Goal: Task Accomplishment & Management: Complete application form

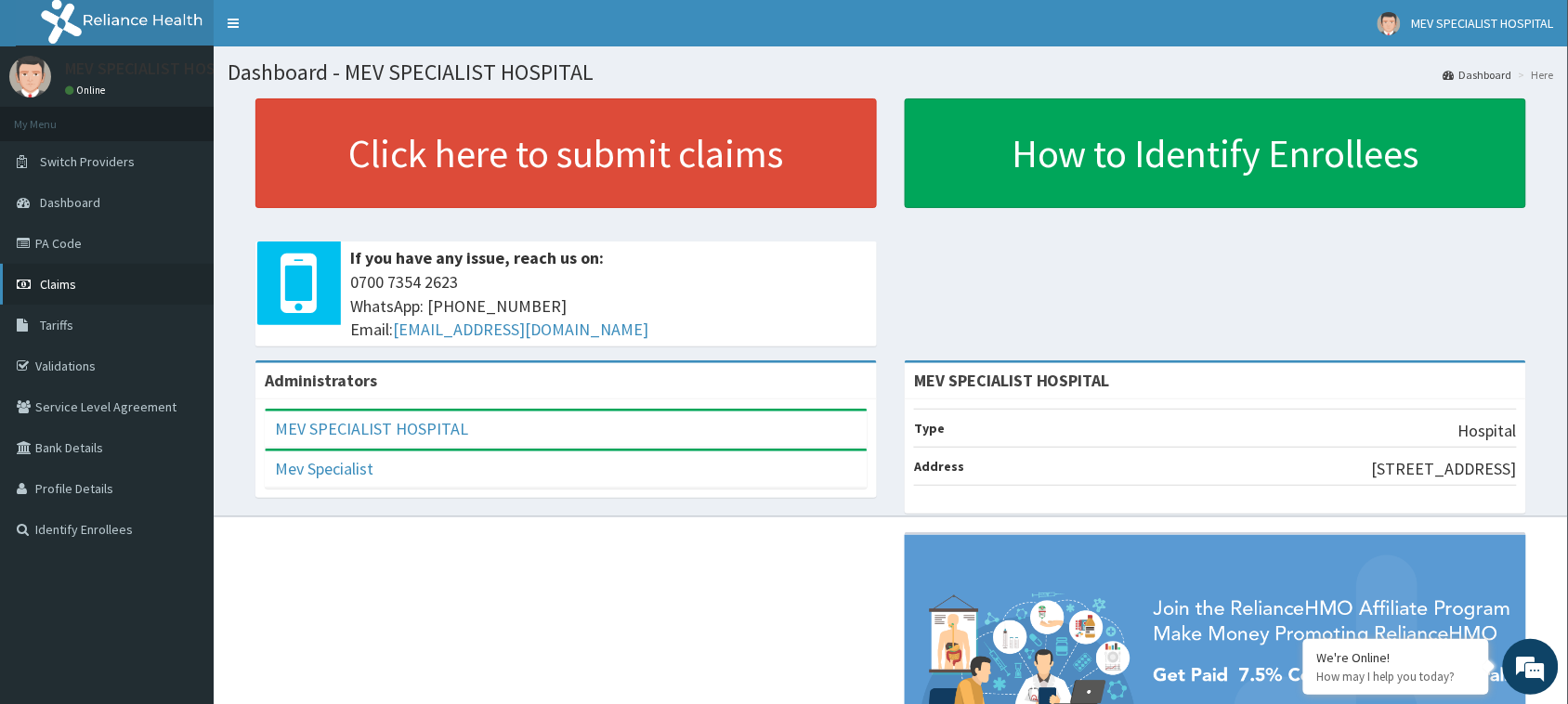
click at [52, 281] on span "Claims" at bounding box center [58, 284] width 37 height 17
click at [76, 242] on link "PA Code" at bounding box center [107, 243] width 214 height 41
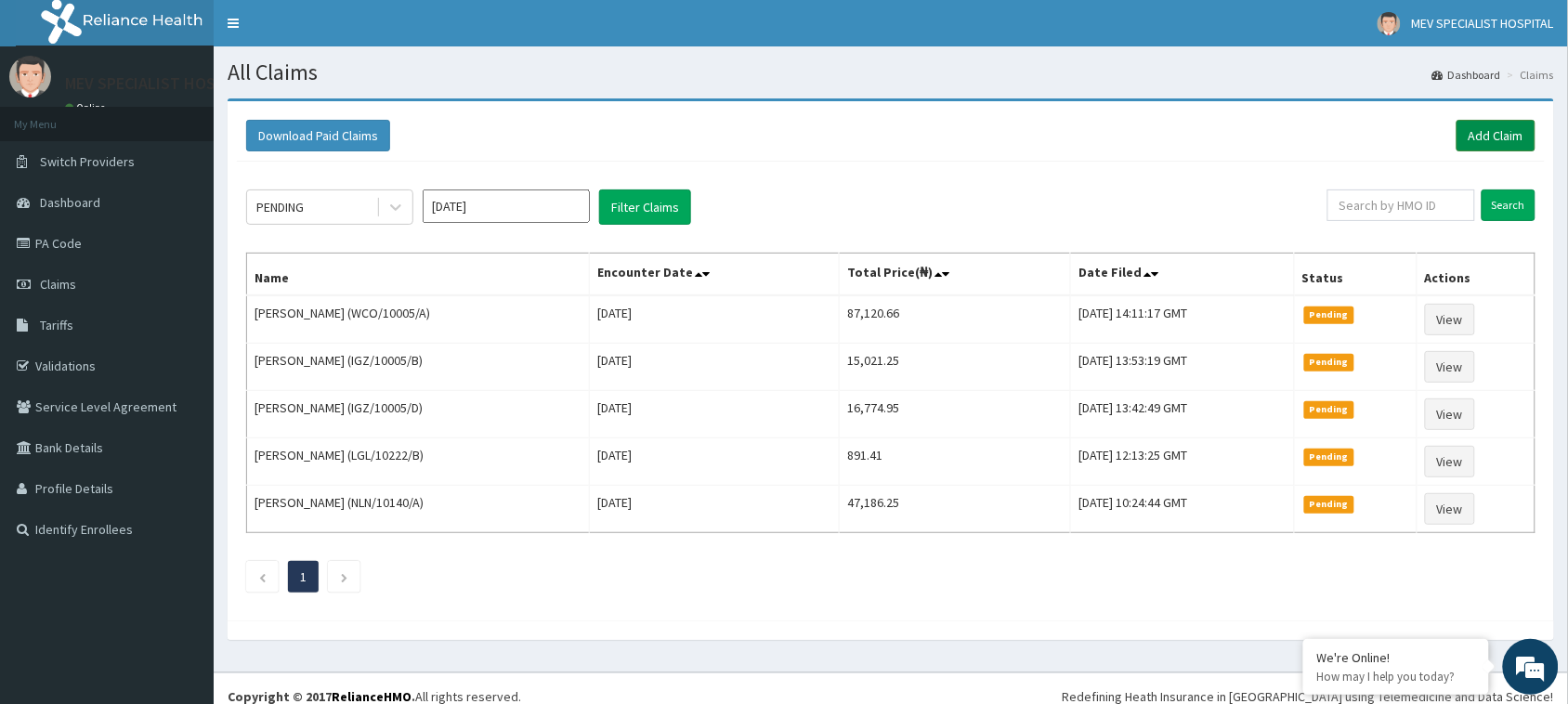
click at [1510, 120] on link "Add Claim" at bounding box center [1496, 136] width 79 height 32
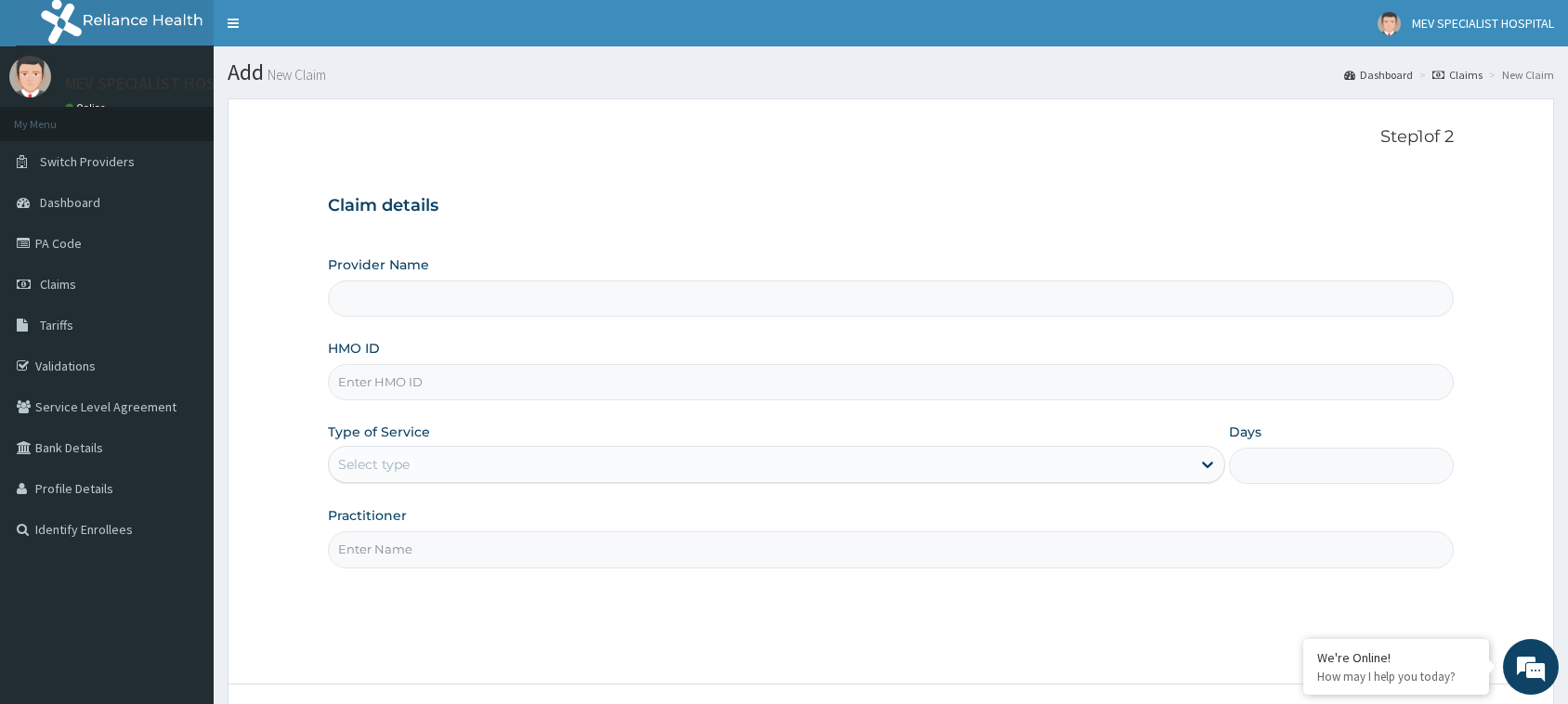
type input "MEV SPECIALIST HOSPITAL"
click at [541, 373] on input "HMO ID" at bounding box center [890, 382] width 1126 height 37
paste input "LPD/10209/B"
type input "LPD/10209/B"
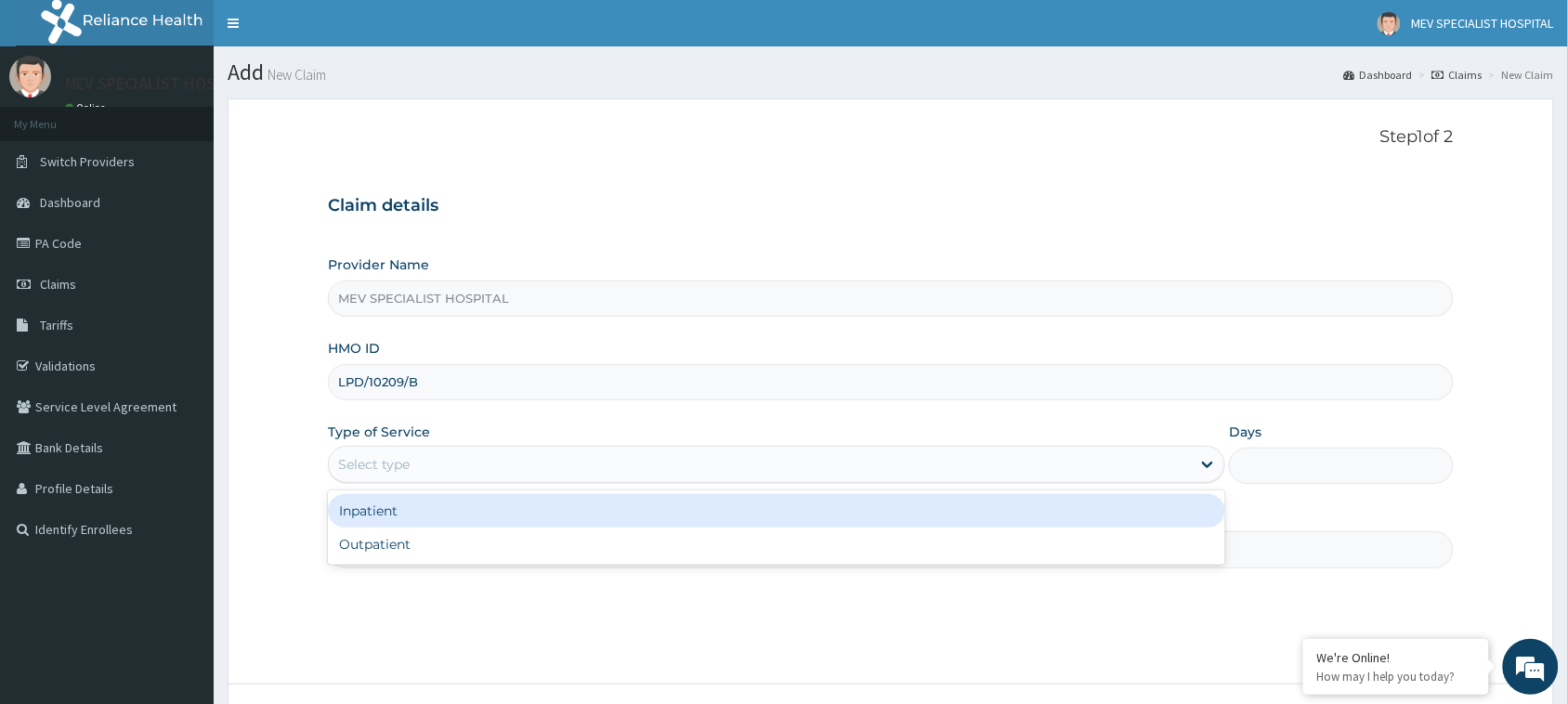
click at [754, 474] on div "Select type" at bounding box center [760, 465] width 862 height 30
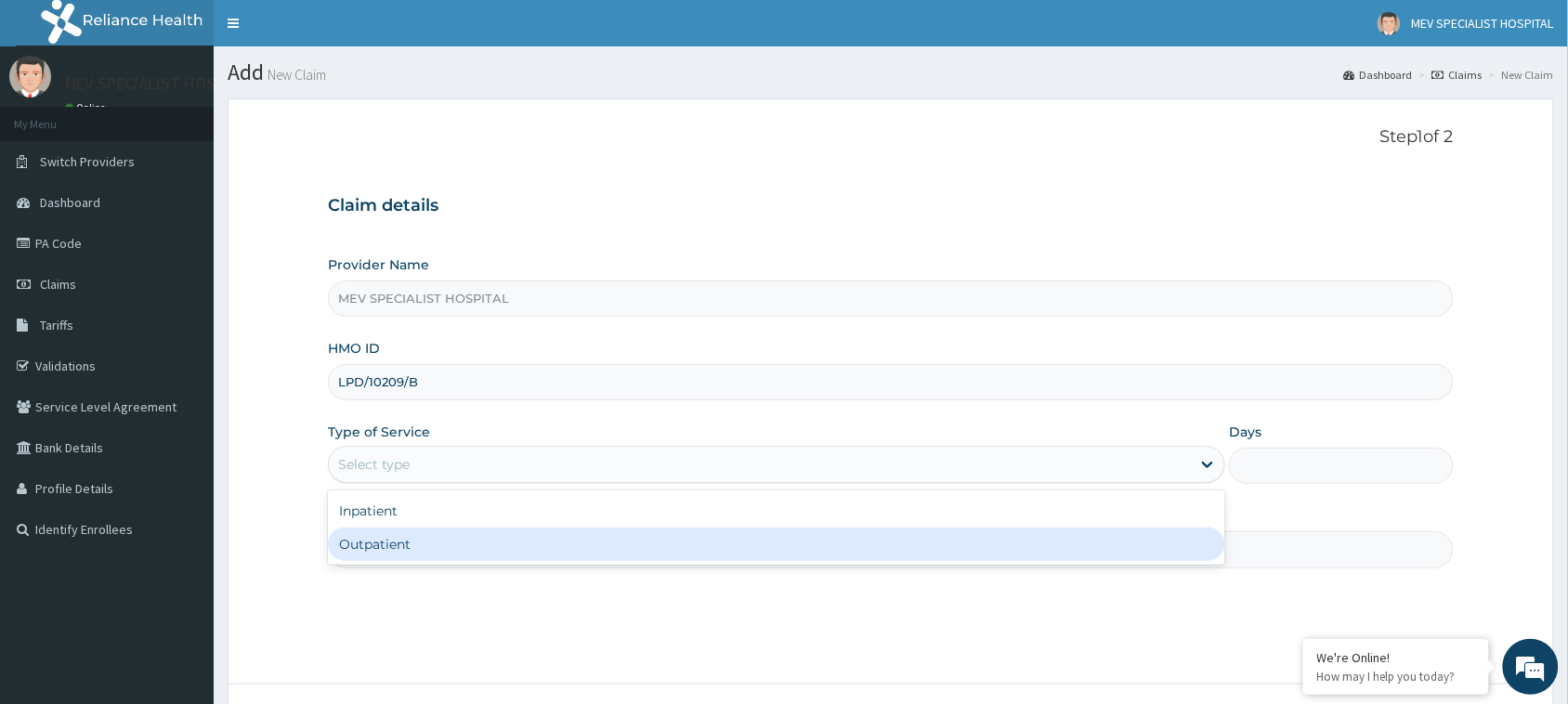
click at [752, 562] on div "Inpatient Outpatient" at bounding box center [776, 527] width 898 height 74
click at [727, 546] on div "Outpatient" at bounding box center [776, 544] width 898 height 34
type input "1"
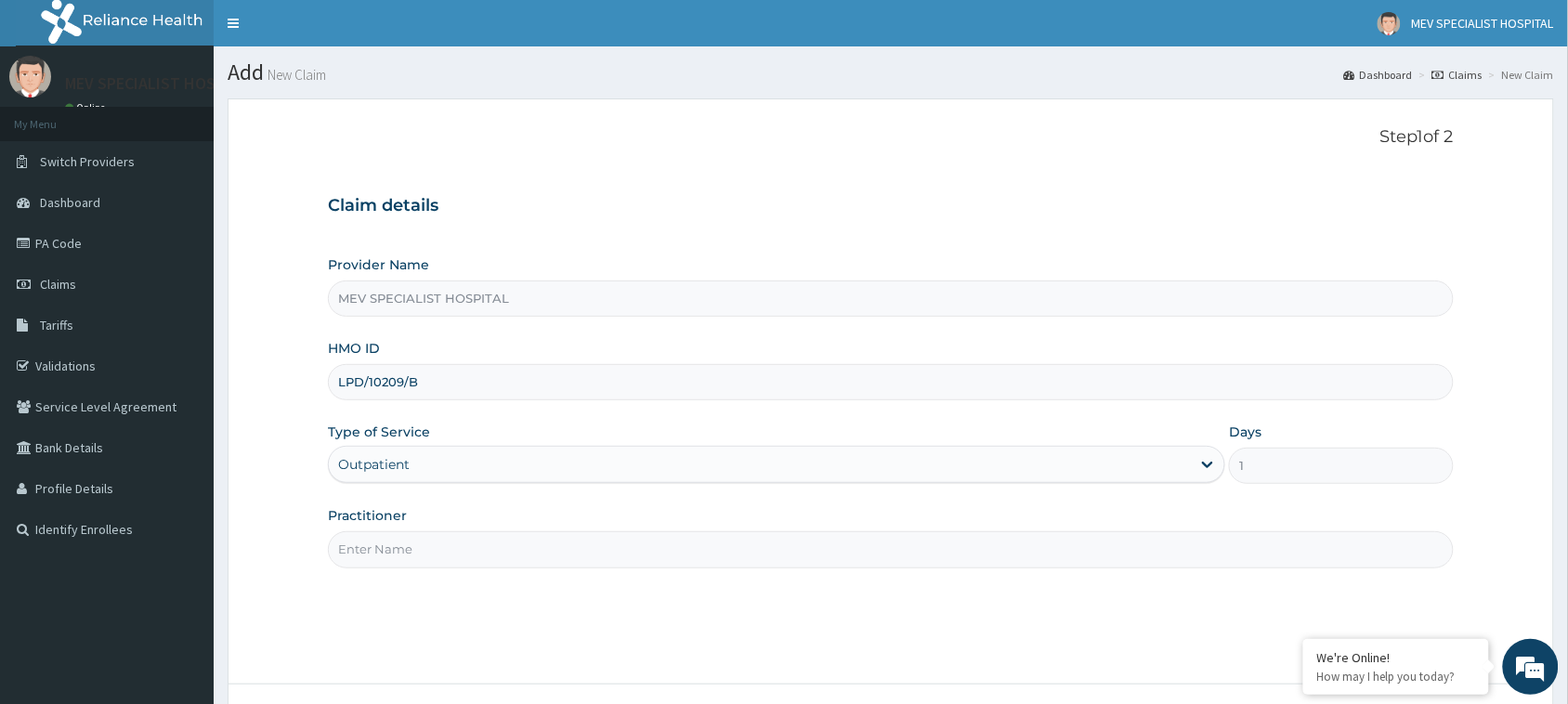
click at [702, 573] on div "Step 1 of 2 Claim details Provider Name MEV SPECIALIST HOSPITAL HMO ID LPD/1020…" at bounding box center [890, 391] width 1126 height 528
click at [654, 555] on input "Practitioner" at bounding box center [890, 549] width 1126 height 37
type input "d"
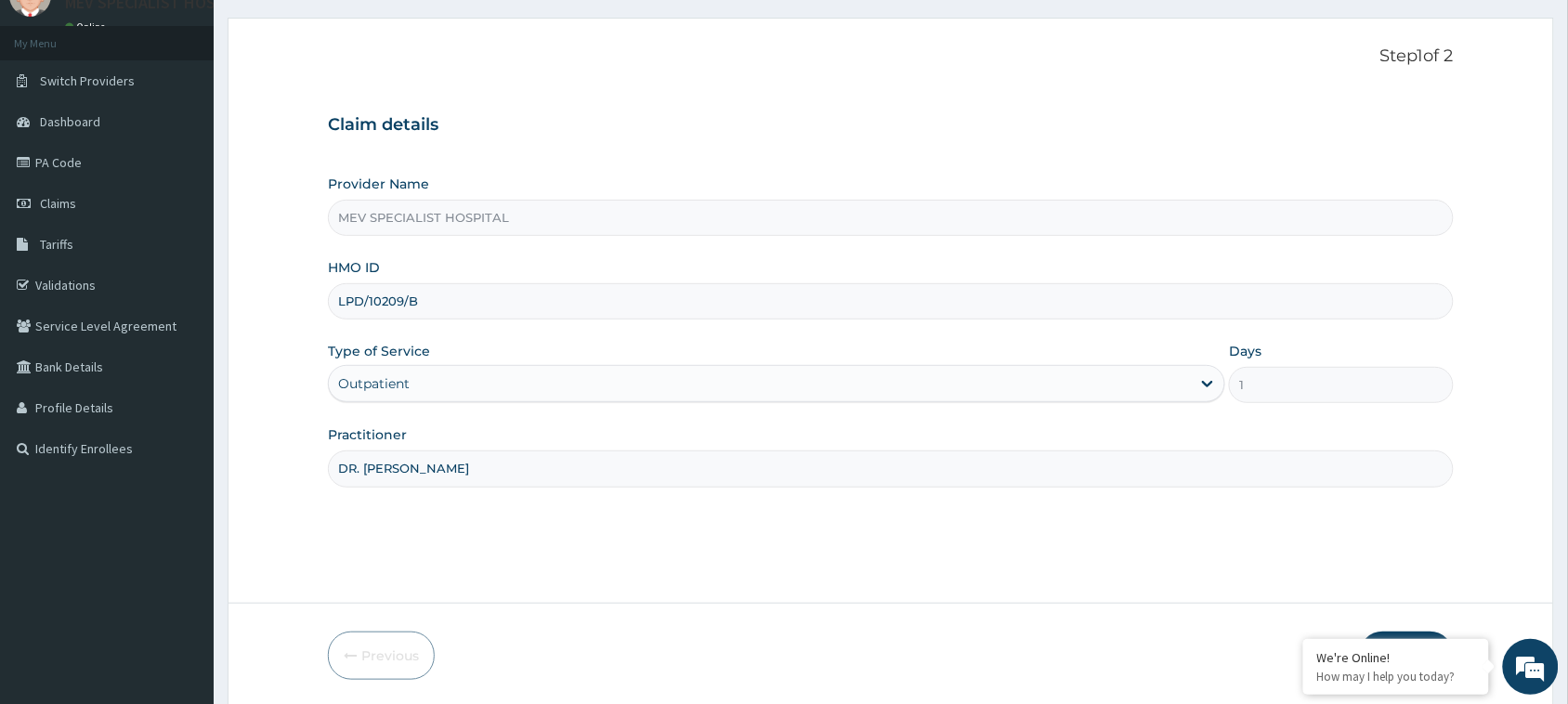
scroll to position [146, 0]
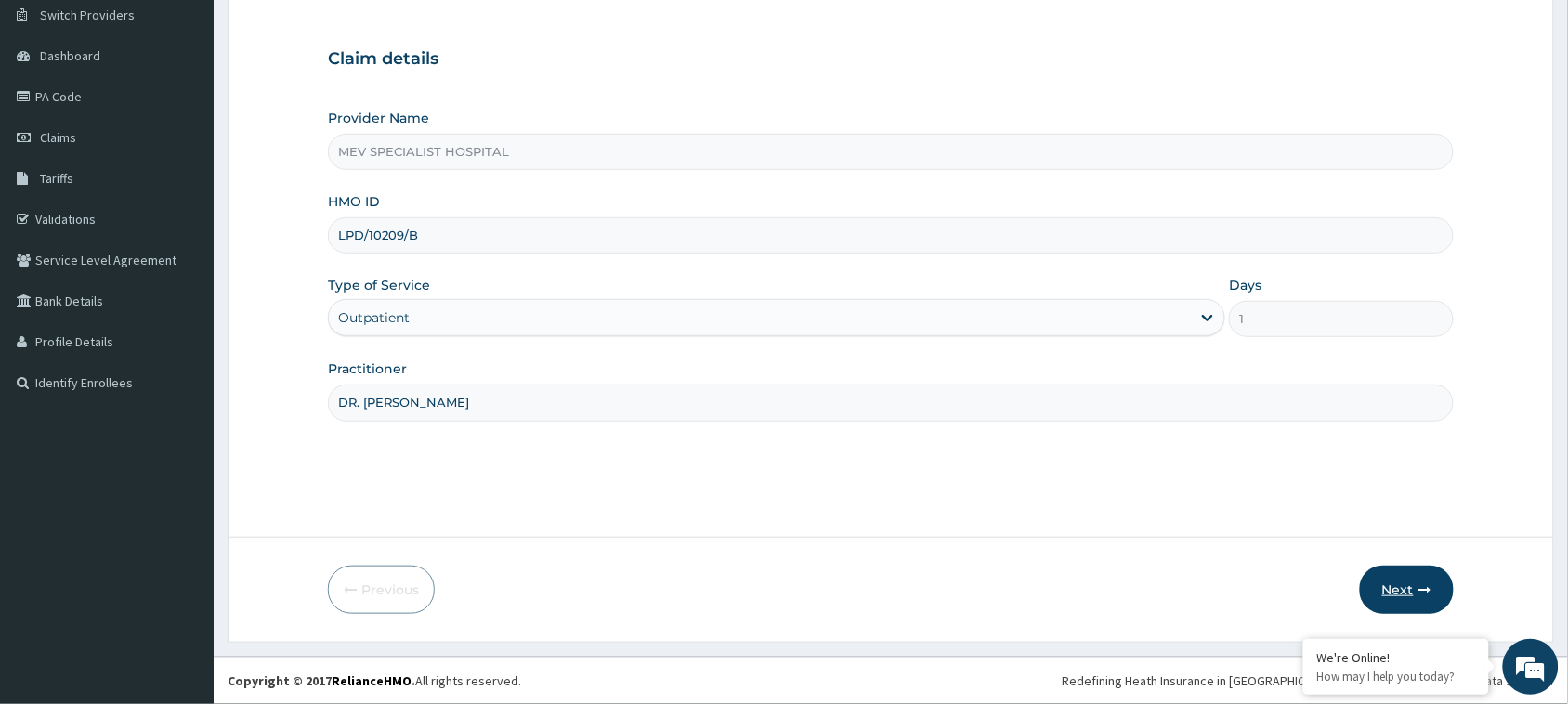
type input "DR. ANITA"
click at [1409, 599] on button "Next" at bounding box center [1407, 589] width 94 height 48
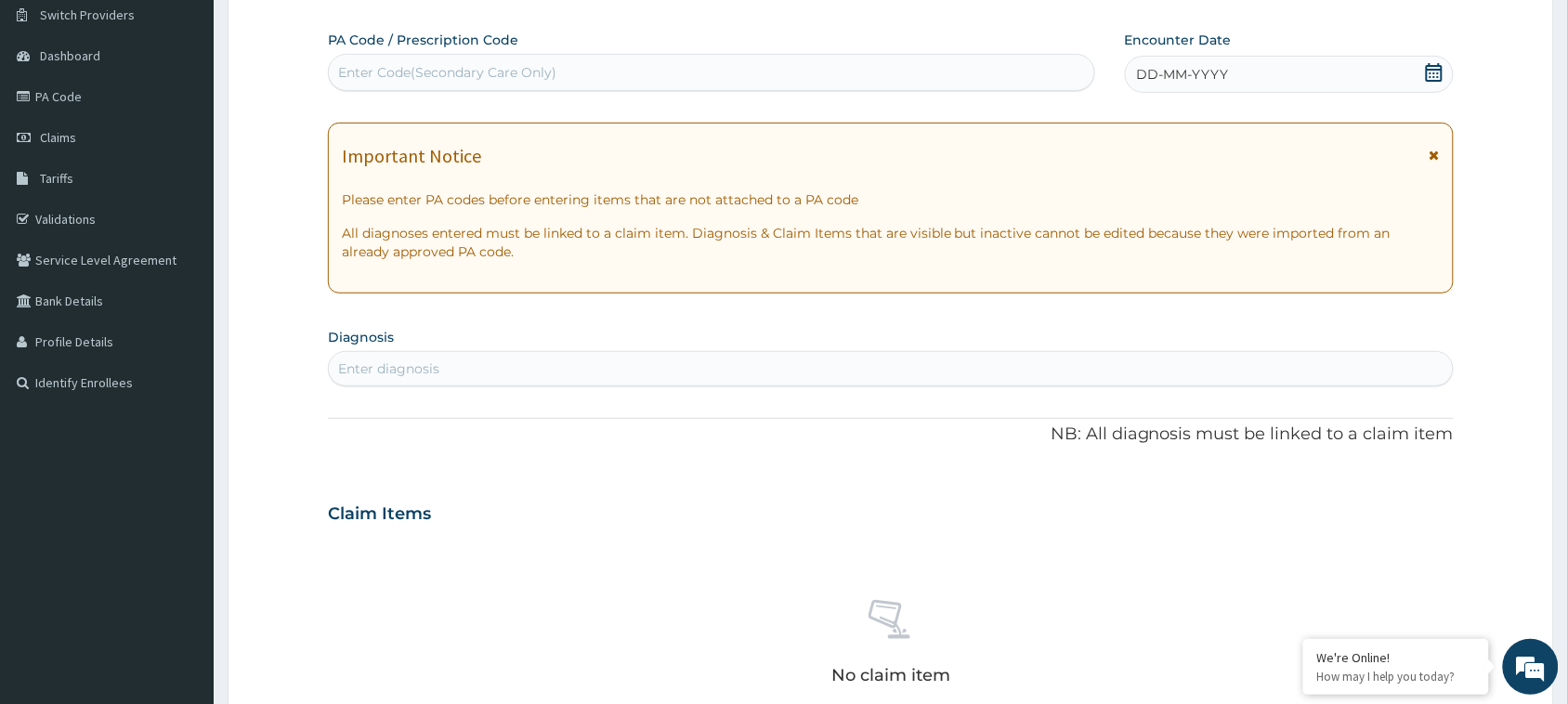
click at [574, 66] on div "Enter Code(Secondary Care Only)" at bounding box center [711, 72] width 765 height 30
paste input "PA/CD38C9"
type input "PA/CD38C9"
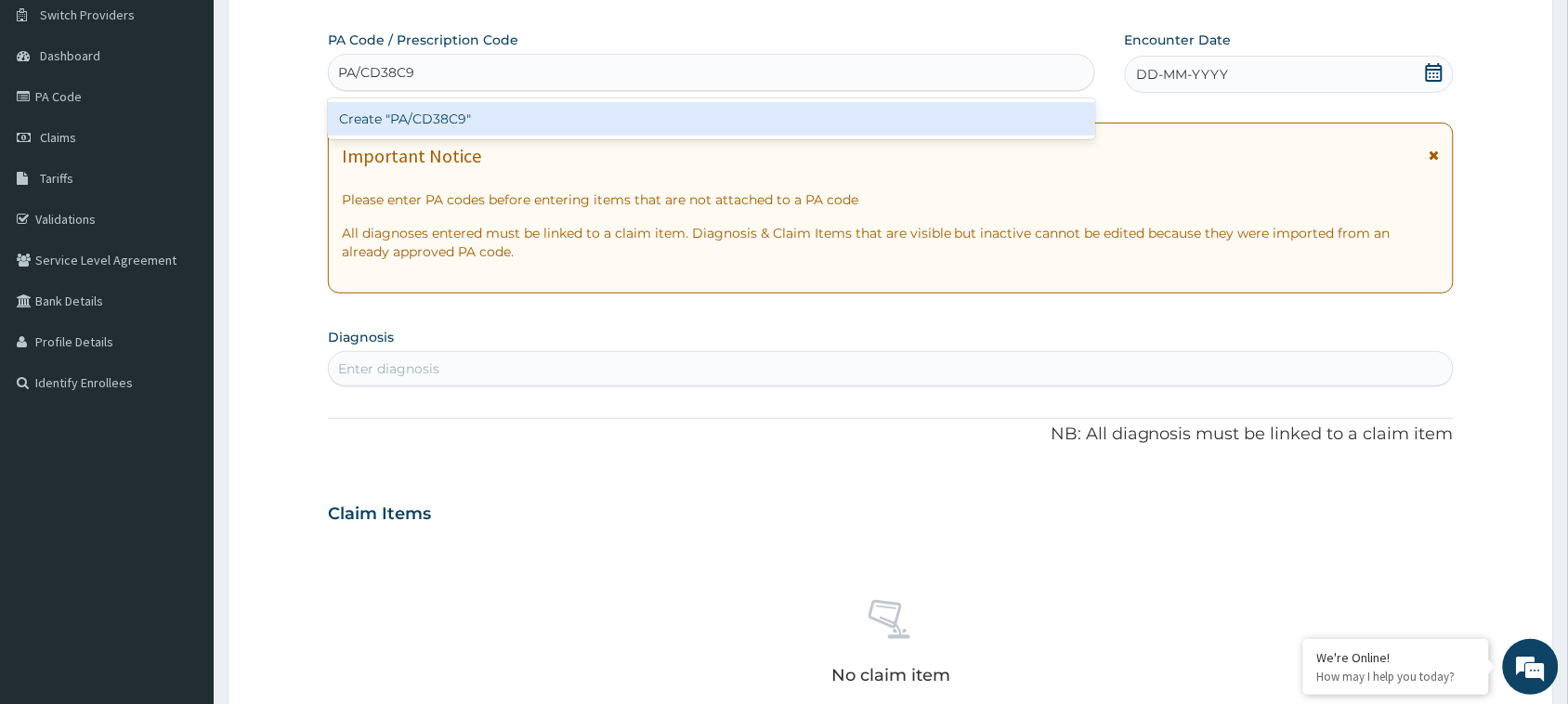
click at [588, 103] on div "Create "PA/CD38C9"" at bounding box center [711, 119] width 767 height 34
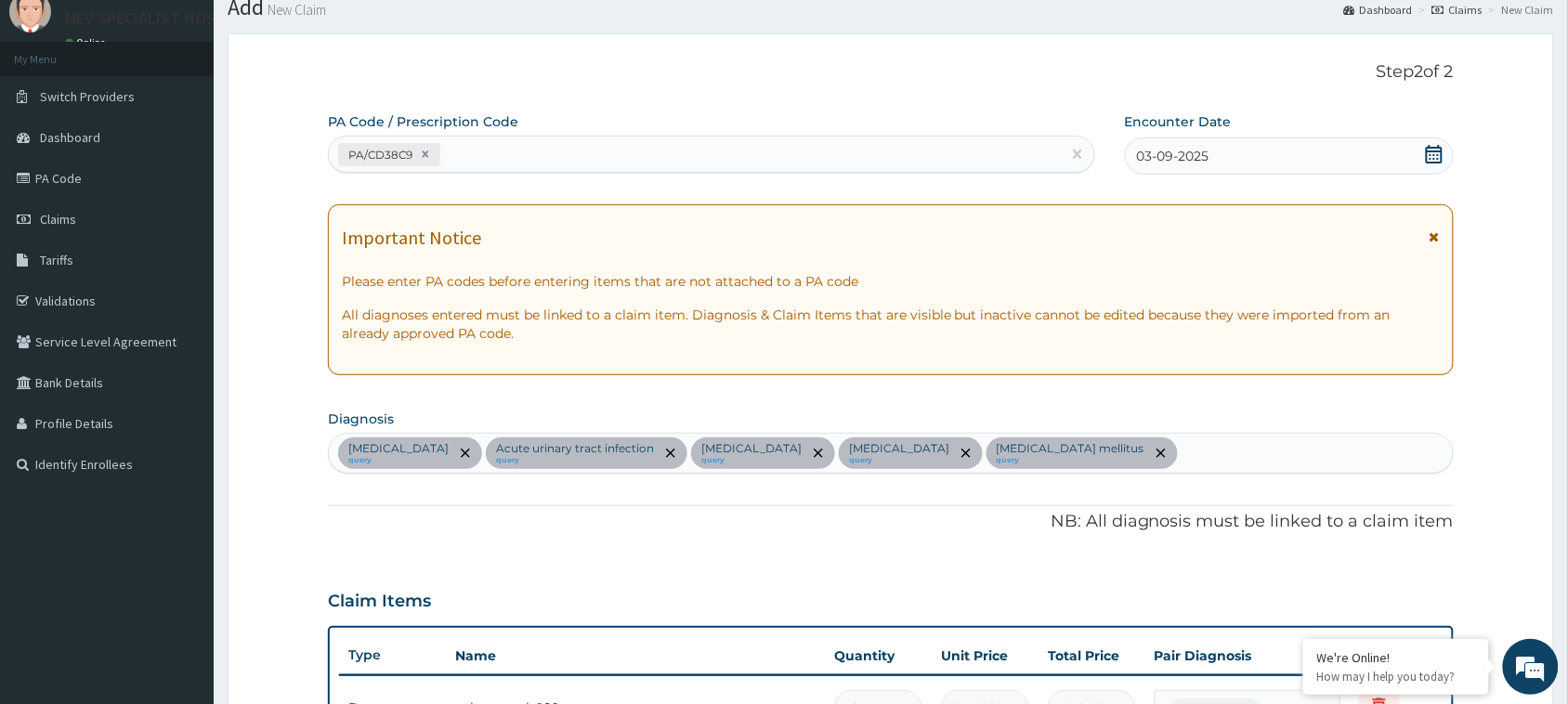
scroll to position [0, 0]
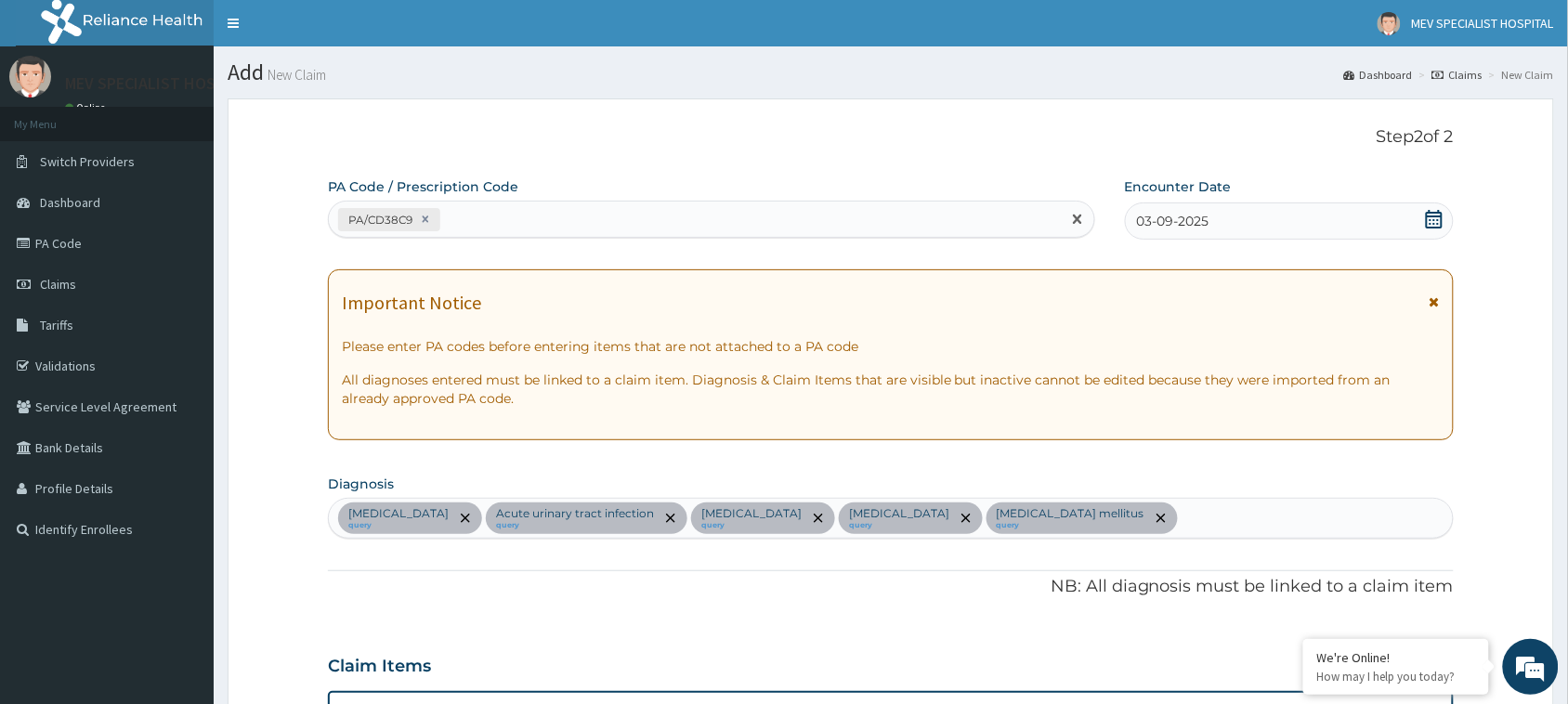
click at [532, 216] on div "PA/CD38C9" at bounding box center [695, 220] width 732 height 31
paste input "PA/40C90F"
type input "PA/40C90F"
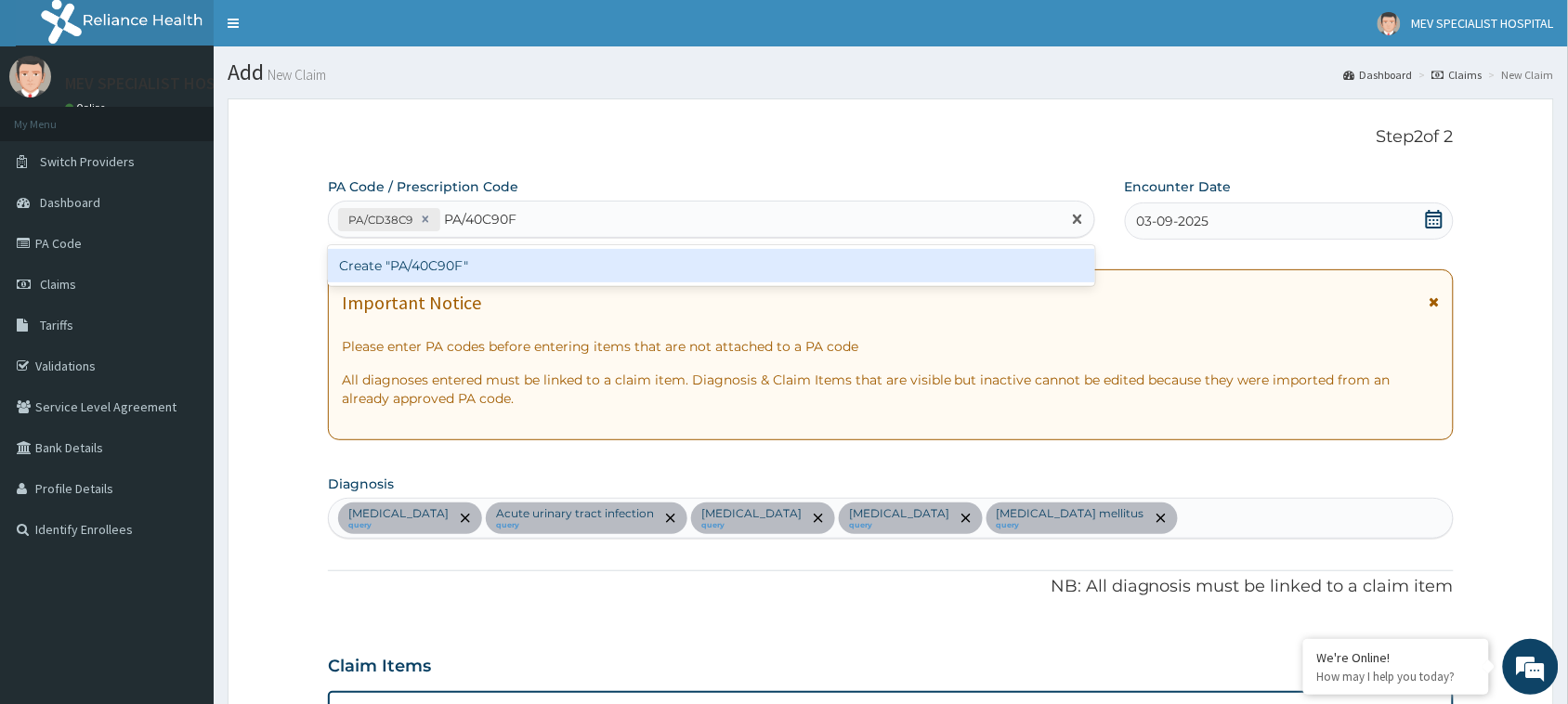
click at [545, 261] on div "Create "PA/40C90F"" at bounding box center [711, 266] width 767 height 34
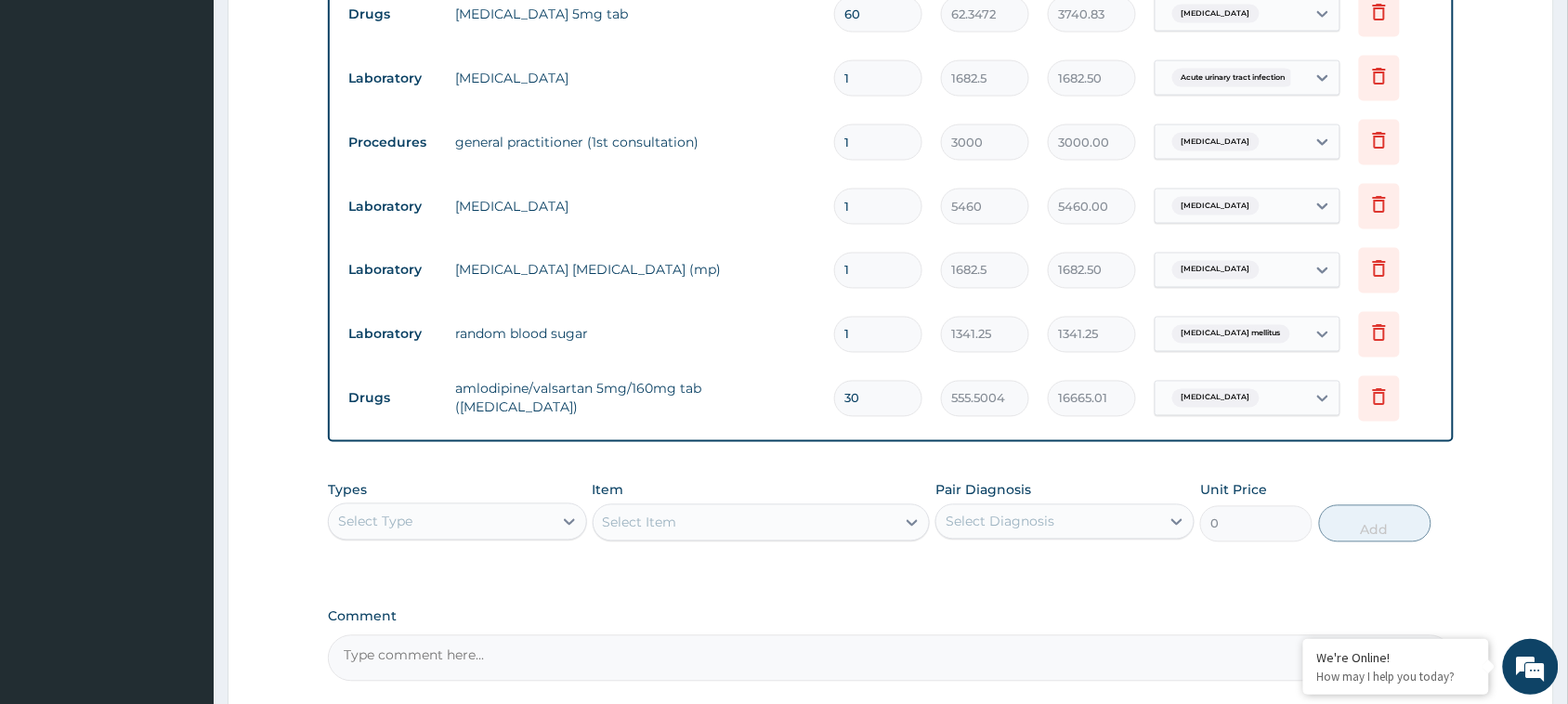
scroll to position [272, 0]
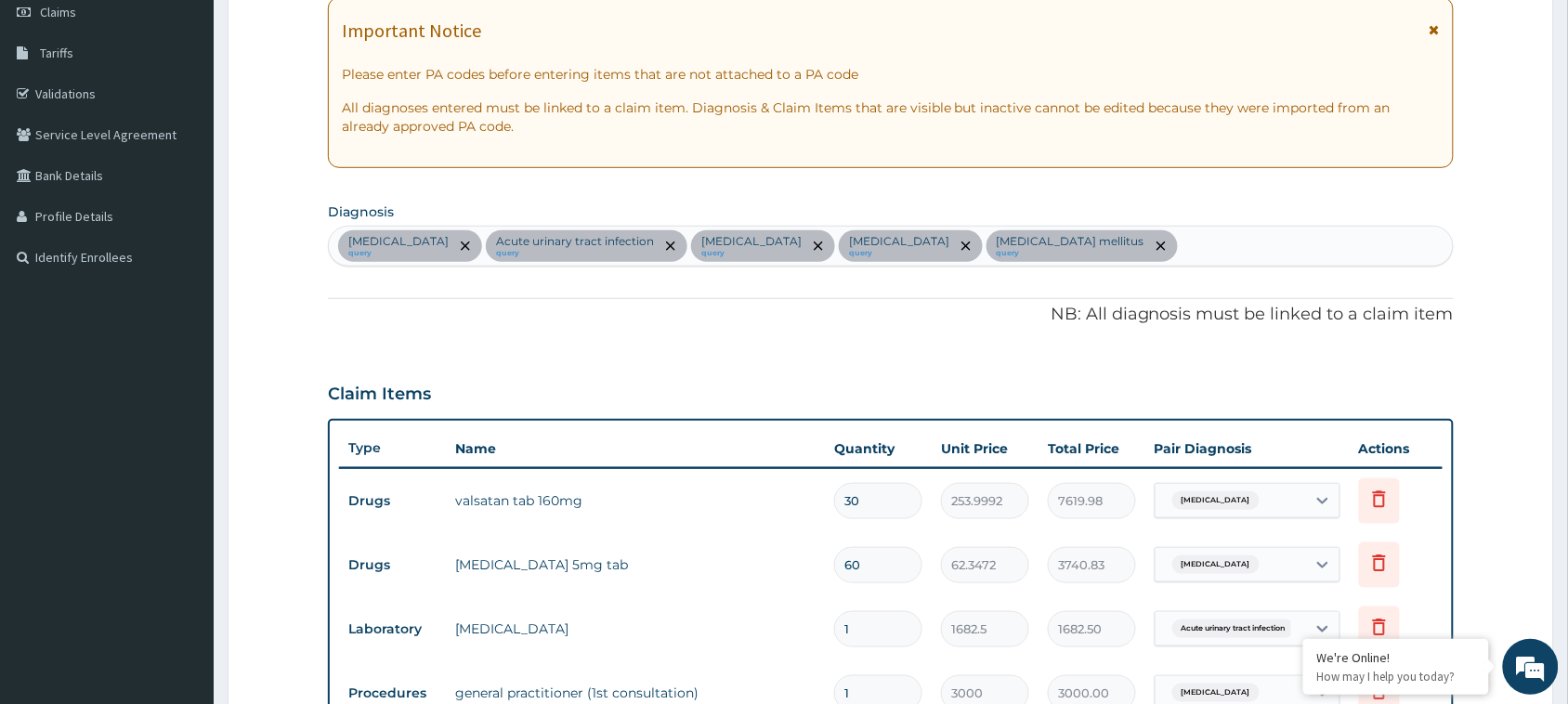
click at [599, 153] on div "Important Notice Please enter PA codes before entering items that are not attac…" at bounding box center [890, 83] width 1126 height 171
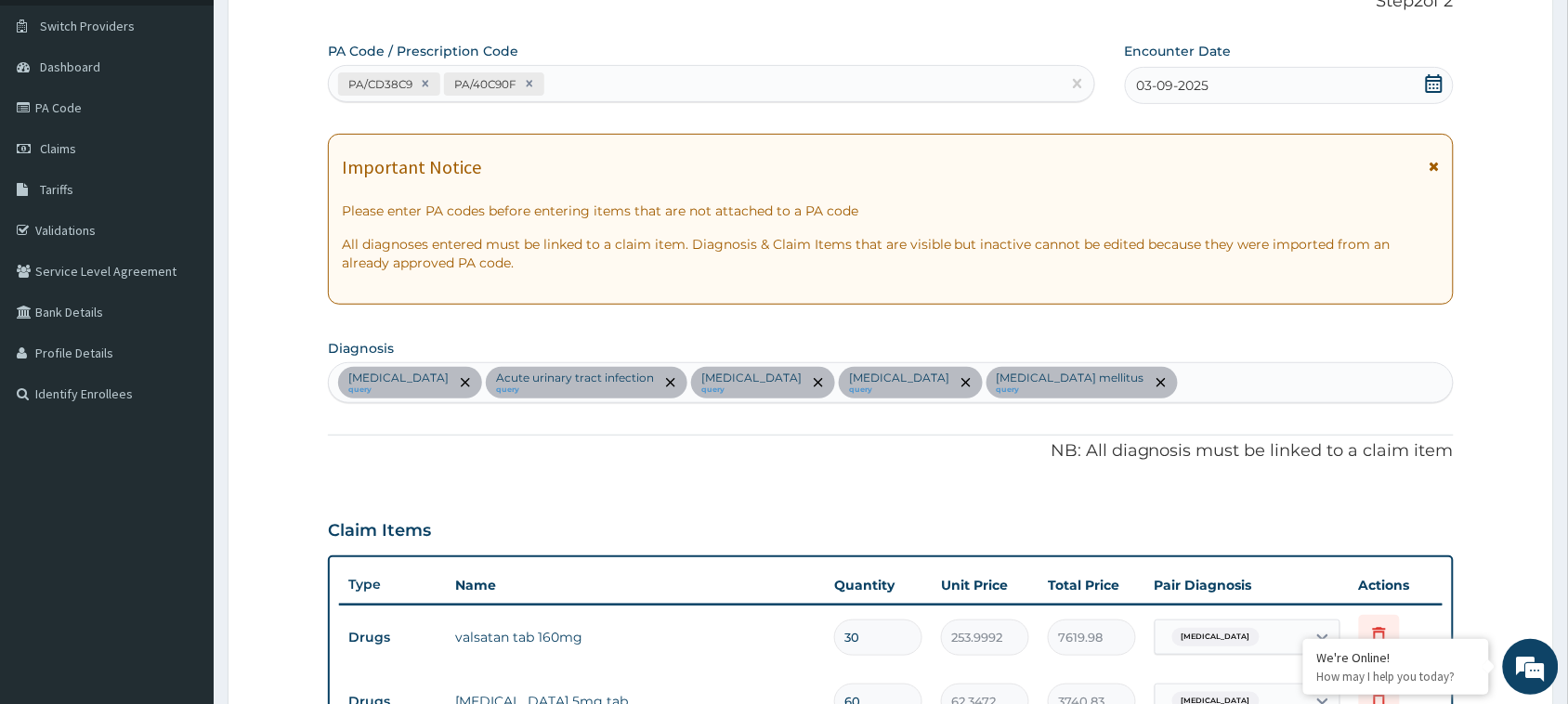
scroll to position [82, 0]
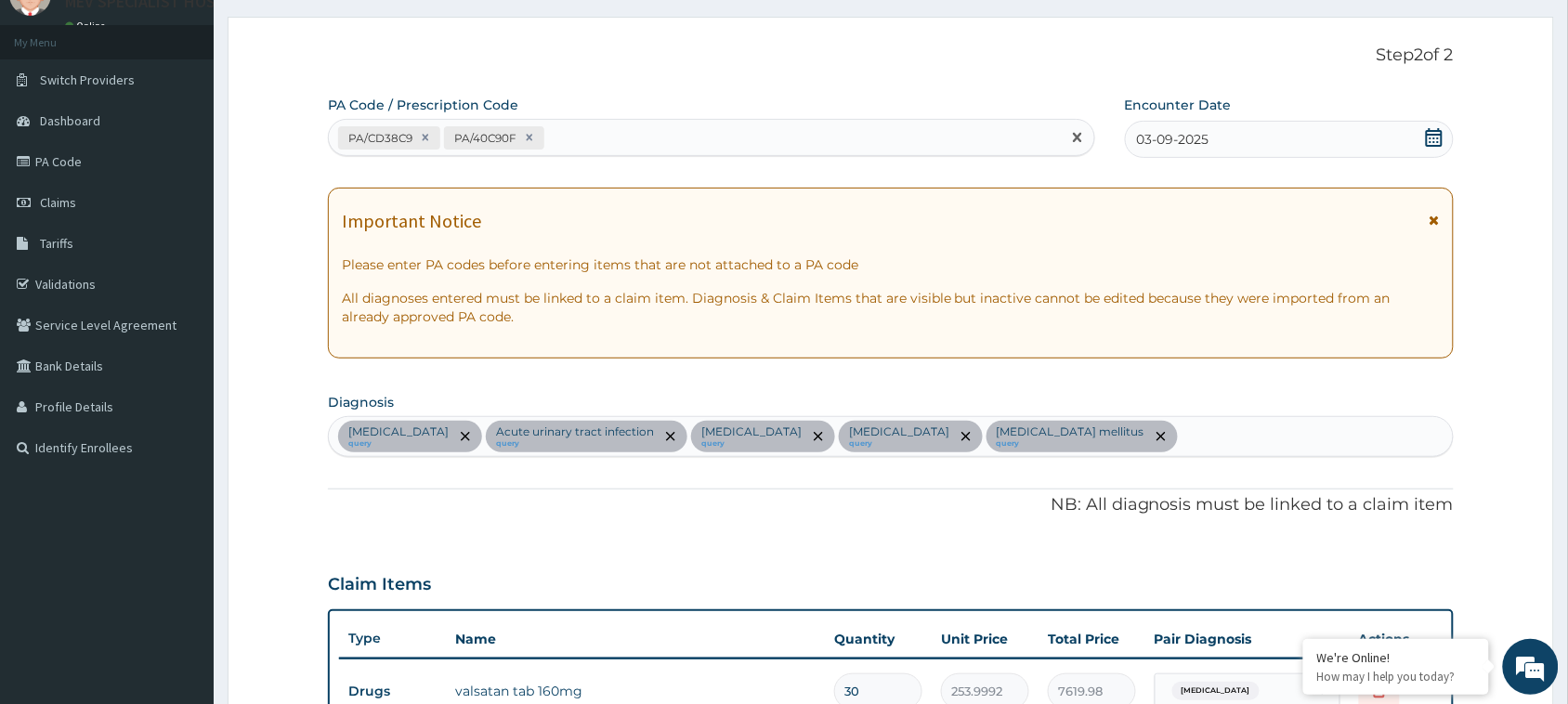
click at [602, 137] on div "PA/CD38C9 PA/40C90F" at bounding box center [695, 138] width 732 height 31
paste input "PA/00D416"
type input "PA/00D416"
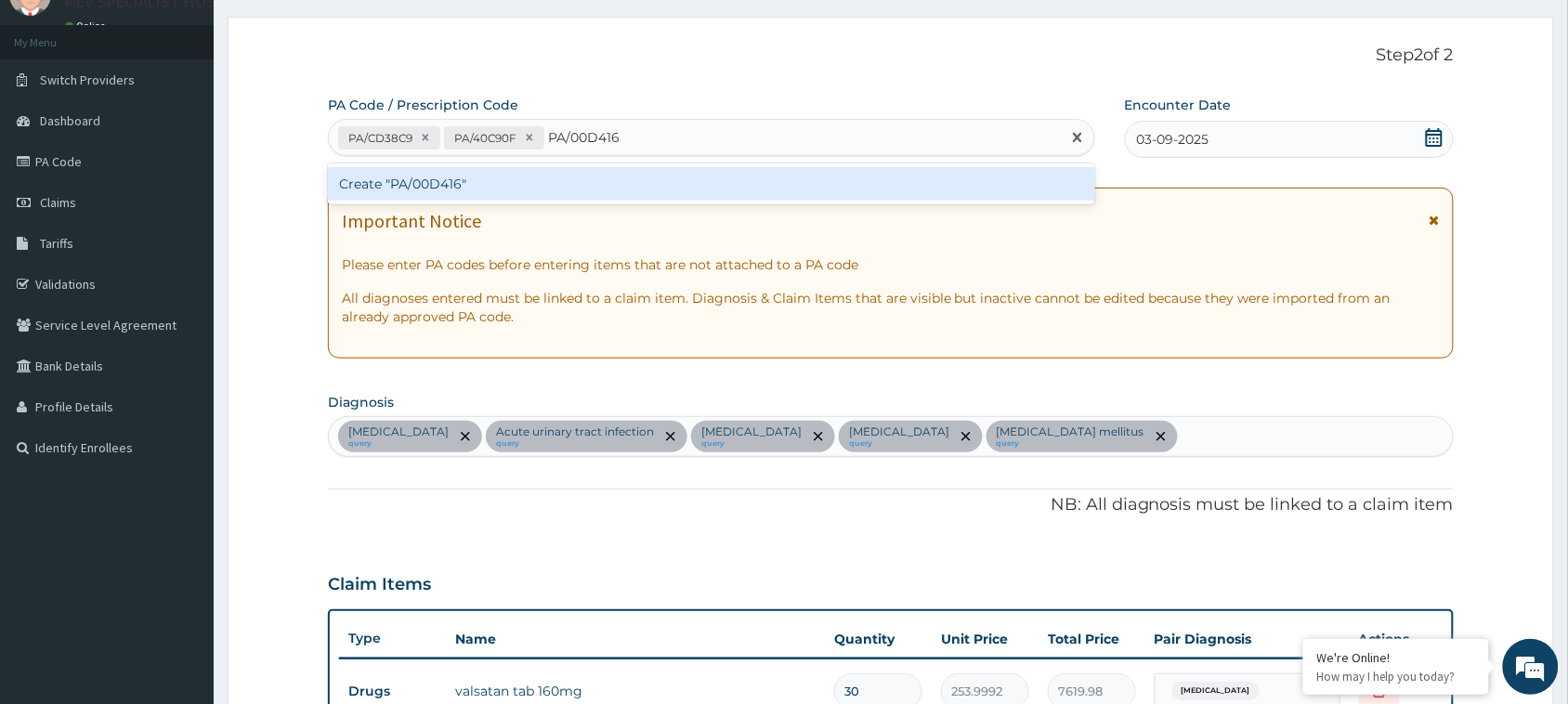
click at [609, 175] on div "Create "PA/00D416"" at bounding box center [711, 184] width 767 height 34
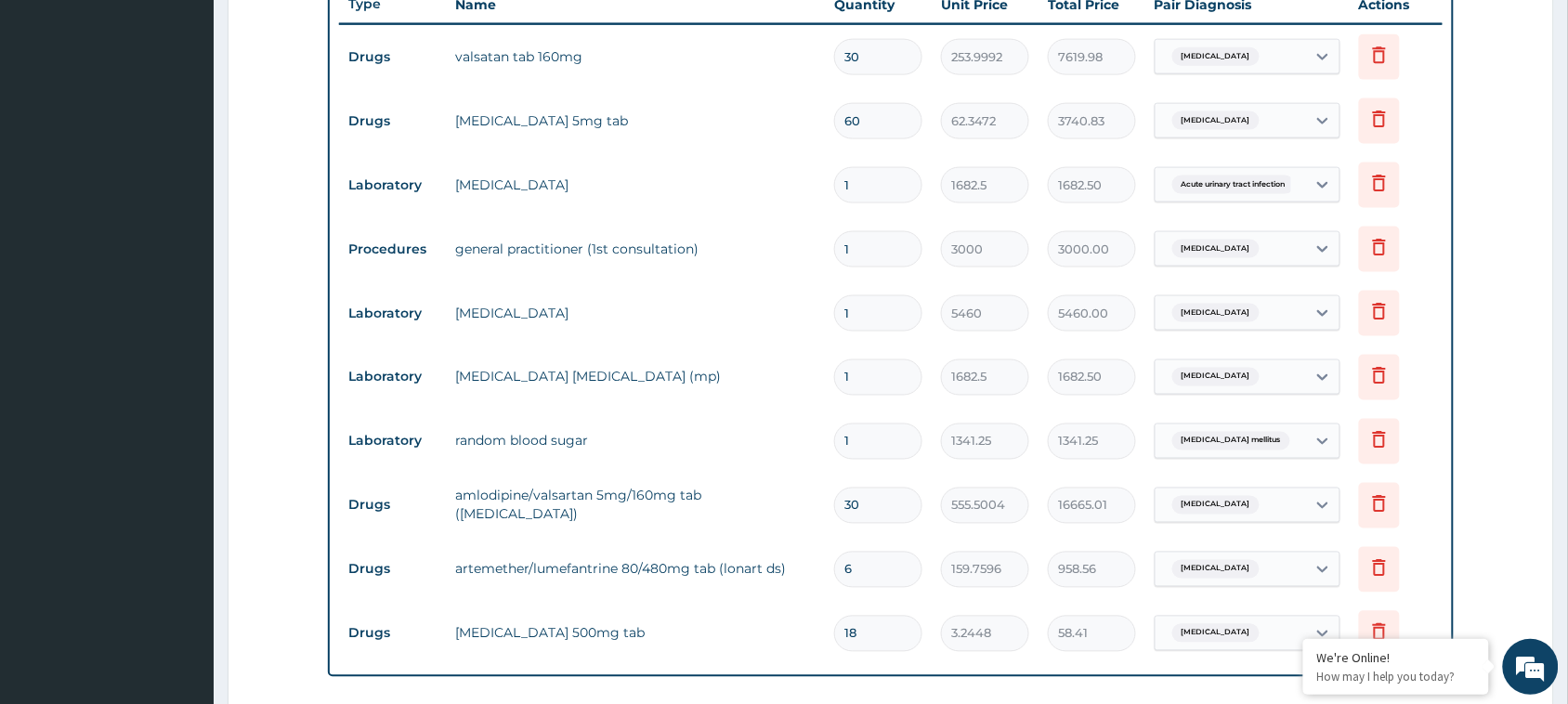
scroll to position [1122, 0]
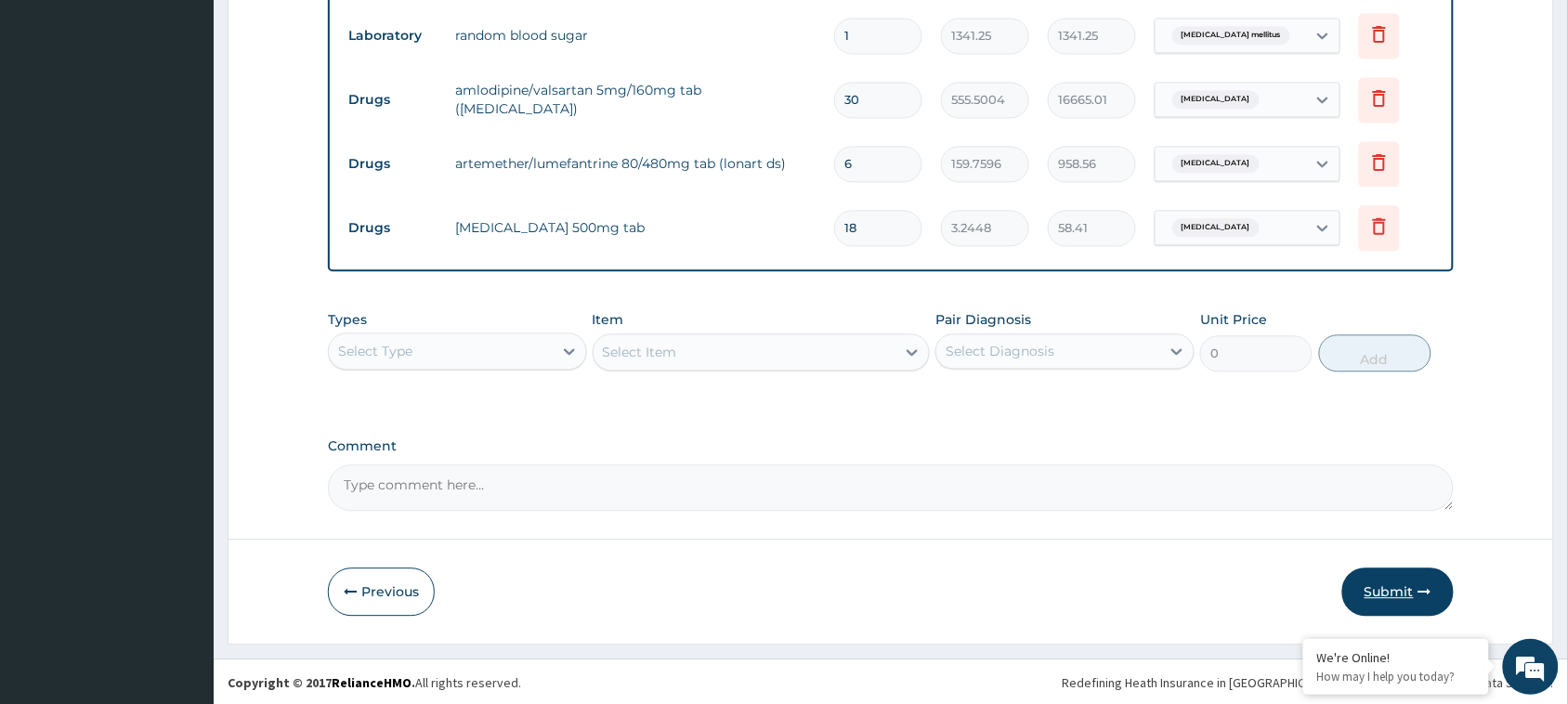
click at [1371, 595] on button "Submit" at bounding box center [1397, 590] width 112 height 48
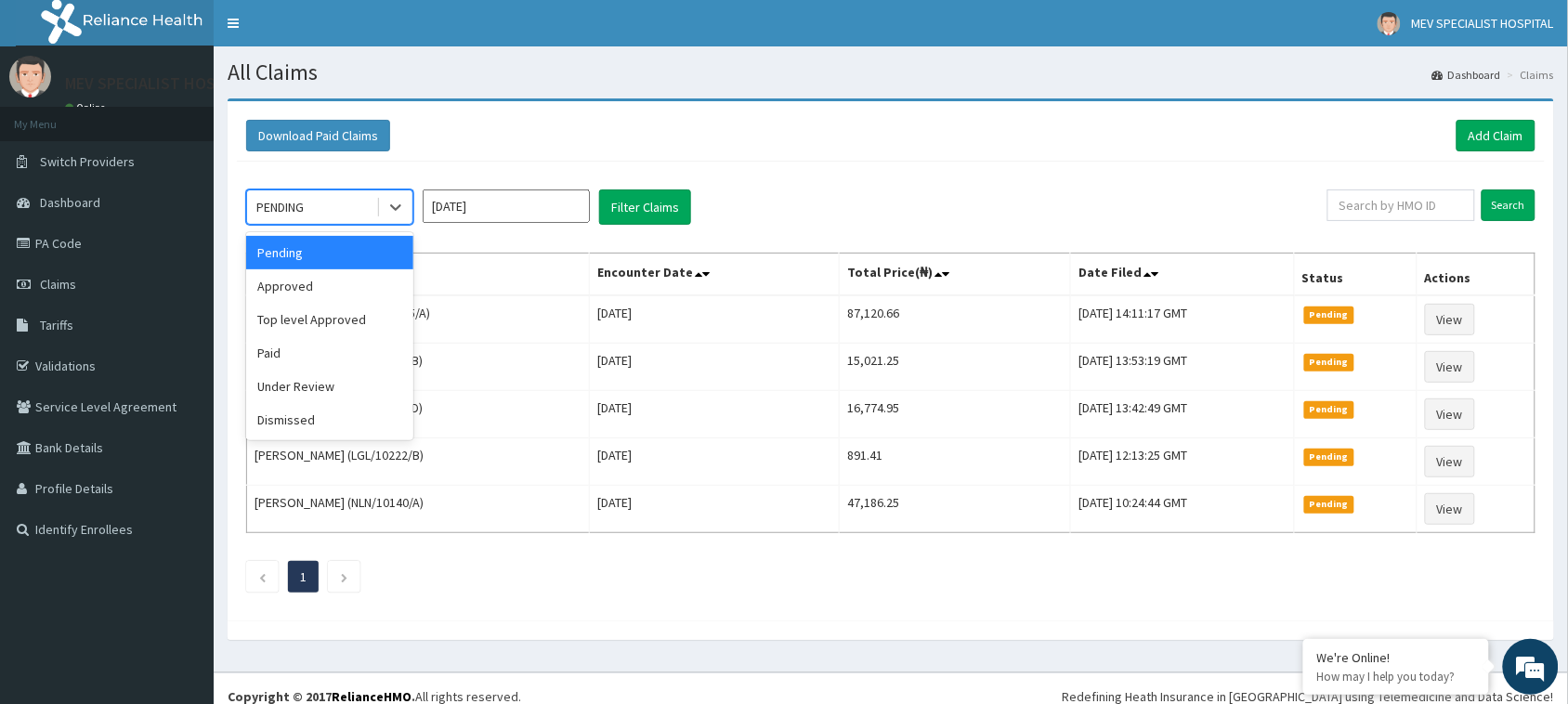
click at [342, 206] on div "PENDING" at bounding box center [312, 207] width 130 height 30
click at [350, 282] on div "Approved" at bounding box center [330, 286] width 167 height 34
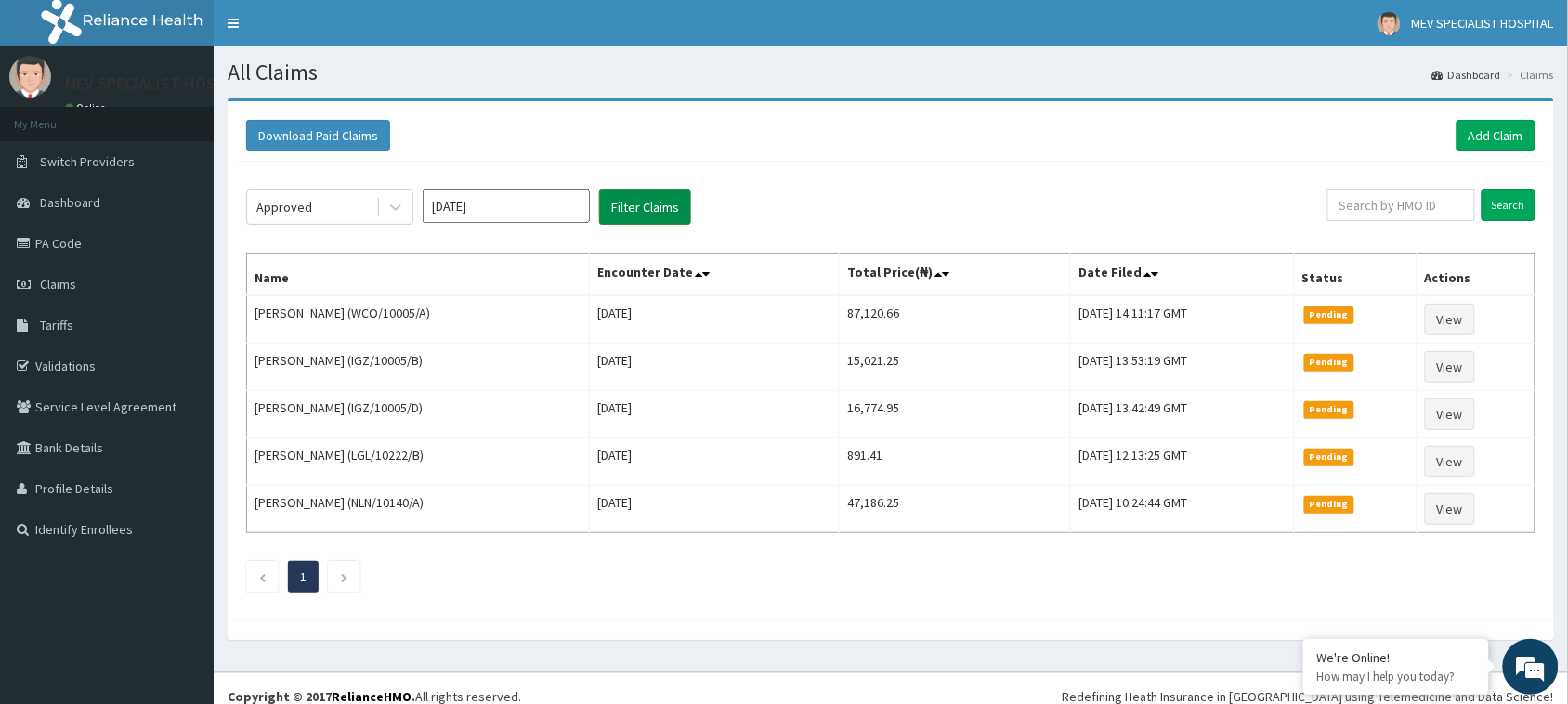
click at [633, 200] on button "Filter Claims" at bounding box center [645, 207] width 92 height 36
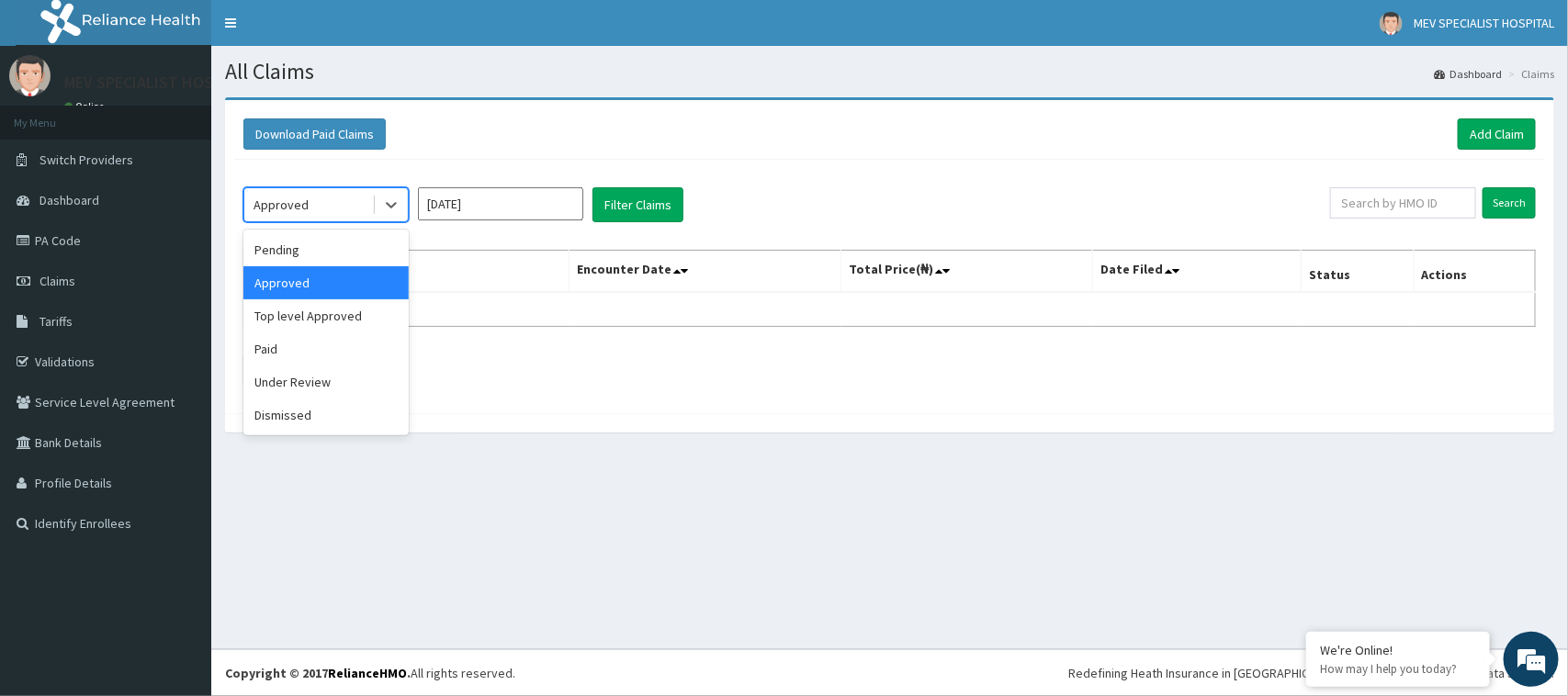
click at [344, 203] on div "Approved" at bounding box center [308, 205] width 128 height 30
click at [323, 235] on div "Pending" at bounding box center [326, 250] width 165 height 33
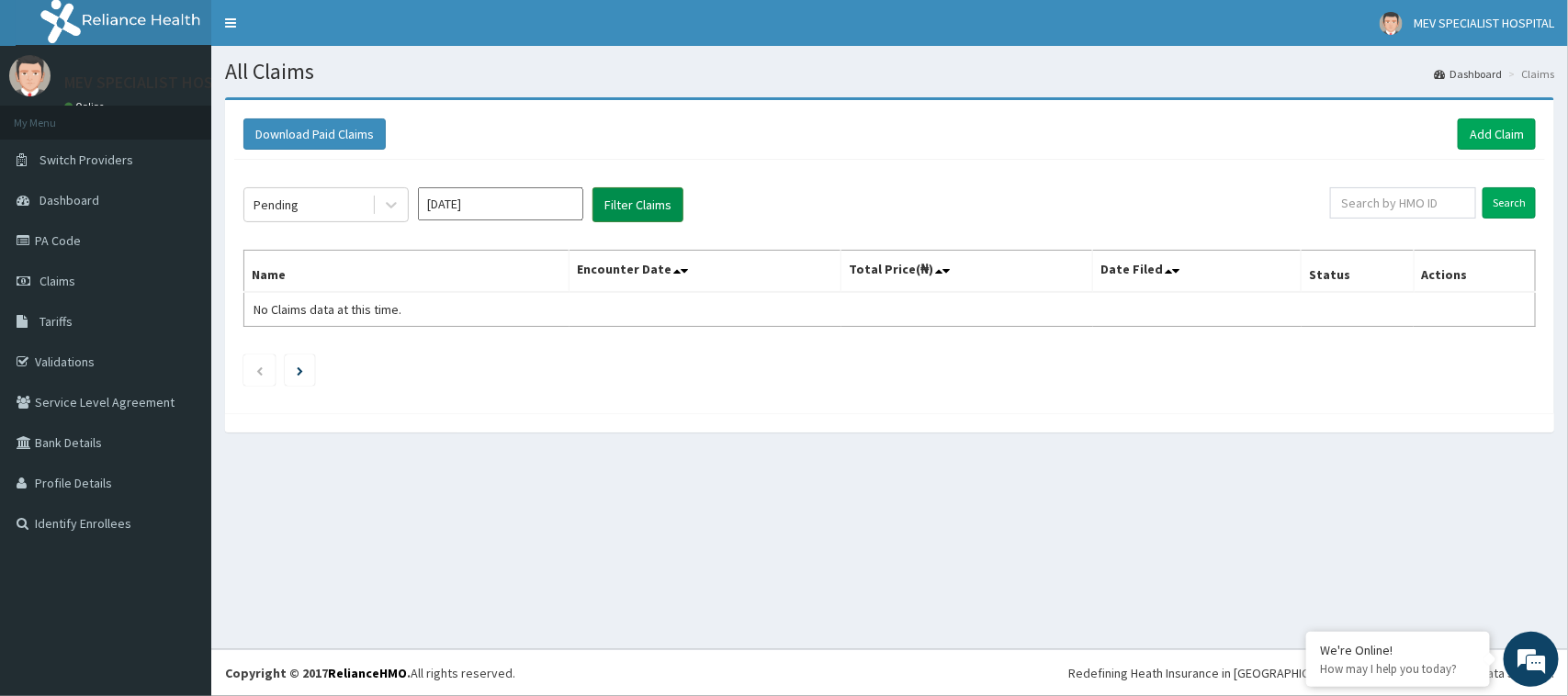
click at [637, 212] on button "Filter Claims" at bounding box center [638, 205] width 91 height 35
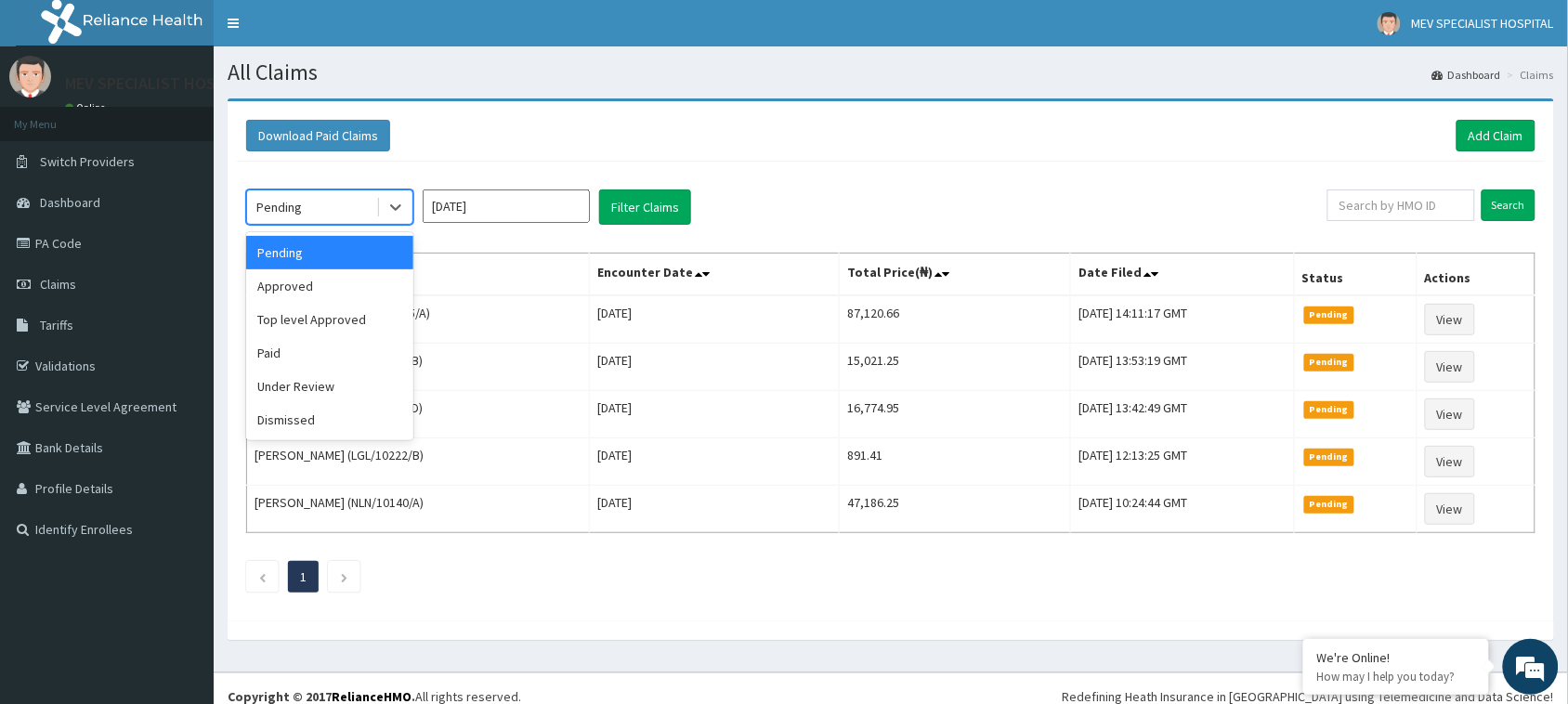
click at [348, 214] on div "Pending" at bounding box center [312, 207] width 130 height 30
click at [323, 344] on div "Paid" at bounding box center [330, 353] width 167 height 34
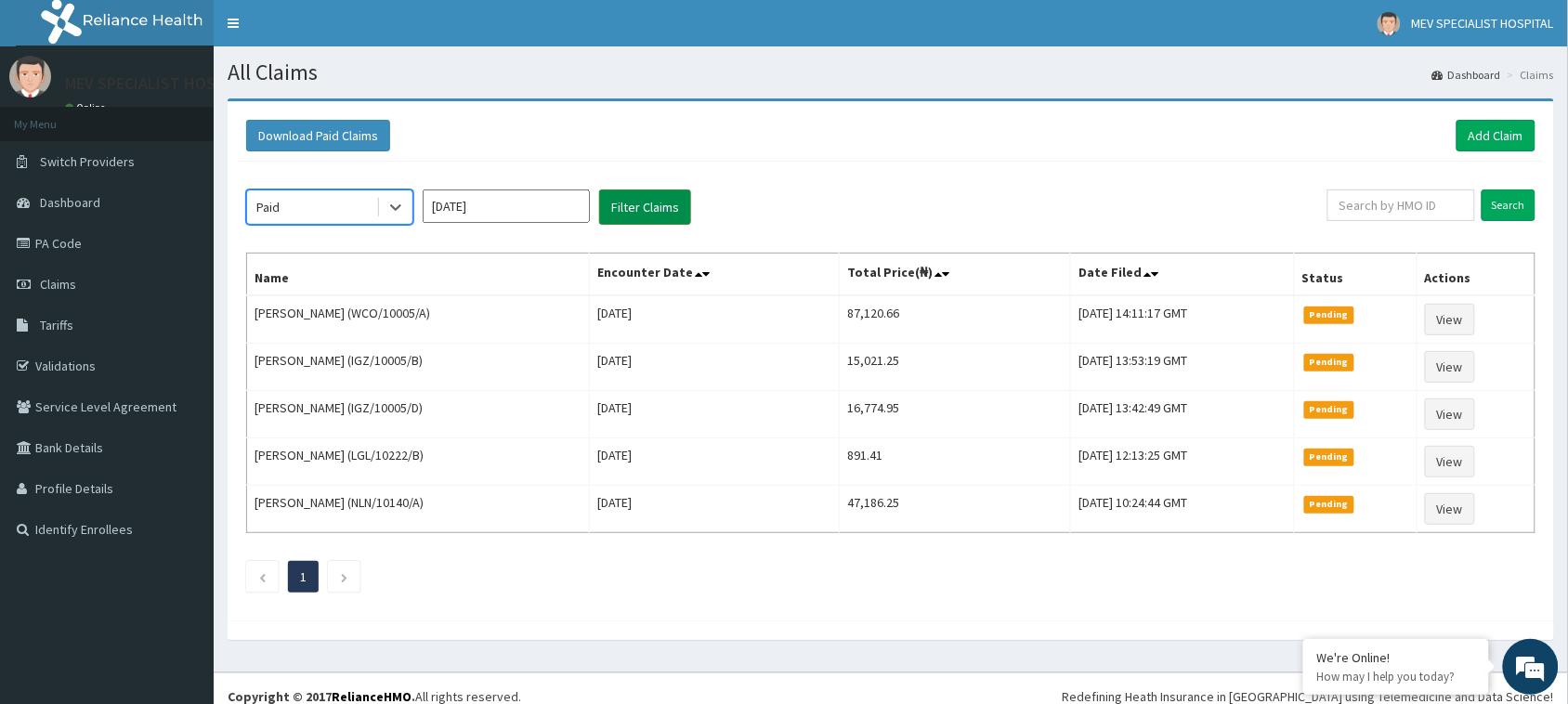
click at [644, 207] on button "Filter Claims" at bounding box center [645, 207] width 92 height 36
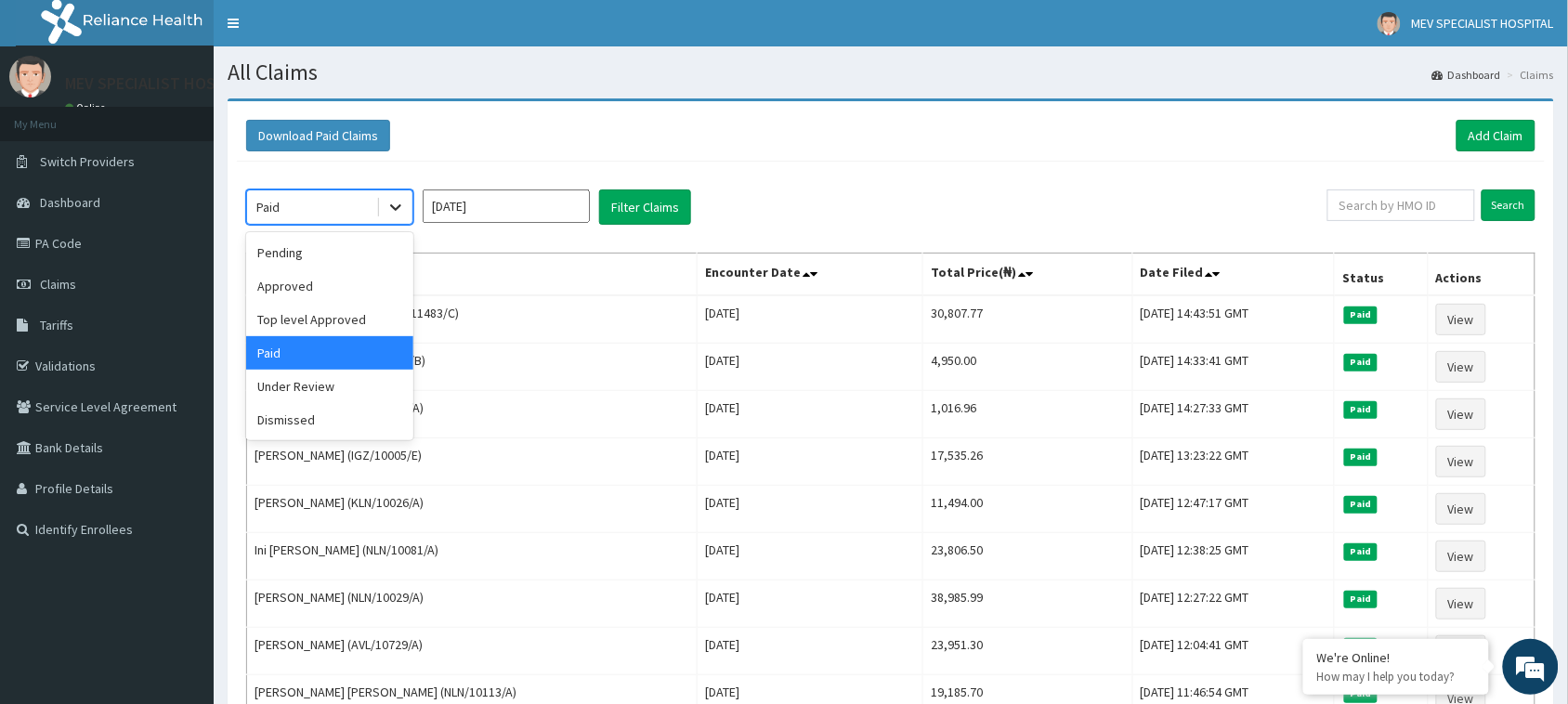
click at [388, 205] on icon at bounding box center [396, 207] width 19 height 19
click at [316, 395] on div "Under Review" at bounding box center [330, 387] width 167 height 34
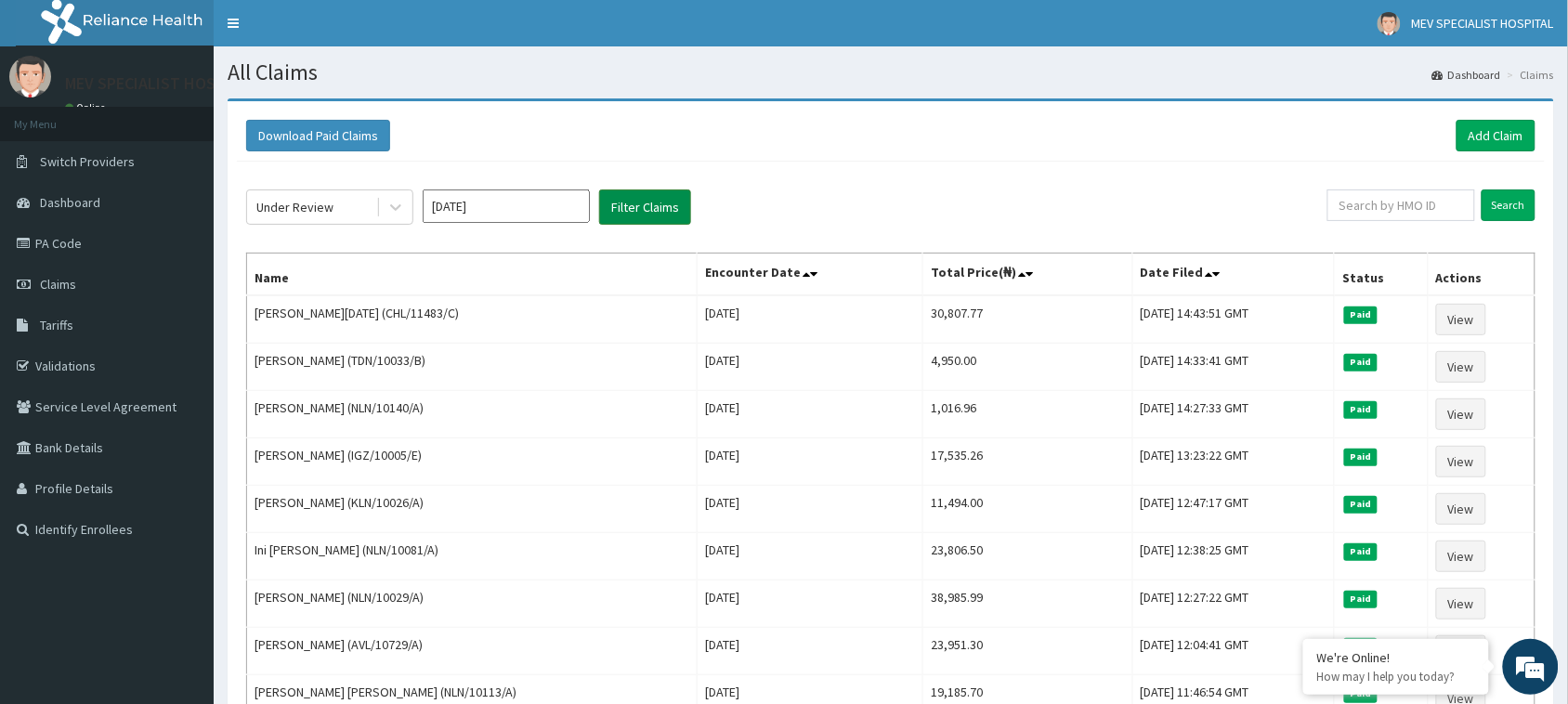
click at [633, 207] on button "Filter Claims" at bounding box center [645, 207] width 92 height 36
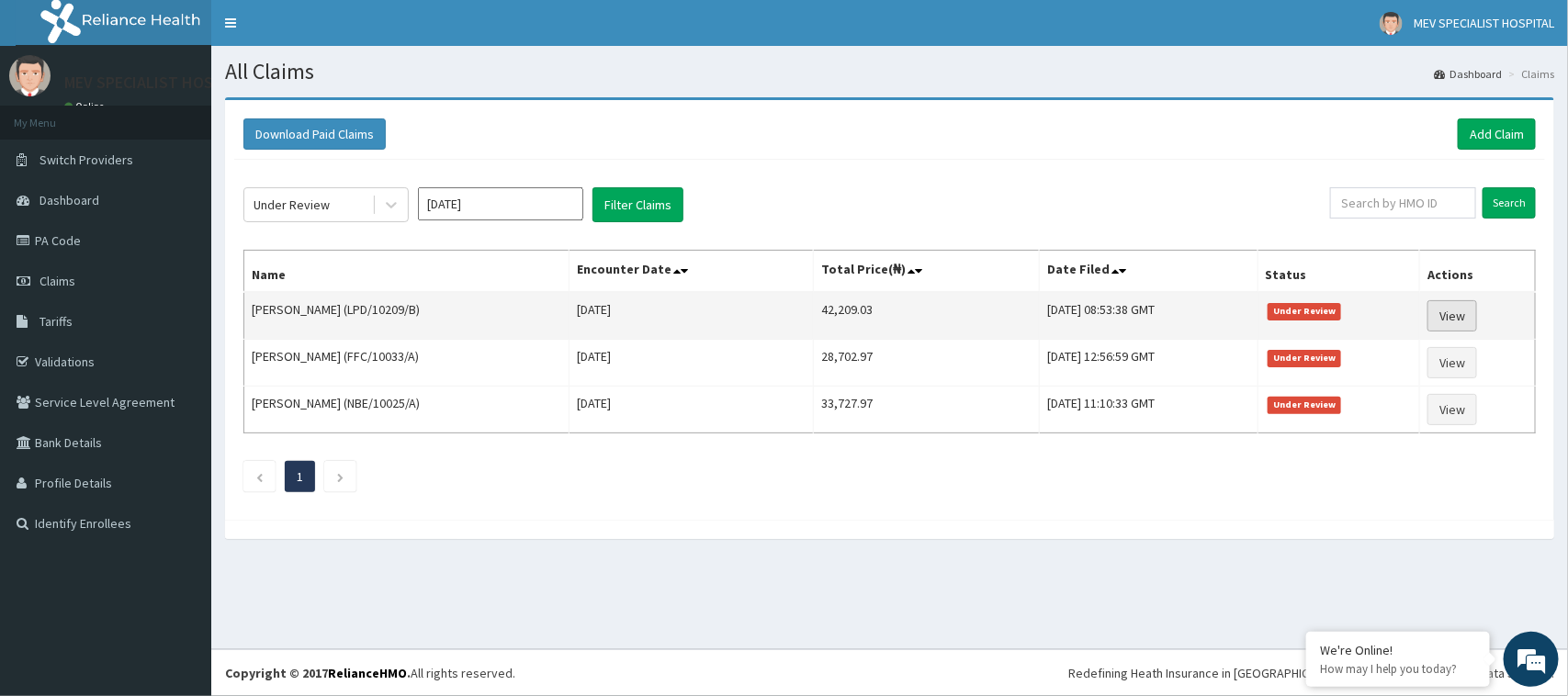
click at [1460, 321] on link "View" at bounding box center [1451, 316] width 49 height 32
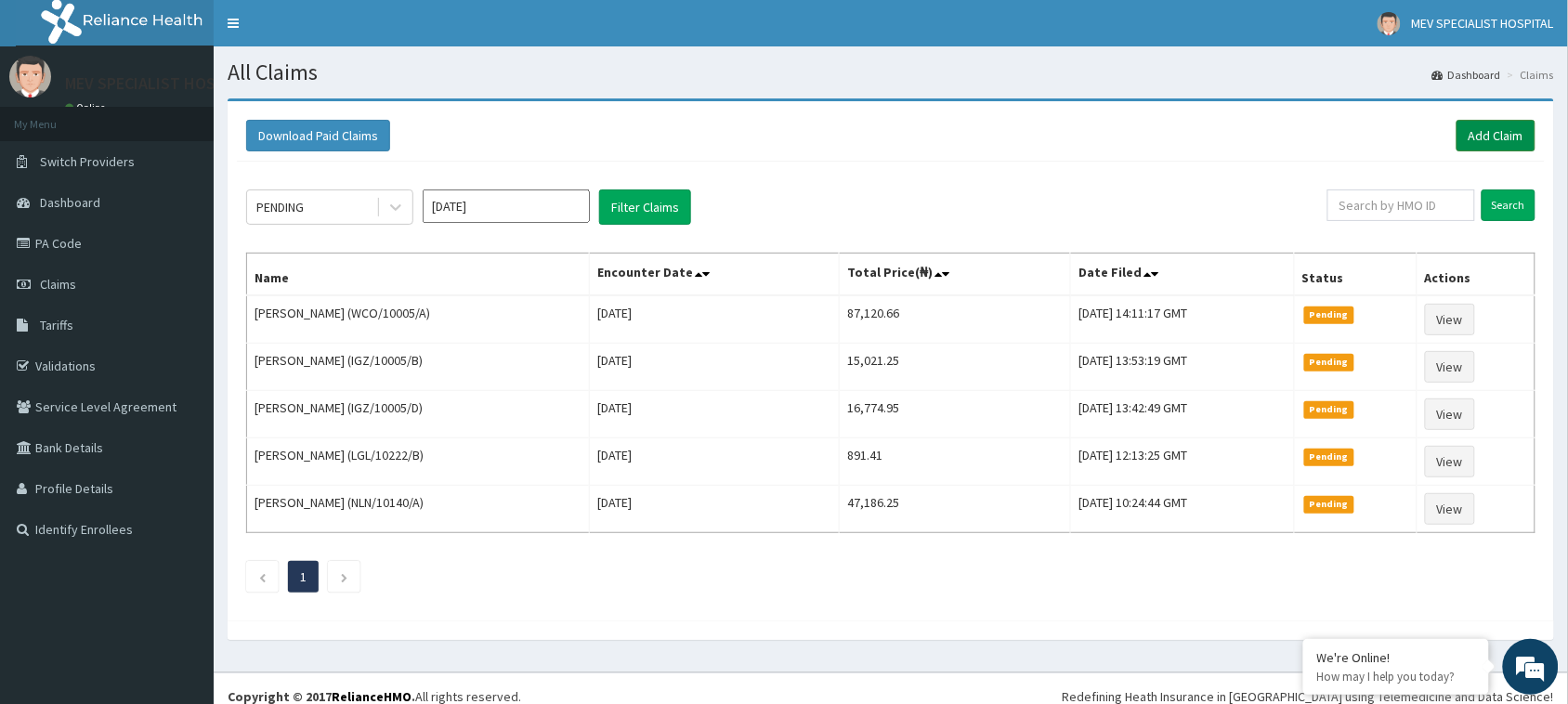
click at [1469, 132] on link "Add Claim" at bounding box center [1496, 136] width 79 height 32
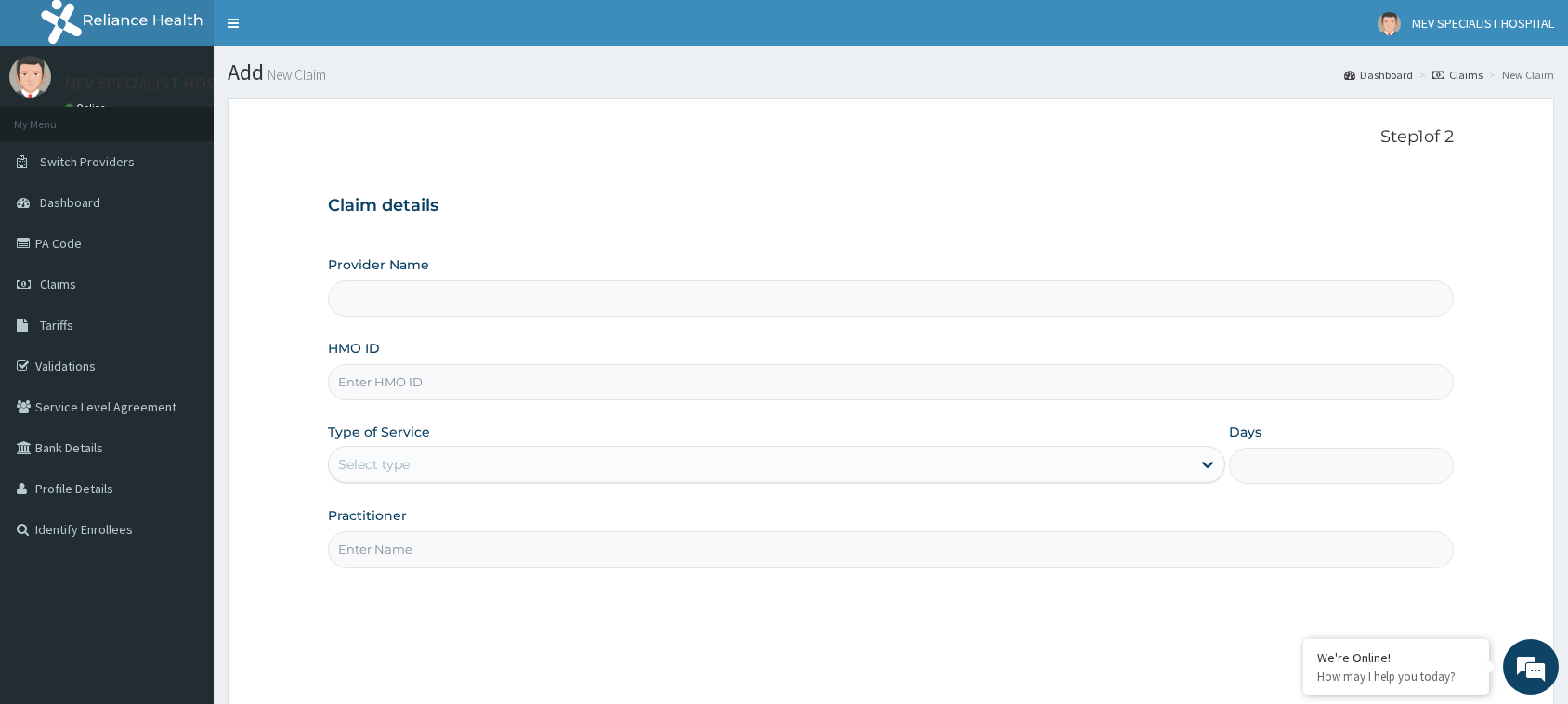
type input "MEV SPECIALIST HOSPITAL"
click at [501, 386] on input "HMO ID" at bounding box center [890, 382] width 1126 height 37
paste input "TDN/10056/E"
type input "TDN/10056/E"
click at [497, 453] on div "Select type" at bounding box center [760, 465] width 862 height 30
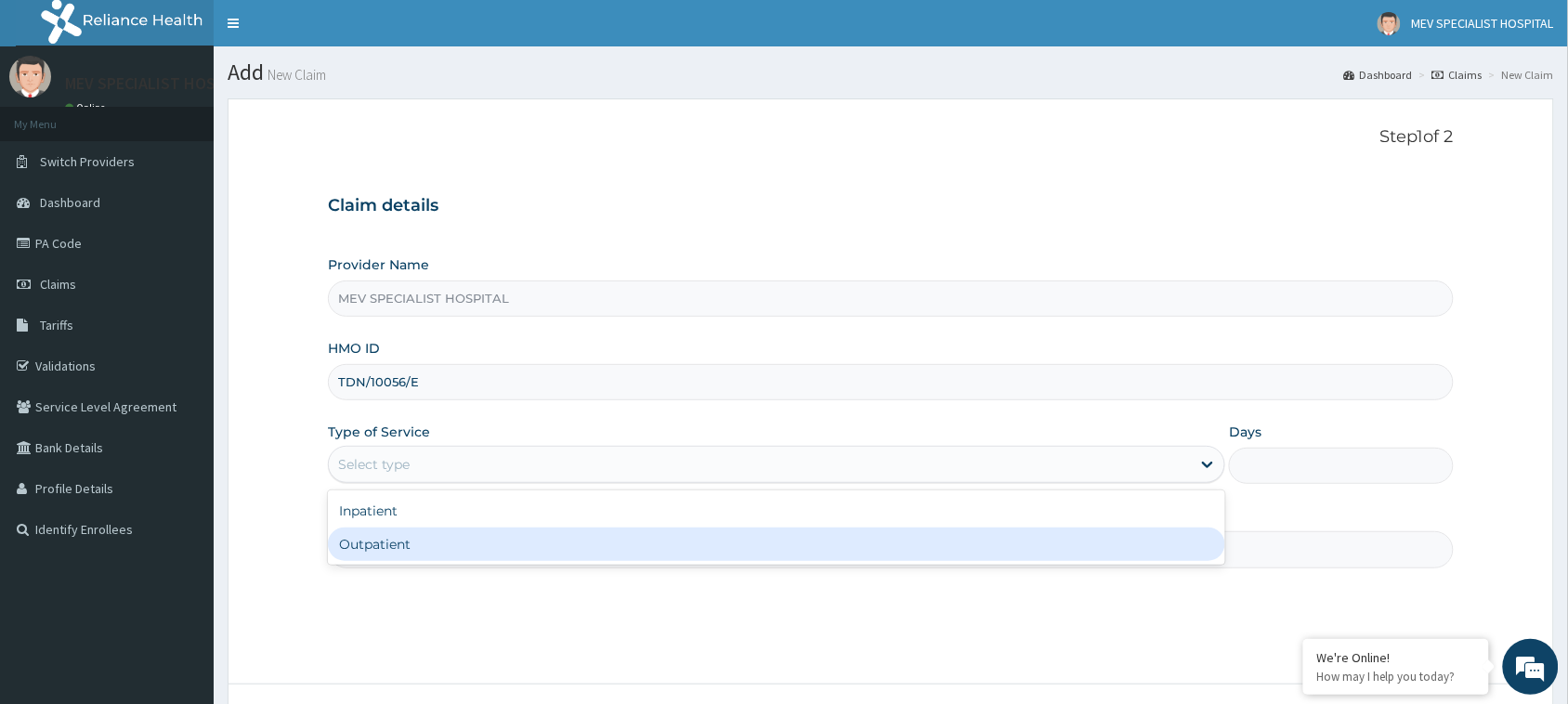
click at [508, 545] on div "Outpatient" at bounding box center [776, 544] width 898 height 34
type input "1"
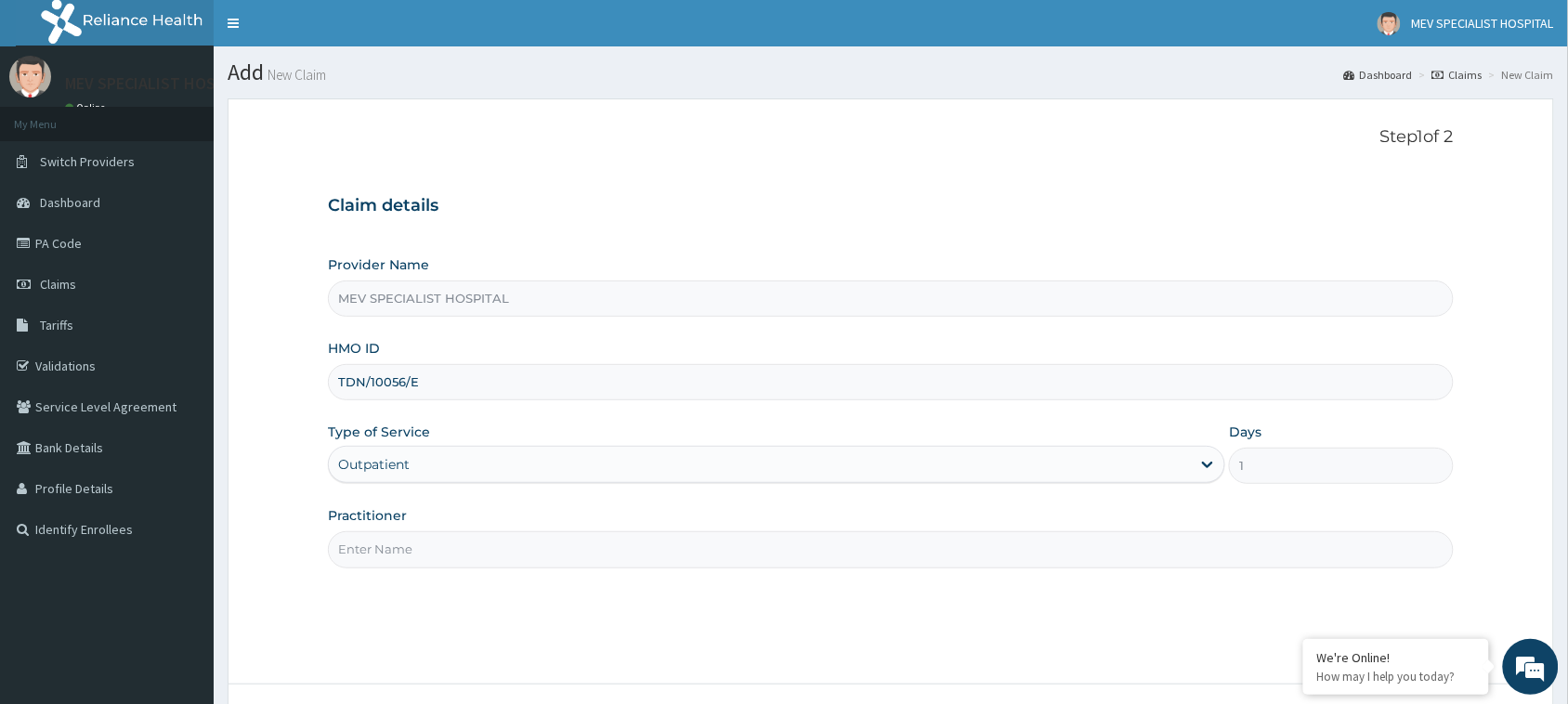
click at [508, 545] on input "Practitioner" at bounding box center [890, 549] width 1126 height 37
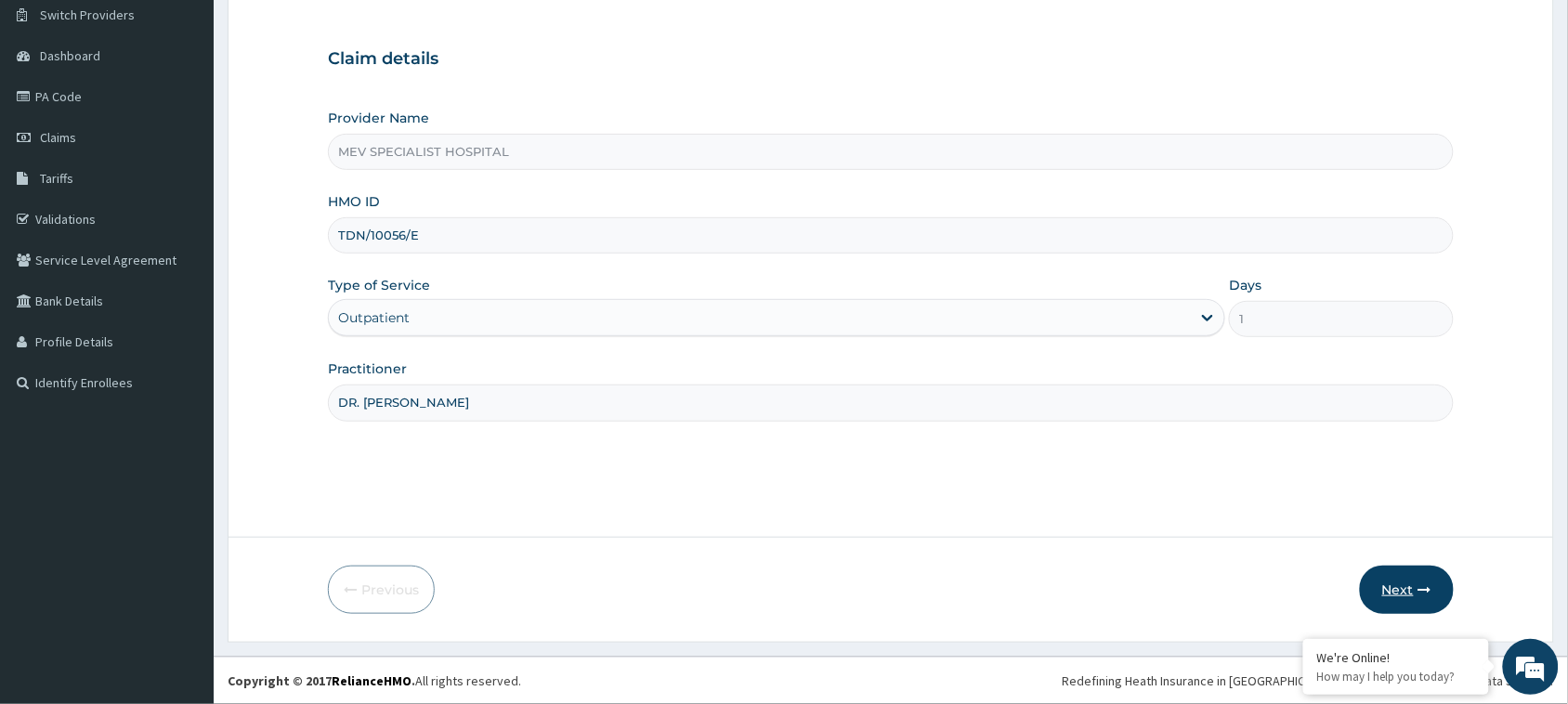
type input "DR. [PERSON_NAME]"
click at [1401, 585] on button "Next" at bounding box center [1407, 589] width 94 height 48
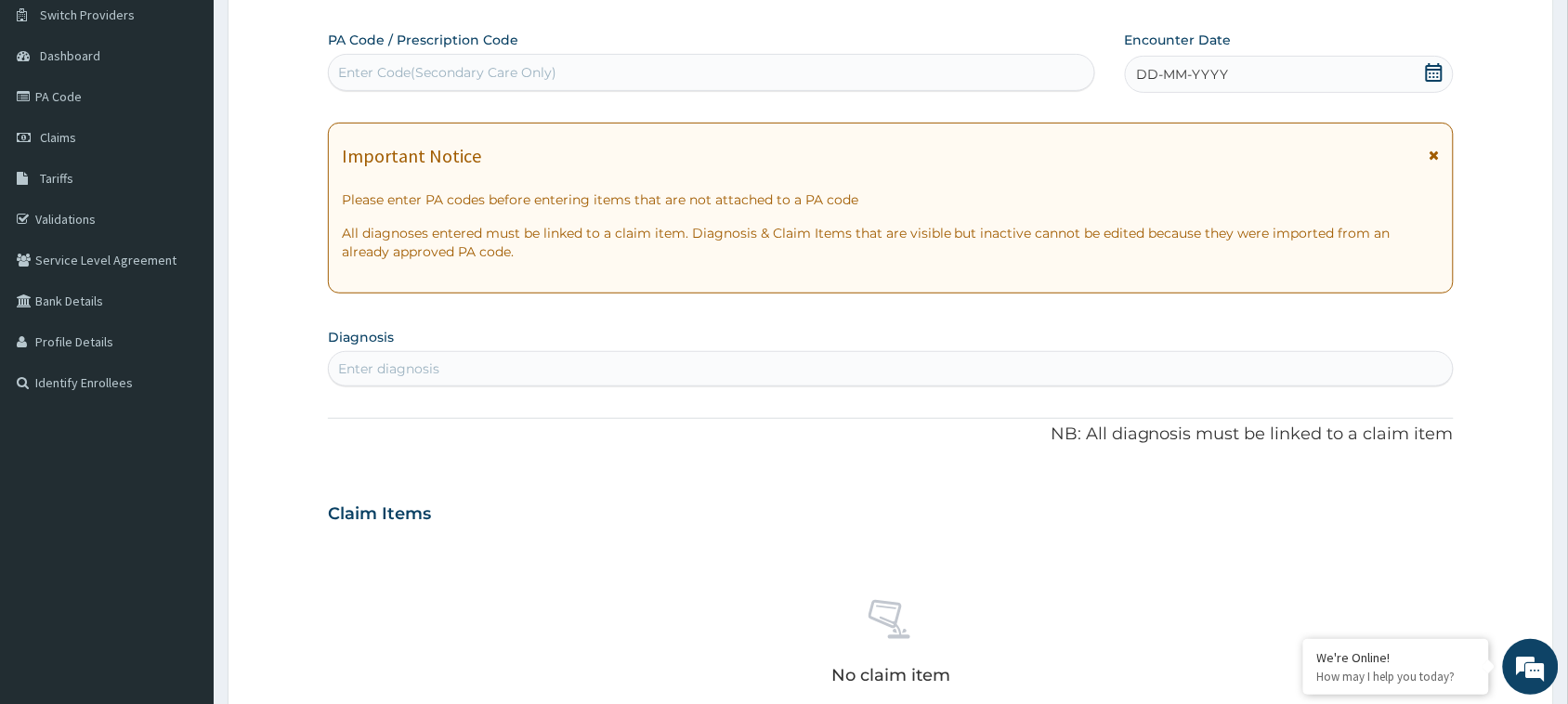
click at [1401, 585] on div "No claim item" at bounding box center [890, 646] width 1126 height 214
click at [747, 72] on div "Enter Code(Secondary Care Only)" at bounding box center [711, 72] width 765 height 30
paste input "PA/8D5F61"
type input "PA/8D5F61"
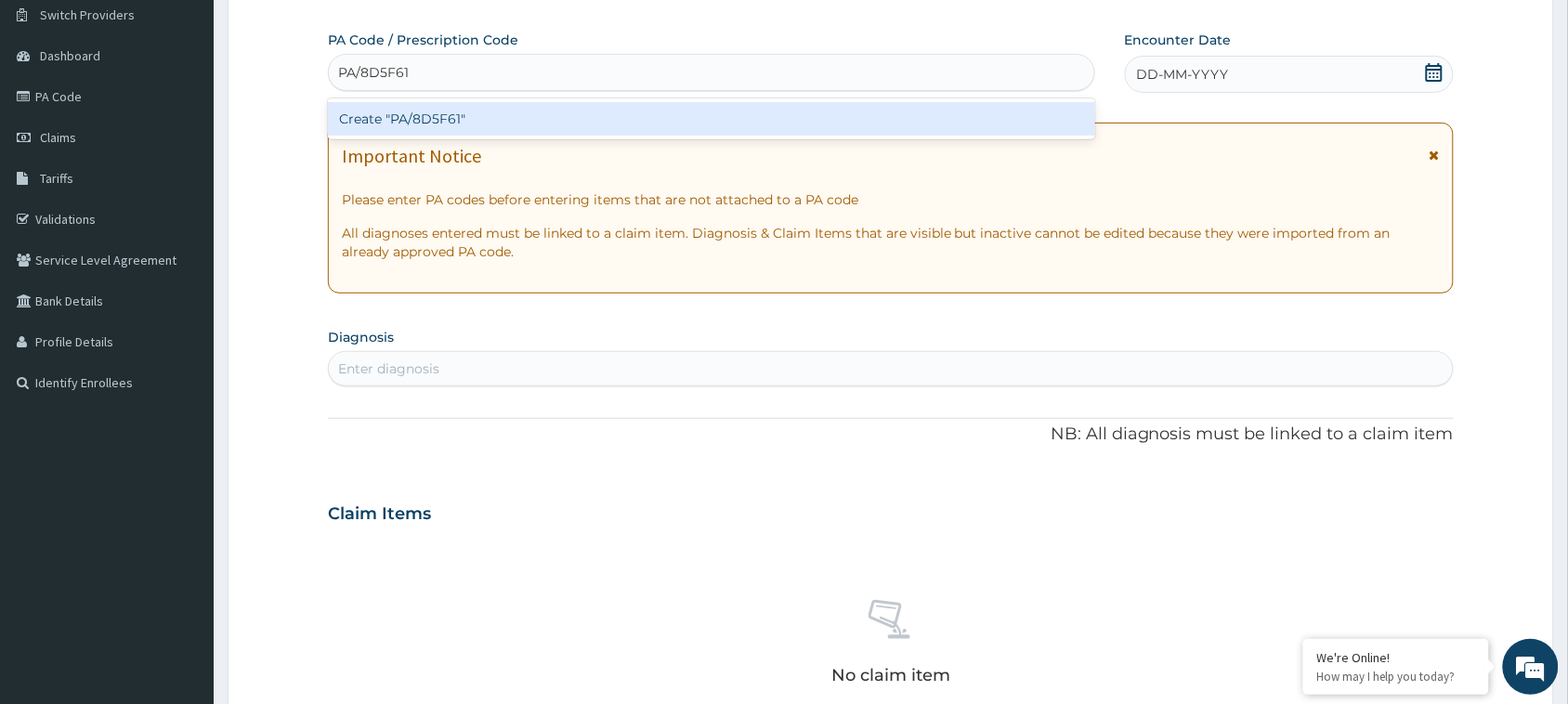
click at [748, 102] on div "Create "PA/8D5F61"" at bounding box center [711, 119] width 767 height 34
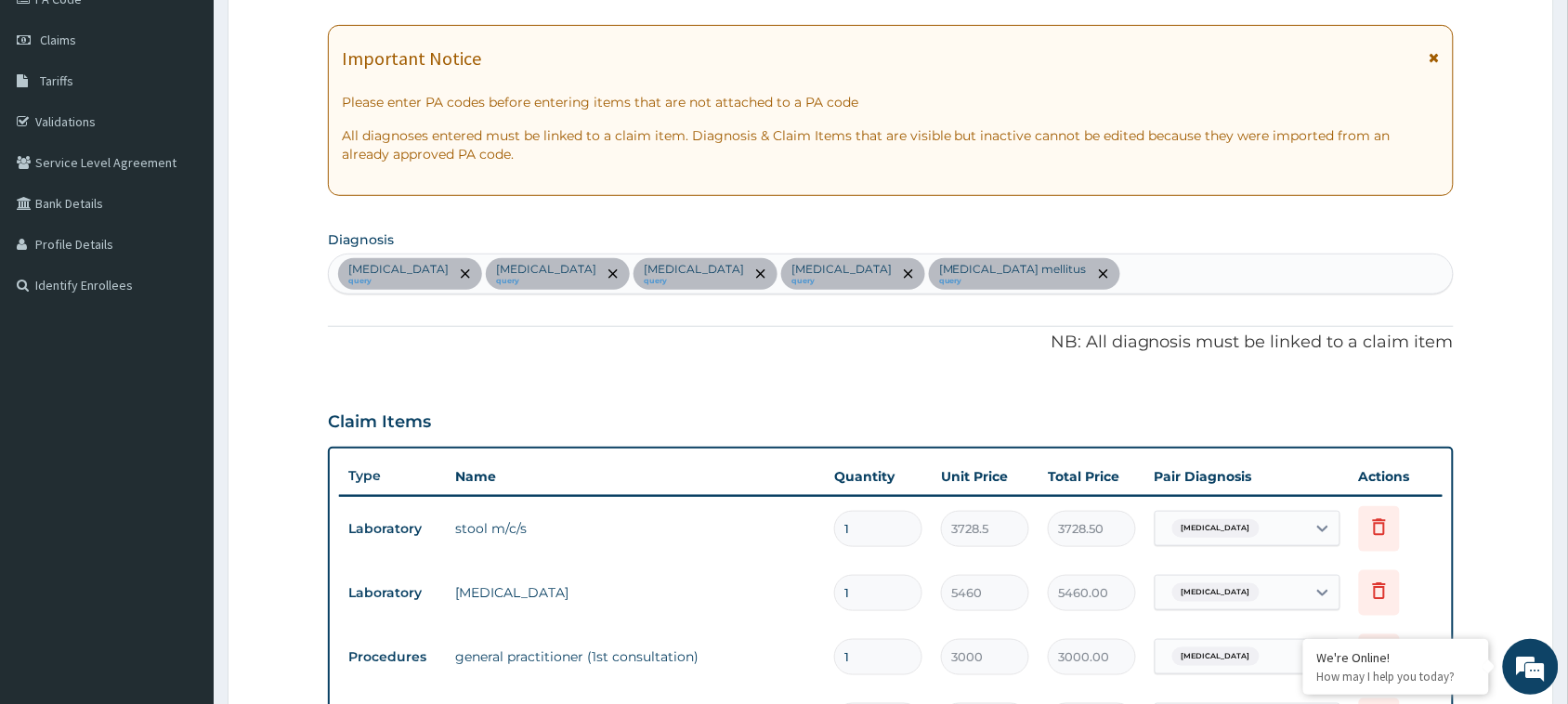
scroll to position [0, 0]
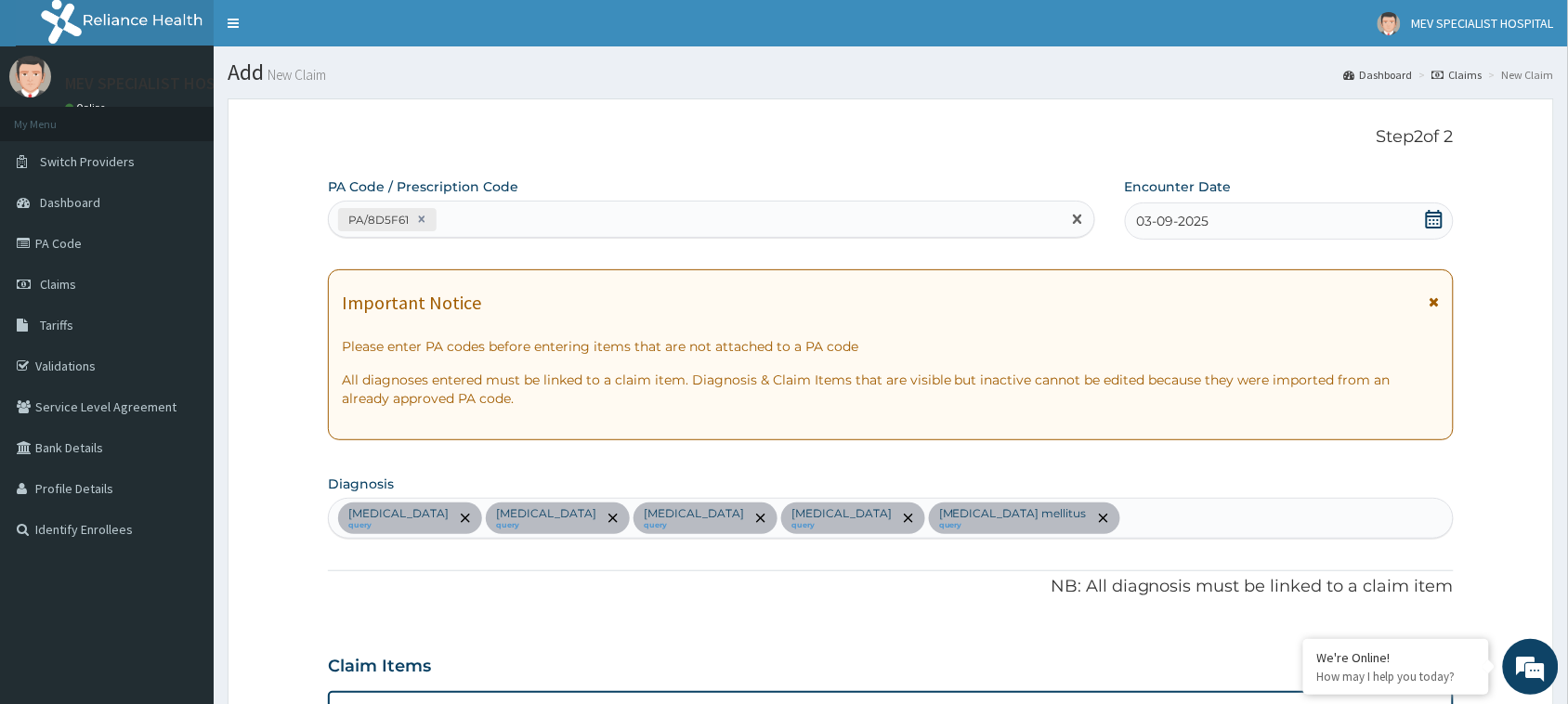
click at [635, 223] on div "PA/8D5F61" at bounding box center [695, 220] width 732 height 31
paste input "PA/E67822"
type input "PA/E67822"
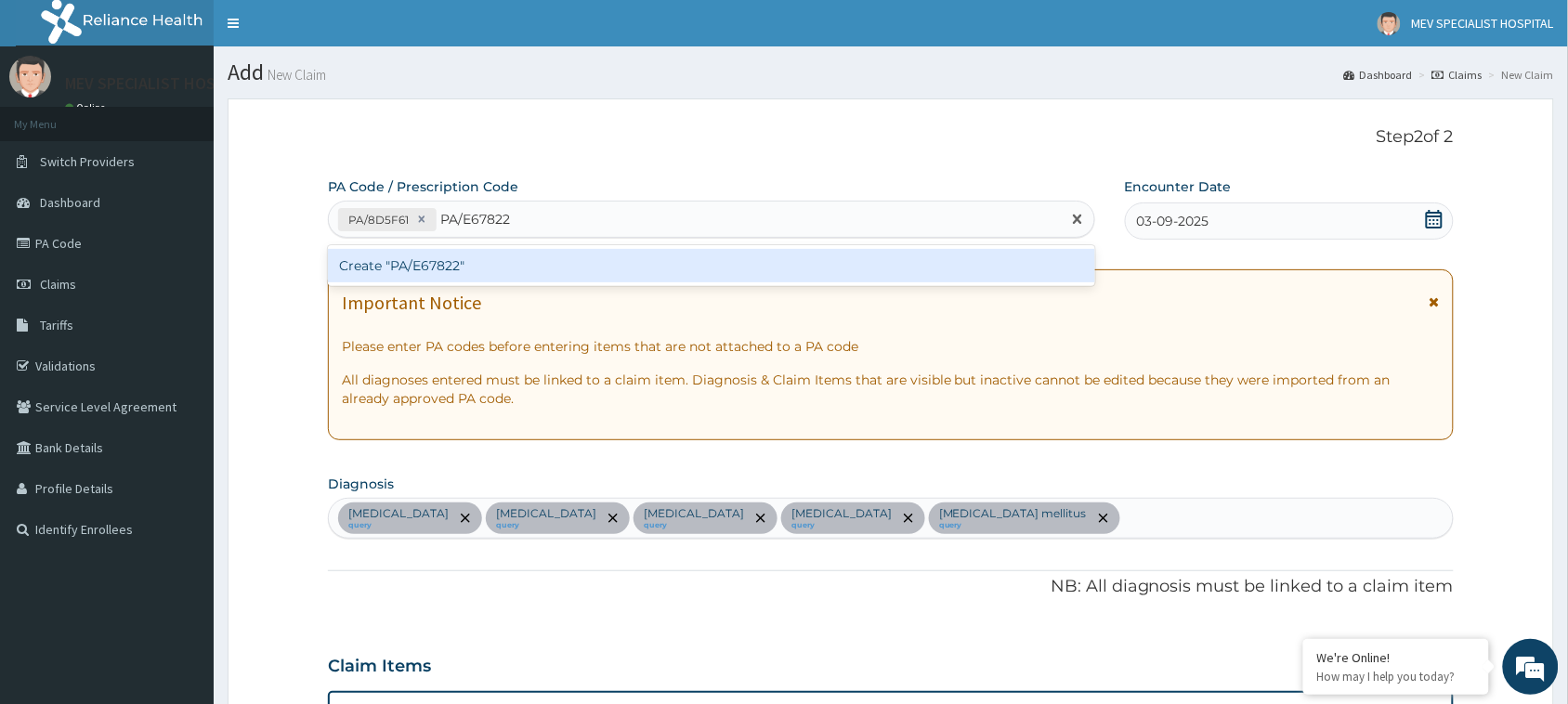
click at [646, 268] on div "Create "PA/E67822"" at bounding box center [711, 266] width 767 height 34
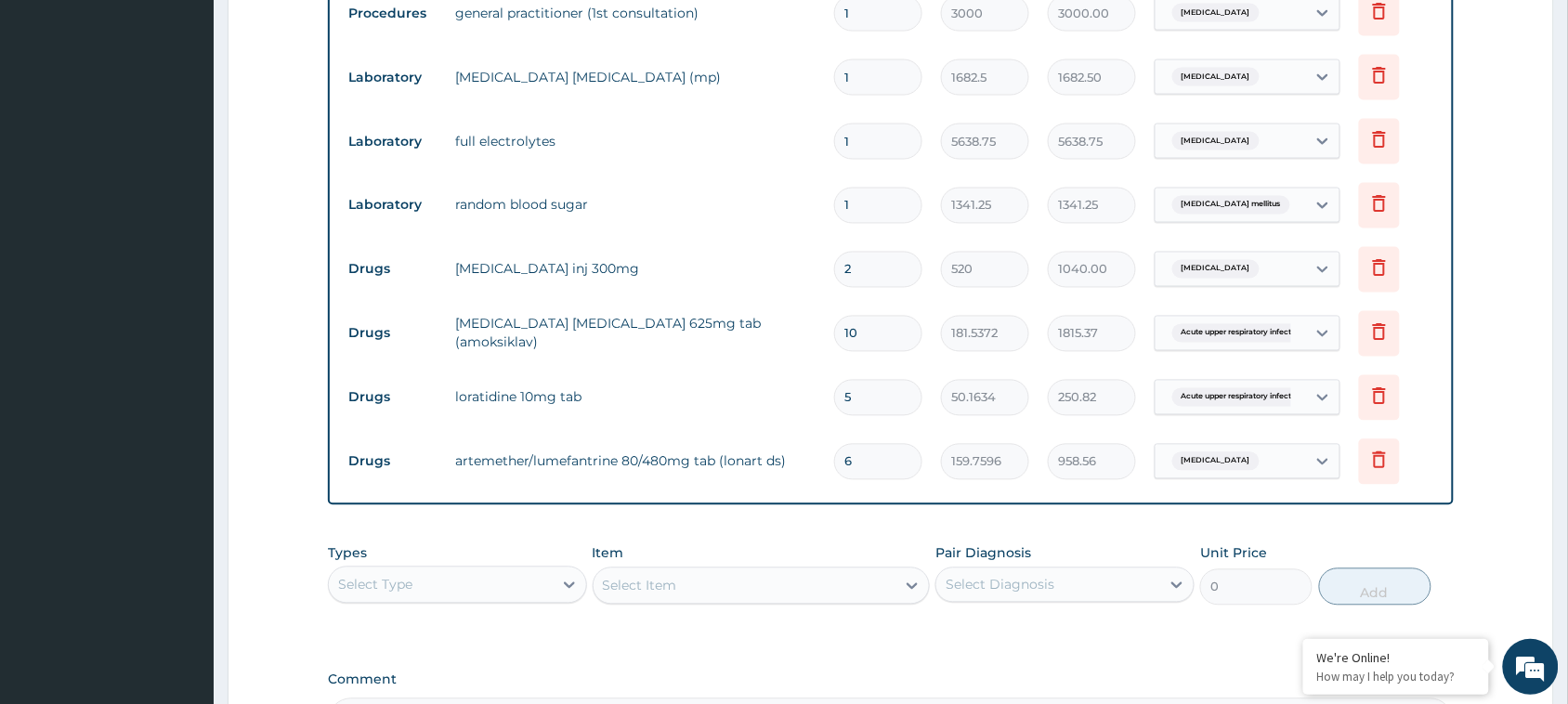
scroll to position [889, 0]
click at [476, 581] on div "Select Type" at bounding box center [440, 584] width 223 height 30
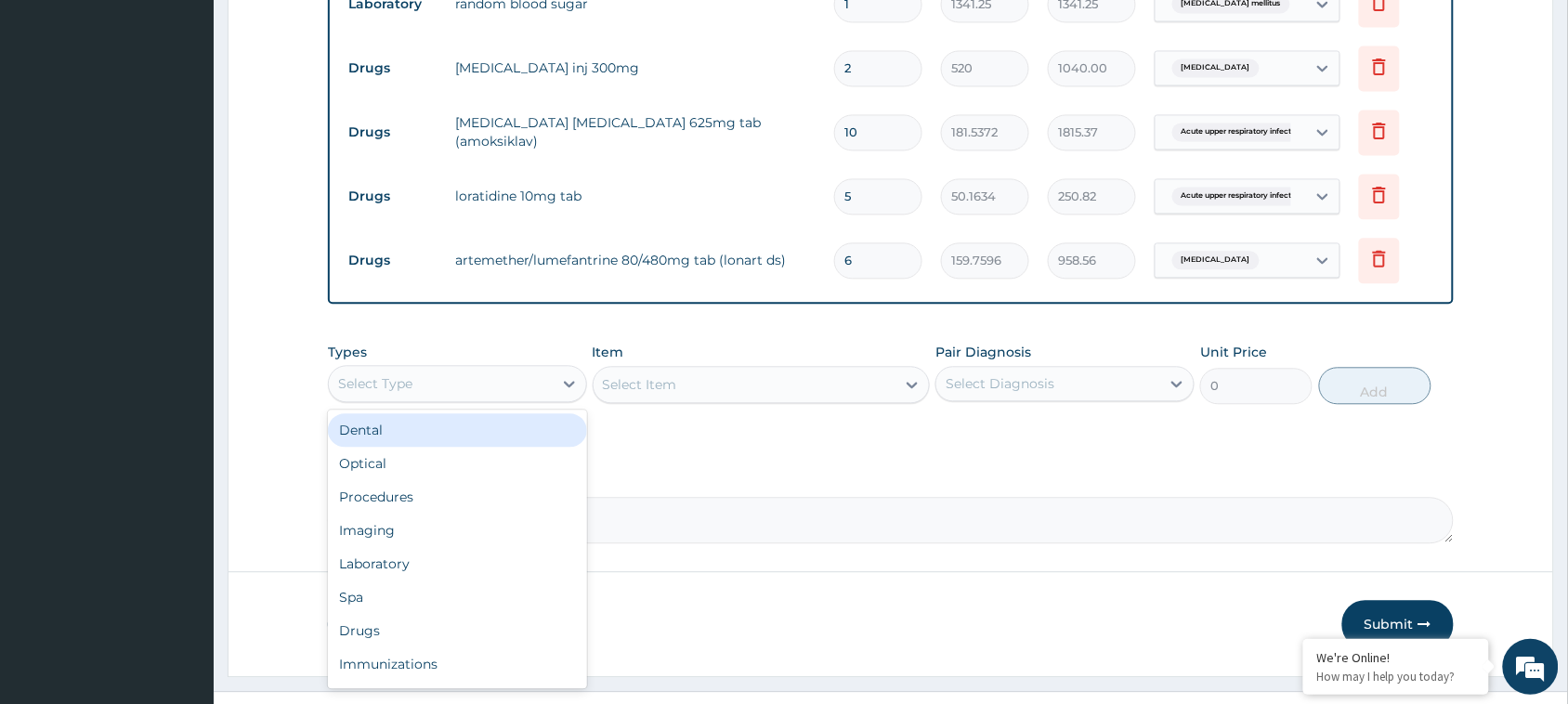
scroll to position [1095, 0]
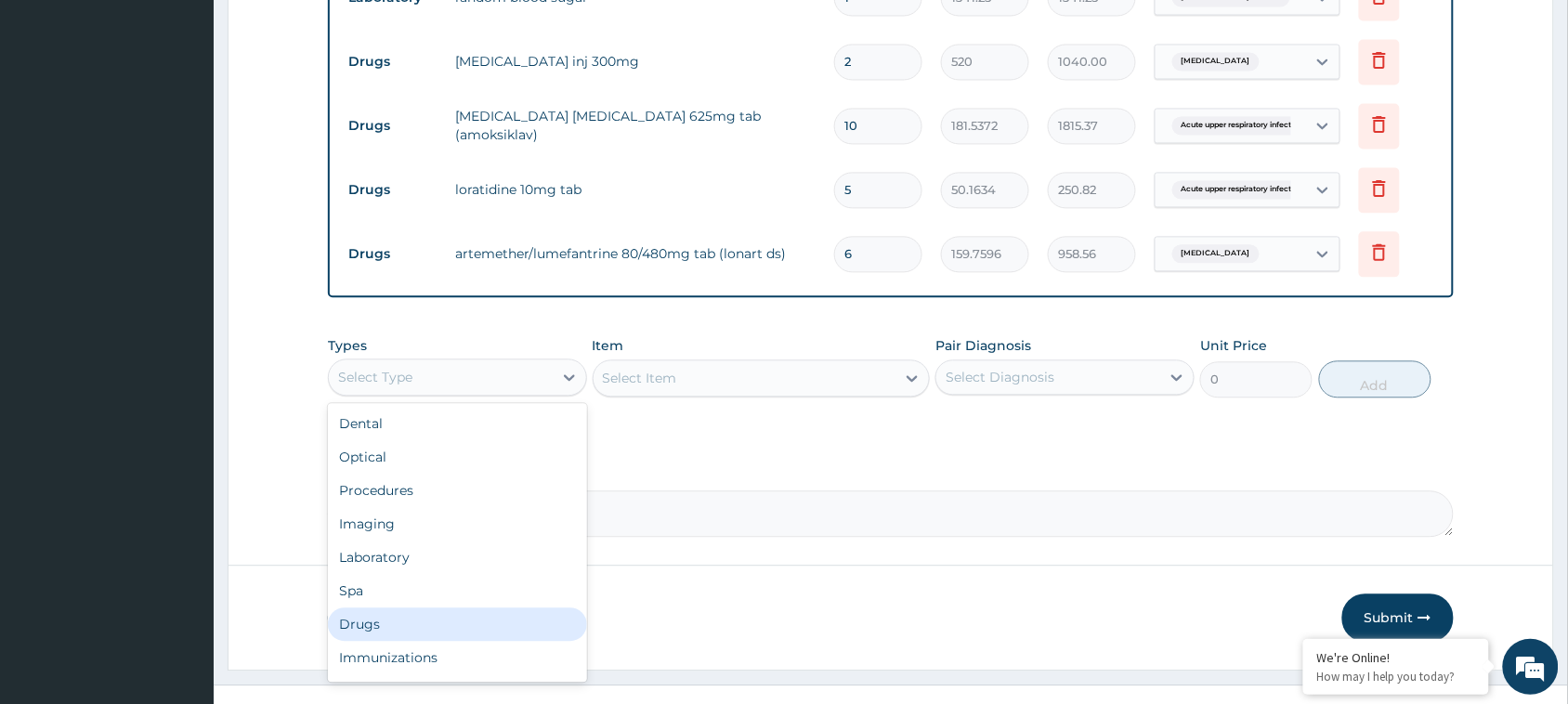
click at [418, 611] on div "Drugs" at bounding box center [457, 624] width 259 height 34
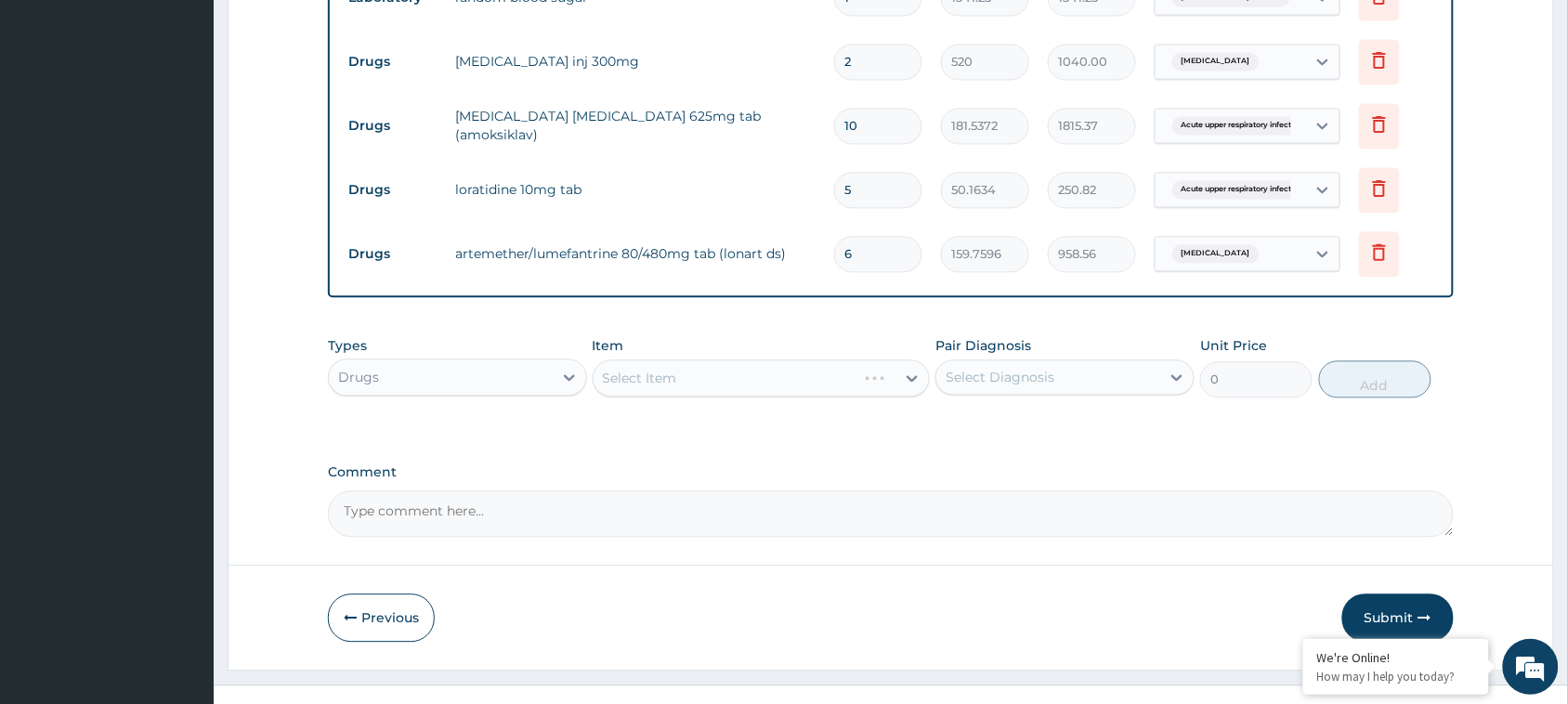
click at [744, 379] on div "Select Item" at bounding box center [761, 378] width 338 height 38
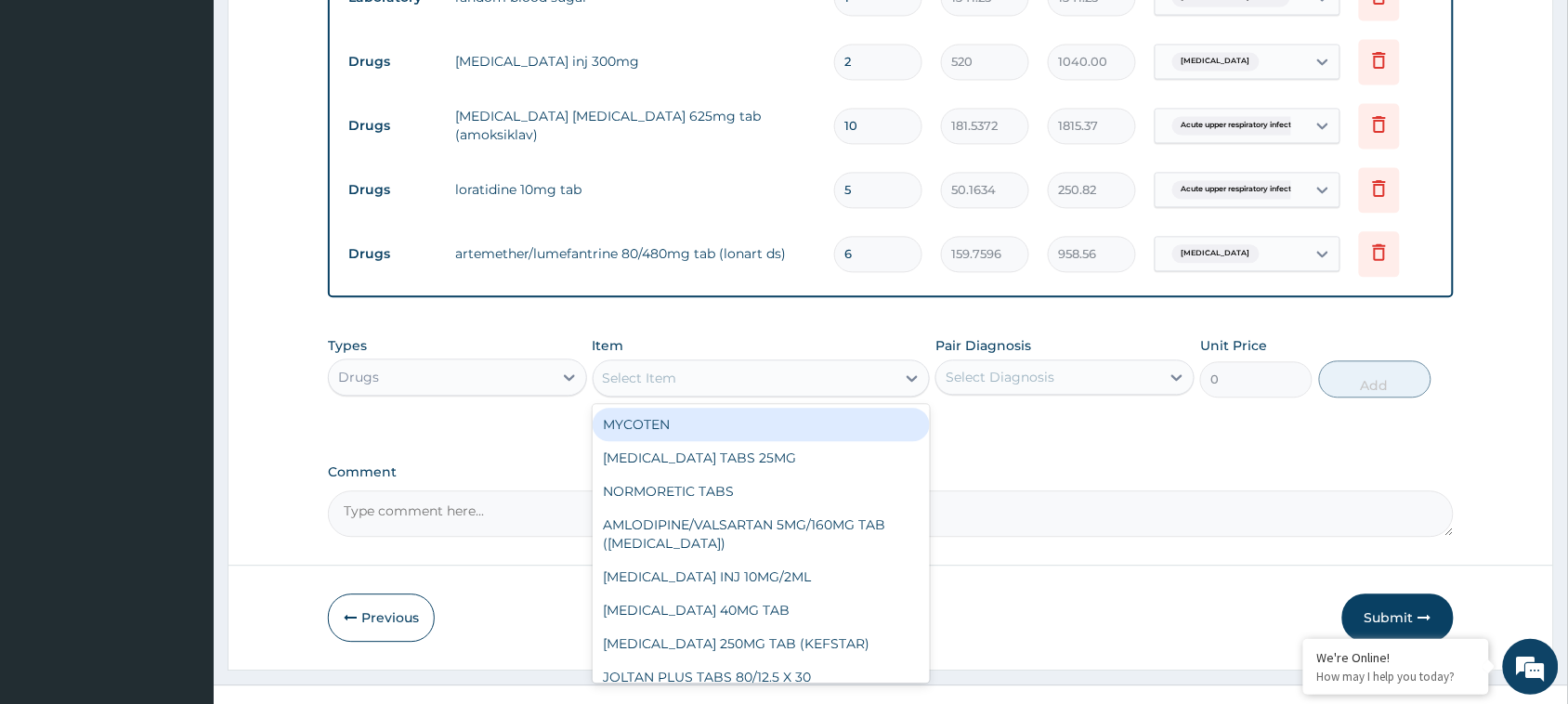
click at [744, 379] on div "Select Item" at bounding box center [745, 378] width 302 height 30
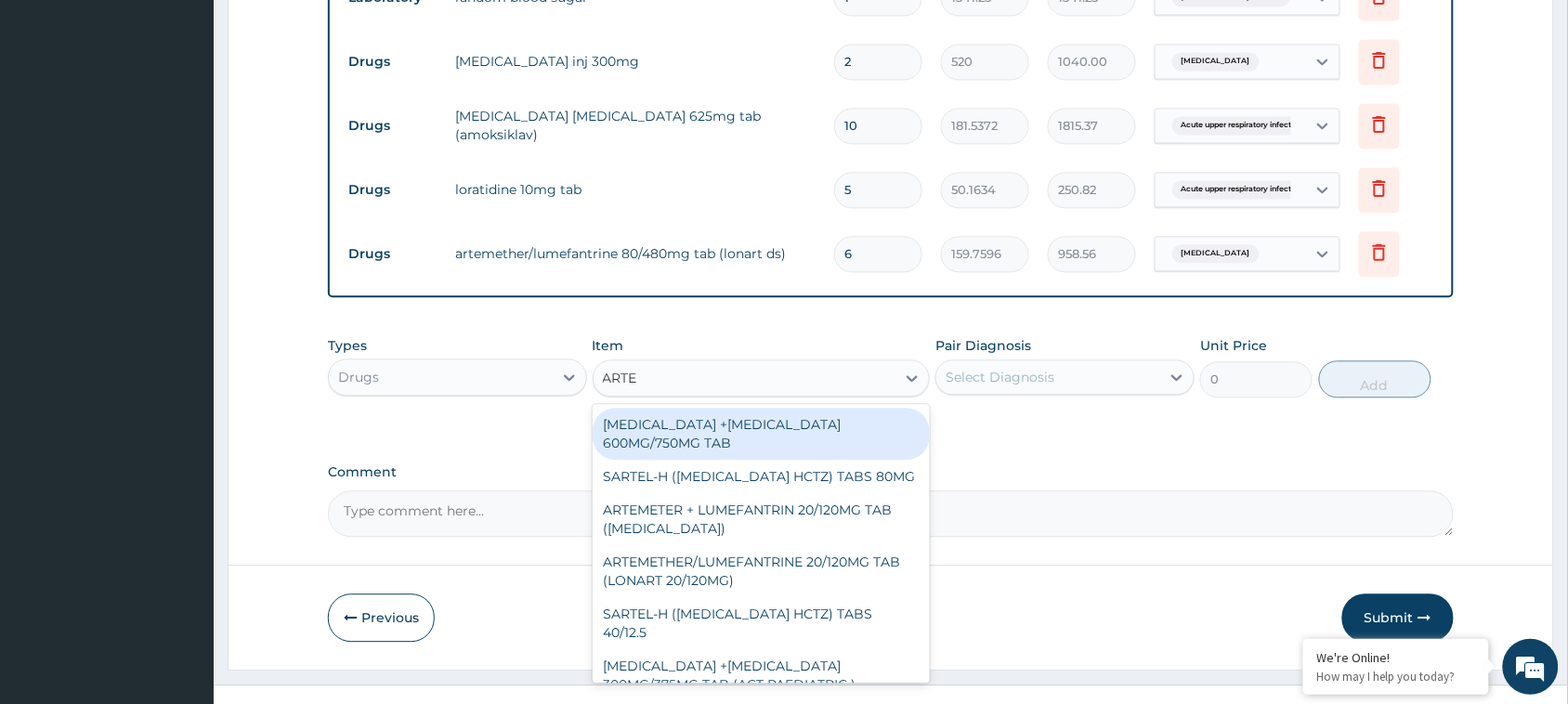
type input "ARTEM"
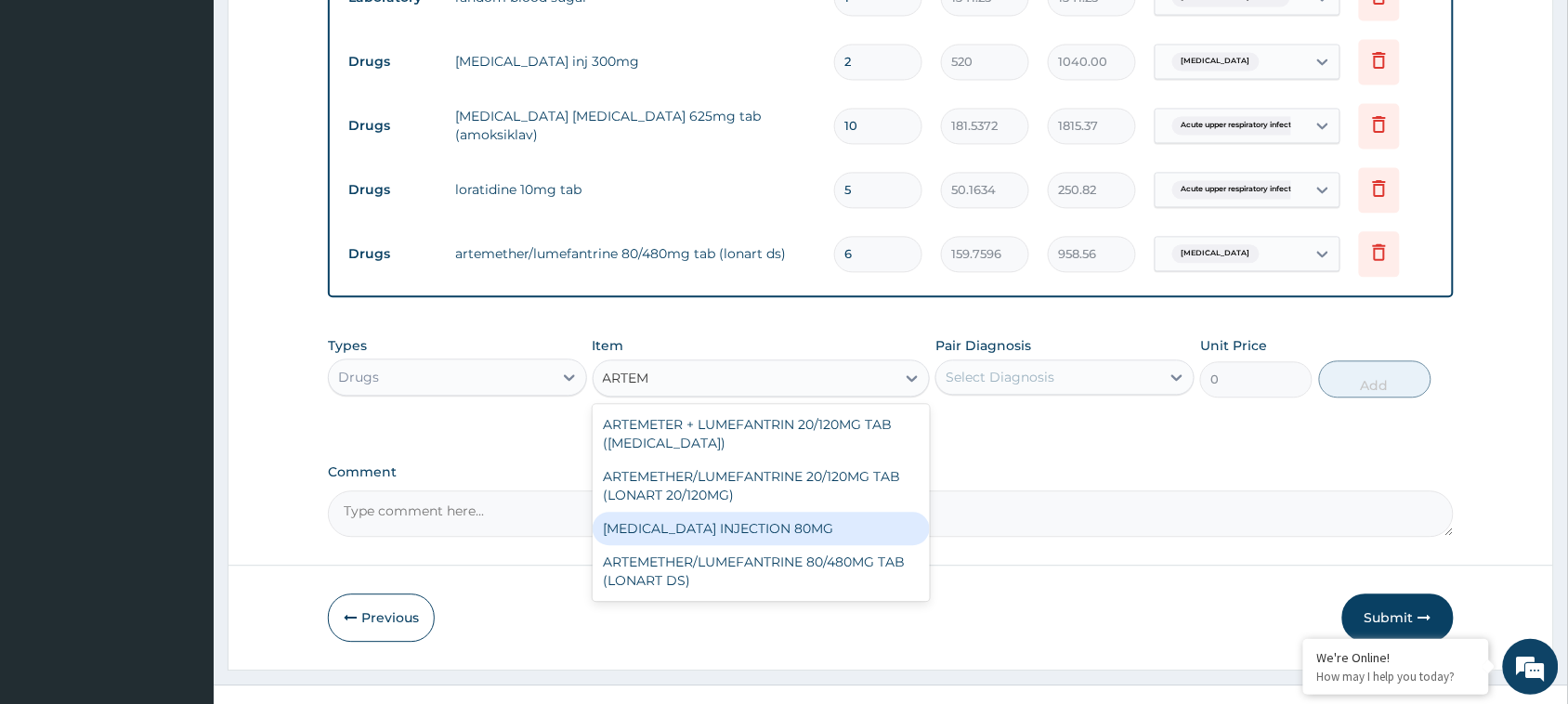
click at [744, 523] on div "ARTEMETHER INJECTION 80MG" at bounding box center [761, 528] width 338 height 34
type input "920.54"
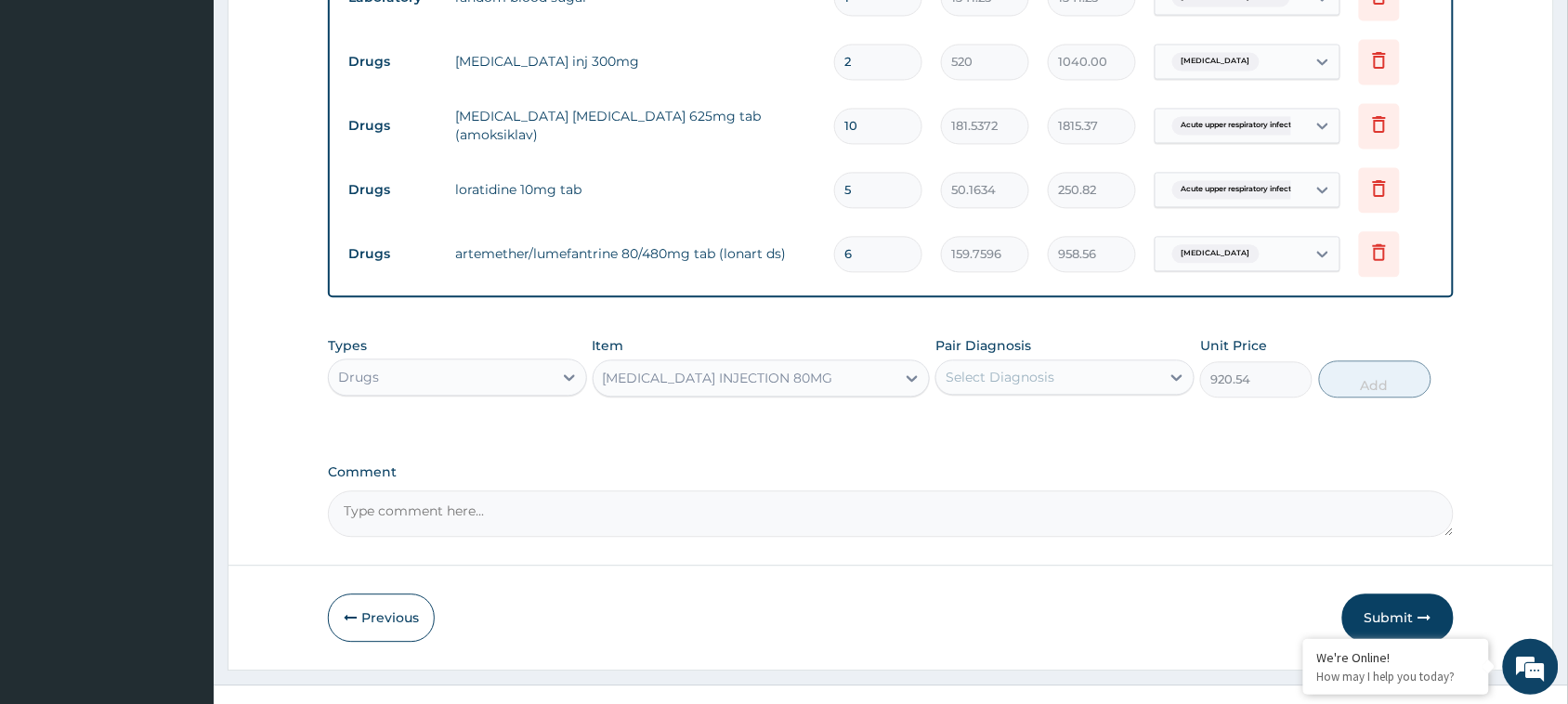
click at [1038, 381] on div "Select Diagnosis" at bounding box center [1000, 377] width 109 height 19
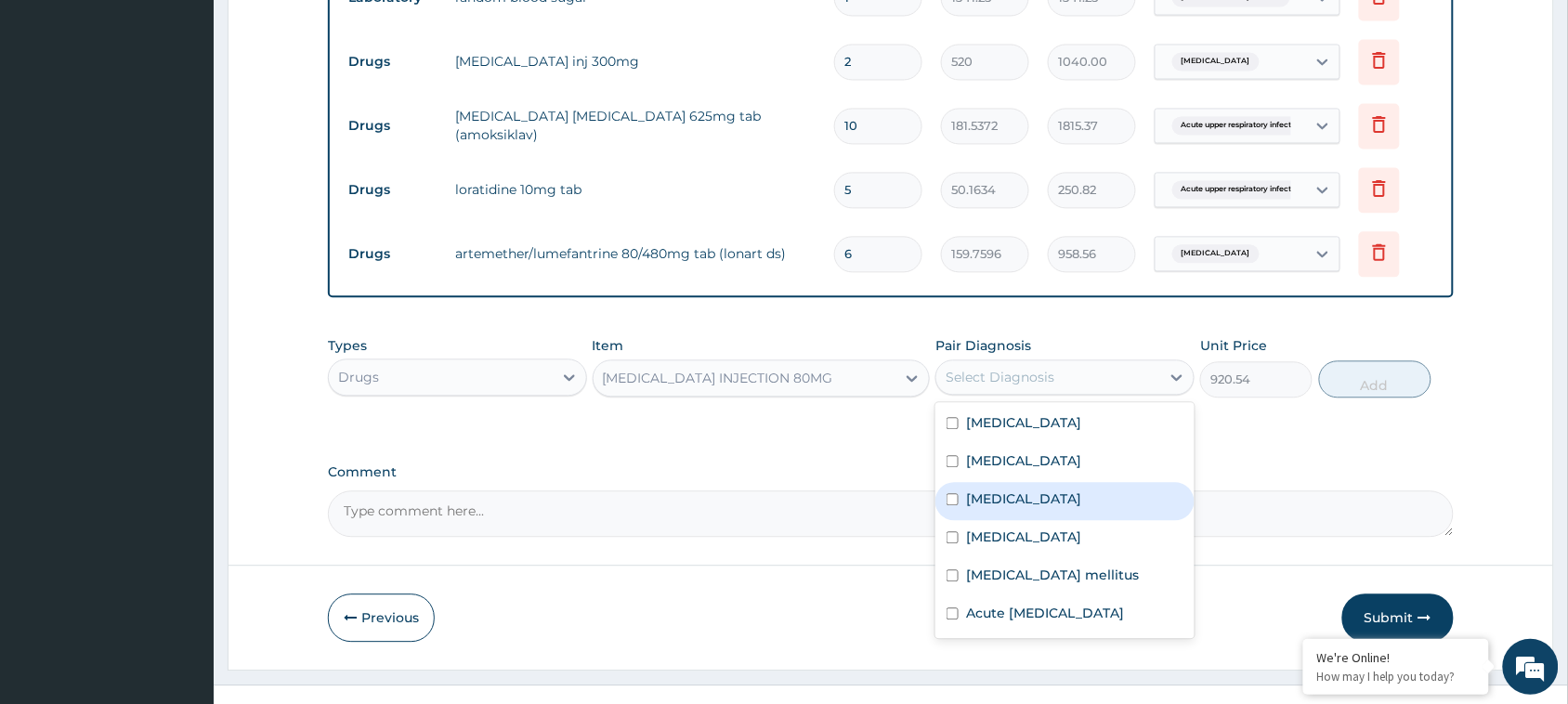
click at [1015, 516] on div "[MEDICAL_DATA]" at bounding box center [1065, 500] width 259 height 38
checkbox input "true"
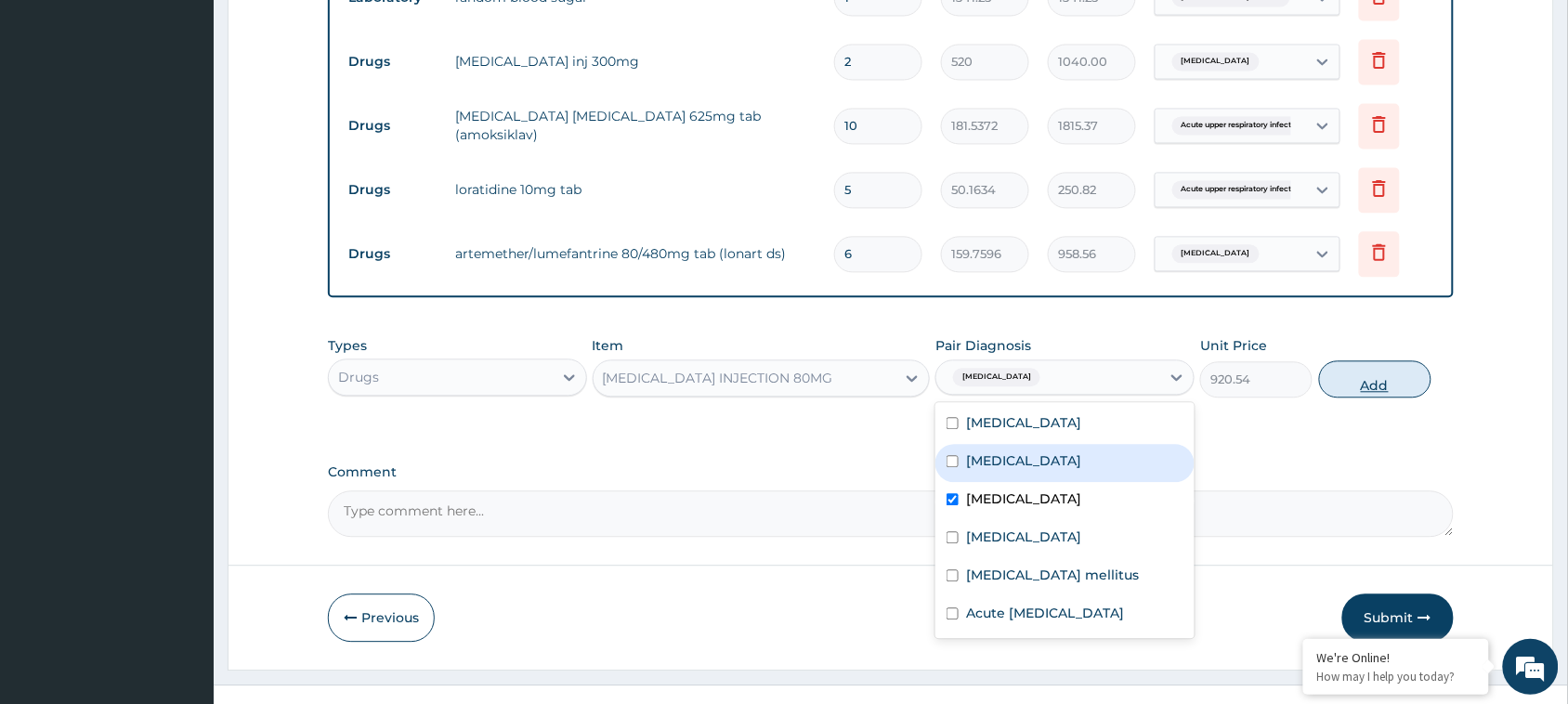
click at [1377, 387] on button "Add" at bounding box center [1376, 379] width 113 height 38
type input "0"
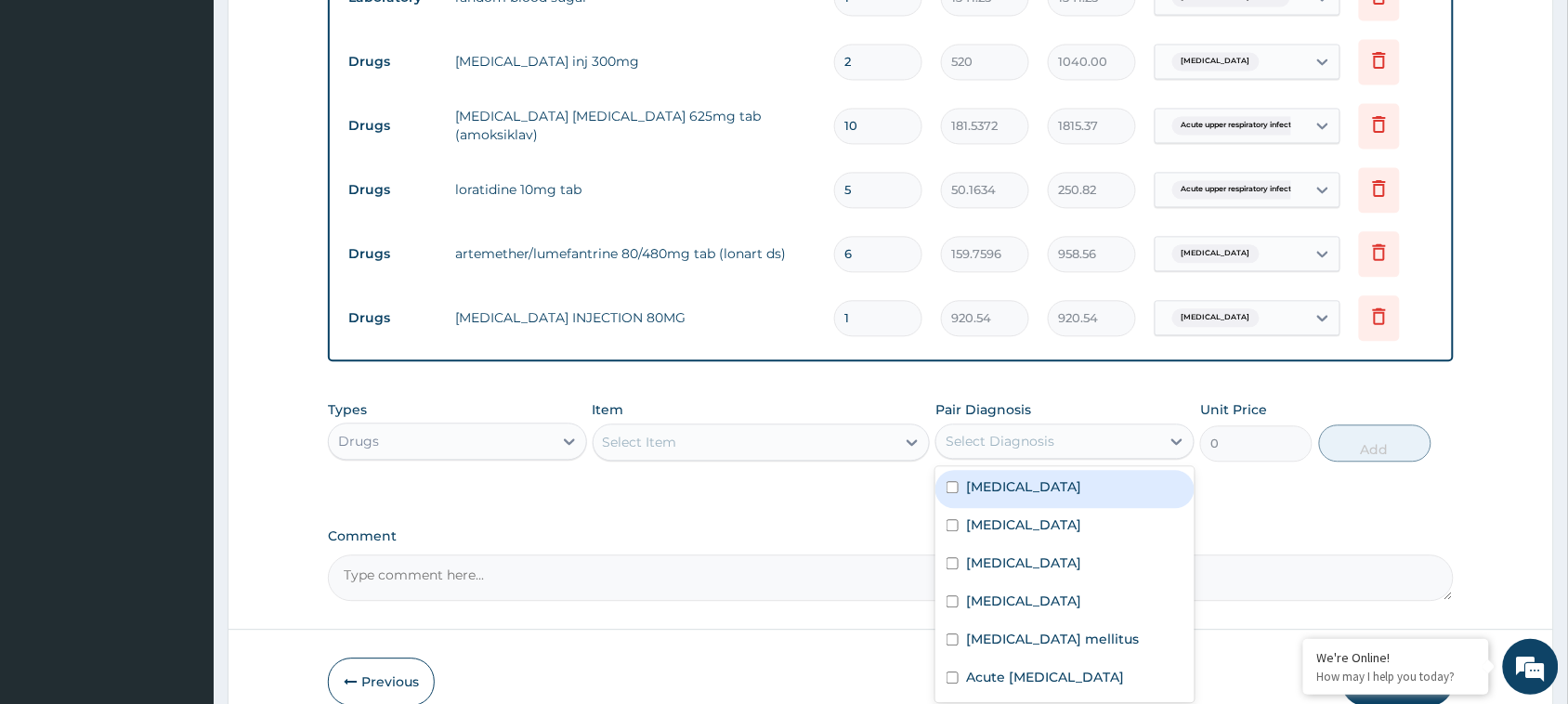
click at [1057, 442] on div "Select Diagnosis" at bounding box center [1048, 441] width 223 height 30
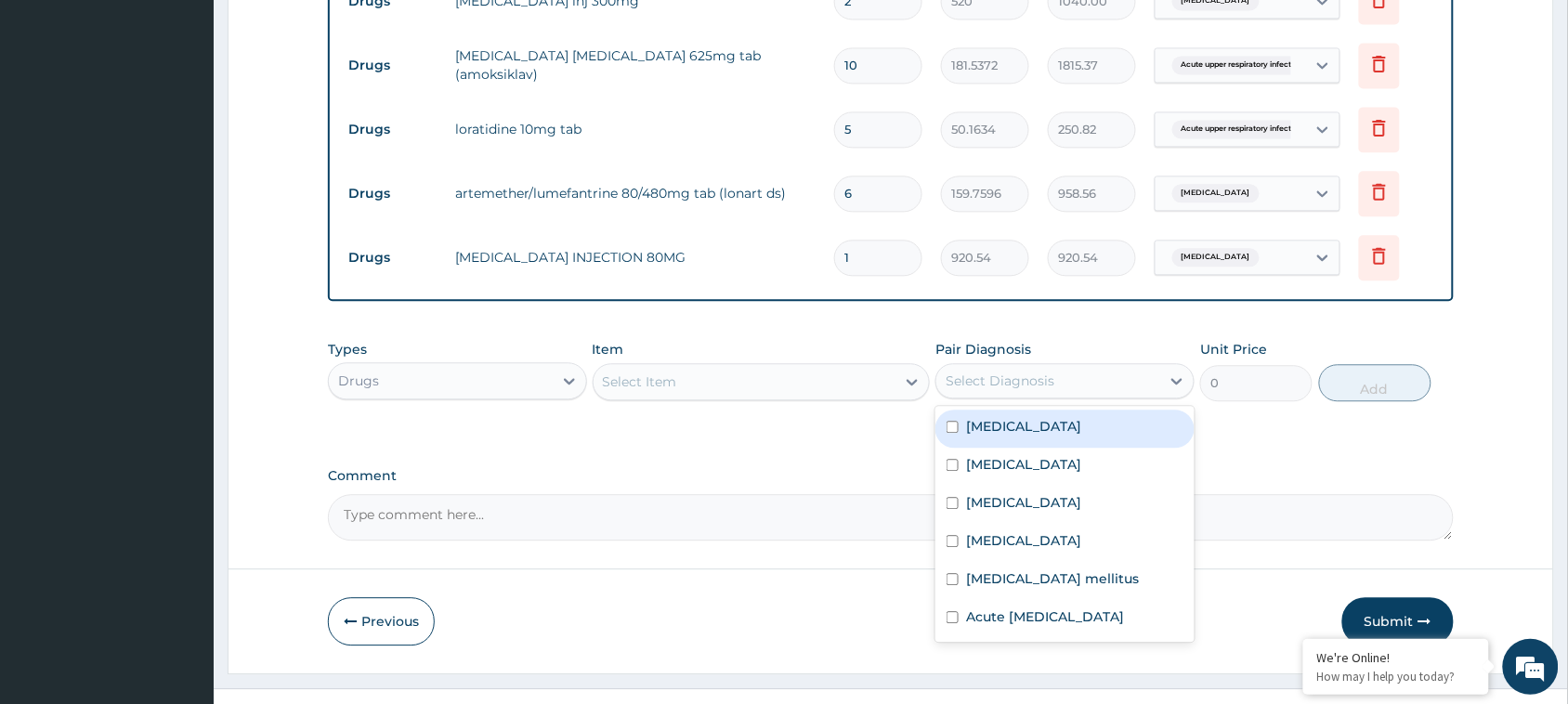
scroll to position [1186, 0]
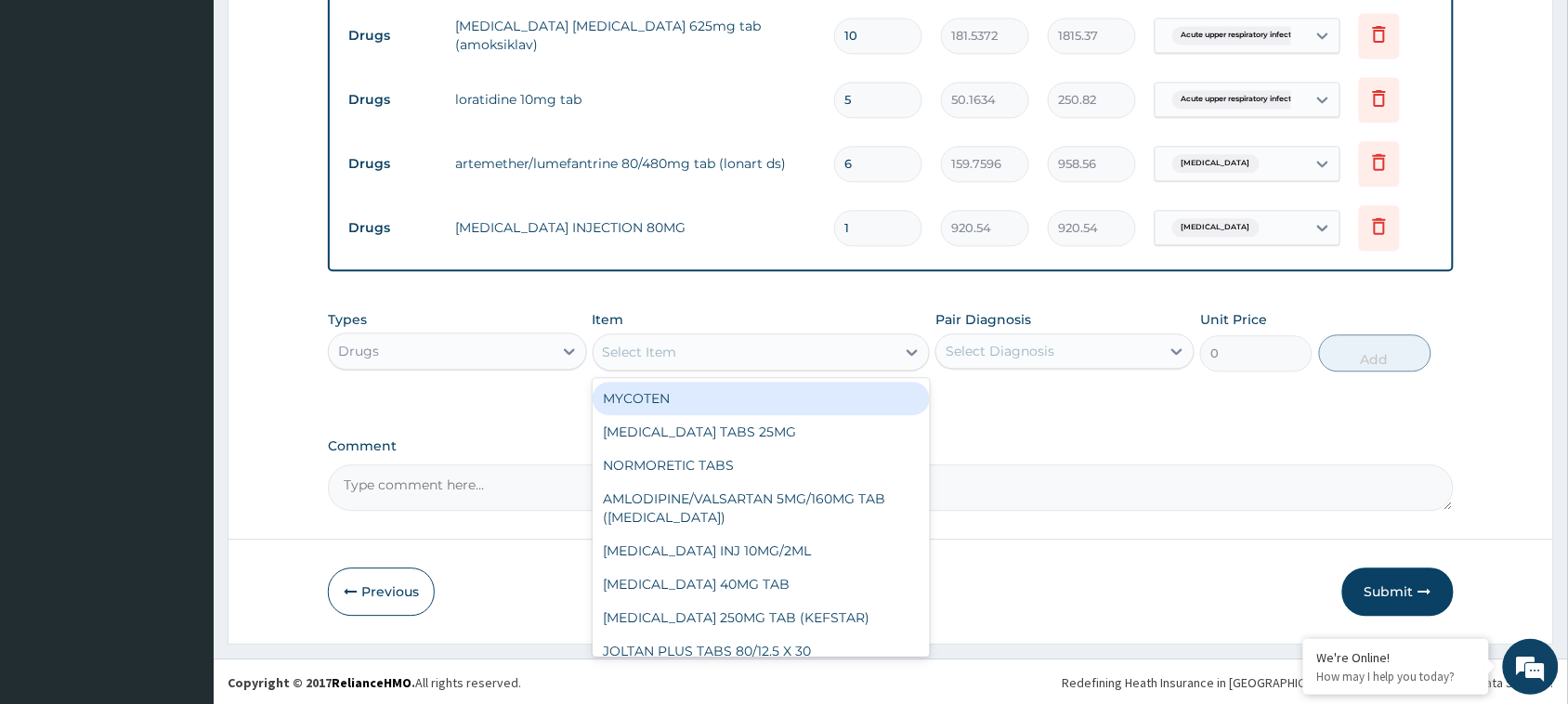
click at [763, 333] on div "Select Item" at bounding box center [761, 352] width 338 height 38
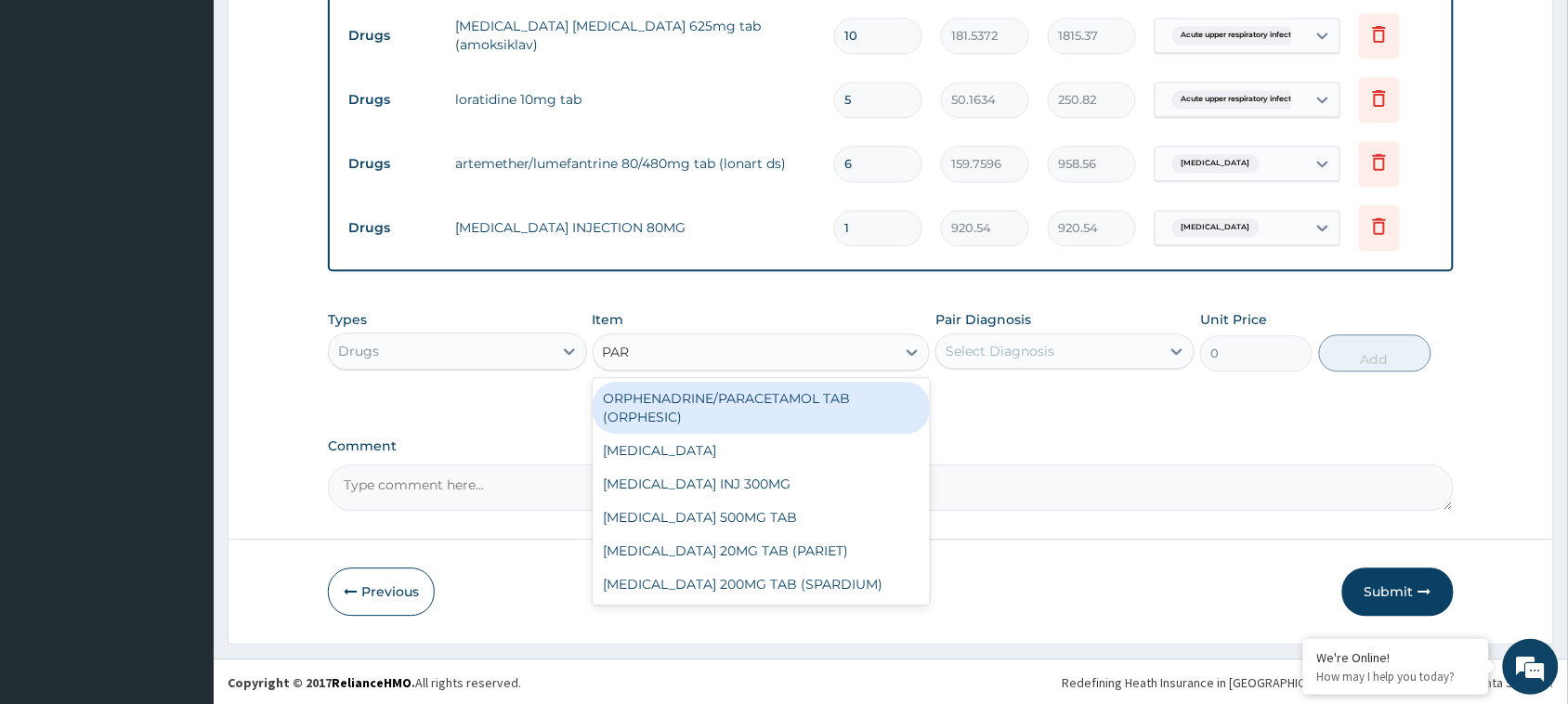
type input "PARA"
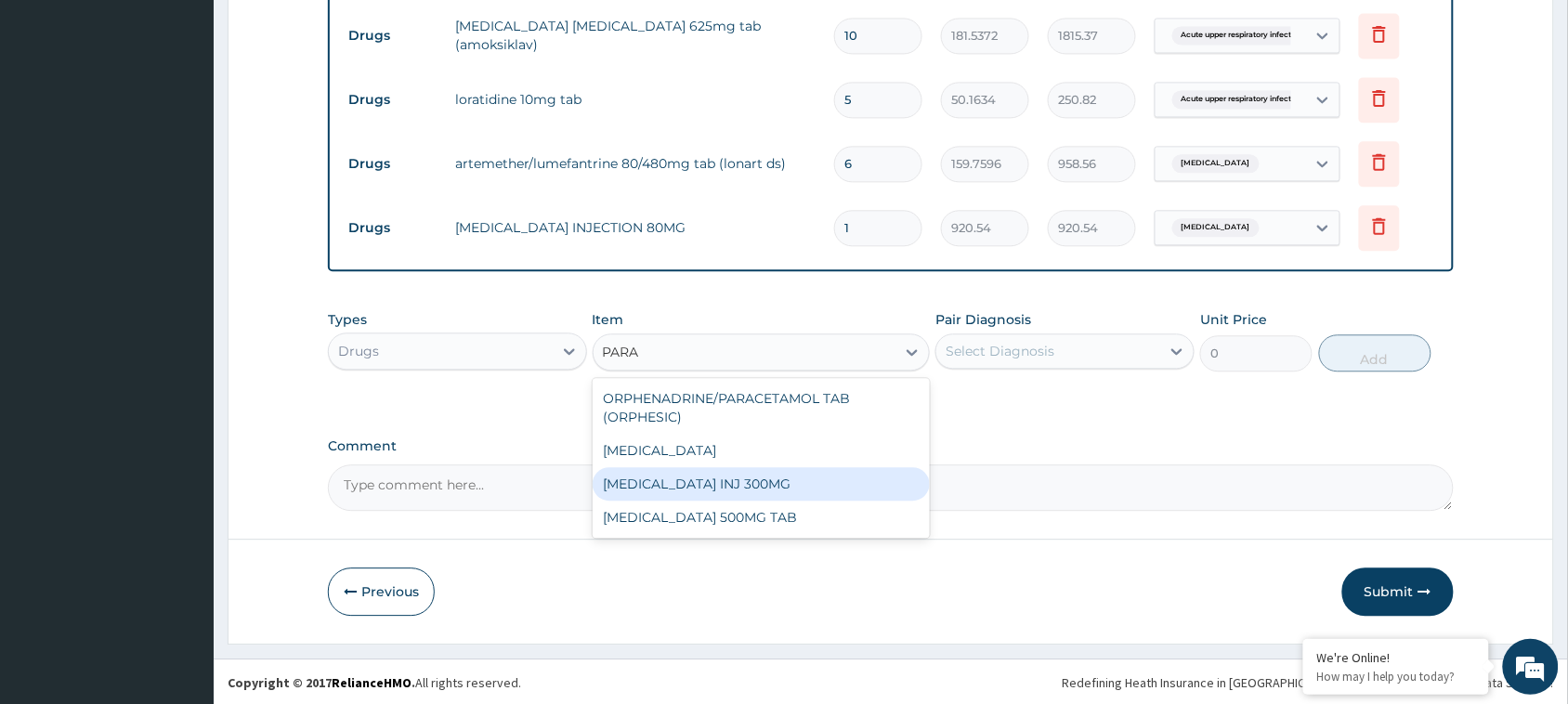
click at [757, 476] on div "[MEDICAL_DATA] INJ 300MG" at bounding box center [761, 484] width 338 height 34
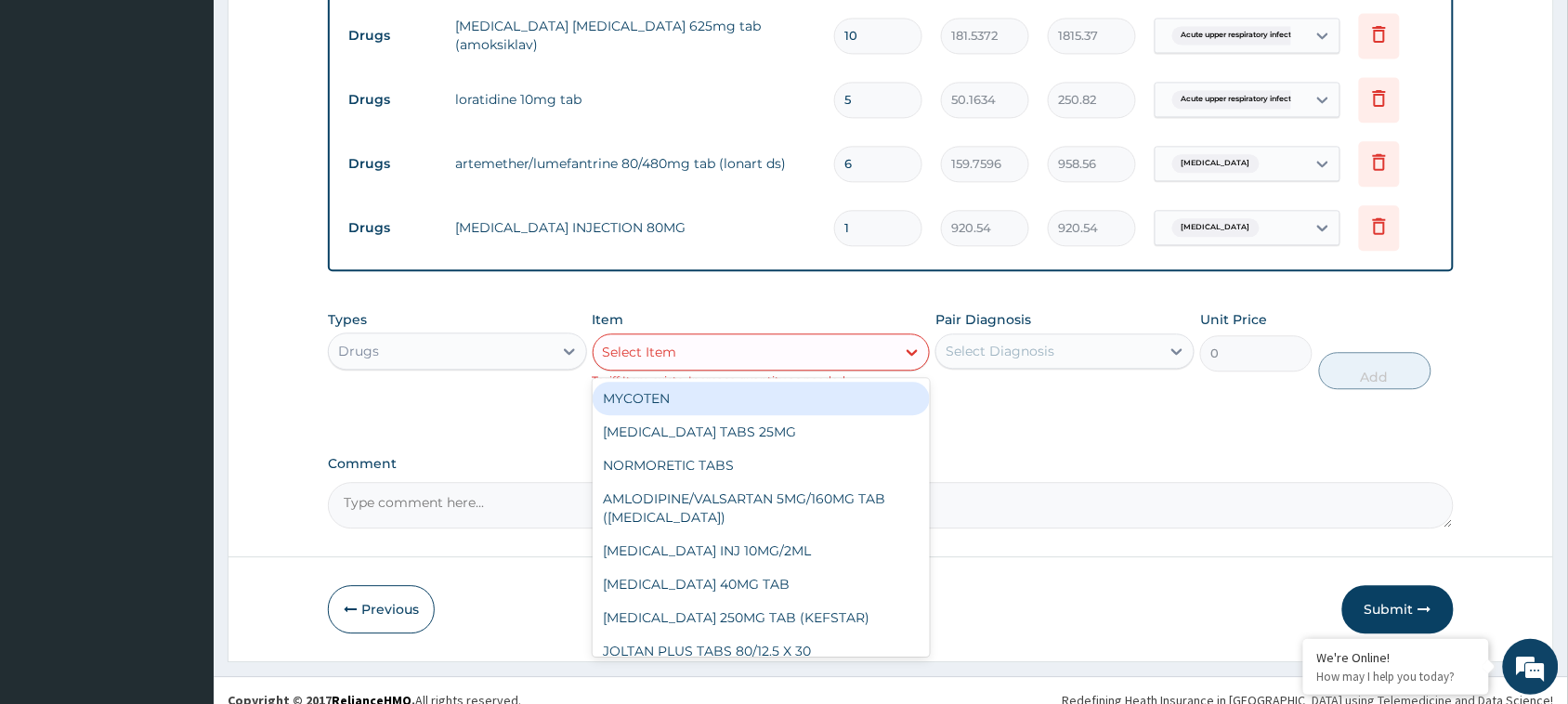
click at [747, 351] on div "Select Item" at bounding box center [745, 352] width 302 height 30
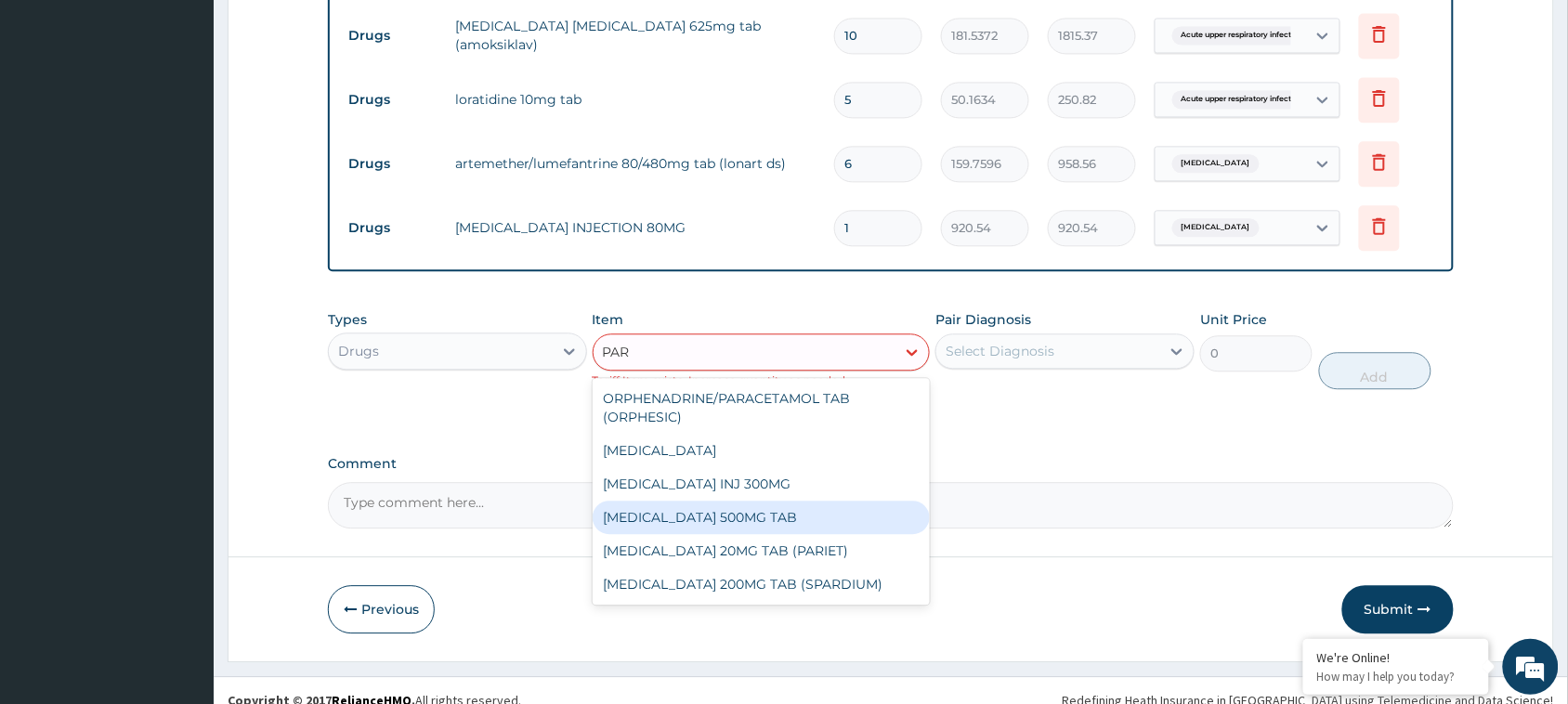
type input "PARA"
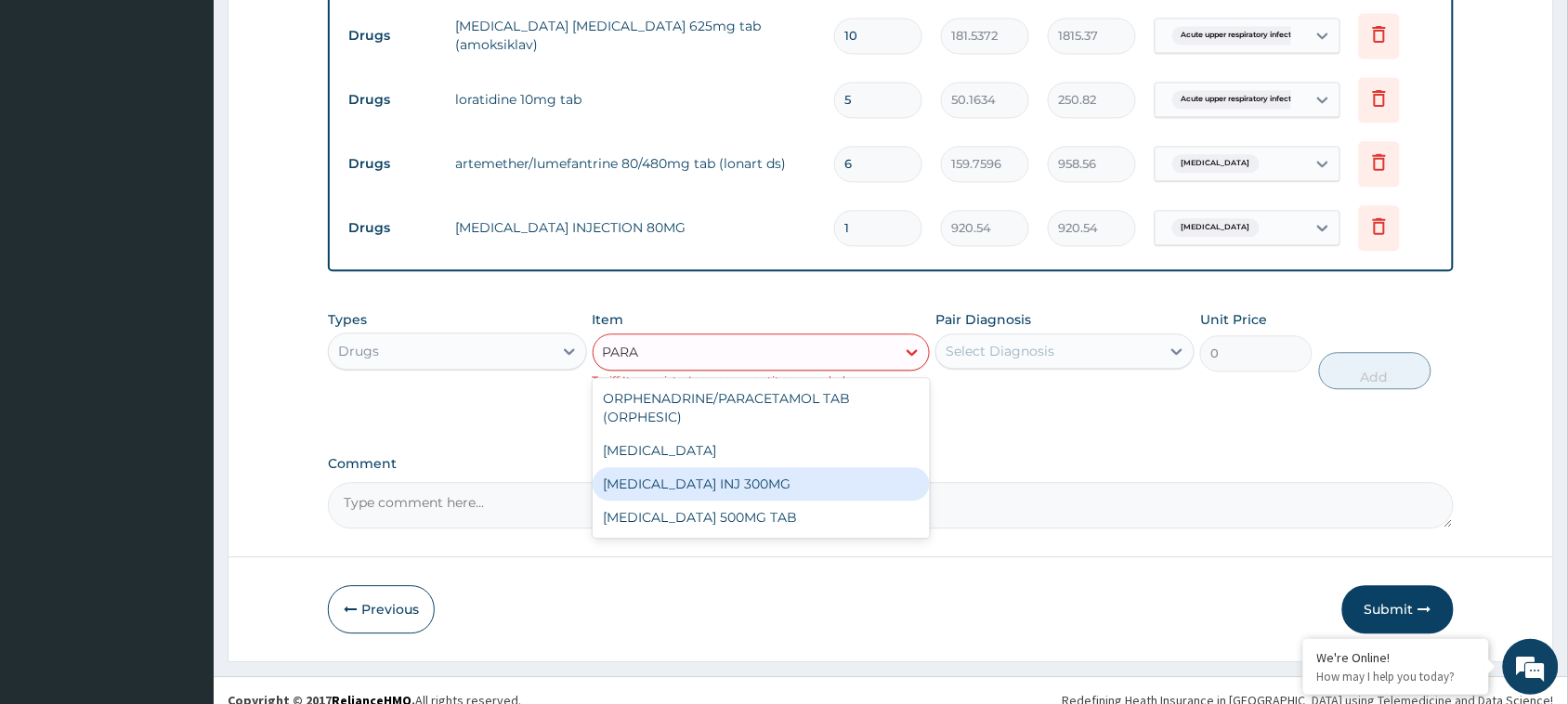
click at [734, 487] on div "[MEDICAL_DATA] INJ 300MG" at bounding box center [761, 484] width 338 height 34
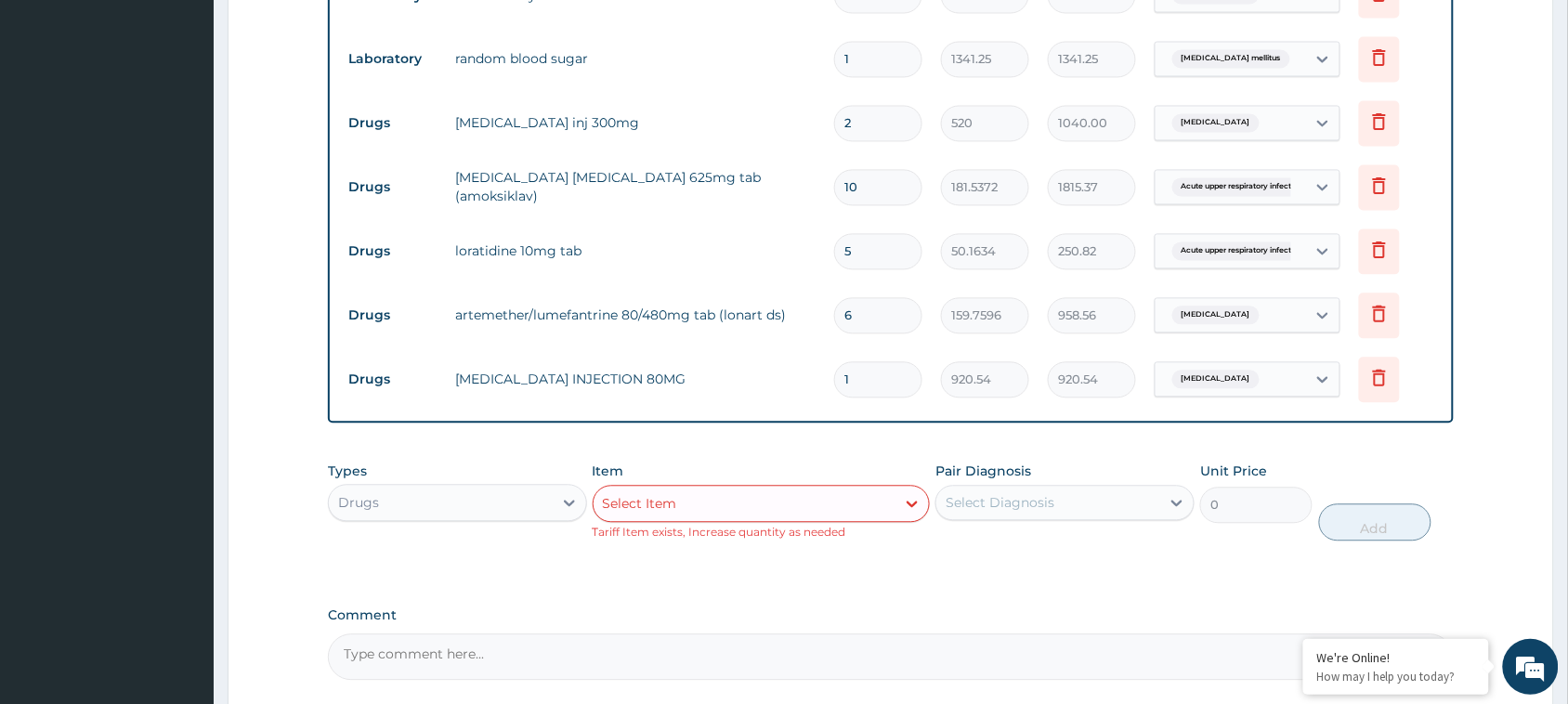
scroll to position [1032, 0]
type input "S"
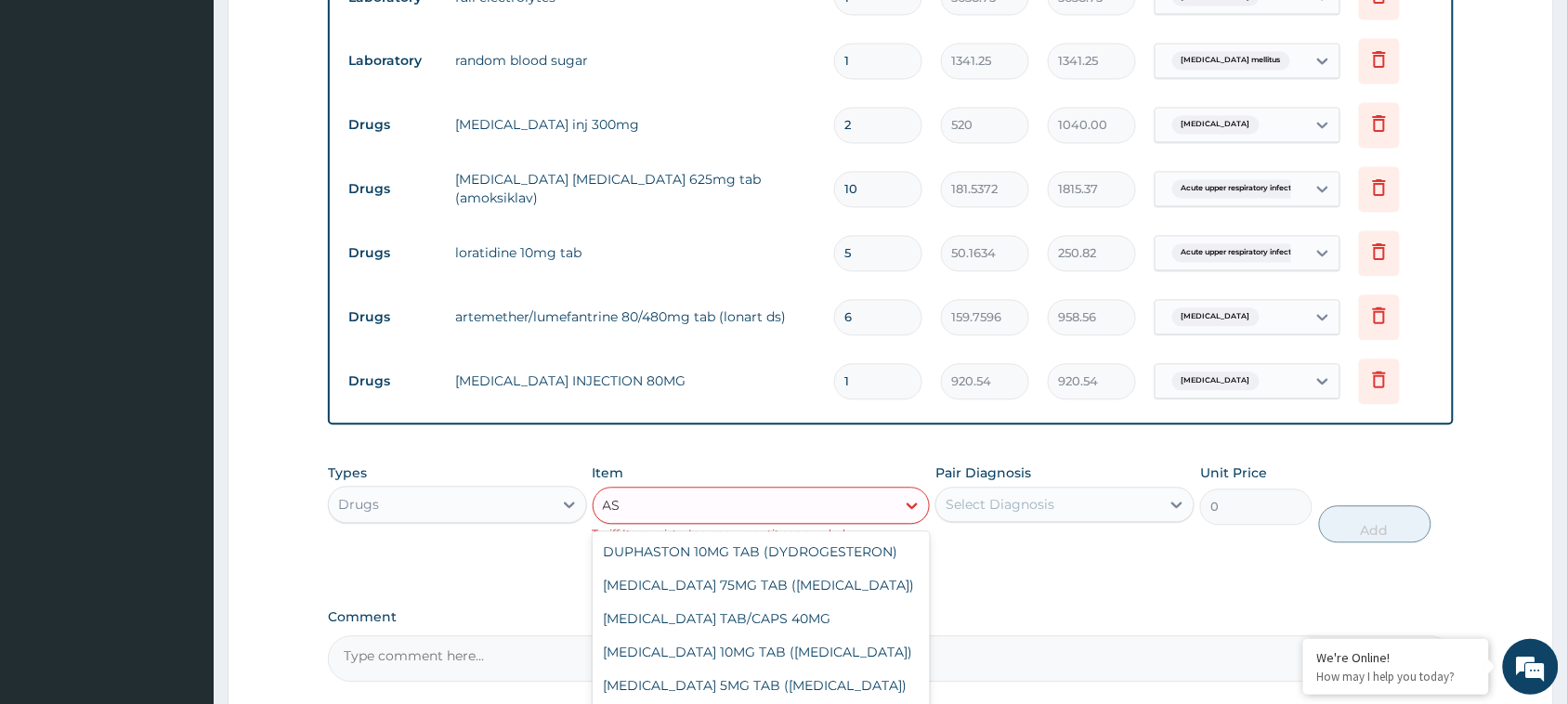
type input "A"
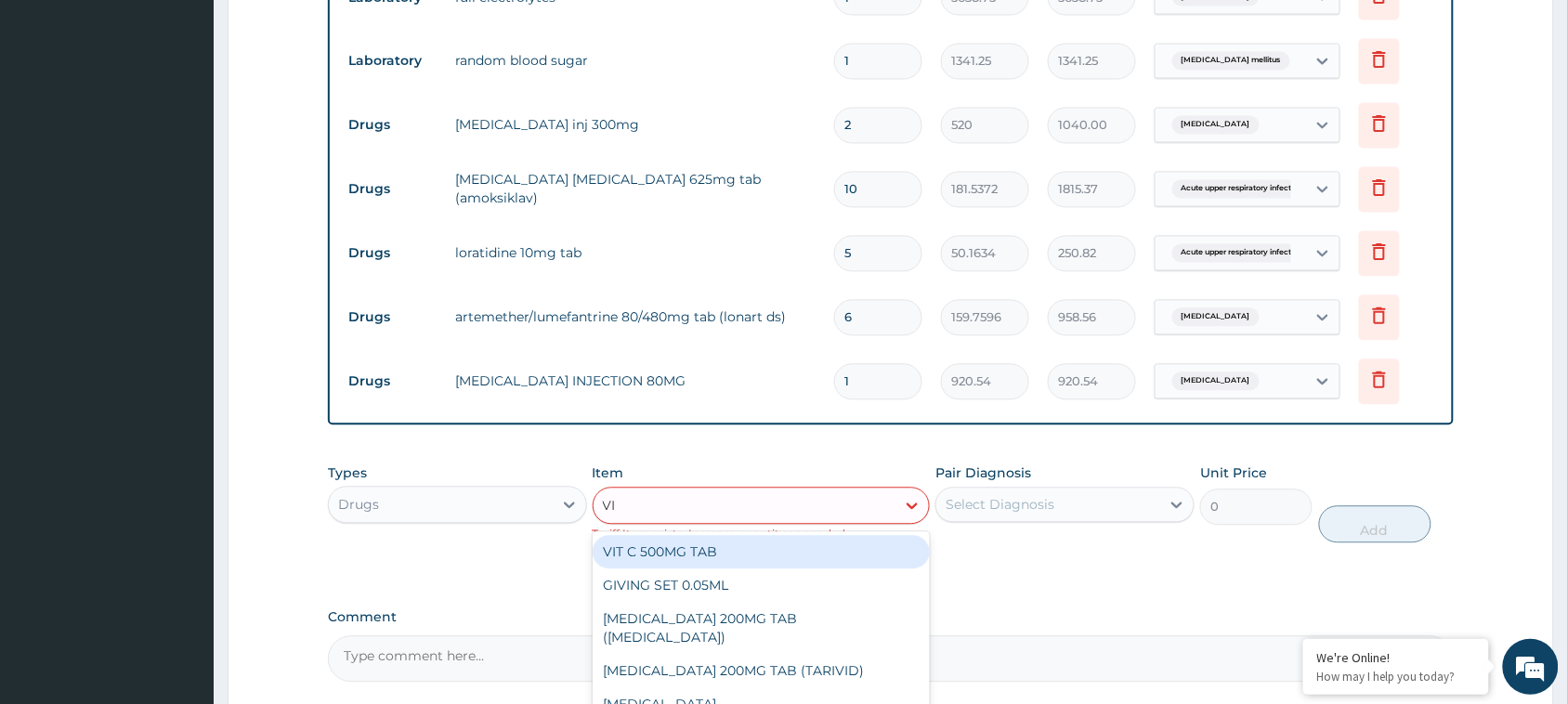
type input "VIT"
click at [702, 532] on div "VIT C 500MG TAB VIT TAB (NEUROVIT) MULTIVITAMIN TAB VITAMIN C SYRUP 100MG MULTI…" at bounding box center [761, 671] width 338 height 279
click at [704, 545] on div "VIT C 500MG TAB" at bounding box center [761, 553] width 338 height 34
type input "29.0472"
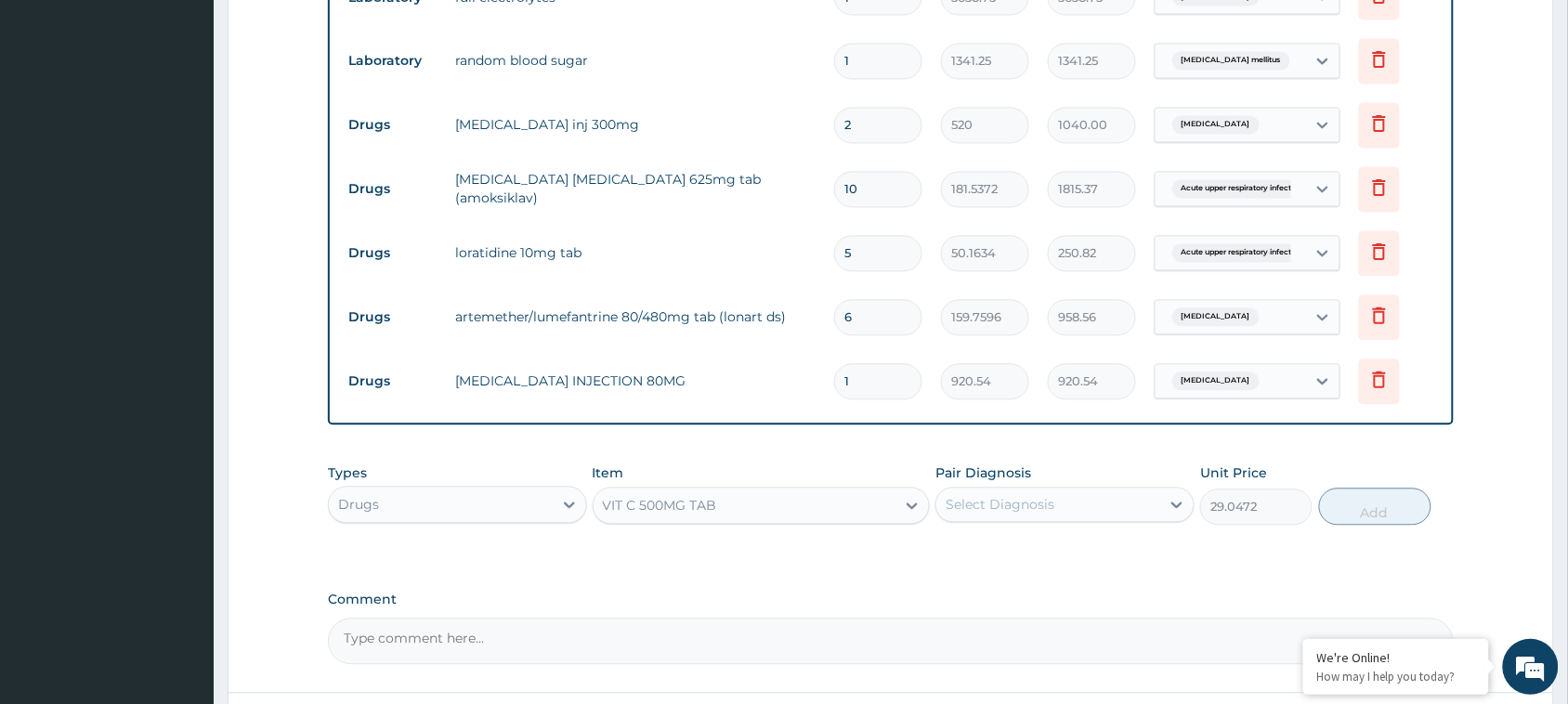
click at [1036, 496] on div "Select Diagnosis" at bounding box center [1000, 505] width 109 height 19
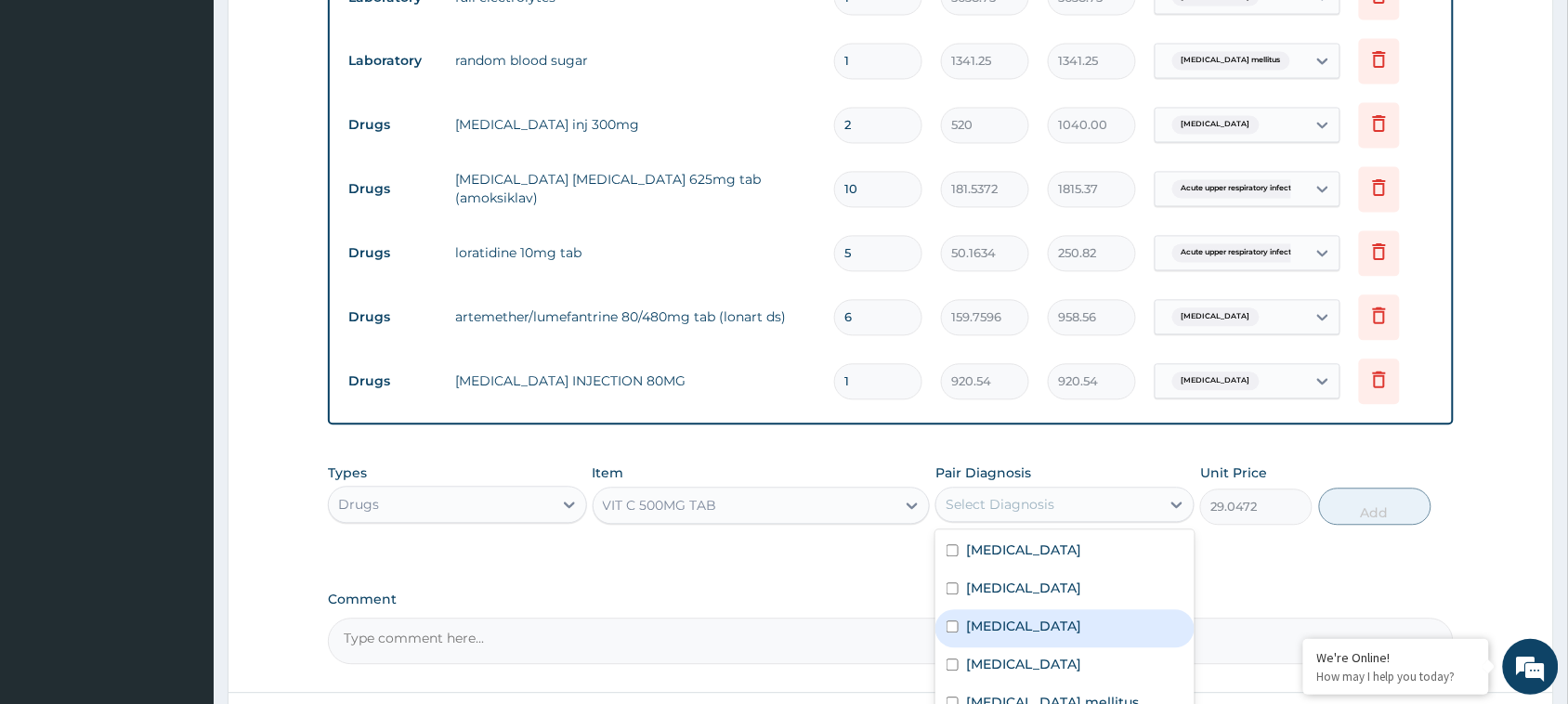
click at [992, 618] on label "[MEDICAL_DATA]" at bounding box center [1023, 627] width 115 height 19
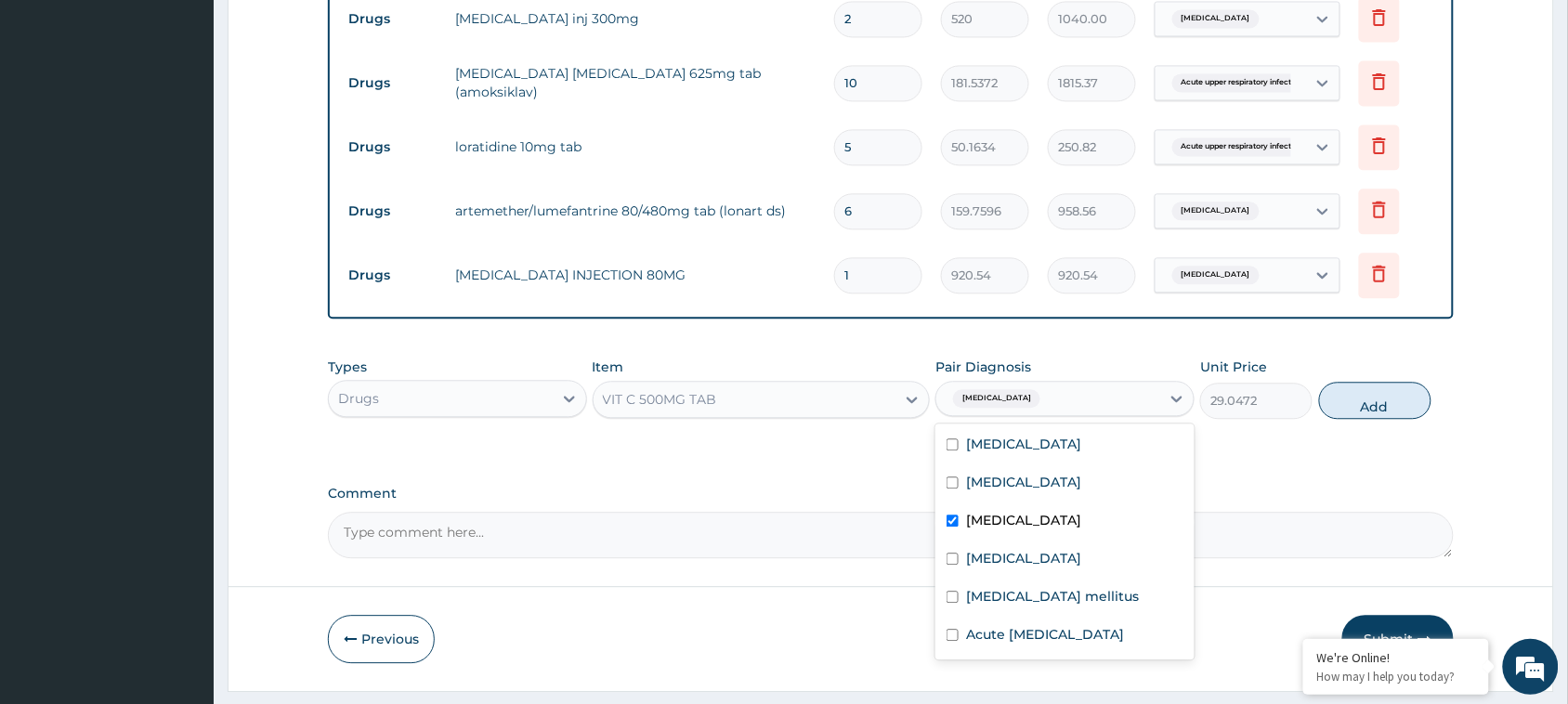
scroll to position [1186, 0]
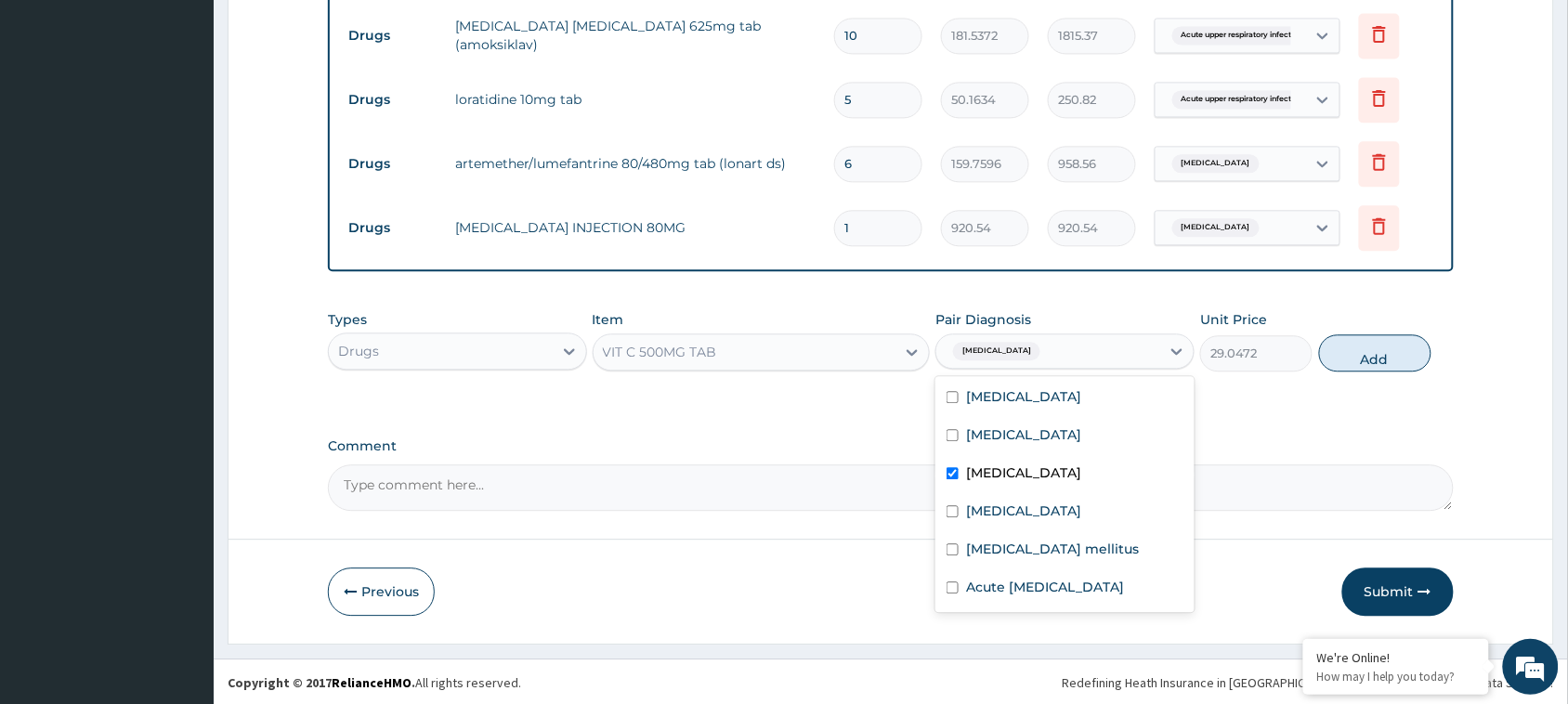
click at [963, 458] on div "[MEDICAL_DATA]" at bounding box center [1065, 475] width 259 height 38
checkbox input "false"
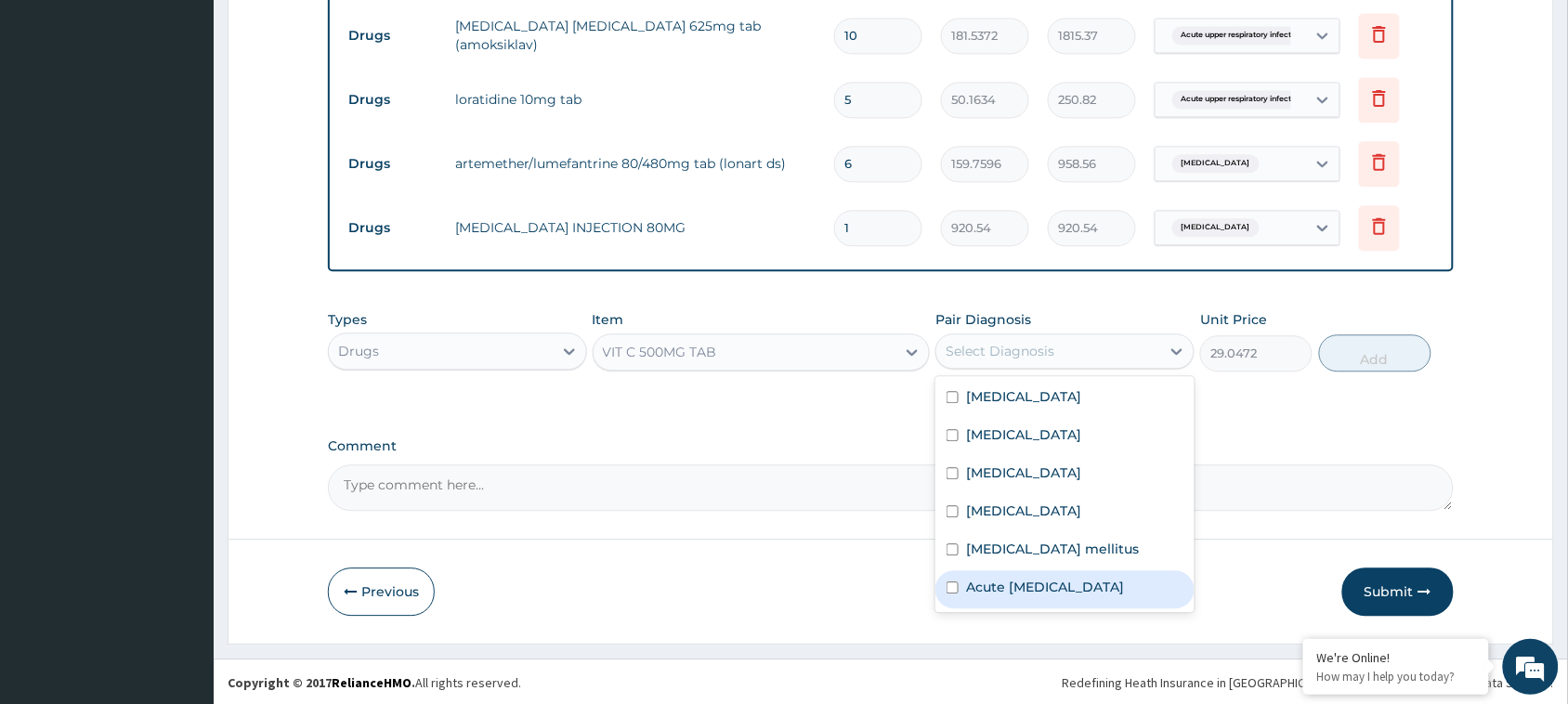
click at [1001, 580] on label "Acute [MEDICAL_DATA]" at bounding box center [1045, 587] width 158 height 19
checkbox input "true"
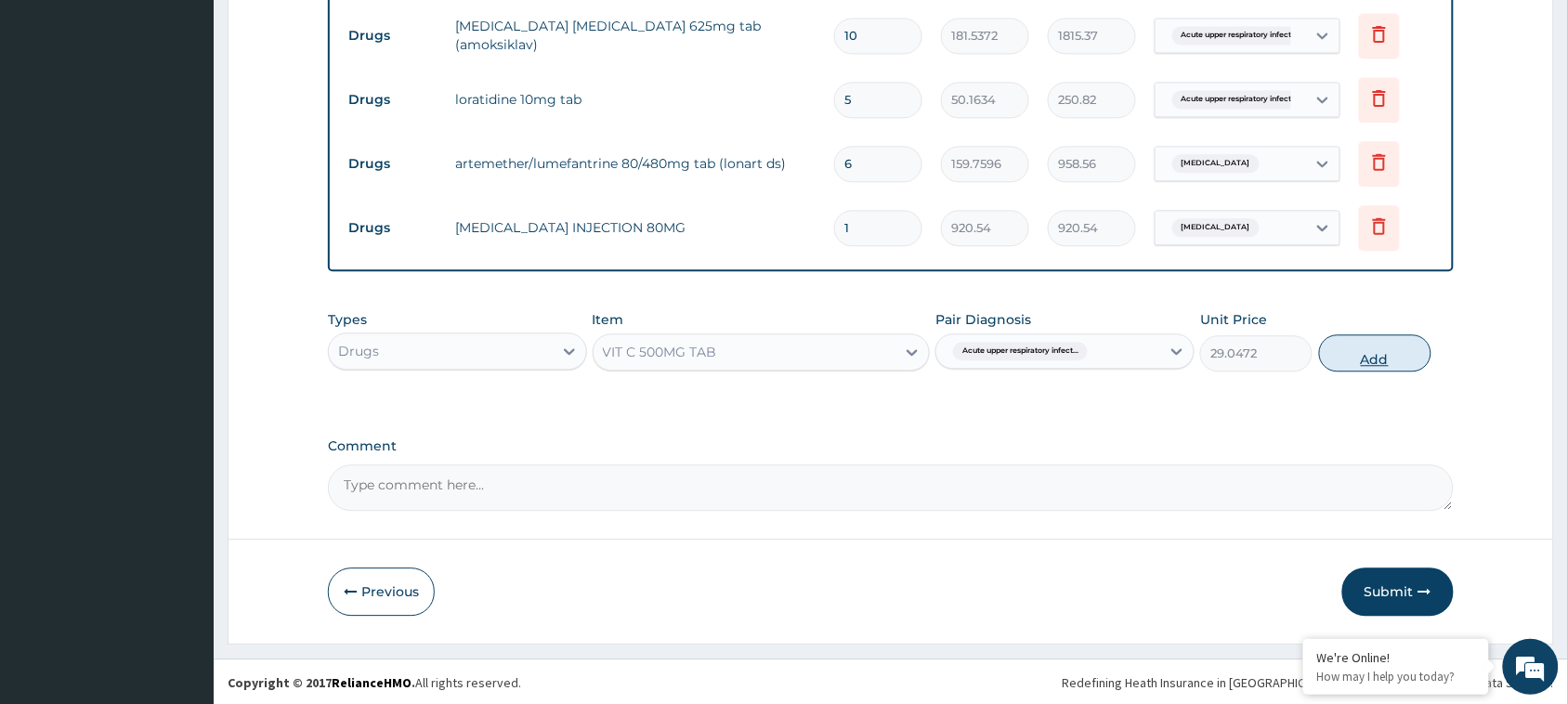
click at [1375, 364] on button "Add" at bounding box center [1376, 353] width 113 height 38
type input "0"
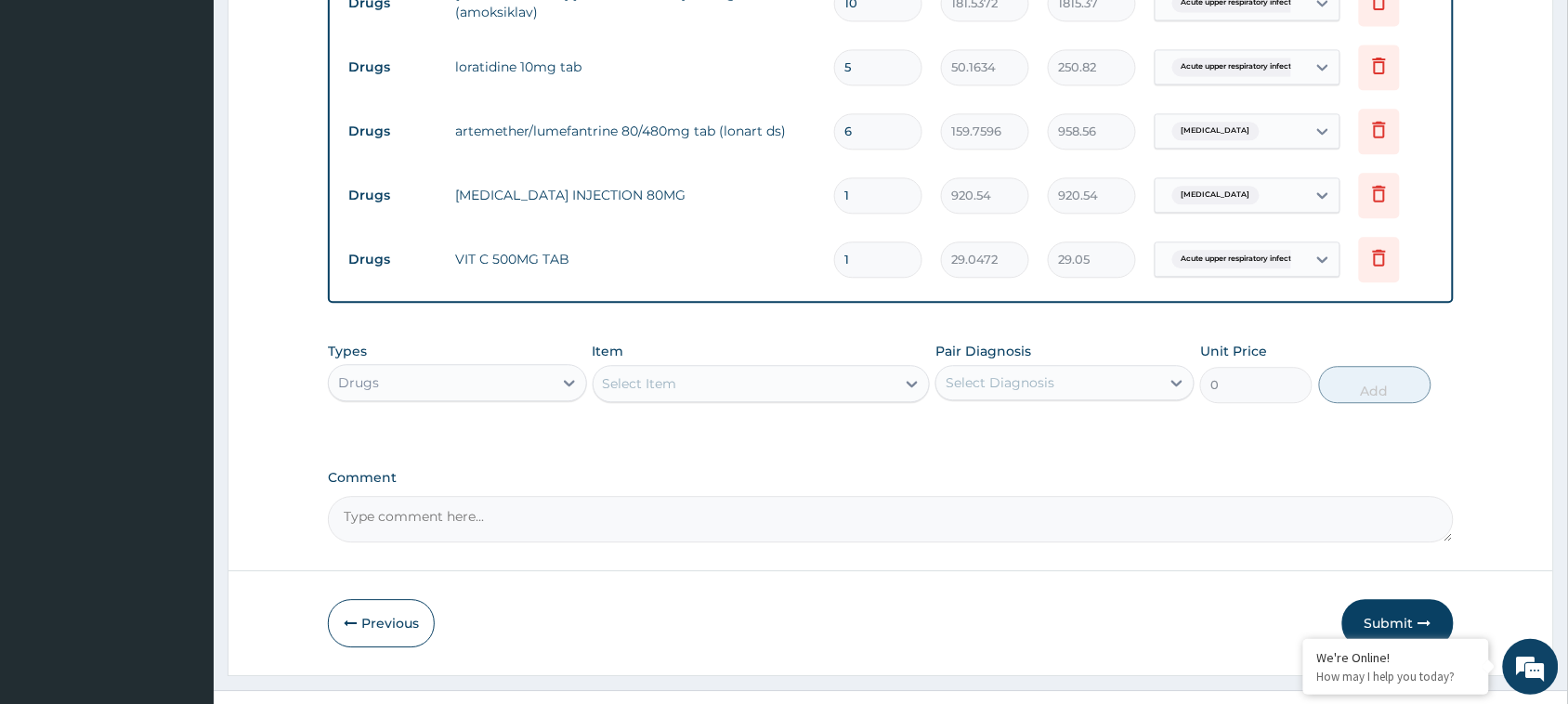
scroll to position [1250, 0]
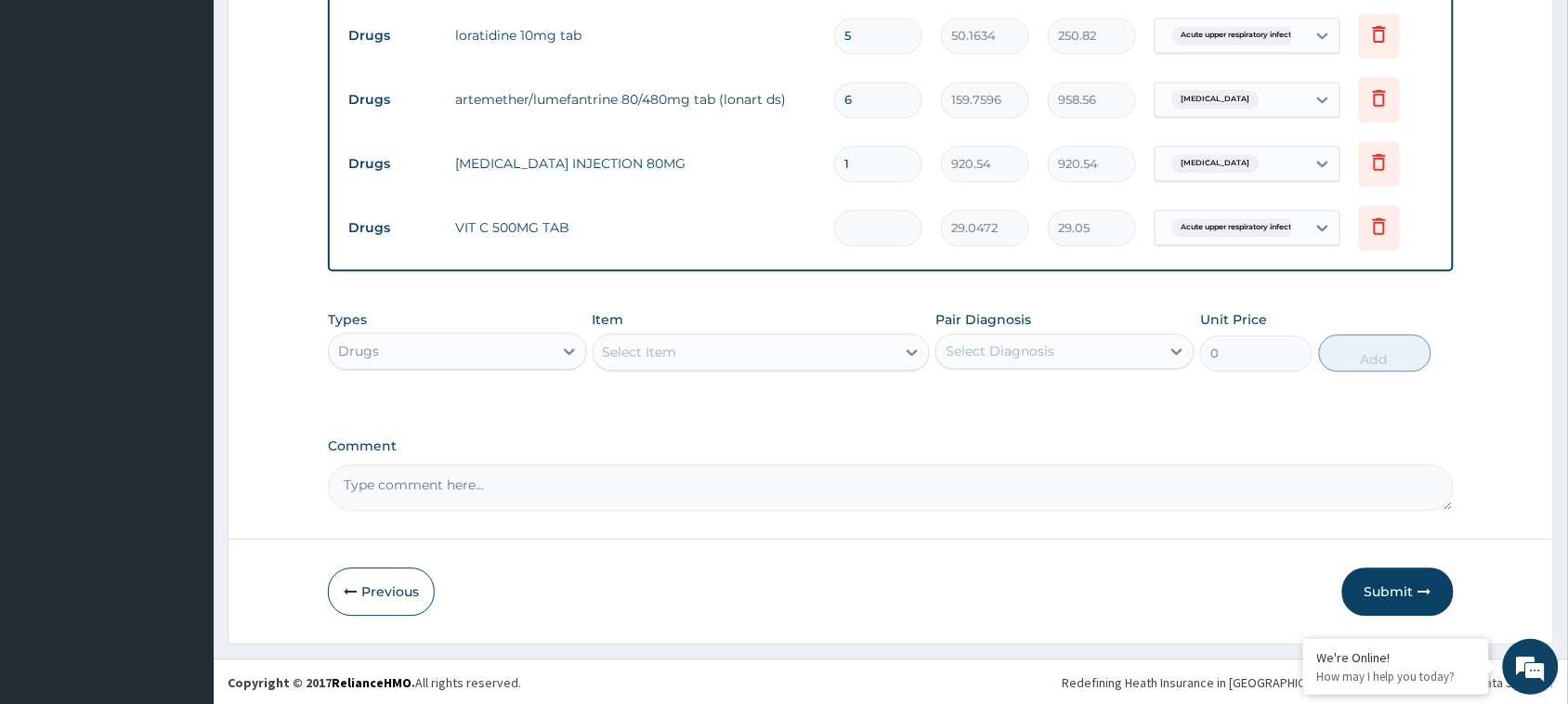
type input "0.00"
type input "2"
type input "58.09"
type input "20"
type input "580.94"
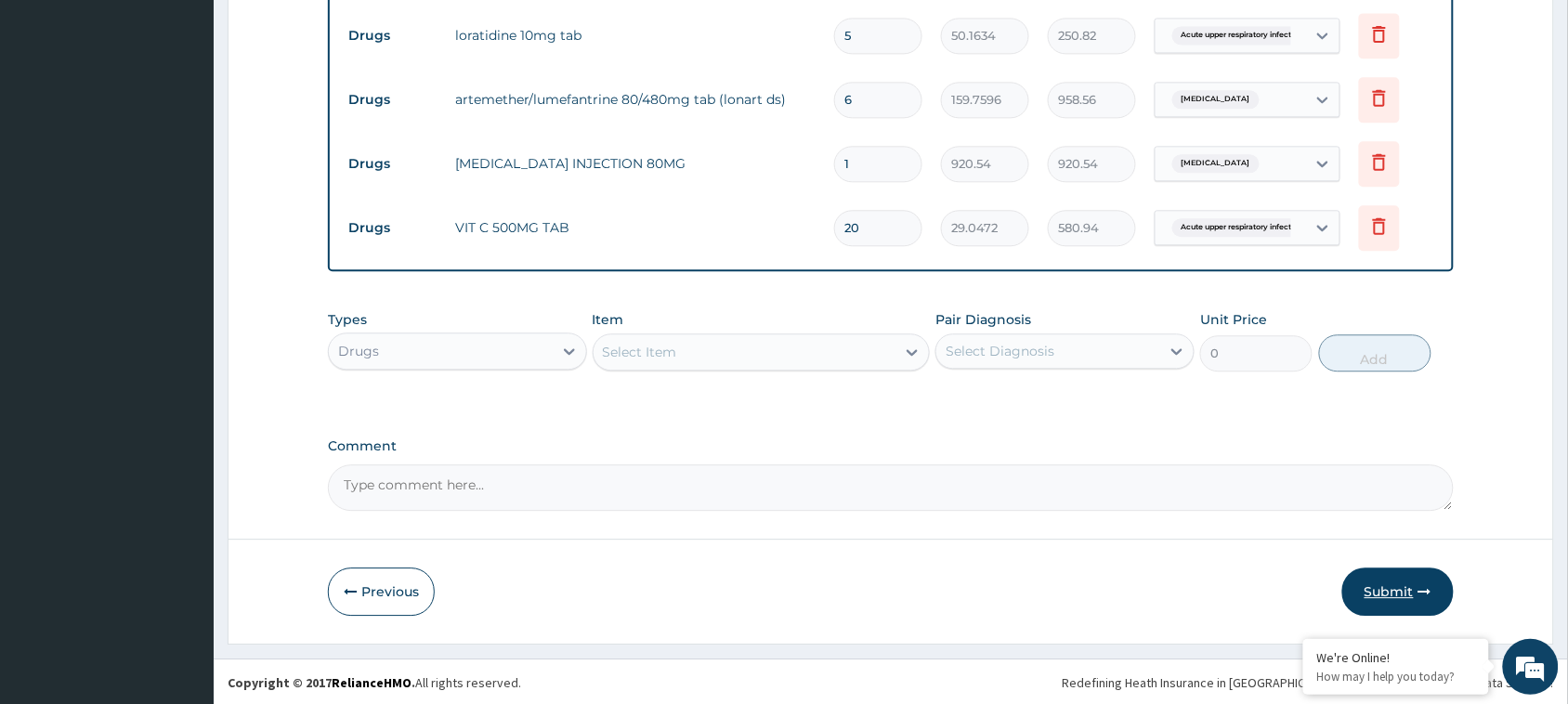
type input "20"
click at [1394, 580] on button "Submit" at bounding box center [1397, 590] width 112 height 48
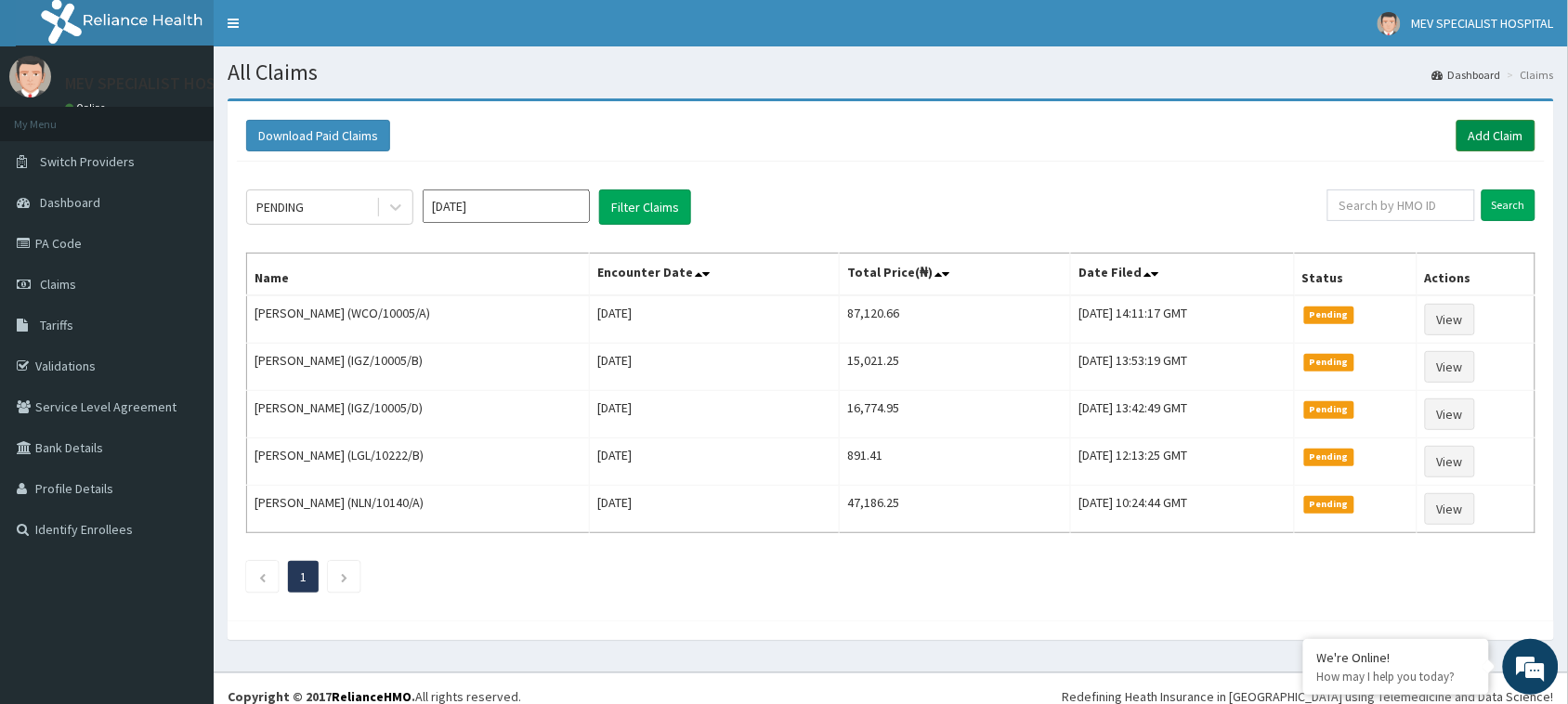
click at [1492, 135] on link "Add Claim" at bounding box center [1496, 136] width 79 height 32
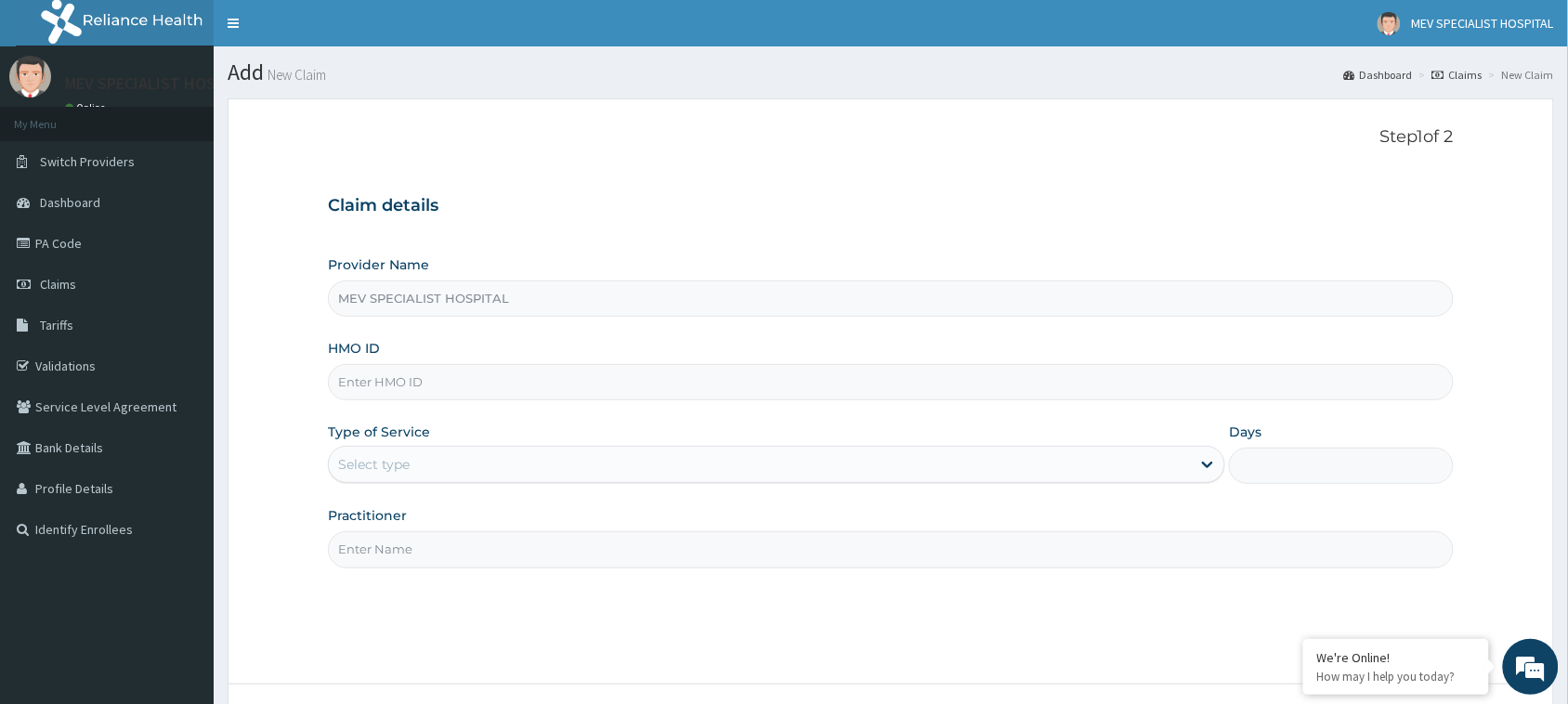
click at [581, 391] on input "HMO ID" at bounding box center [890, 382] width 1126 height 37
paste input "LPD/10209/E"
type input "LPD/10209/E"
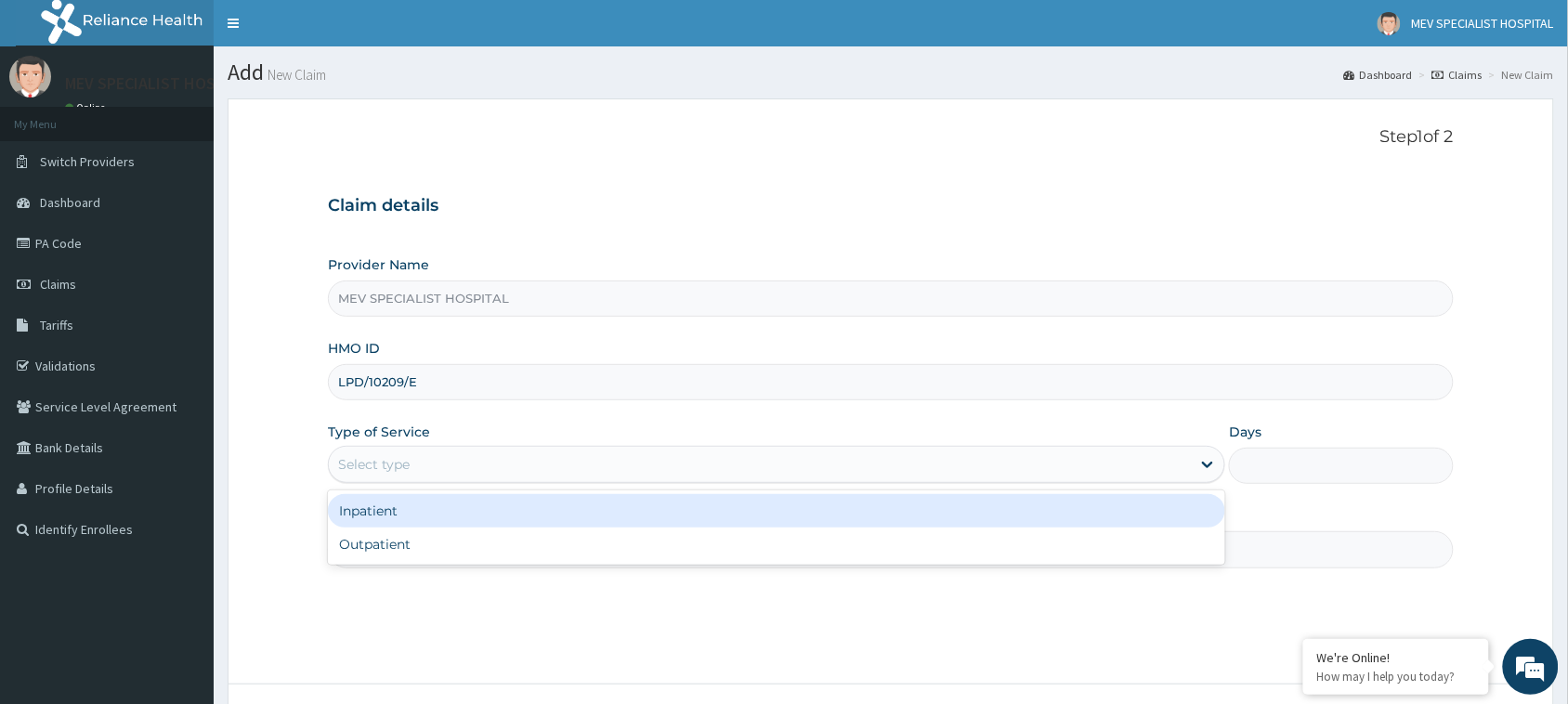
click at [573, 465] on div "Select type" at bounding box center [760, 465] width 862 height 30
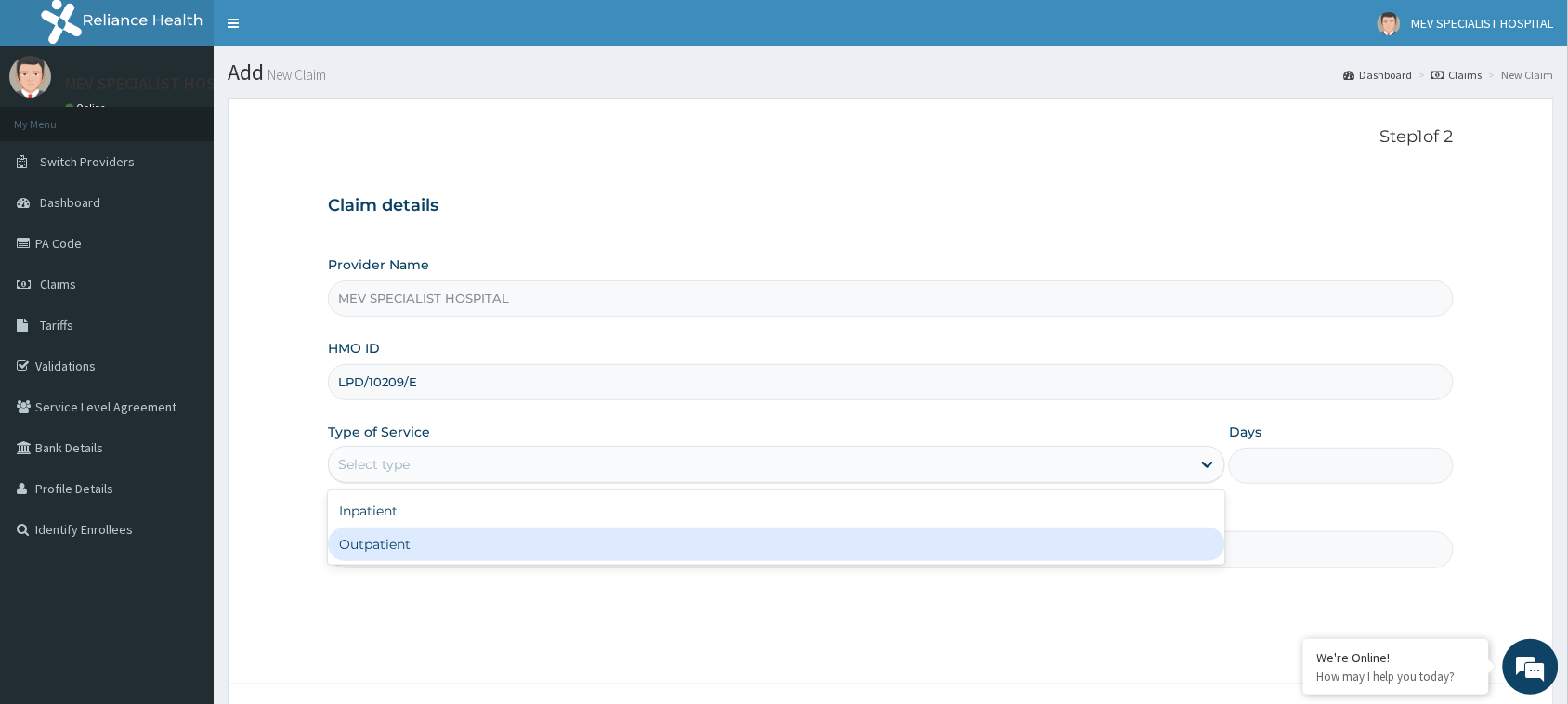
click at [574, 553] on div "Outpatient" at bounding box center [776, 544] width 898 height 34
type input "1"
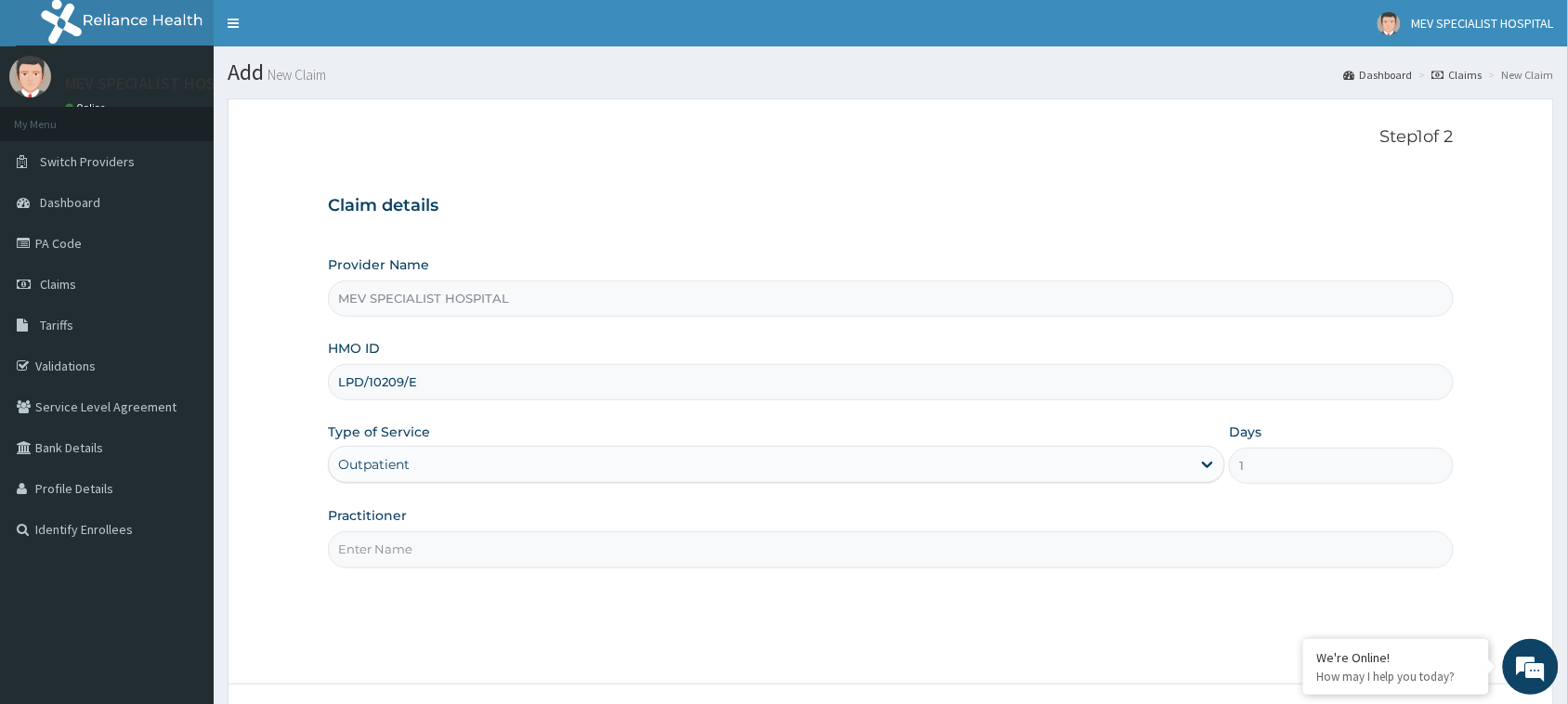
click at [574, 553] on input "Practitioner" at bounding box center [890, 549] width 1126 height 37
type input "M"
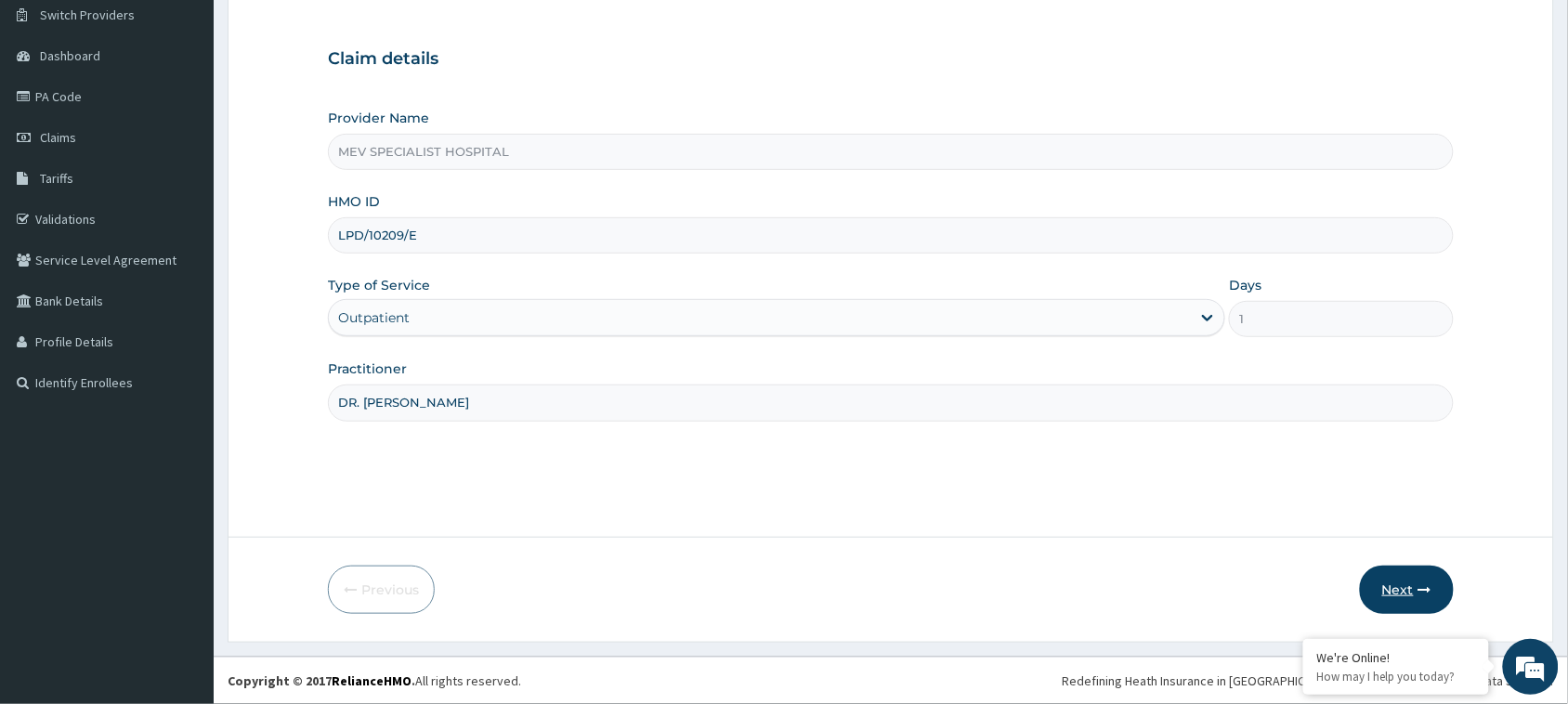
type input "DR. [PERSON_NAME]"
click at [1406, 586] on button "Next" at bounding box center [1407, 589] width 94 height 48
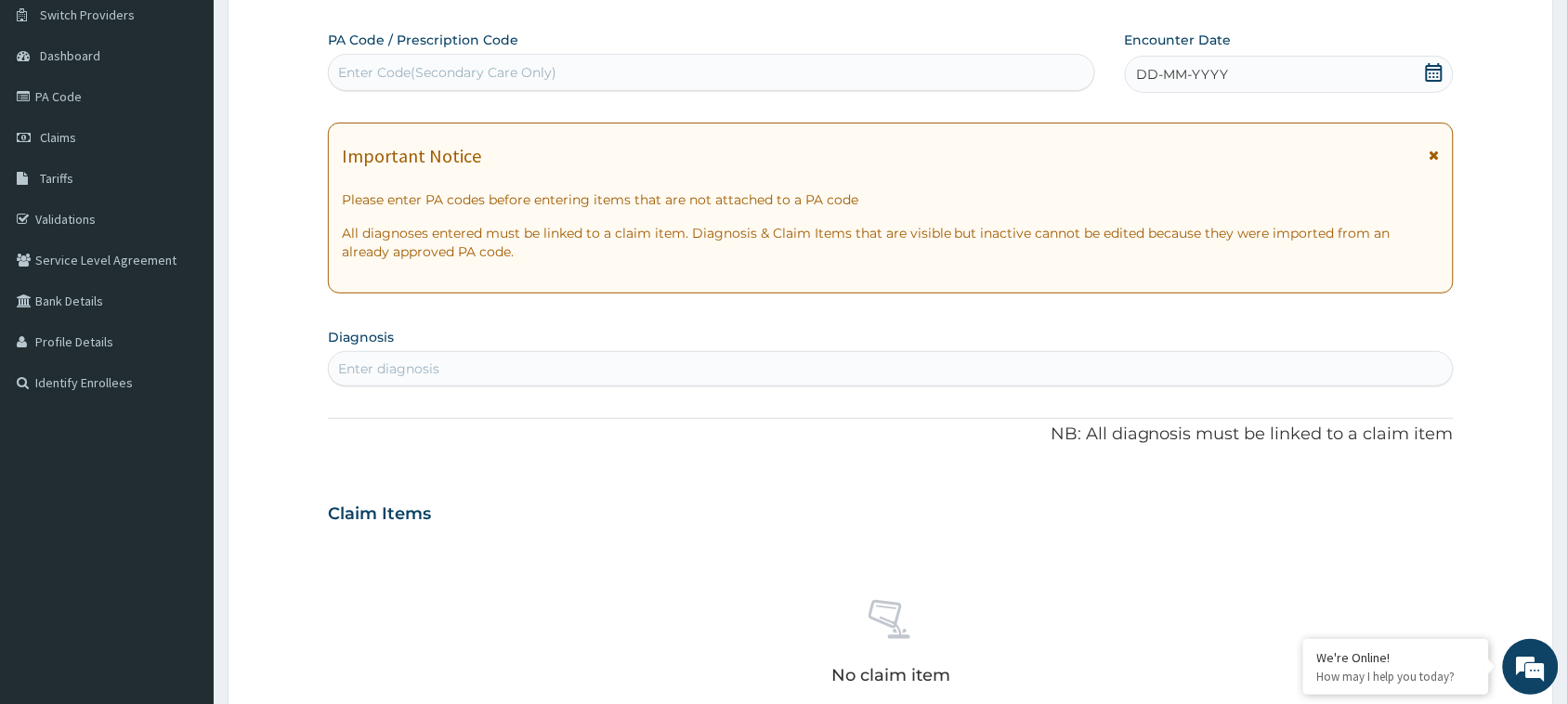
click at [726, 77] on div "Enter Code(Secondary Care Only)" at bounding box center [711, 72] width 765 height 30
paste input "PA/D819F1"
type input "PA/D819F1"
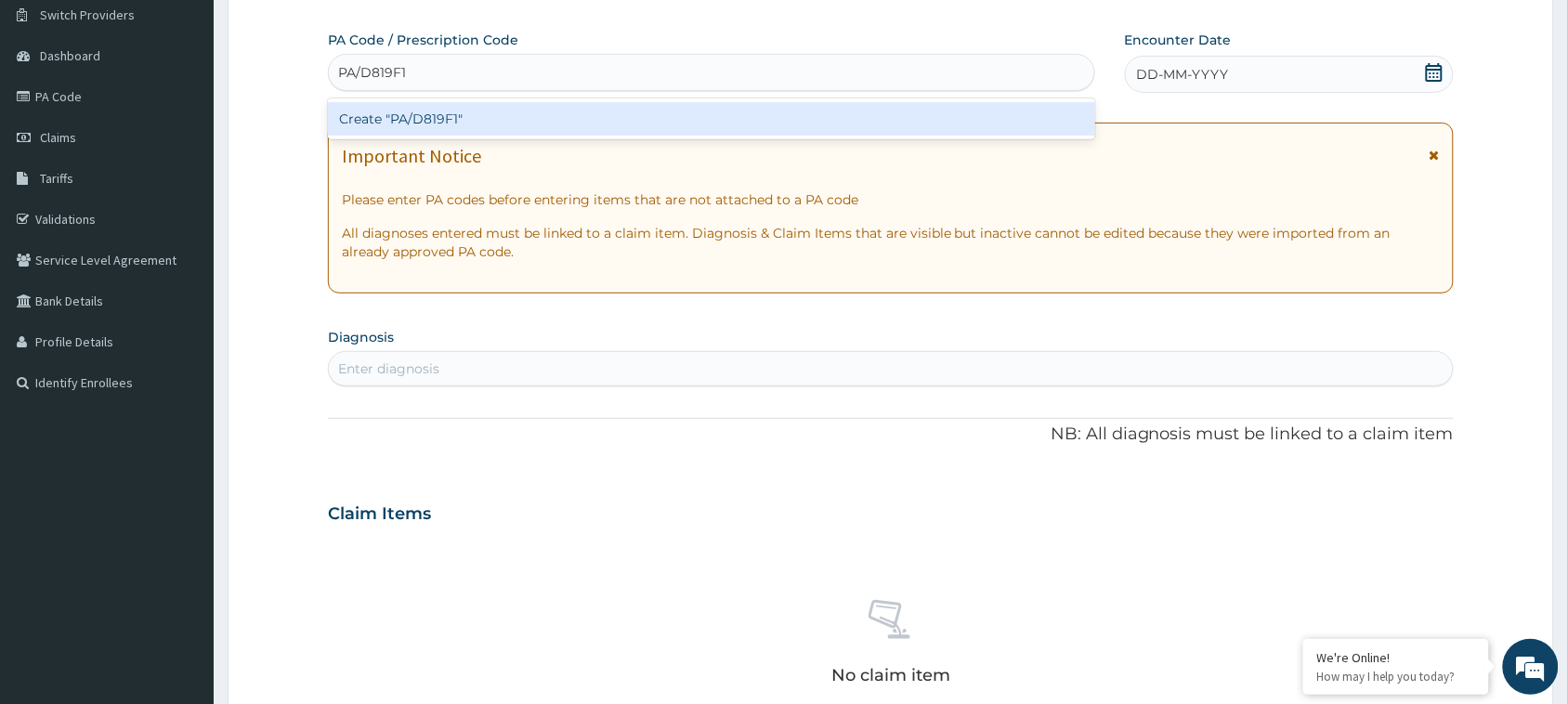
click at [732, 129] on div "Create "PA/D819F1"" at bounding box center [711, 119] width 767 height 34
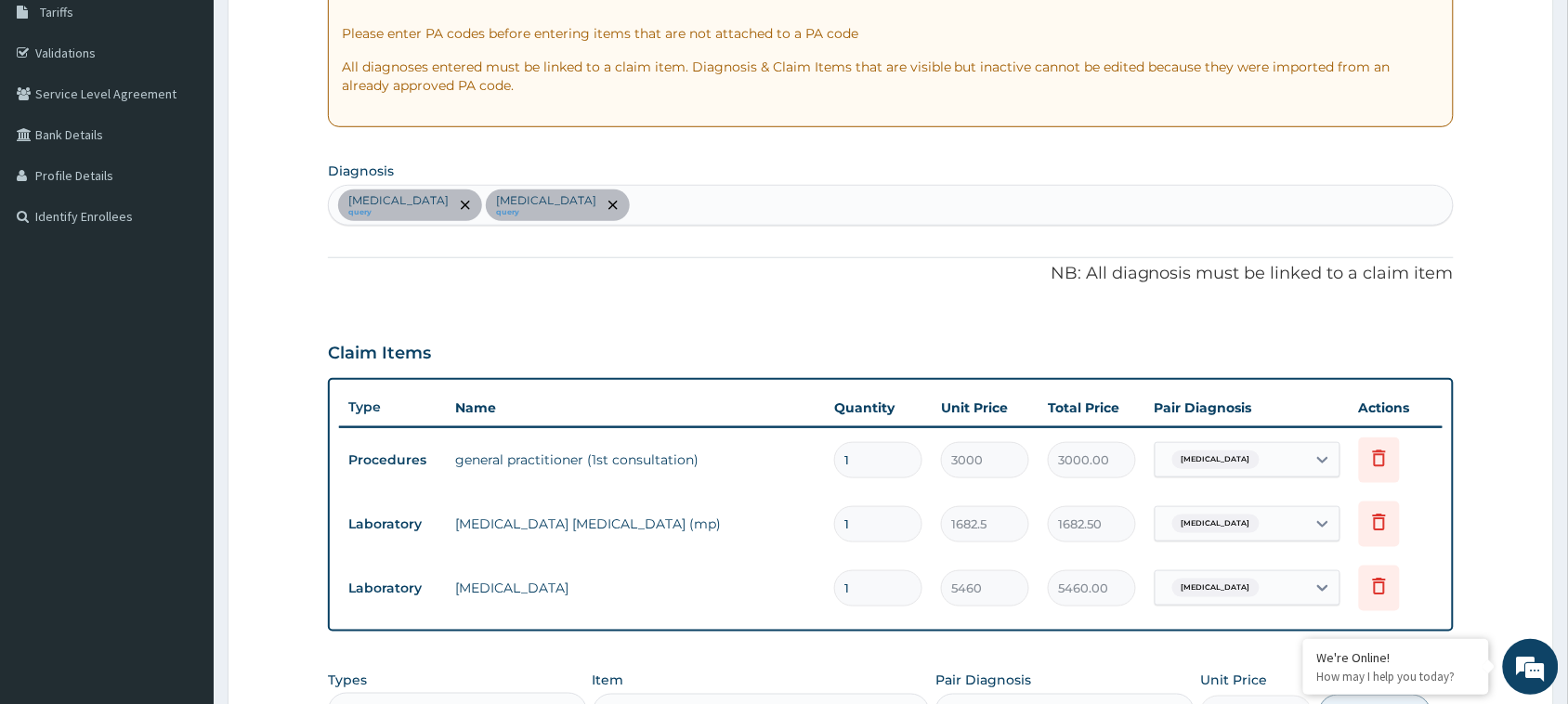
scroll to position [285, 0]
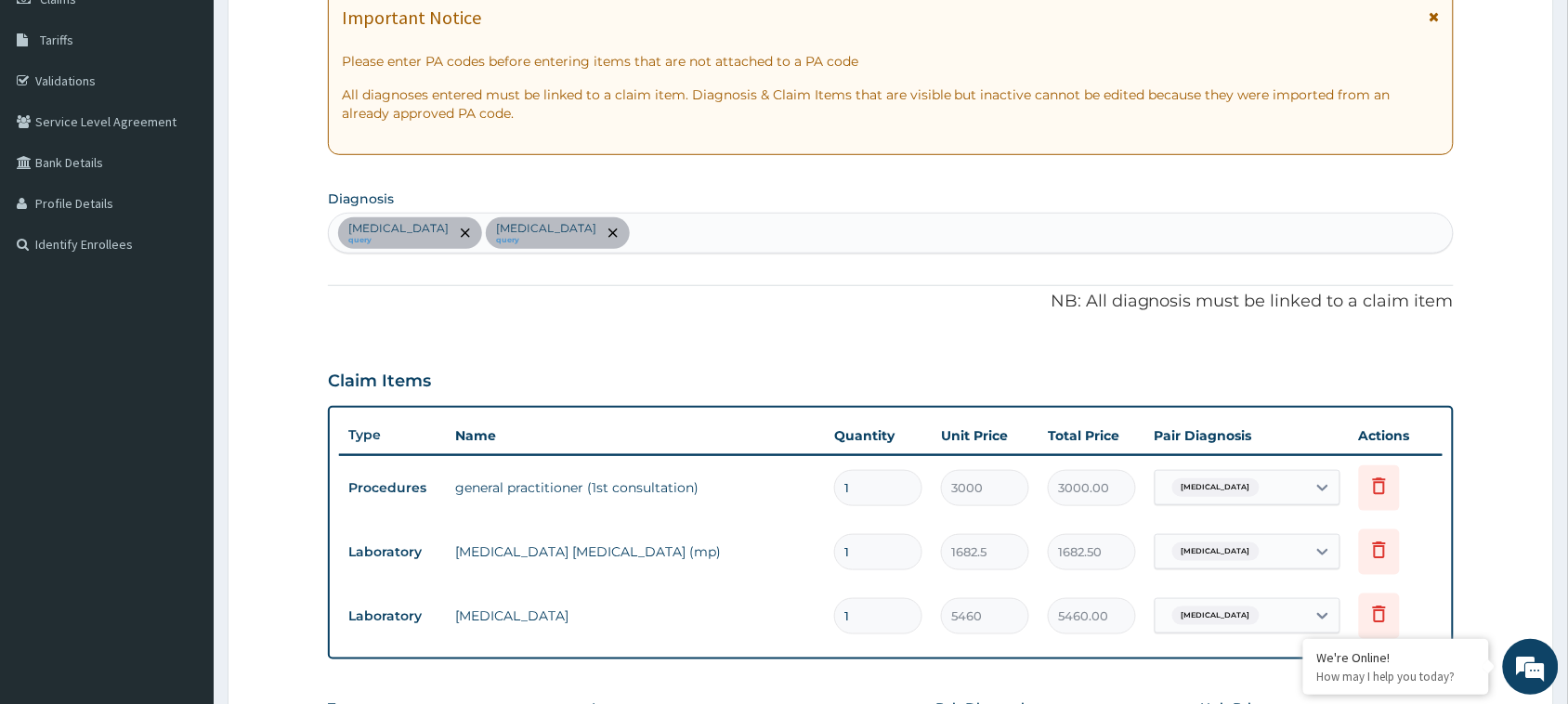
click at [611, 247] on div "[MEDICAL_DATA] query [MEDICAL_DATA] query" at bounding box center [890, 234] width 1124 height 39
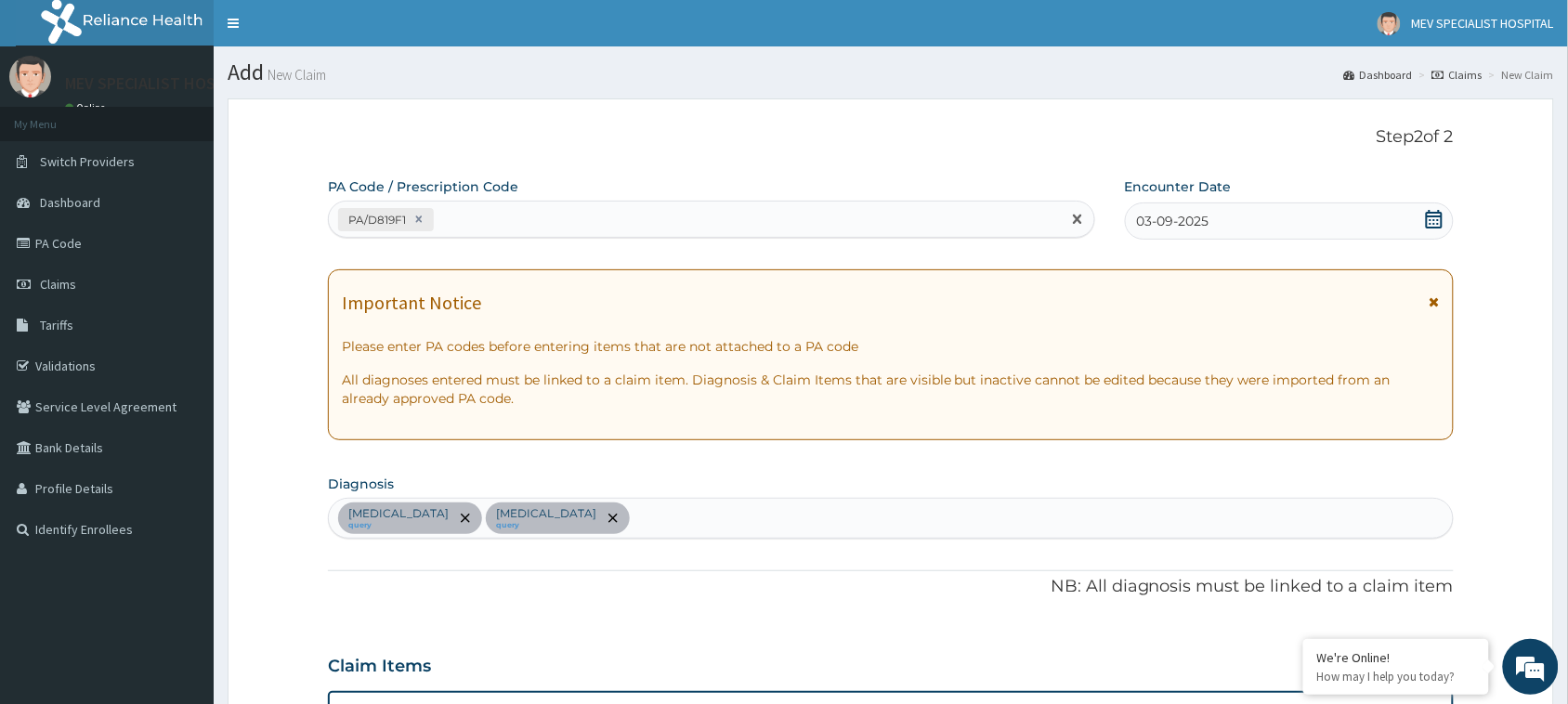
click at [569, 215] on div "PA/D819F1" at bounding box center [695, 220] width 732 height 31
paste input "PA/488781"
type input "PA/488781"
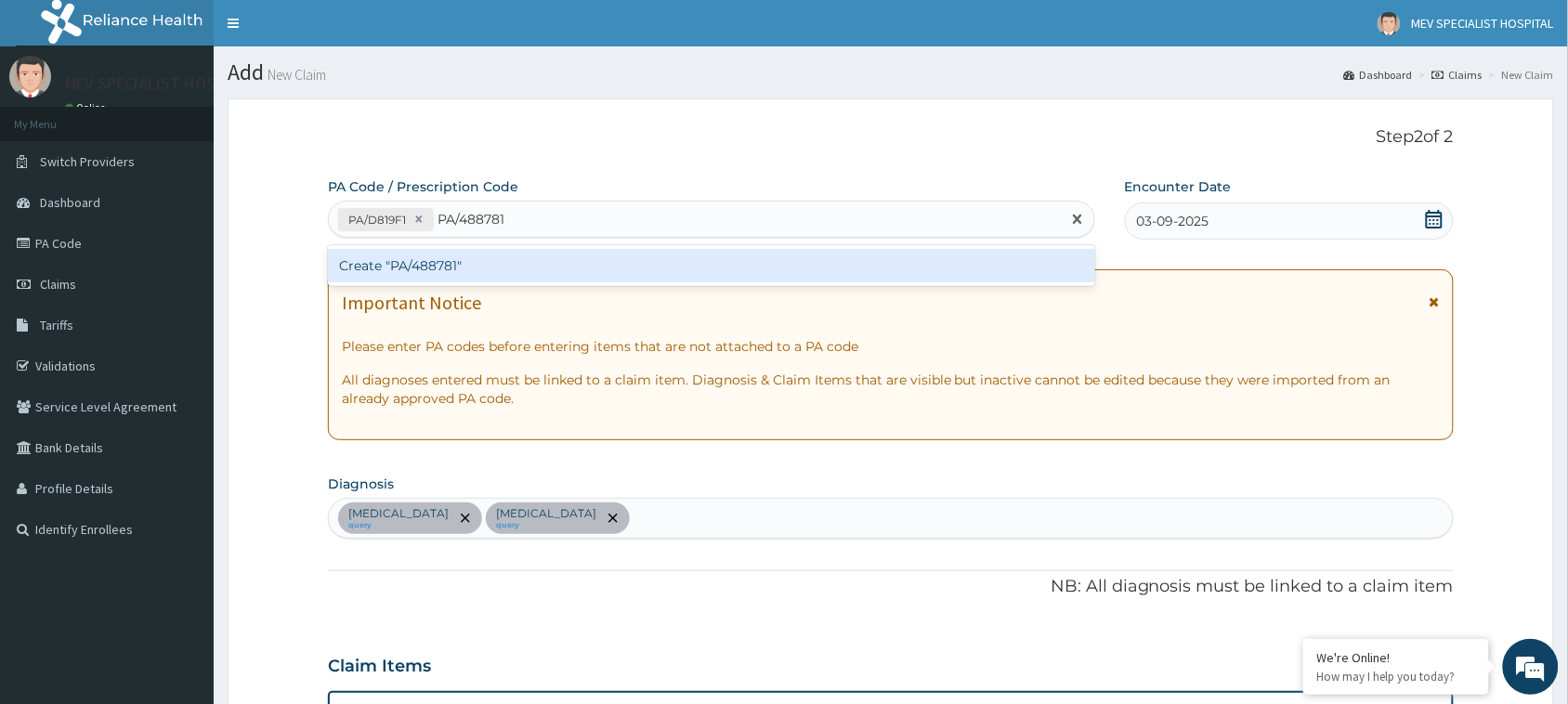
click at [576, 268] on div "Create "PA/488781"" at bounding box center [711, 266] width 767 height 34
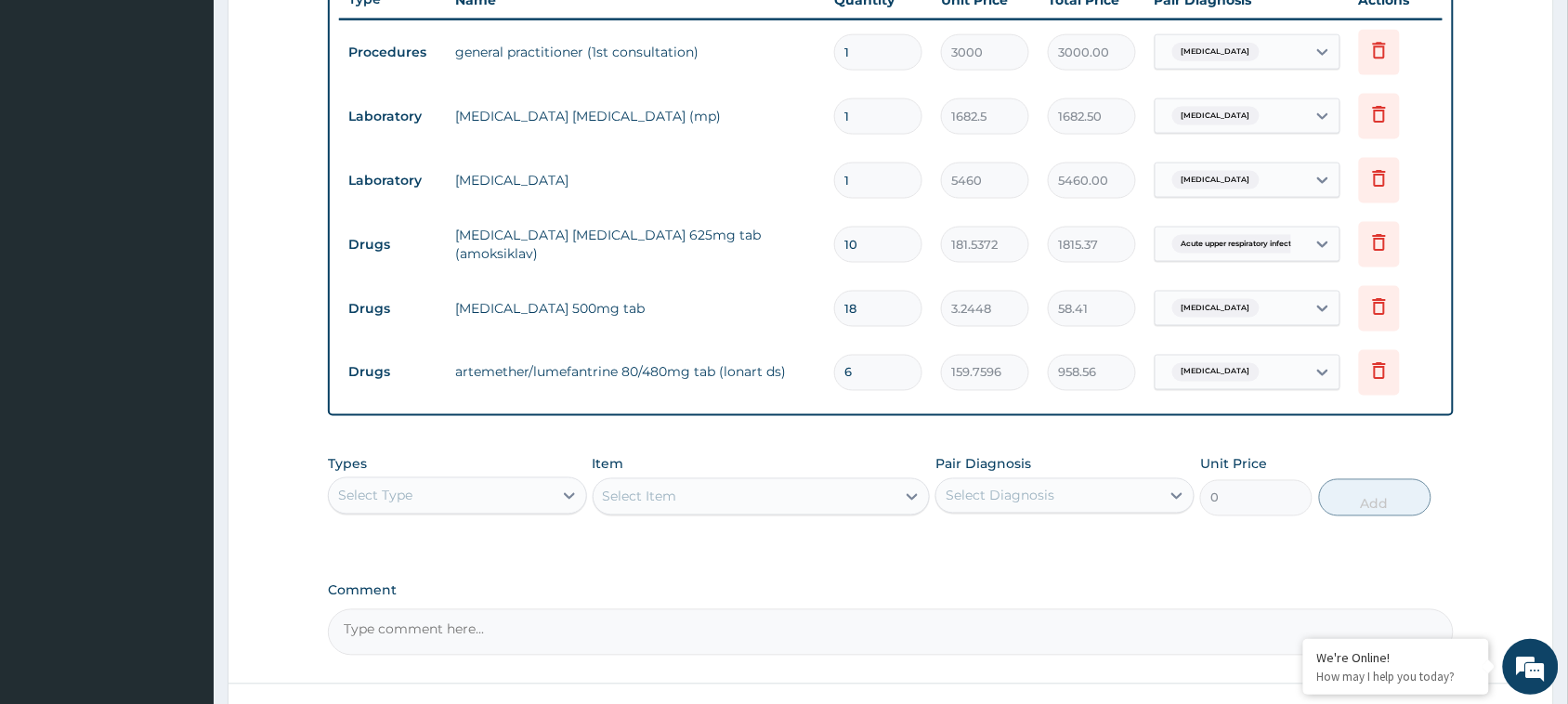
scroll to position [795, 0]
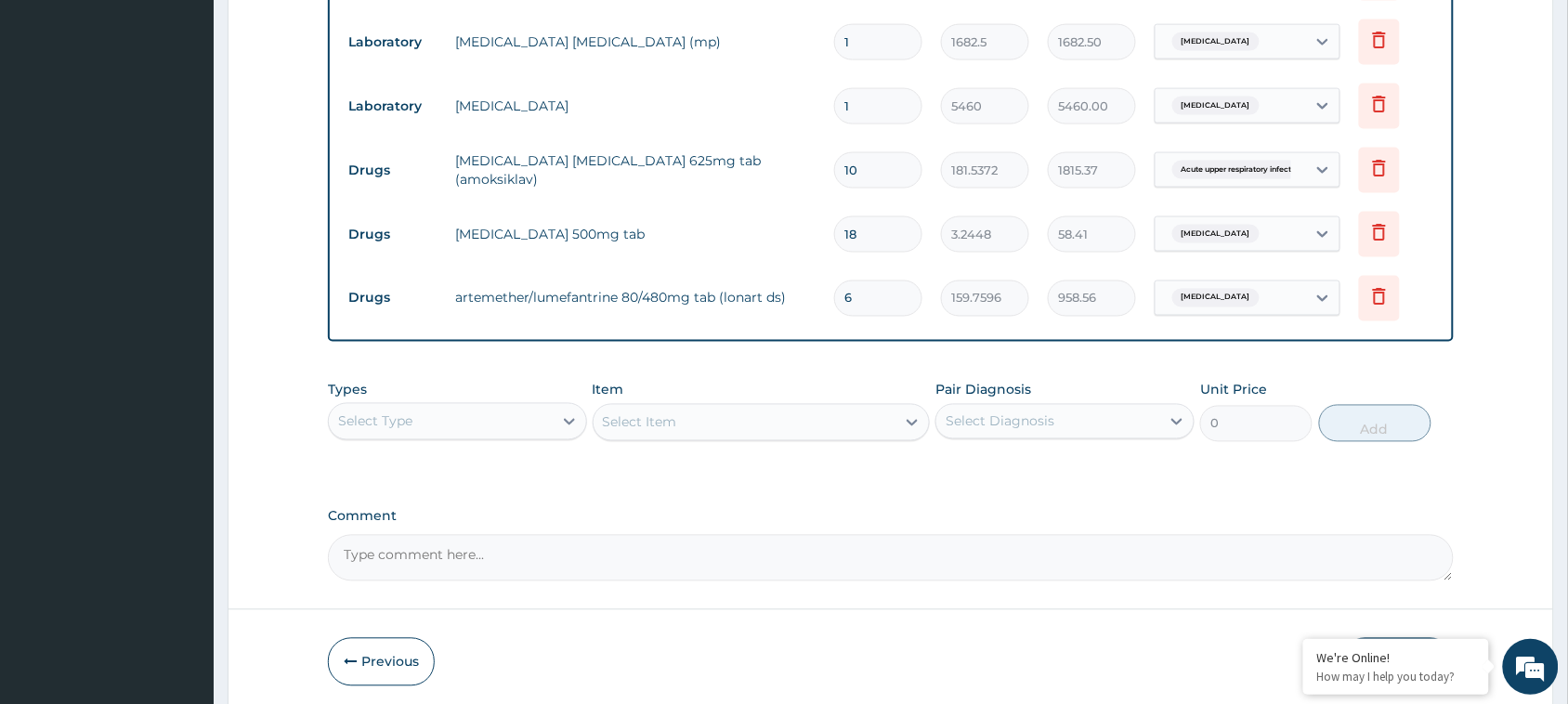
click at [769, 414] on div "Select Item" at bounding box center [761, 422] width 338 height 38
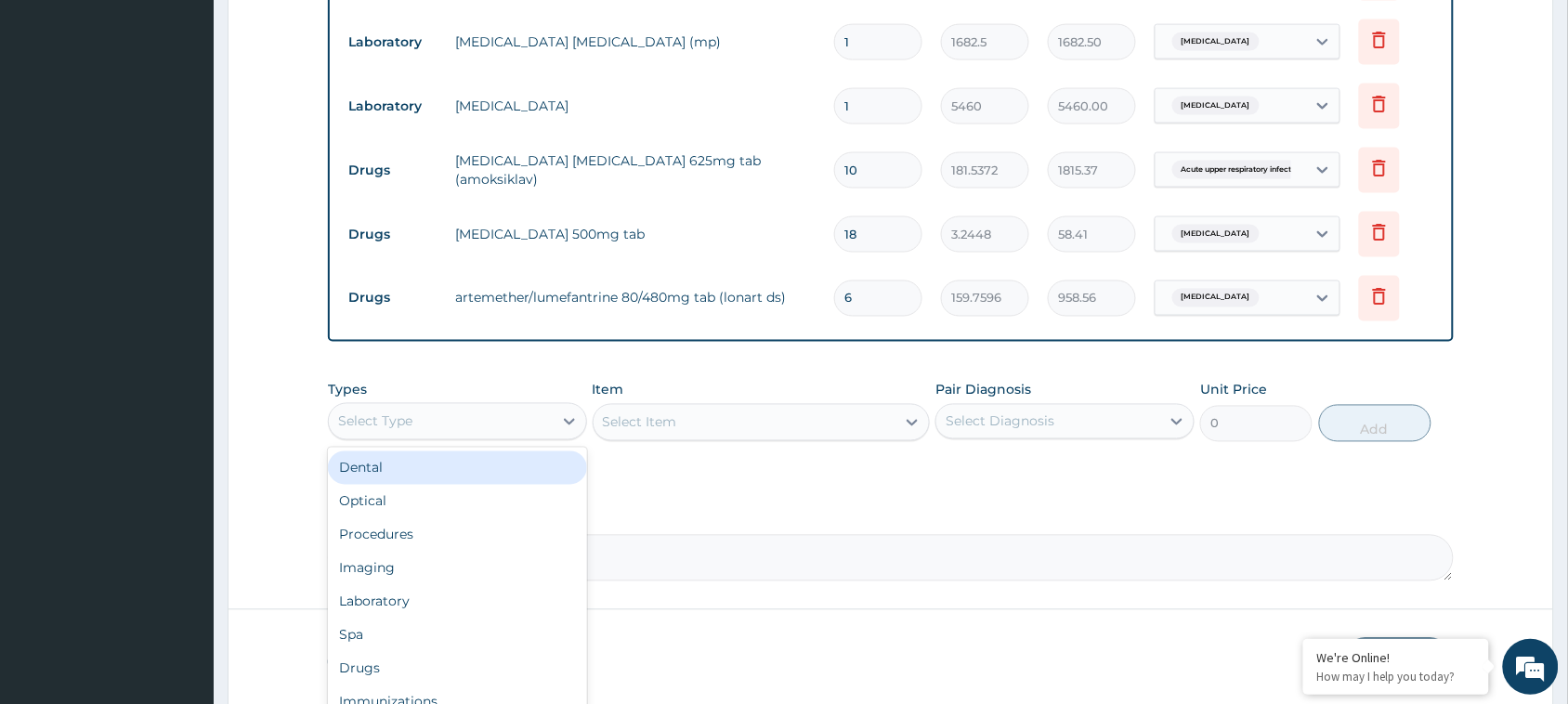
click at [514, 411] on div "Select Type" at bounding box center [440, 421] width 223 height 30
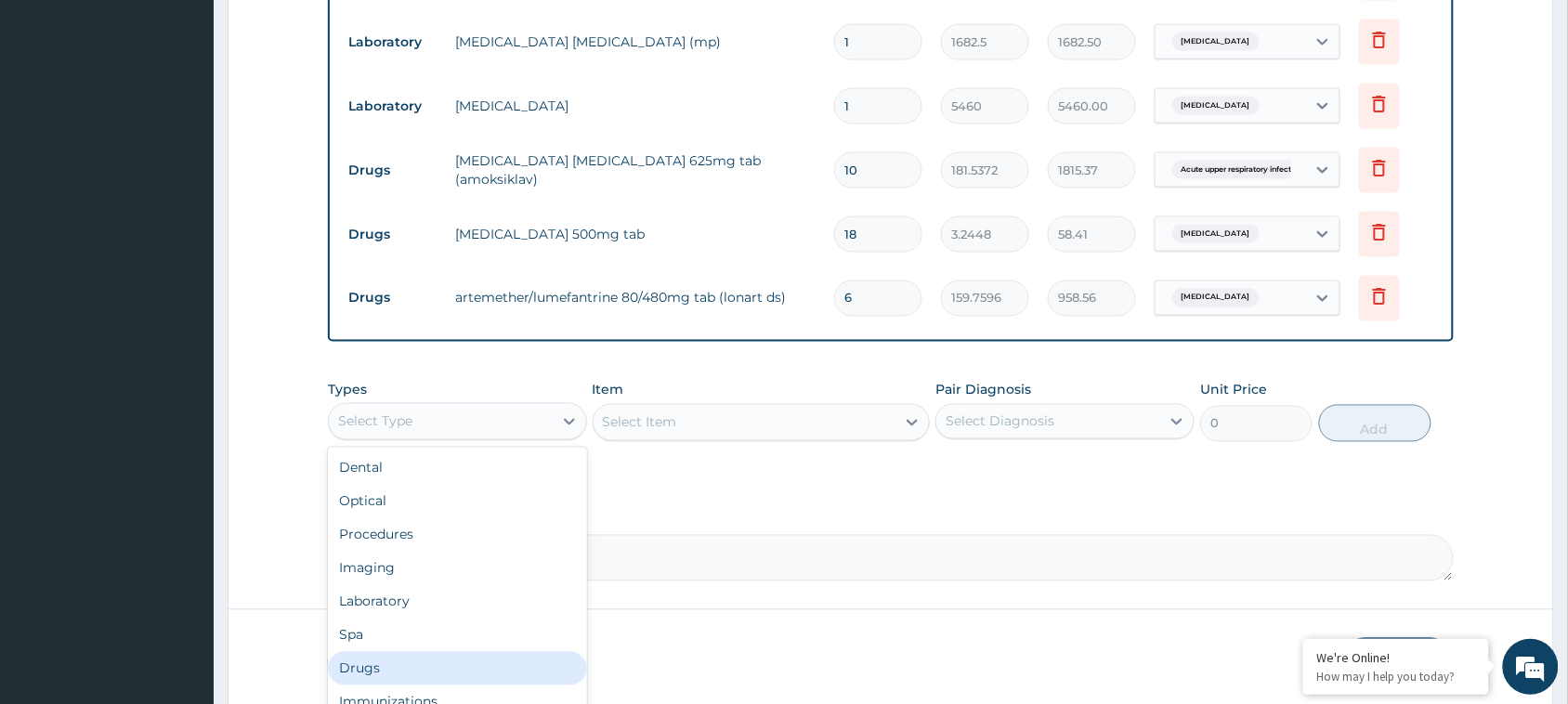
click at [433, 666] on div "Drugs" at bounding box center [457, 668] width 259 height 34
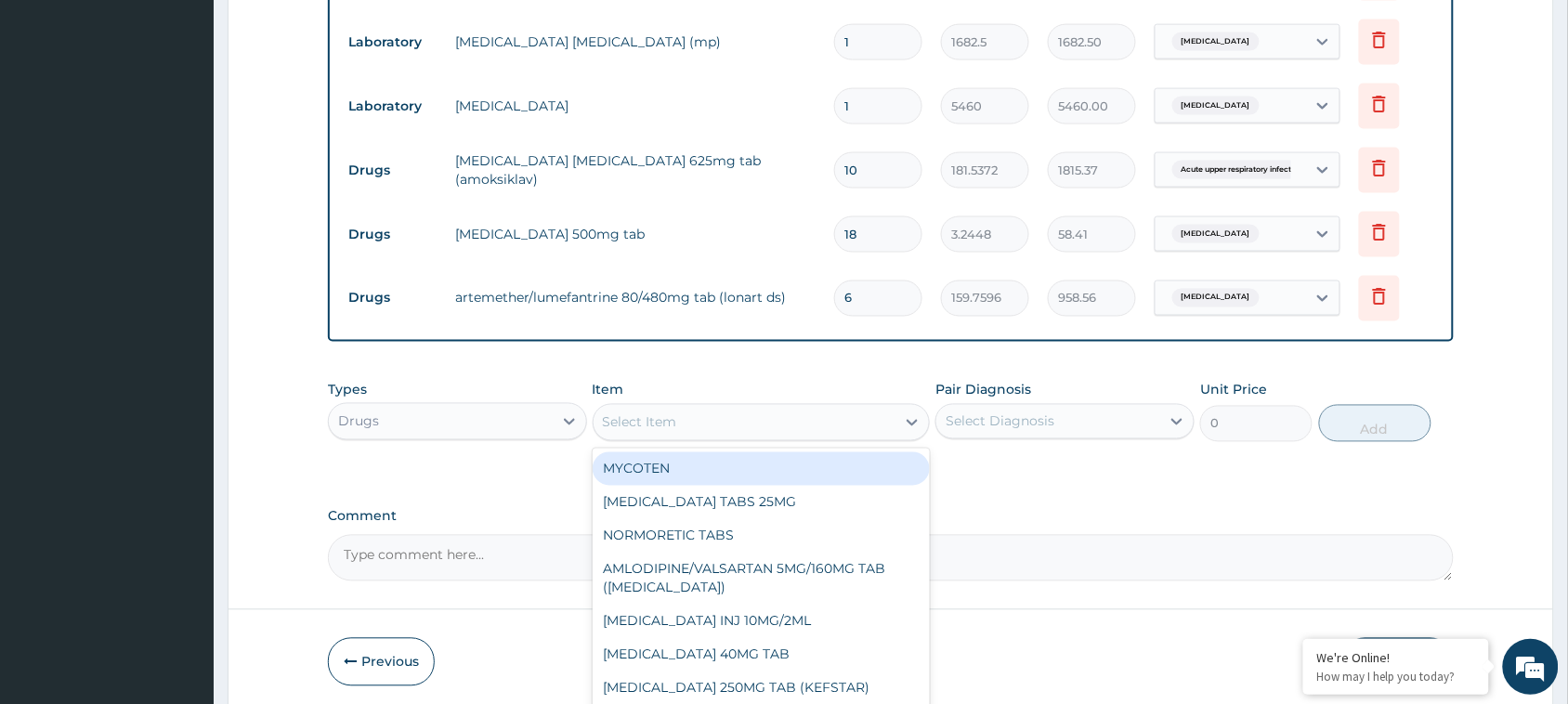
click at [848, 416] on div "Select Item" at bounding box center [745, 422] width 302 height 30
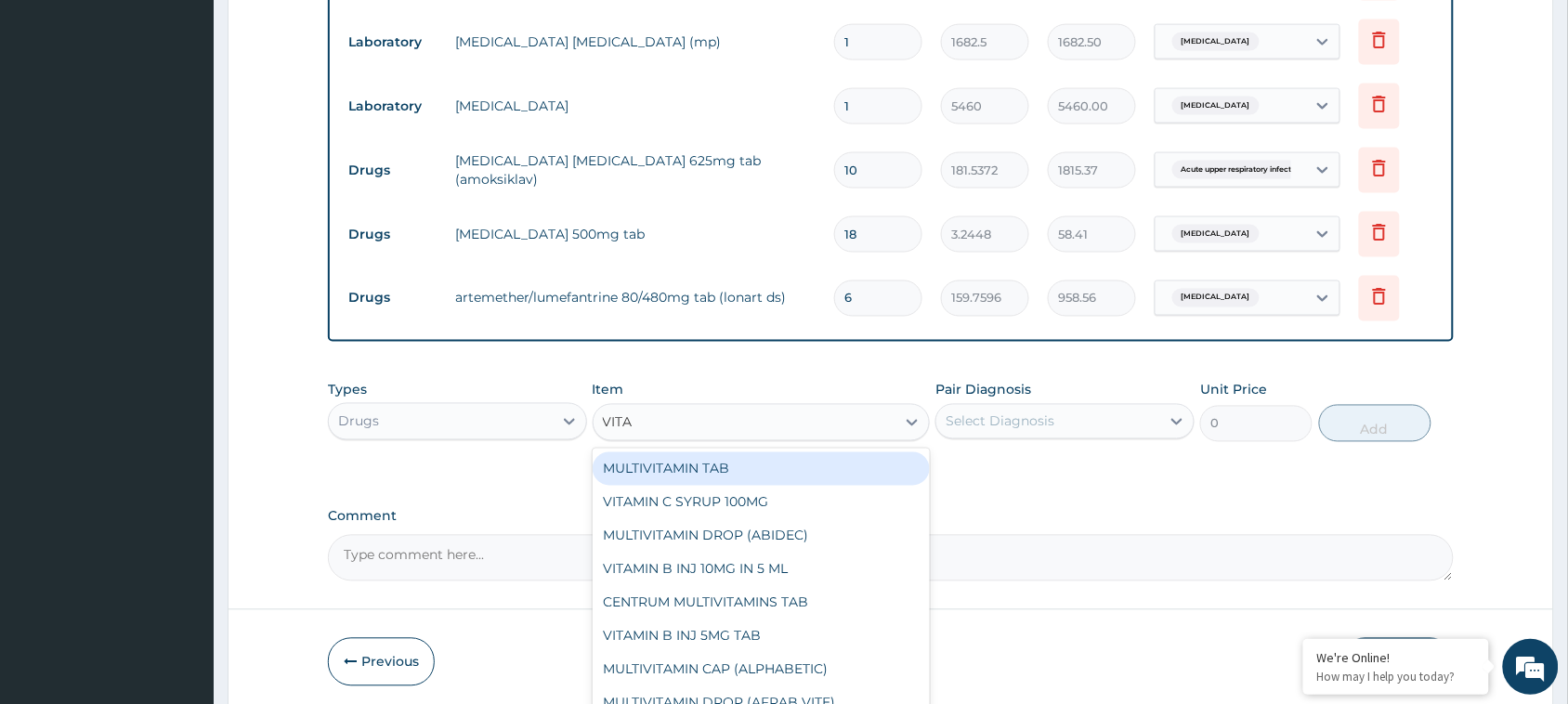
type input "VIT"
click at [741, 458] on div "VIT C 500MG TAB" at bounding box center [761, 469] width 338 height 34
type input "29.0472"
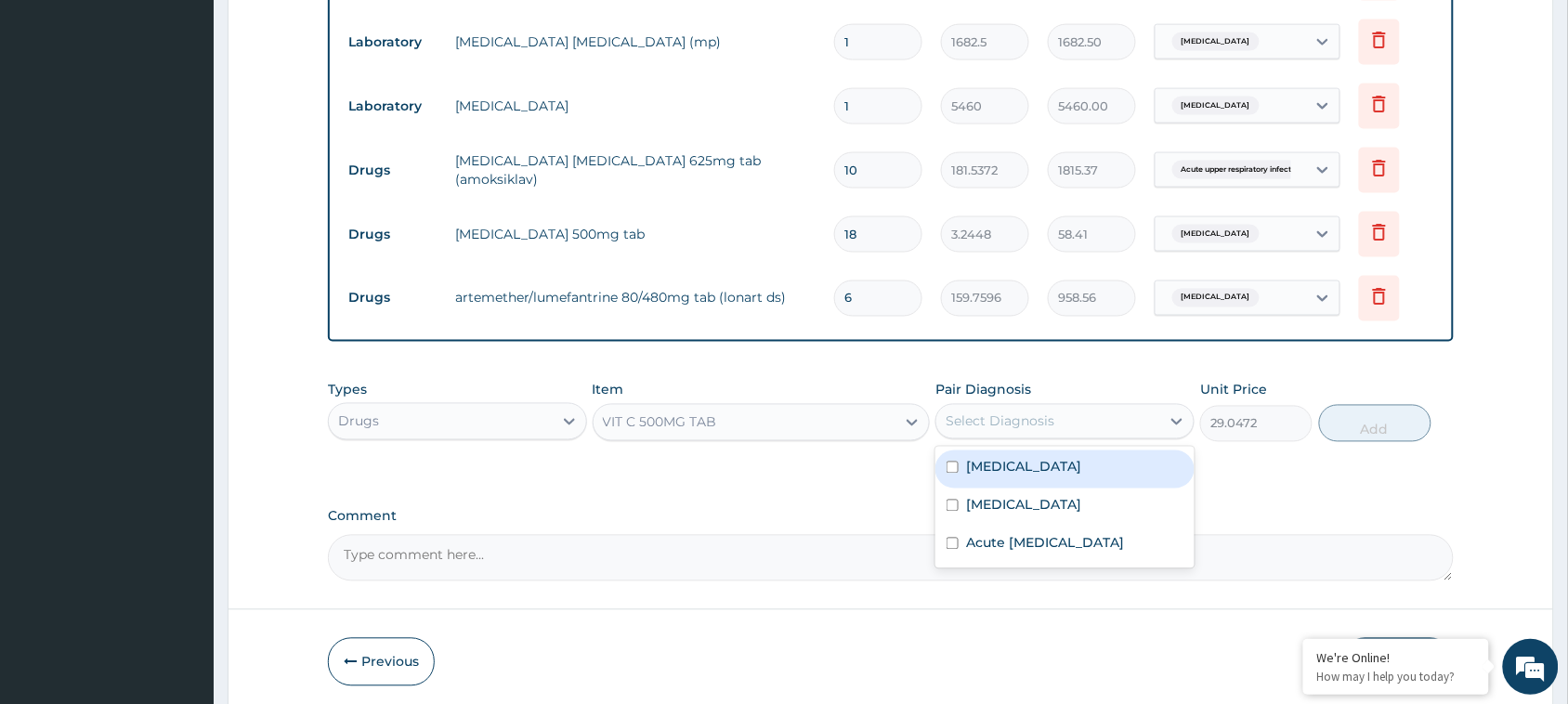
click at [1033, 425] on div "Select Diagnosis" at bounding box center [1000, 421] width 109 height 19
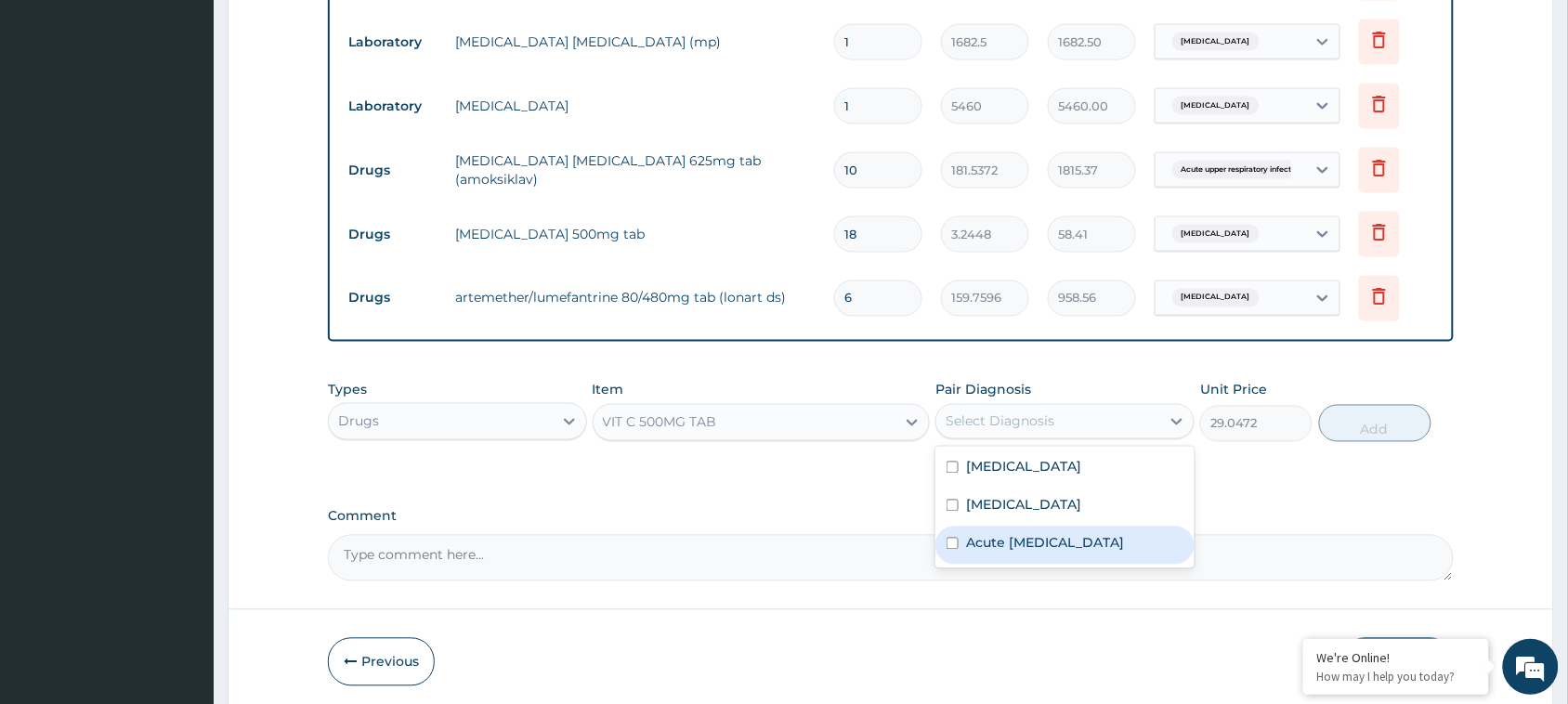
click at [994, 535] on label "Acute [MEDICAL_DATA]" at bounding box center [1045, 543] width 158 height 19
checkbox input "true"
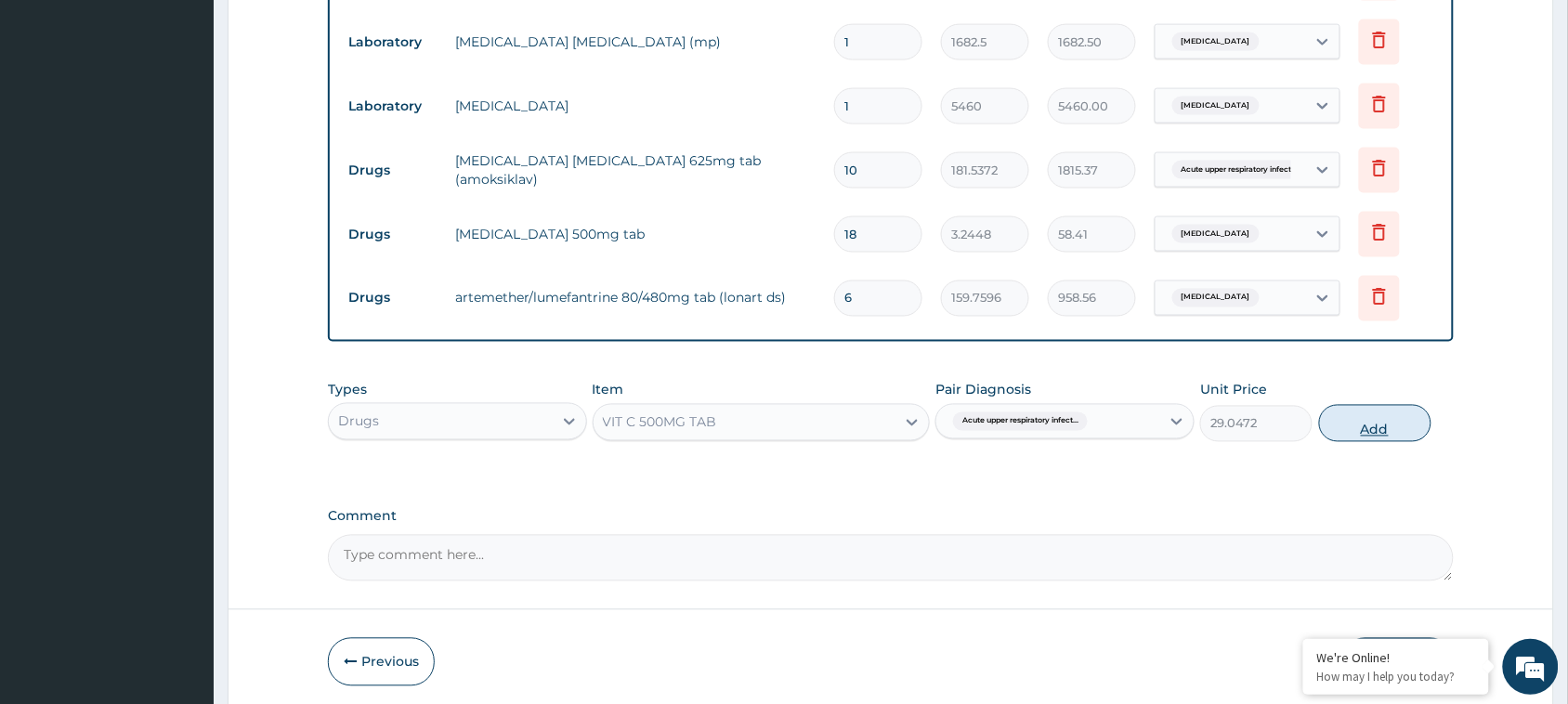
click at [1385, 433] on button "Add" at bounding box center [1376, 423] width 113 height 38
type input "0"
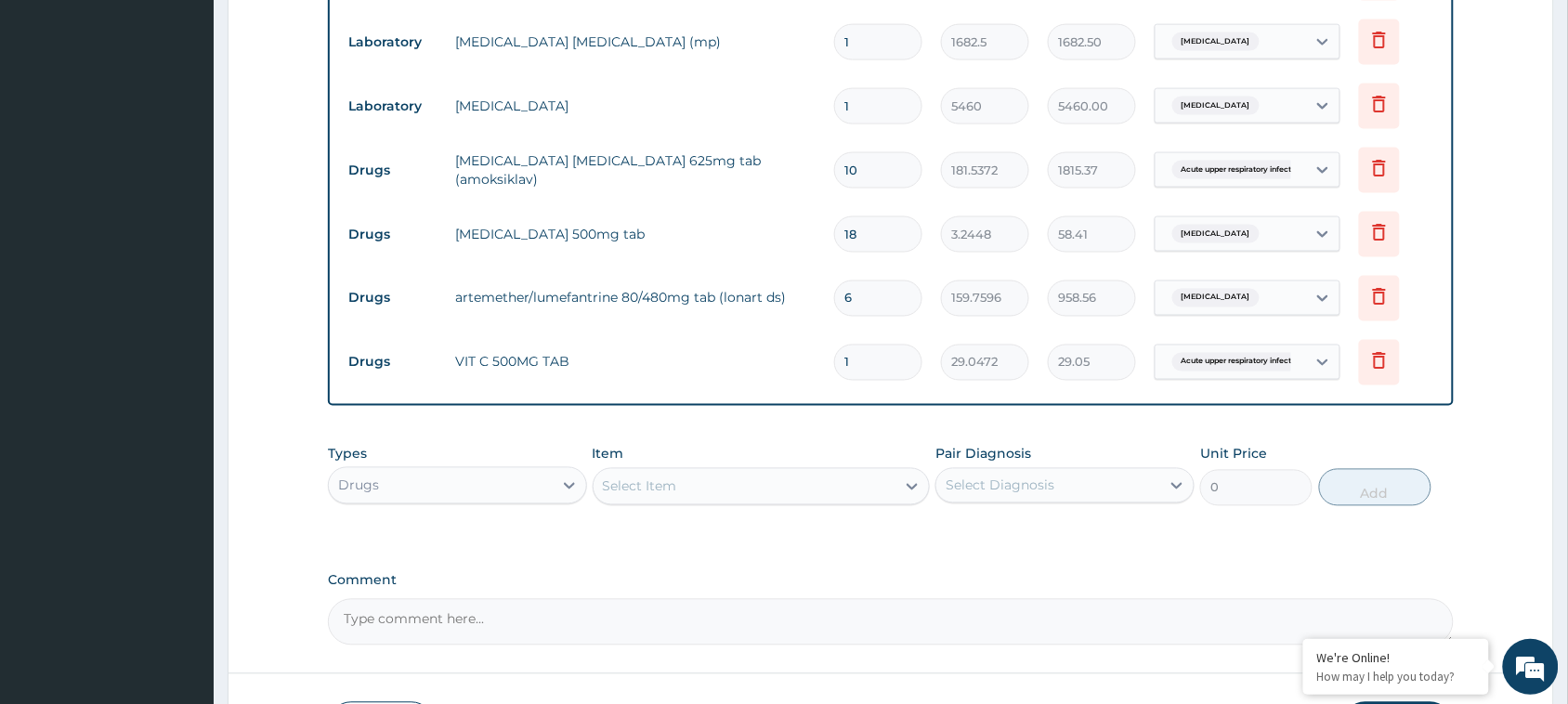
type input "0.00"
type input "2"
type input "58.09"
type input "20"
type input "580.94"
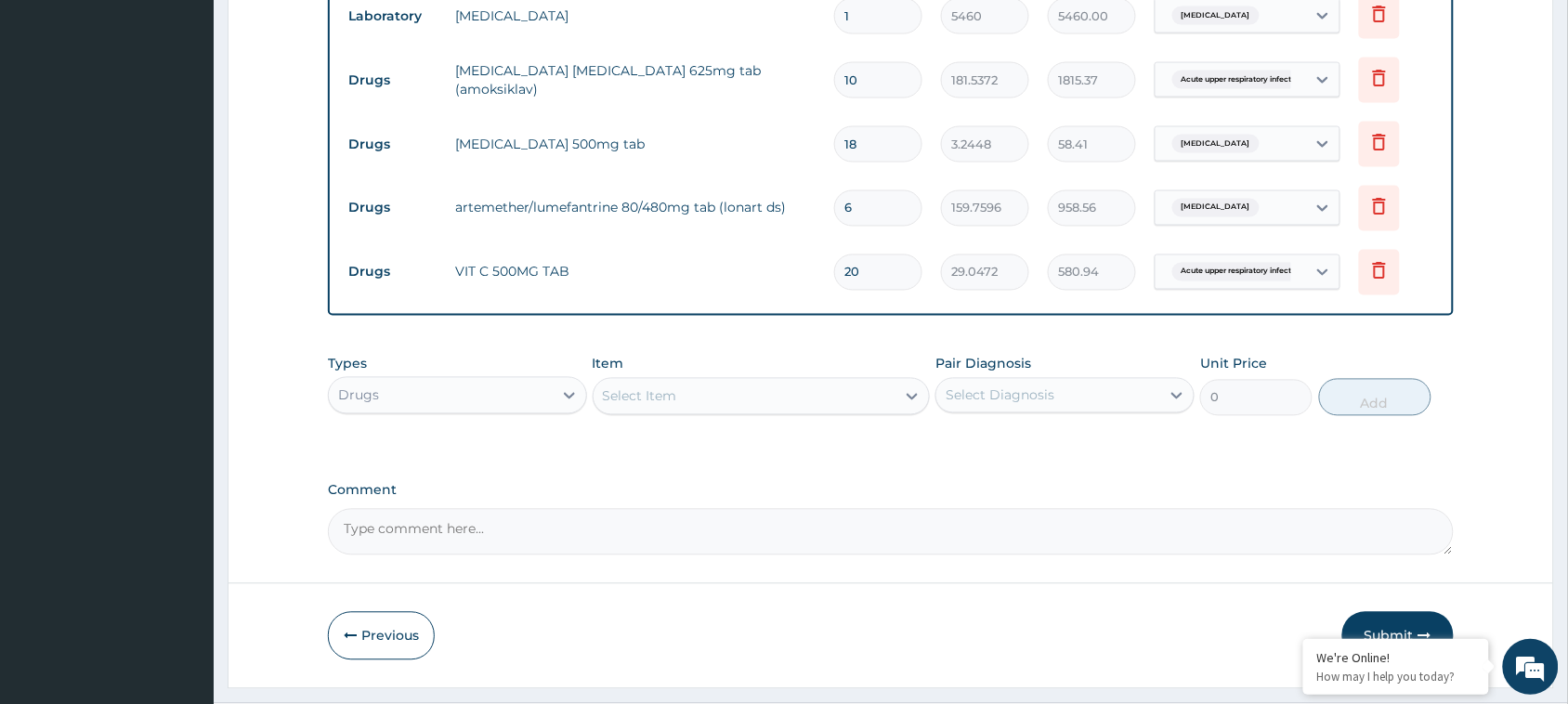
scroll to position [929, 0]
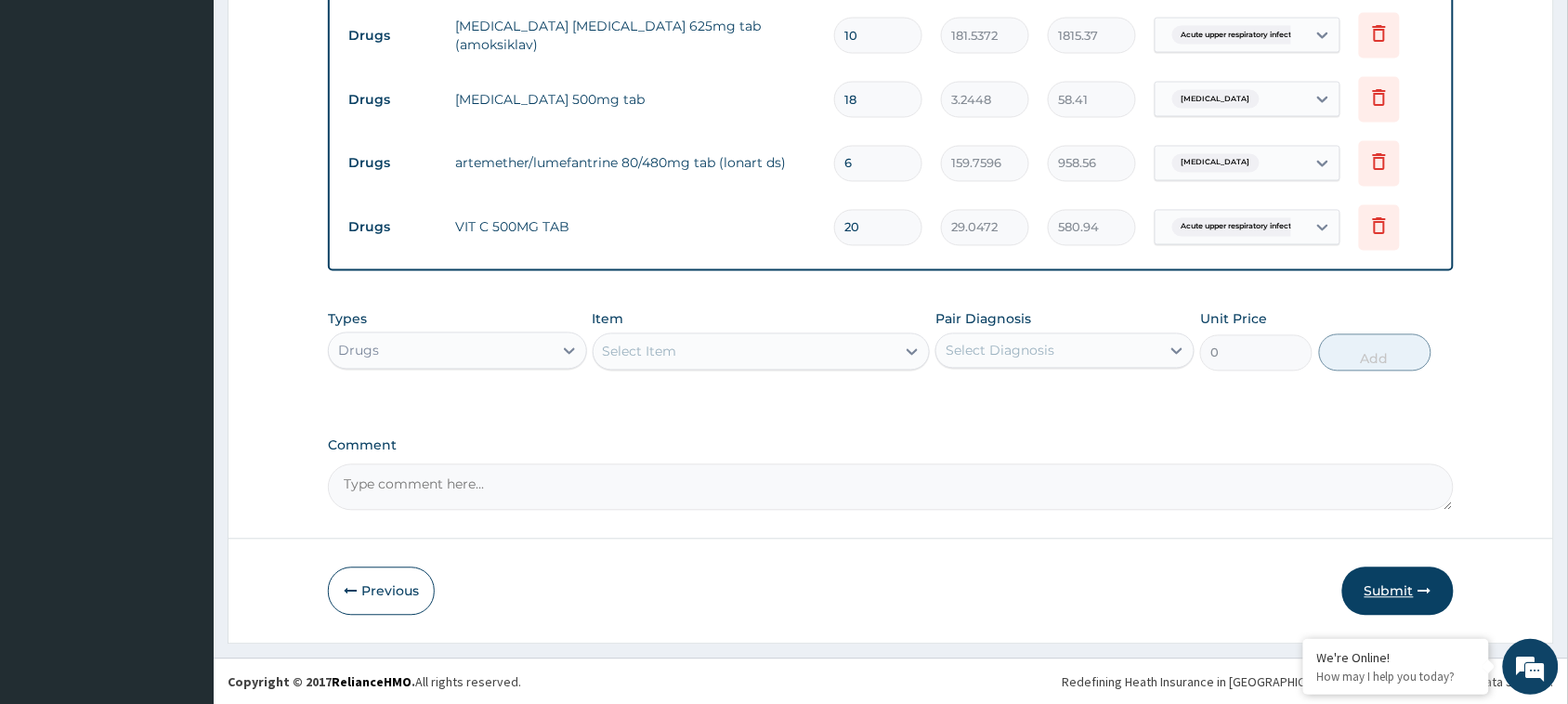
type input "20"
click at [1415, 587] on button "Submit" at bounding box center [1397, 590] width 112 height 48
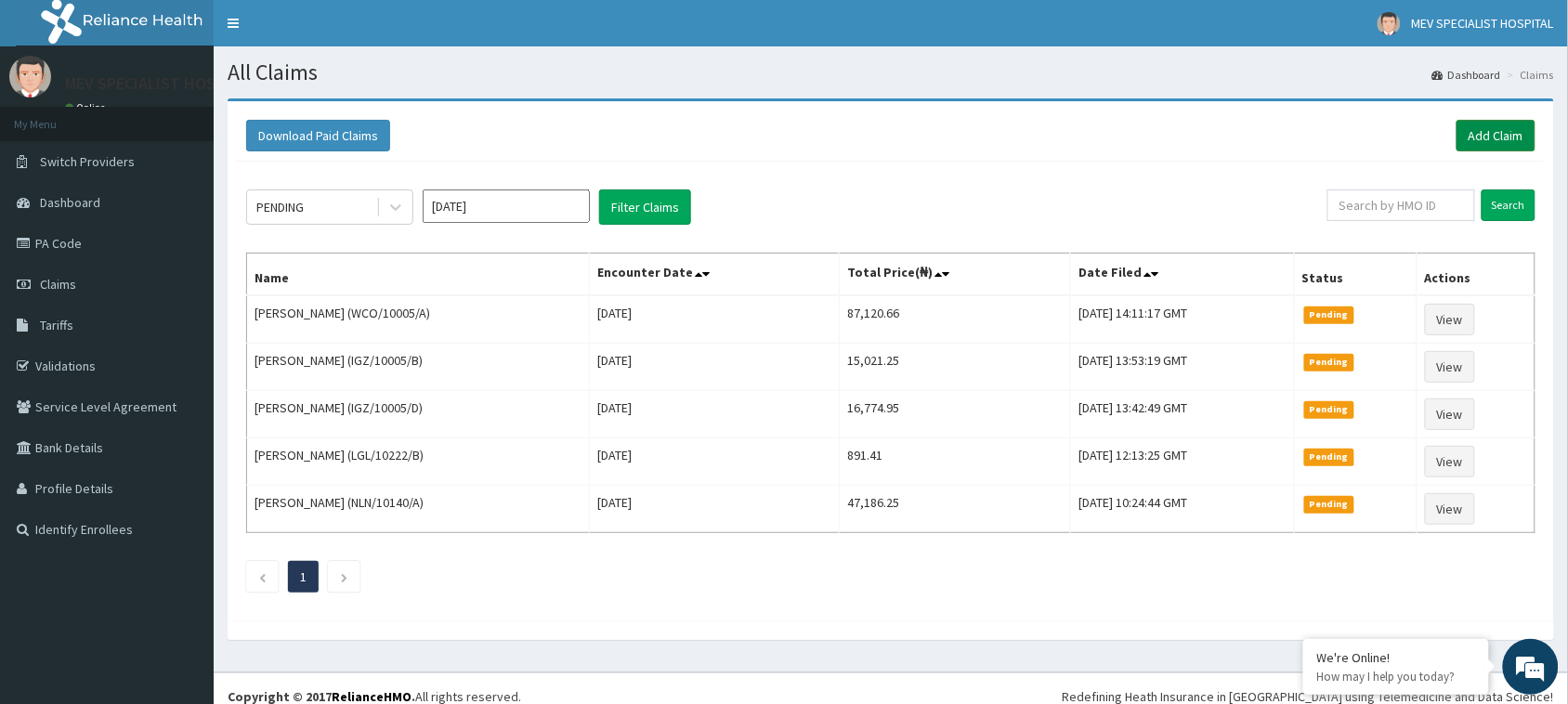
click at [1484, 148] on link "Add Claim" at bounding box center [1496, 136] width 79 height 32
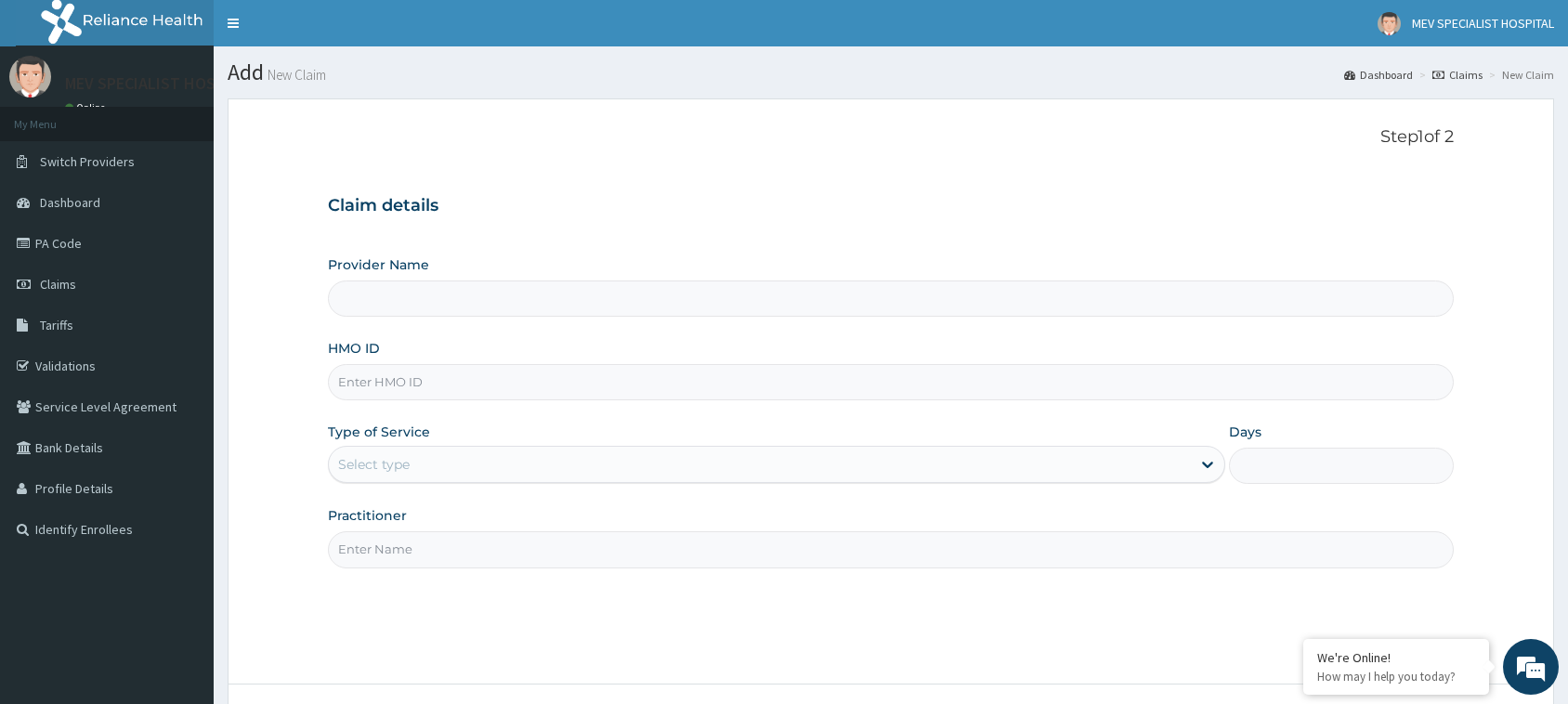
type input "MEV SPECIALIST HOSPITAL"
click at [530, 381] on input "HMO ID" at bounding box center [890, 382] width 1126 height 37
paste input "TDN/10006/B"
type input "TDN/10006/B"
click at [423, 474] on div "Select type" at bounding box center [760, 465] width 862 height 30
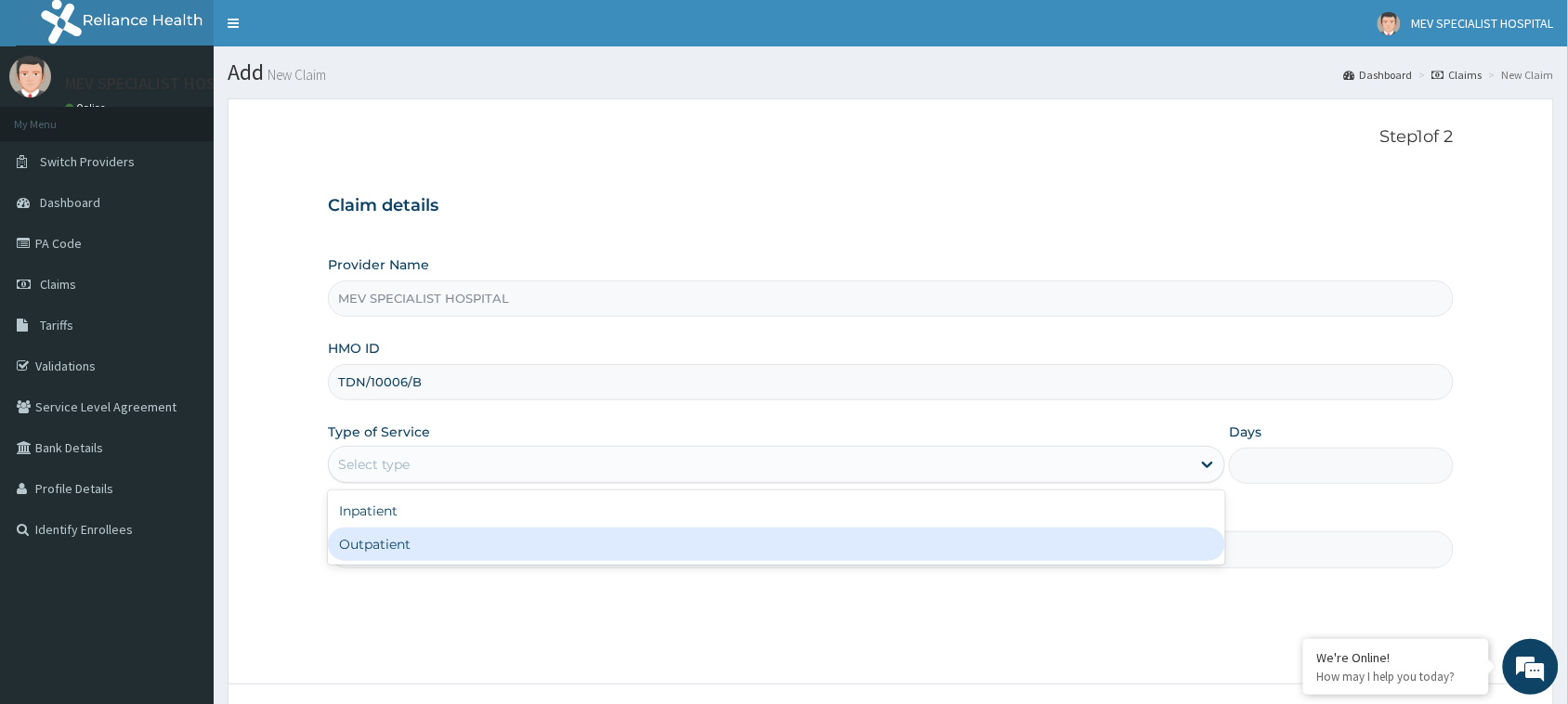
click at [435, 556] on div "Outpatient" at bounding box center [776, 544] width 898 height 34
type input "1"
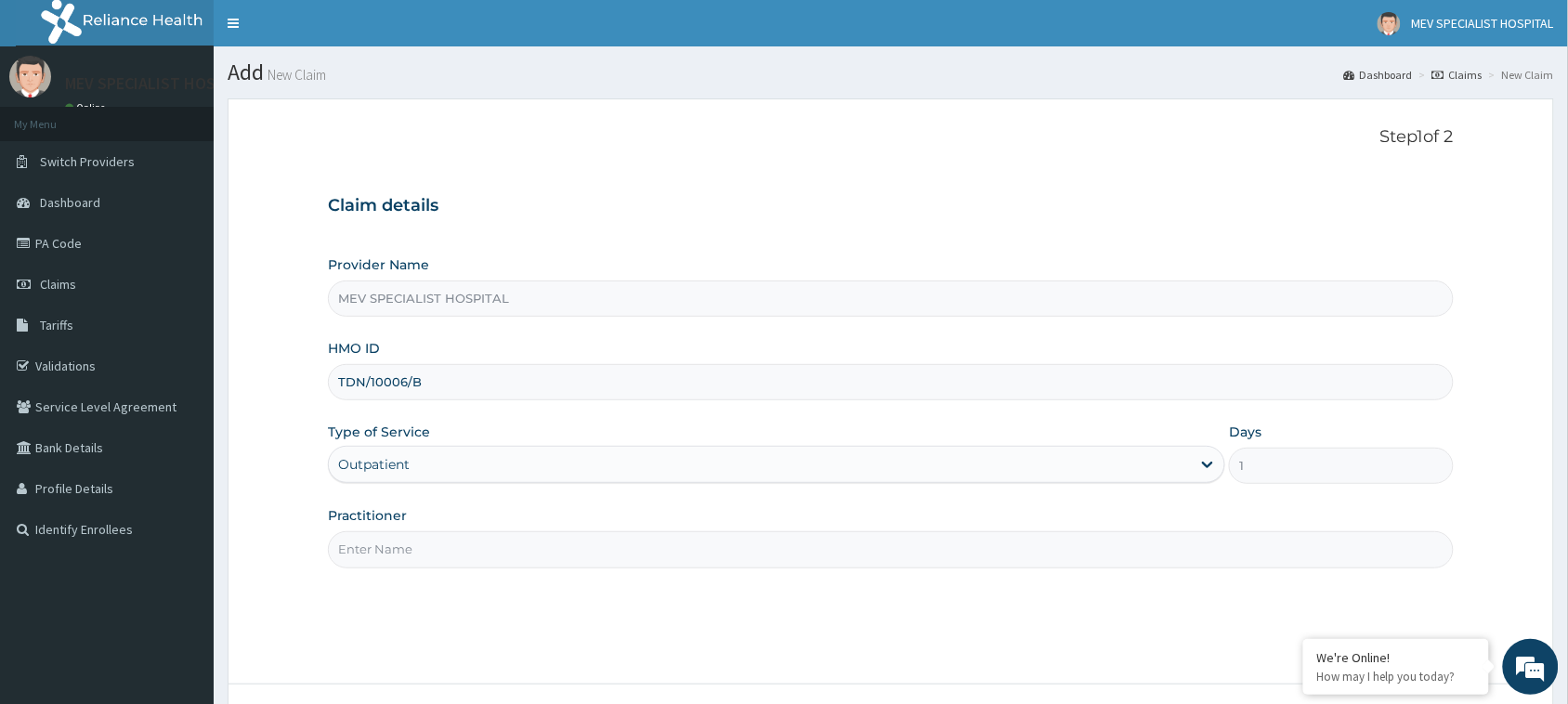
click at [435, 556] on input "Practitioner" at bounding box center [890, 549] width 1126 height 37
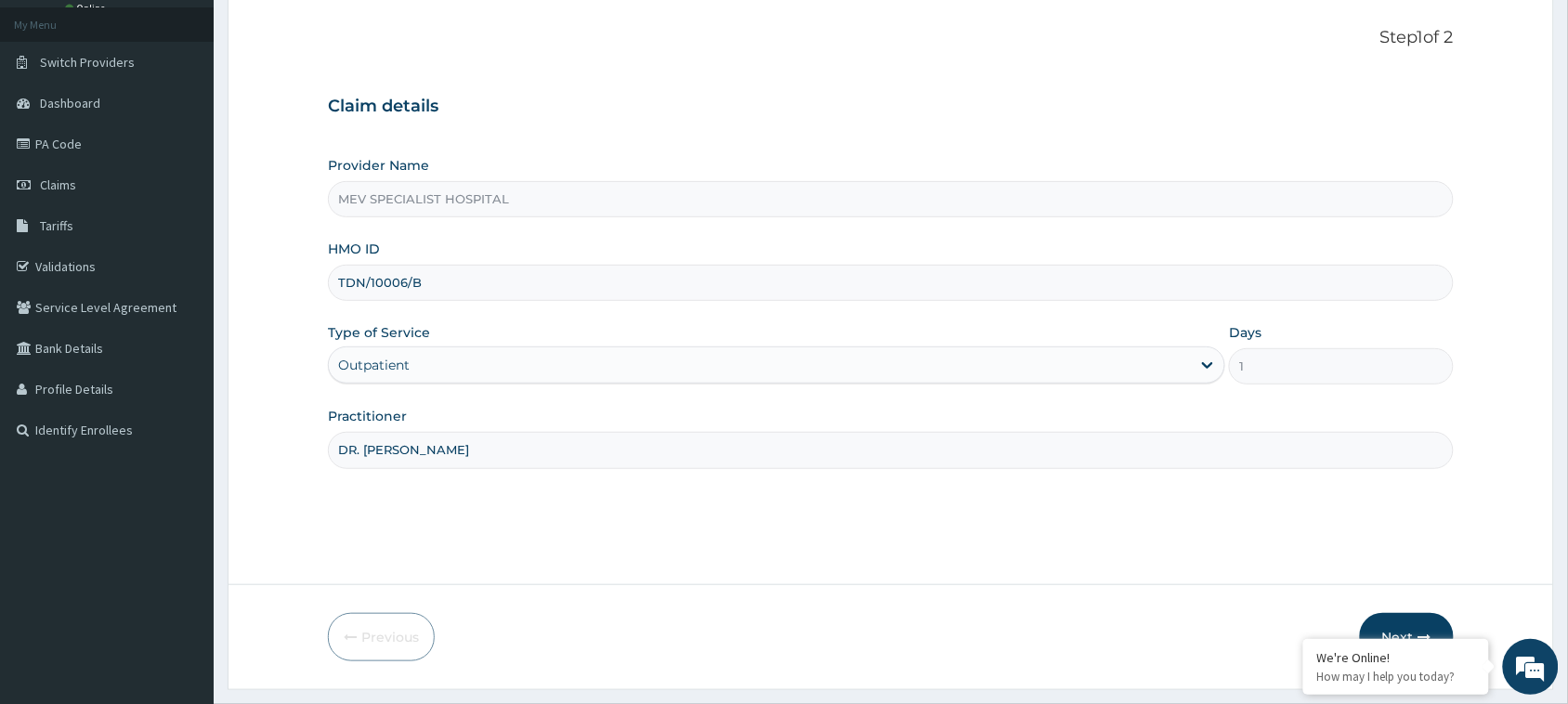
scroll to position [146, 0]
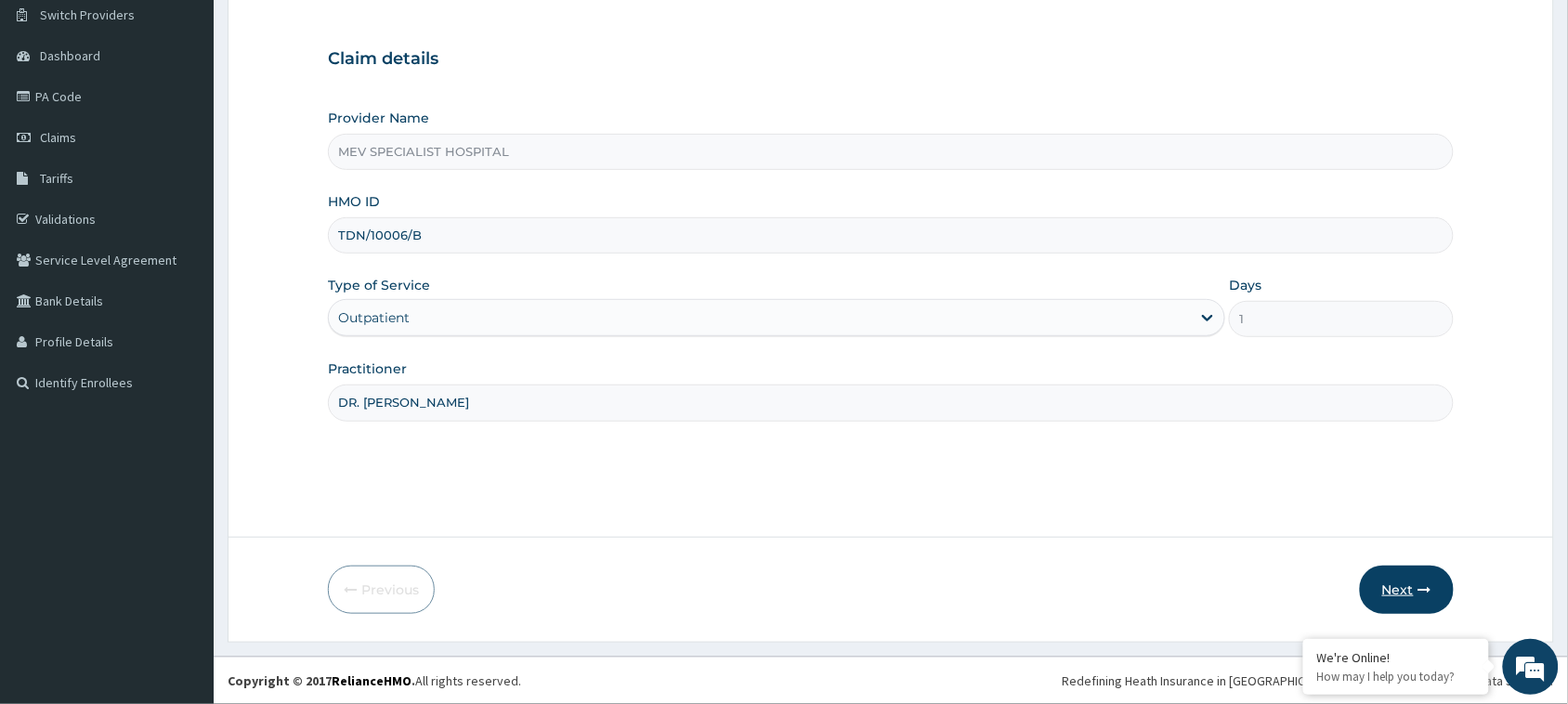
type input "DR. [PERSON_NAME]"
click at [1390, 581] on button "Next" at bounding box center [1407, 589] width 94 height 48
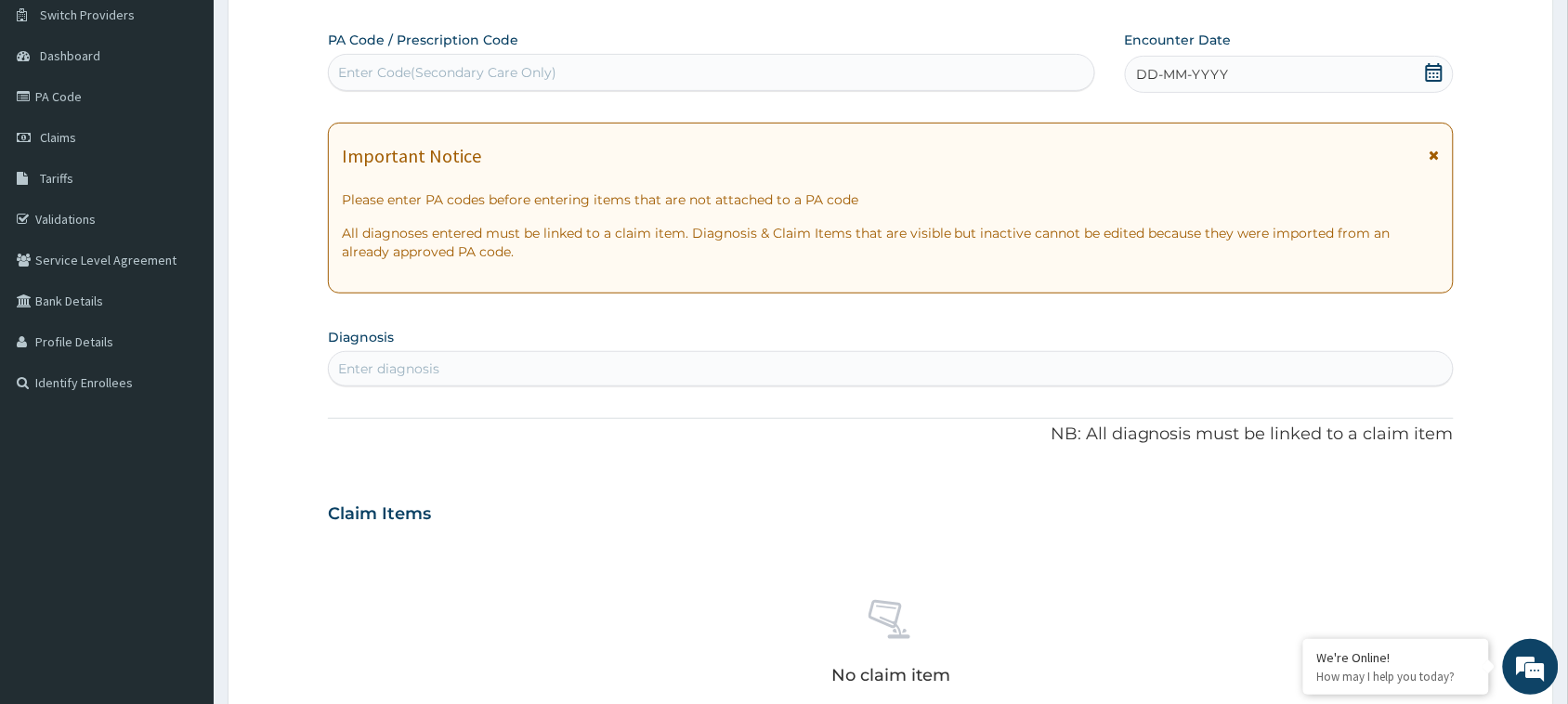
click at [698, 77] on div "Enter Code(Secondary Care Only)" at bounding box center [711, 72] width 765 height 30
paste input "PA/9841A7"
type input "PA/9841A7"
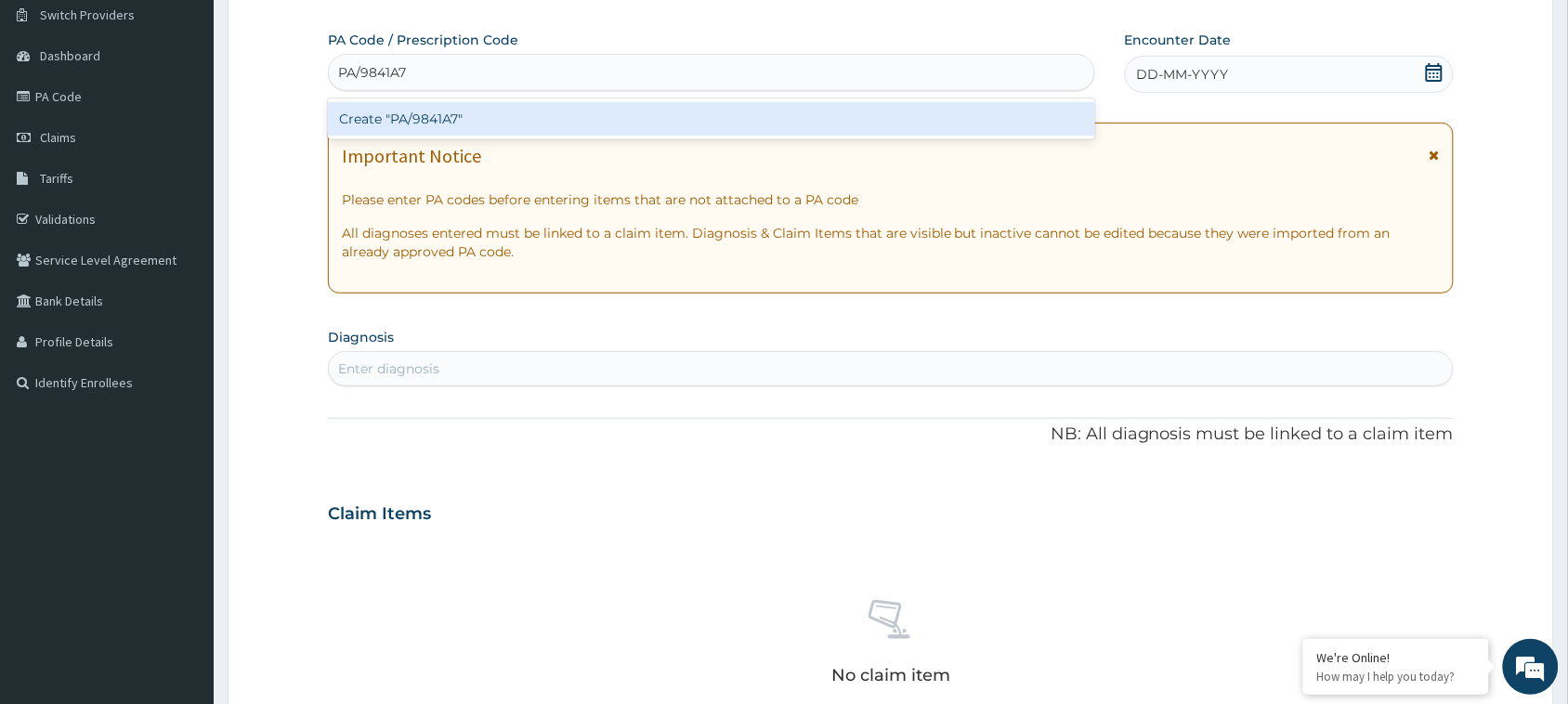
click at [698, 129] on div "Create "PA/9841A7"" at bounding box center [711, 119] width 767 height 34
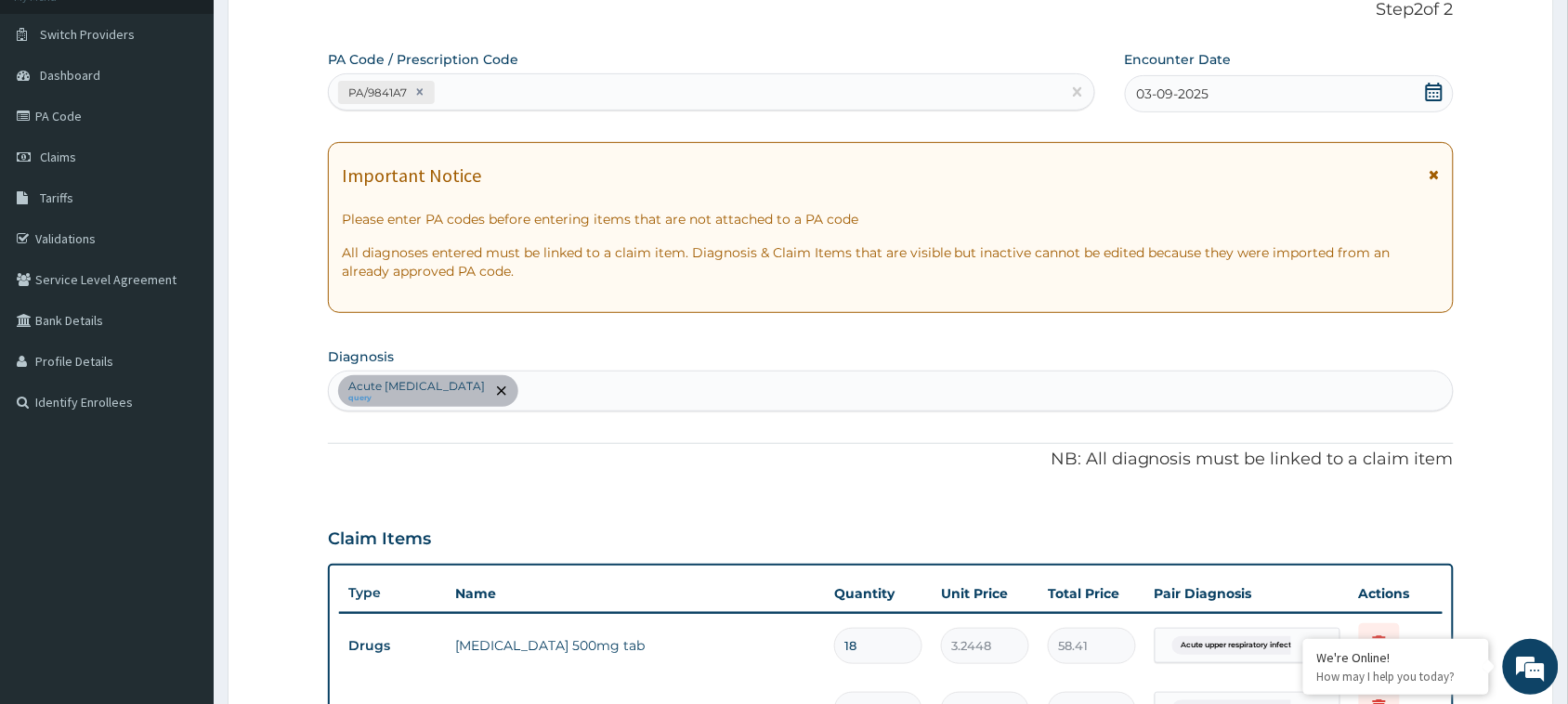
scroll to position [127, 0]
click at [539, 84] on div "PA/9841A7" at bounding box center [695, 93] width 732 height 31
paste input "PA/A4C7AF"
type input "PA/A4C7AF"
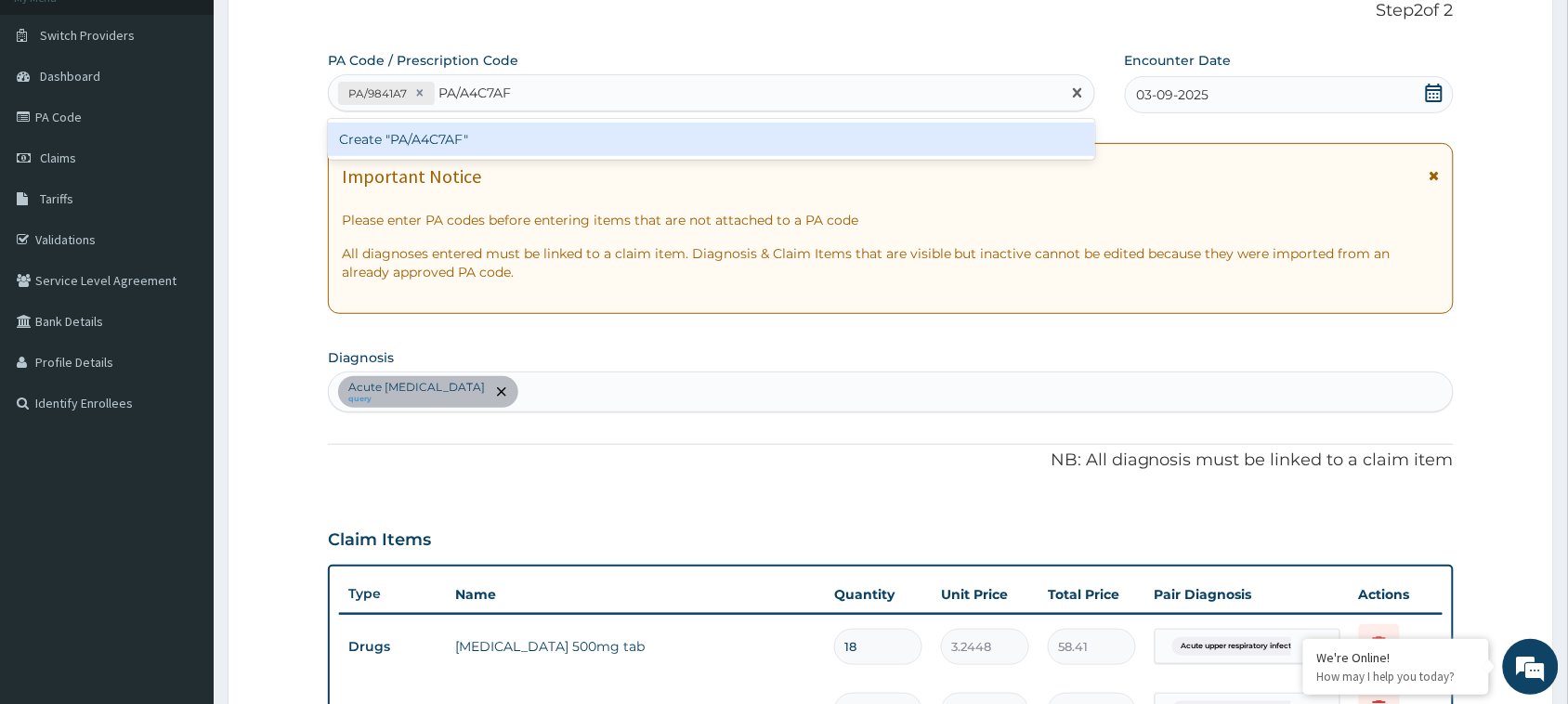
click at [539, 136] on div "Create "PA/A4C7AF"" at bounding box center [711, 140] width 767 height 34
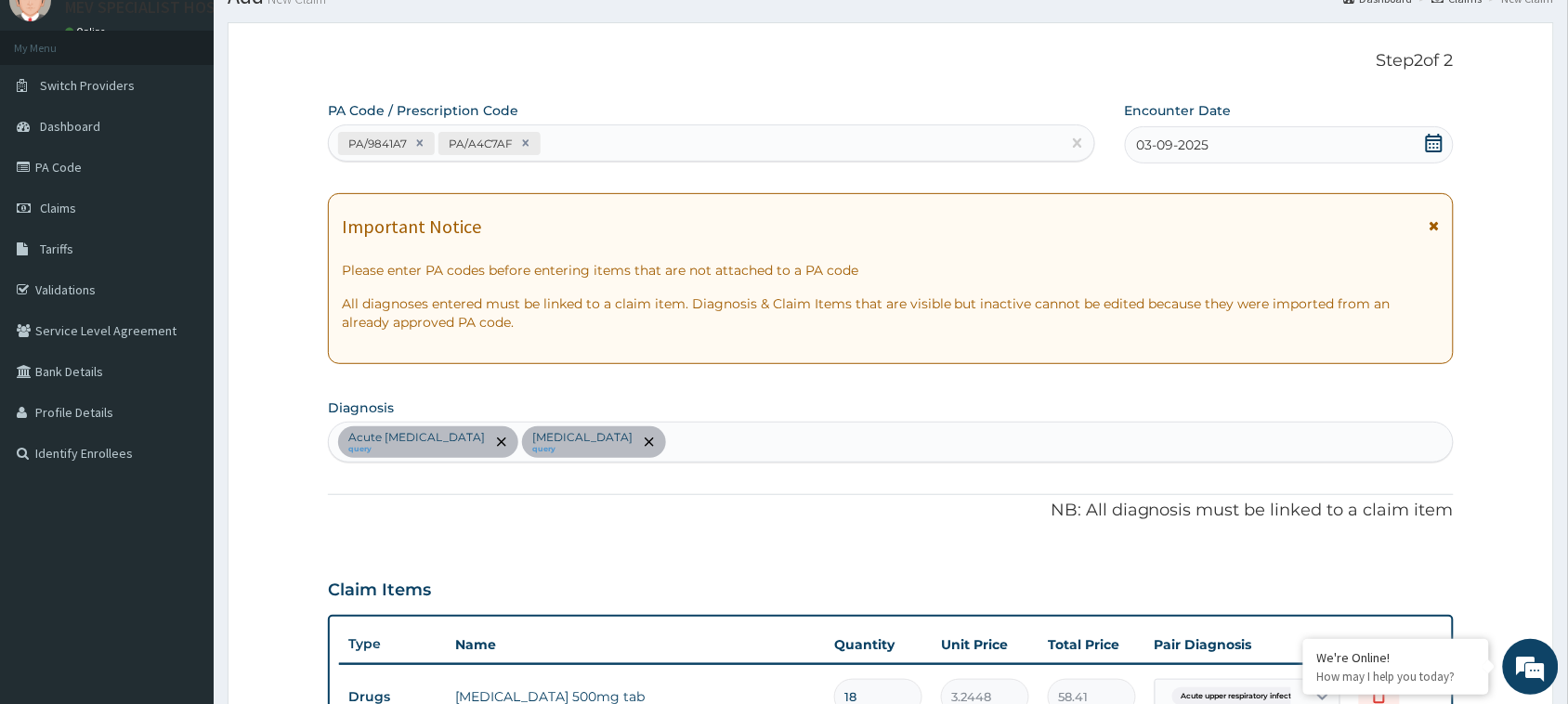
scroll to position [65, 0]
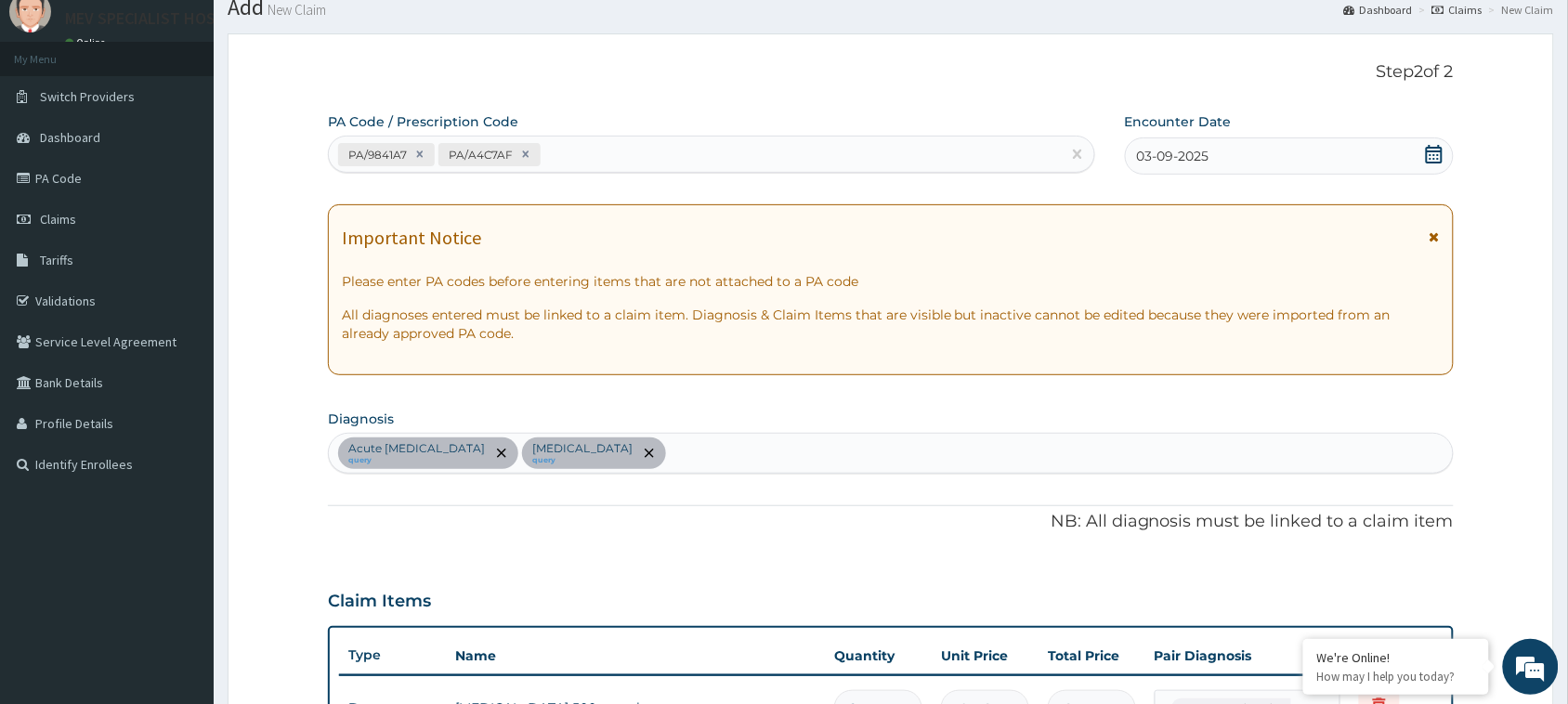
click at [690, 153] on div "PA/9841A7 PA/A4C7AF" at bounding box center [695, 154] width 732 height 31
paste input "PA/39BB6B"
type input "PA/39BB6B"
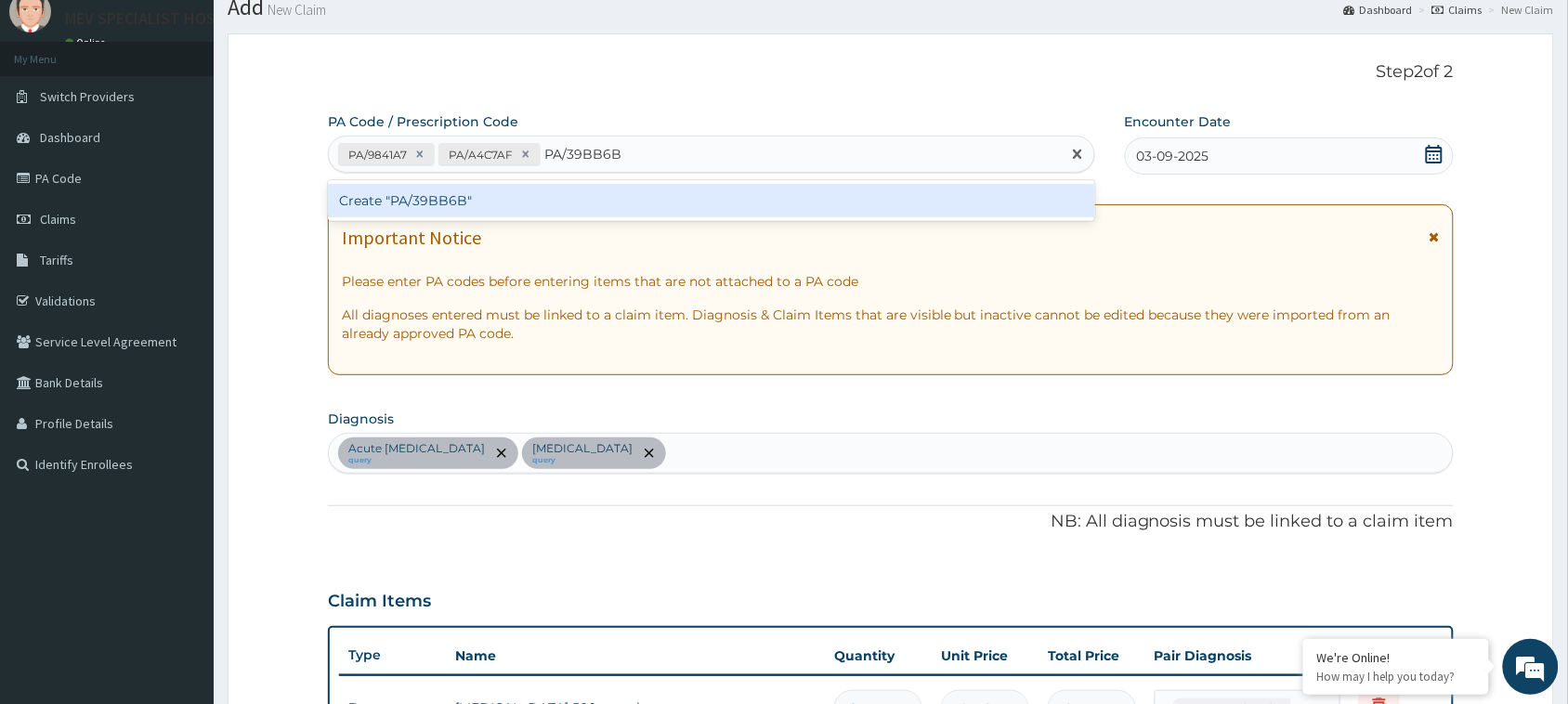
click at [693, 202] on div "Create "PA/39BB6B"" at bounding box center [711, 201] width 767 height 34
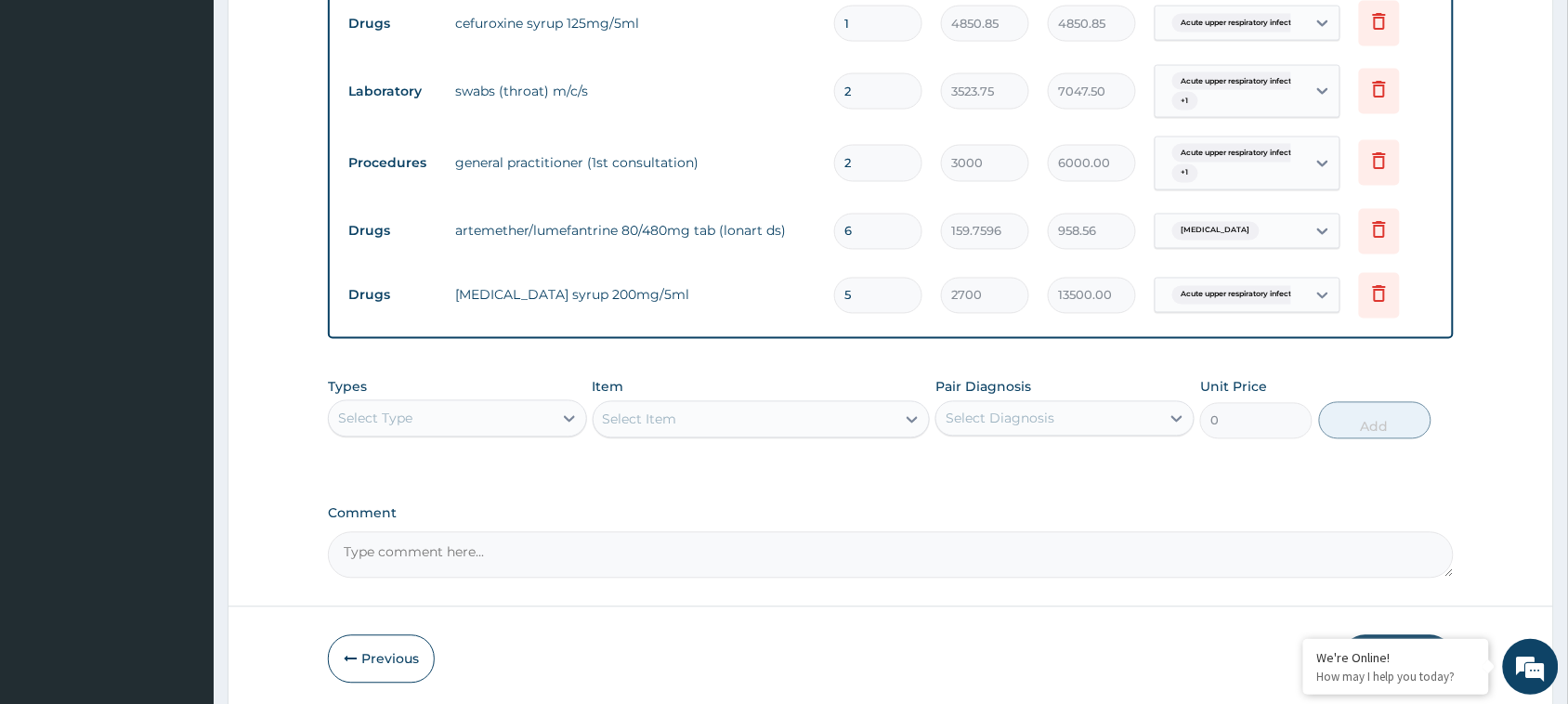
scroll to position [947, 0]
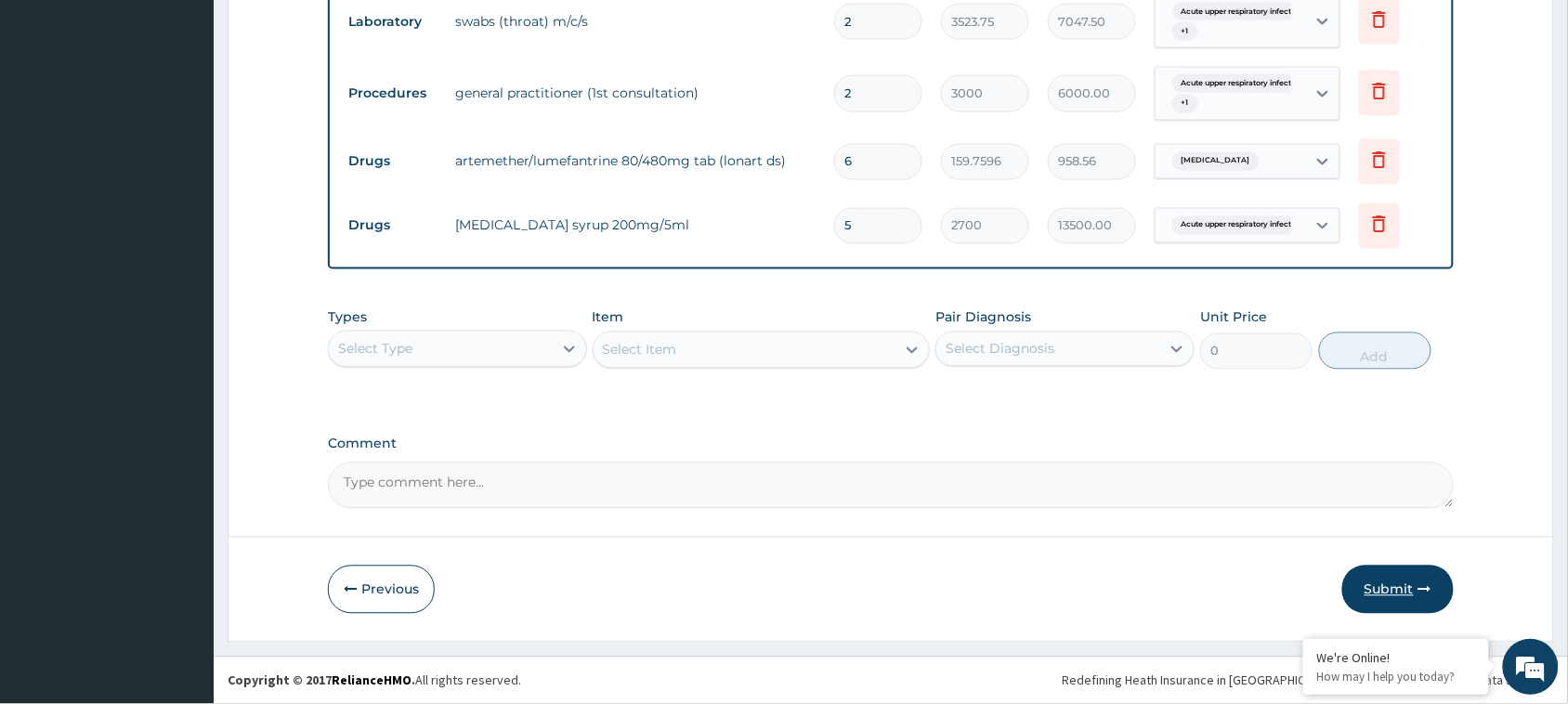
click at [1403, 580] on button "Submit" at bounding box center [1397, 589] width 112 height 48
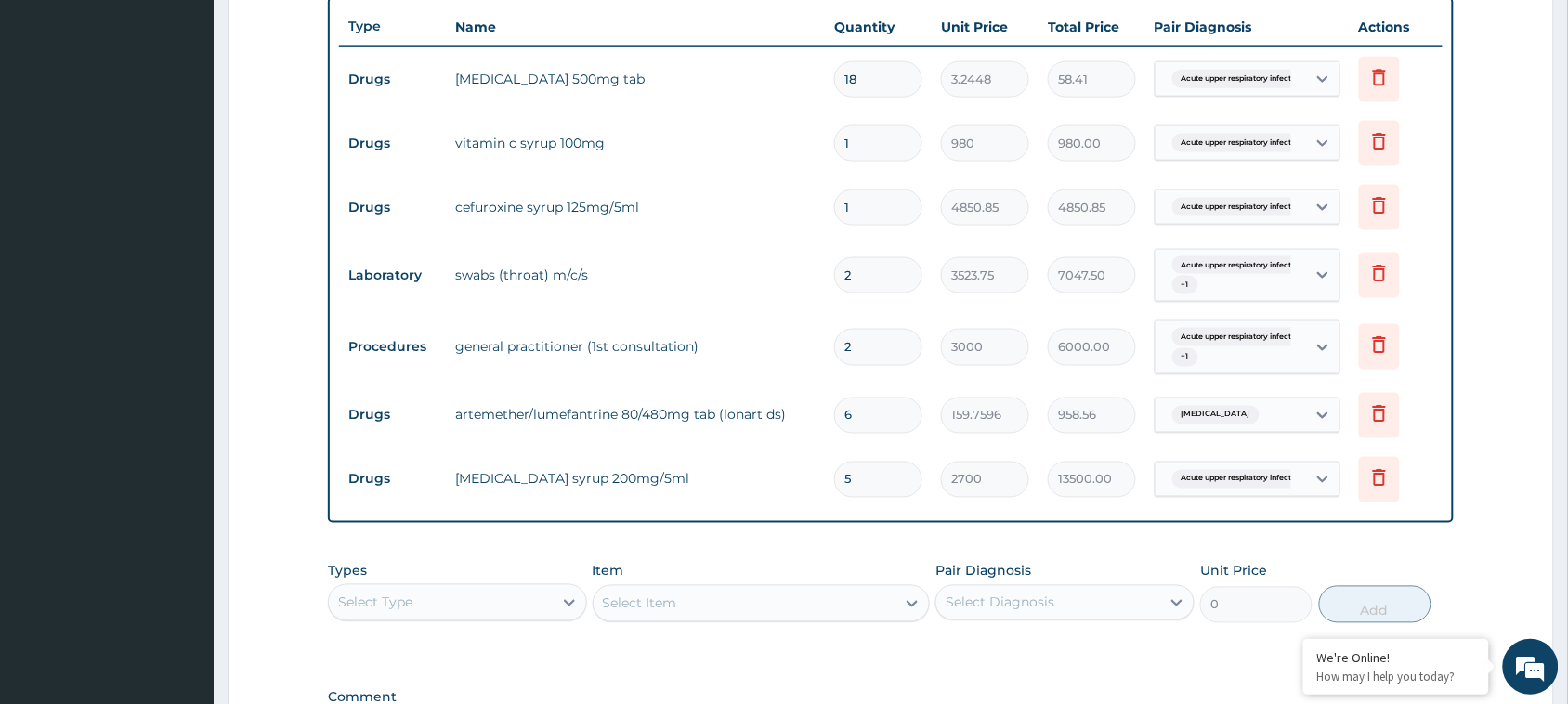
scroll to position [703, 0]
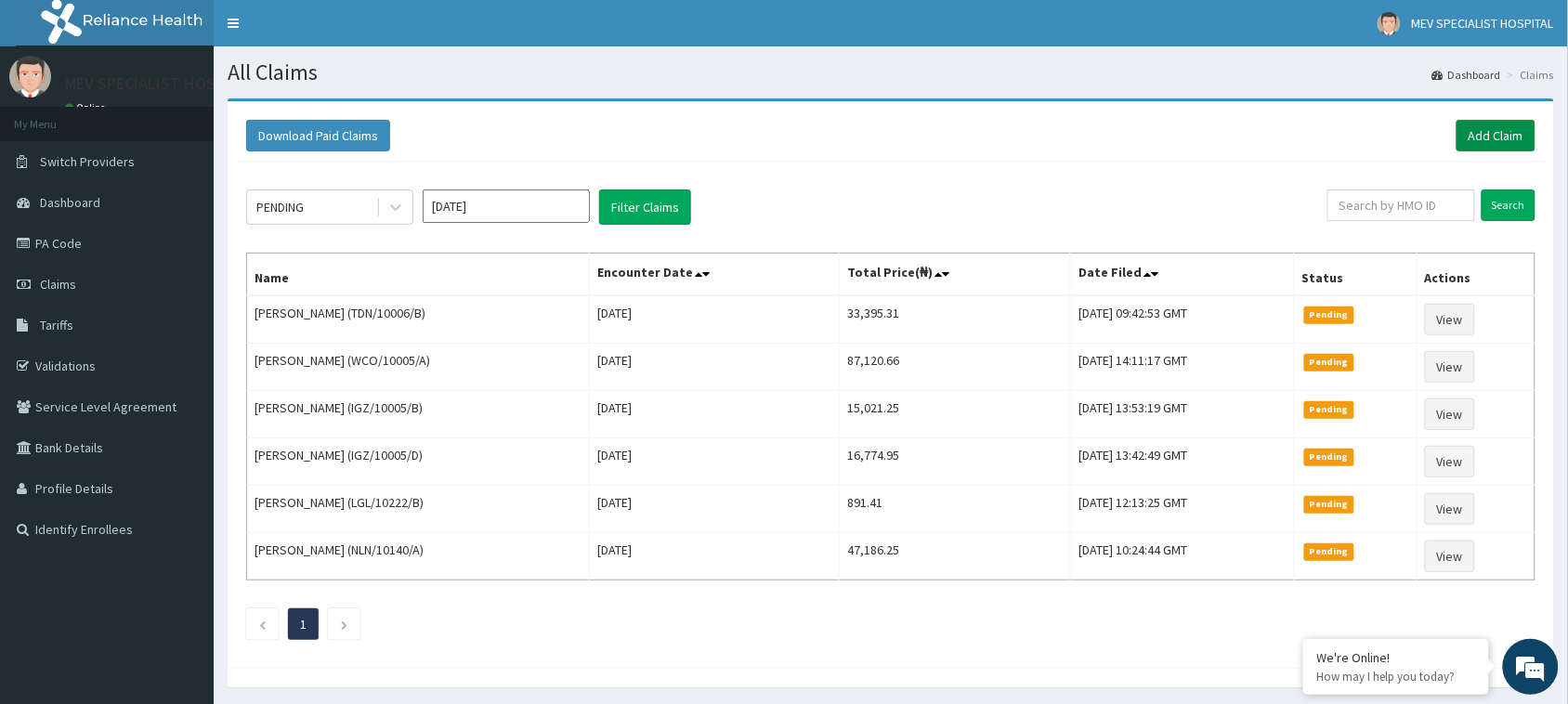
click at [1478, 137] on link "Add Claim" at bounding box center [1496, 136] width 79 height 32
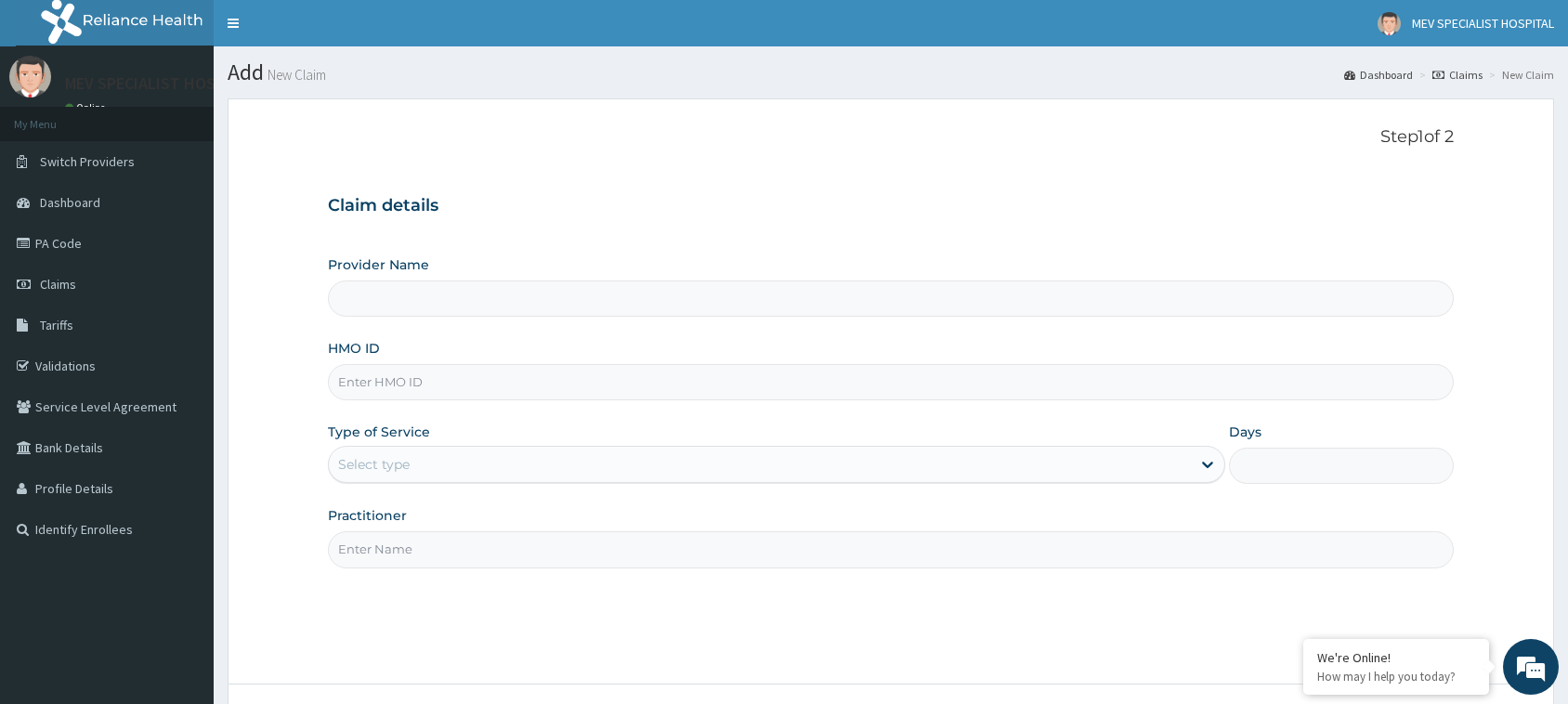
type input "MEV SPECIALIST HOSPITAL"
click at [556, 394] on input "HMO ID" at bounding box center [890, 382] width 1126 height 37
paste input "PA/28F1E4"
type input "PA/28F1E4"
click at [554, 451] on div "Select type" at bounding box center [760, 465] width 862 height 30
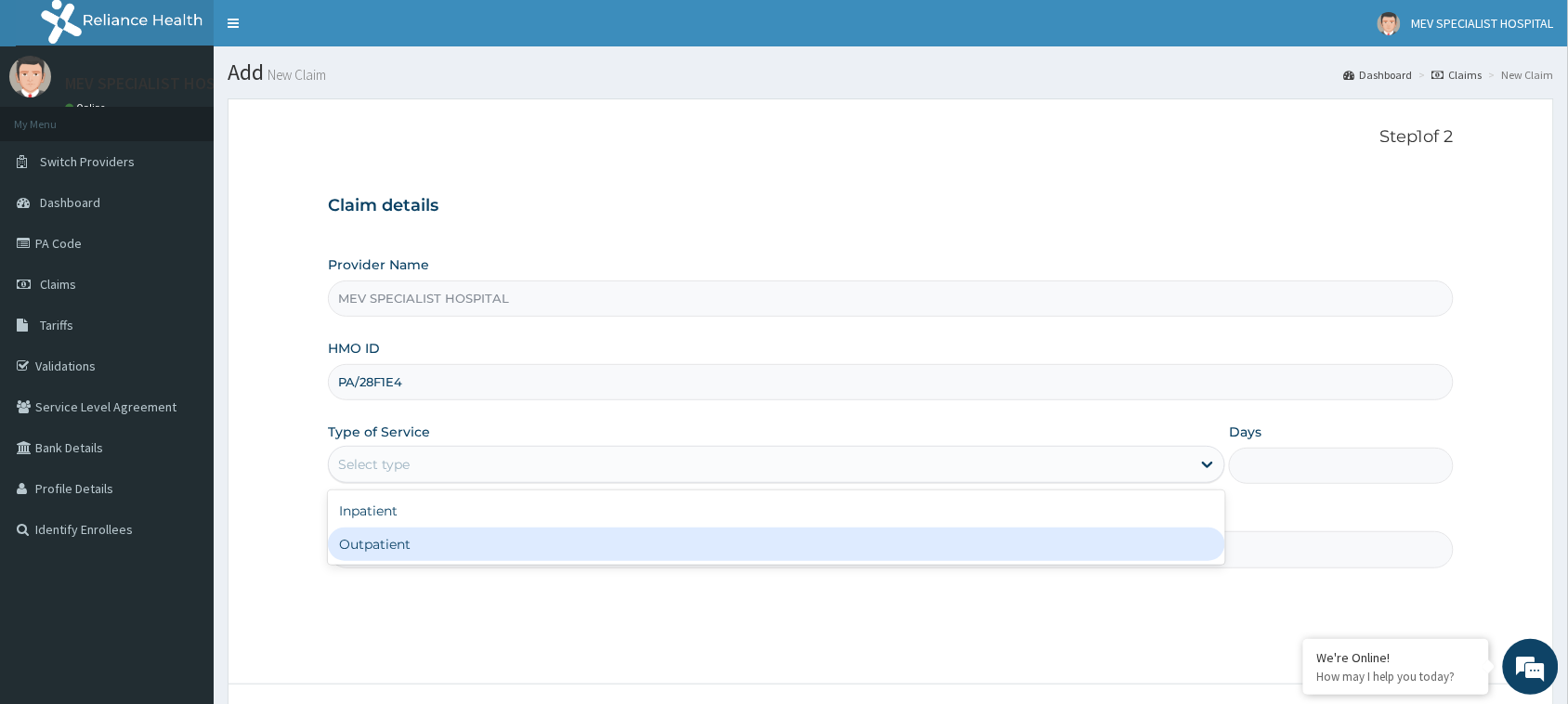
click at [542, 540] on div "Outpatient" at bounding box center [776, 544] width 898 height 34
type input "1"
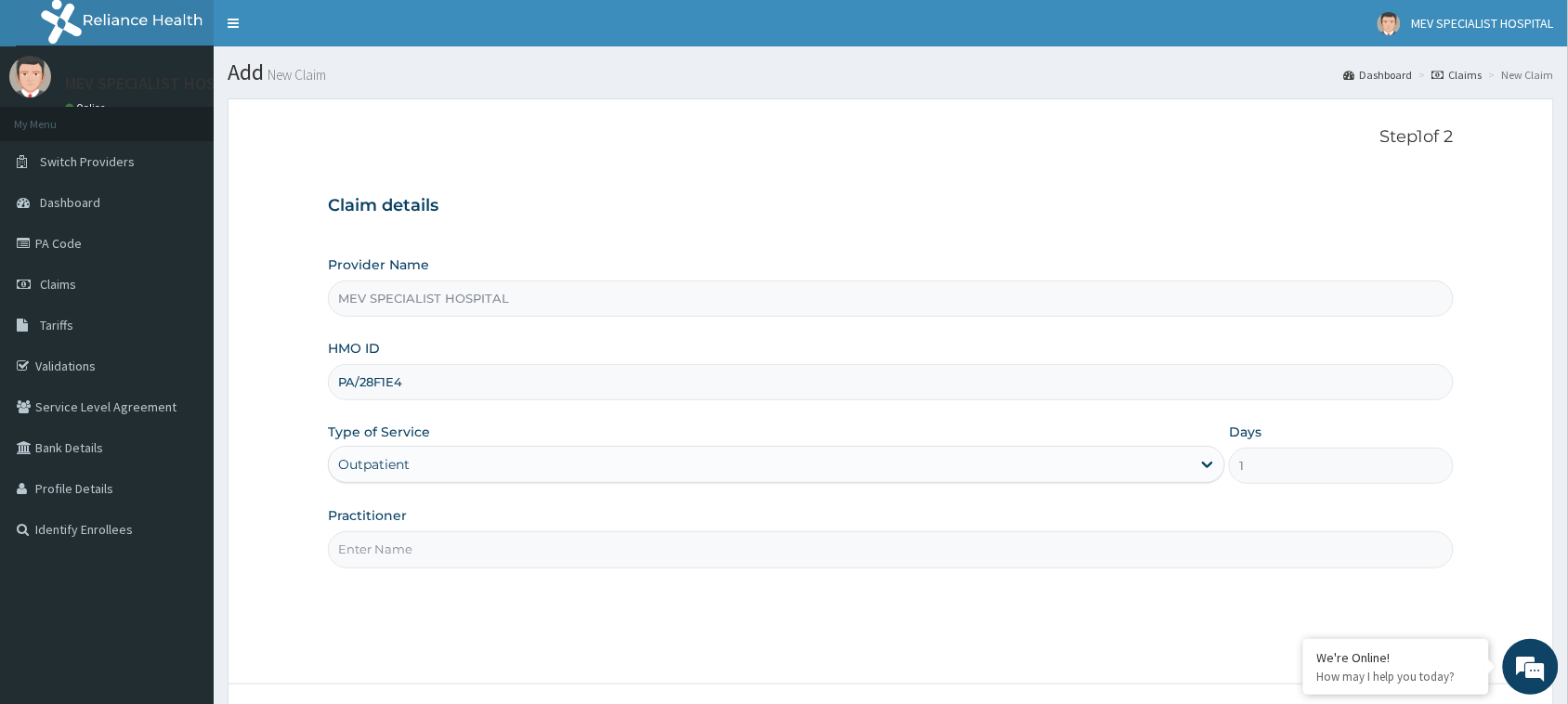
click at [542, 540] on input "Practitioner" at bounding box center [890, 549] width 1126 height 37
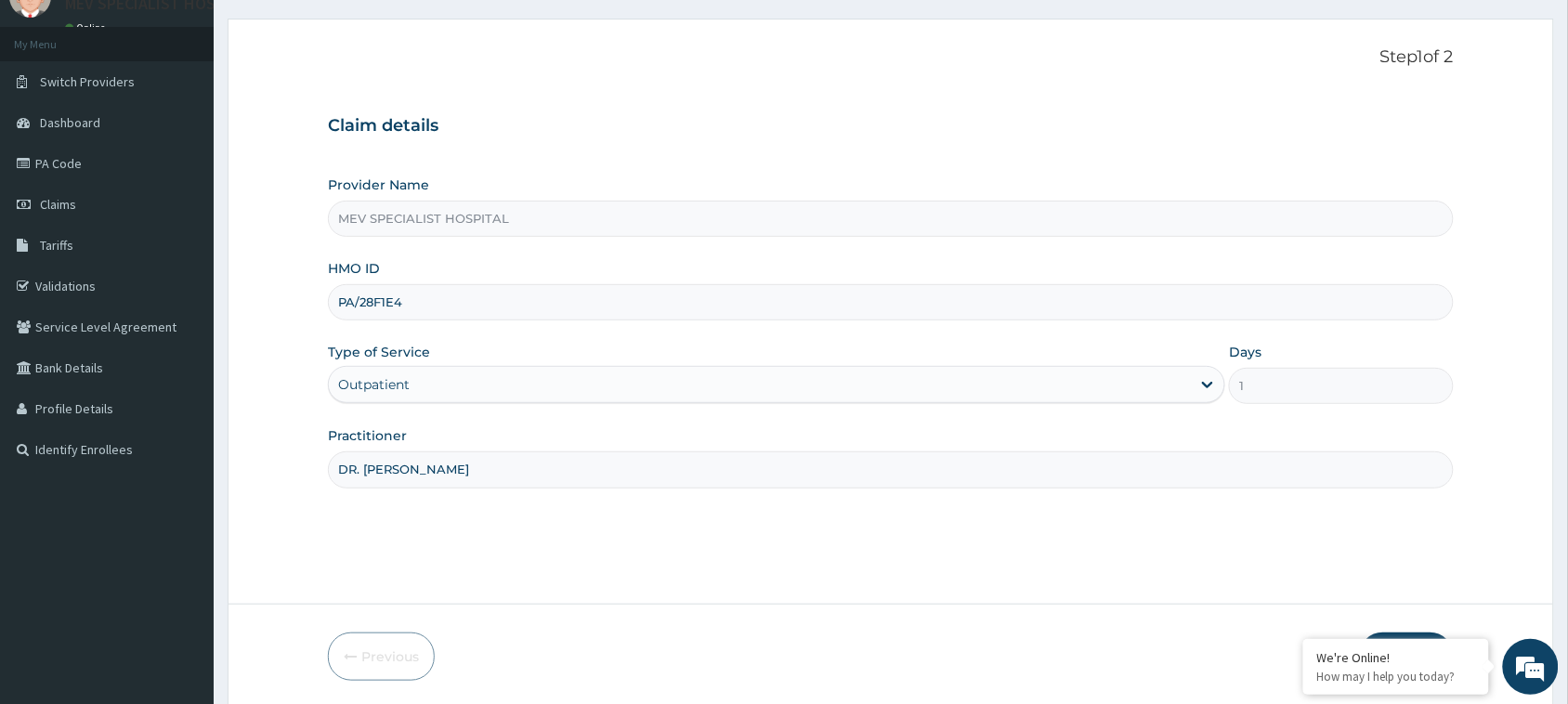
scroll to position [146, 0]
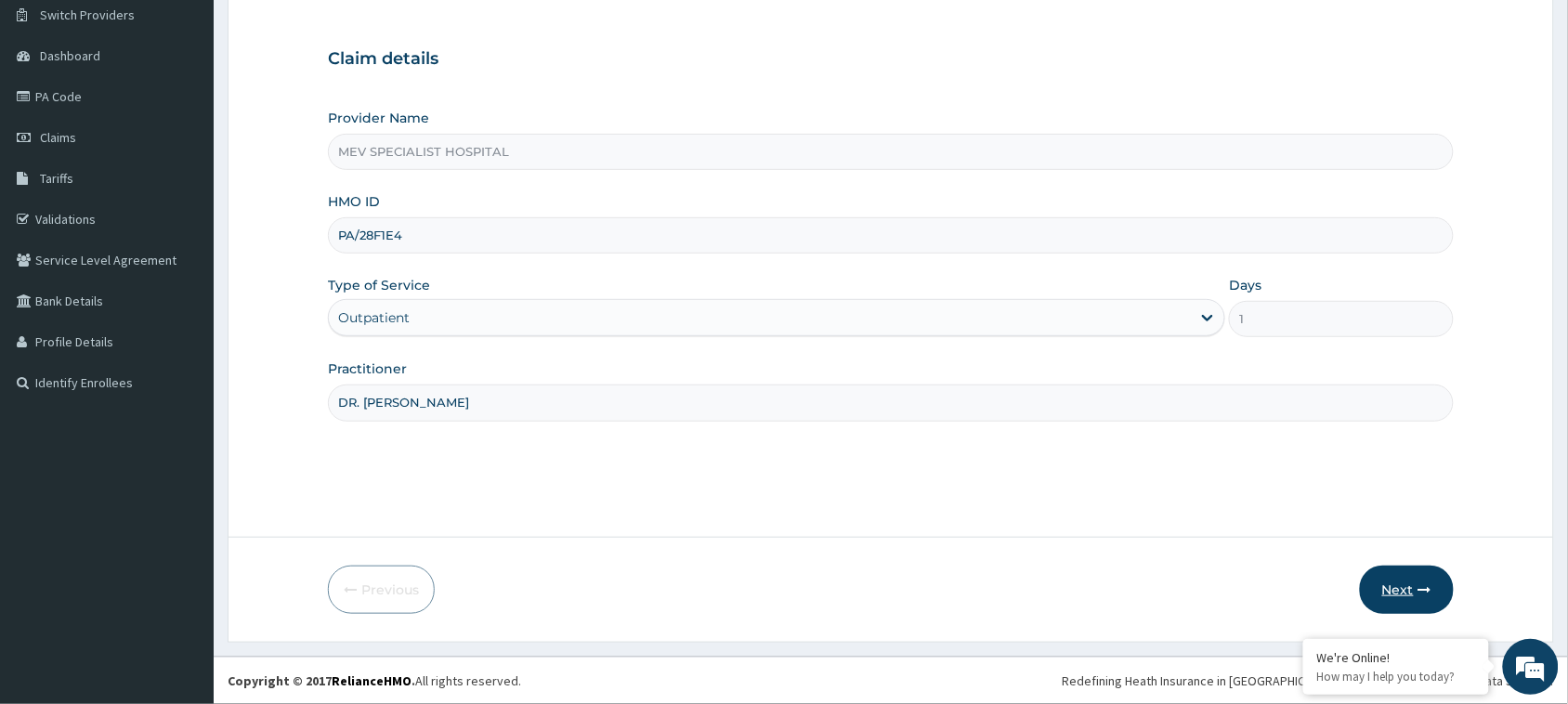
type input "DR. [PERSON_NAME]"
click at [1432, 591] on button "Next" at bounding box center [1407, 589] width 94 height 48
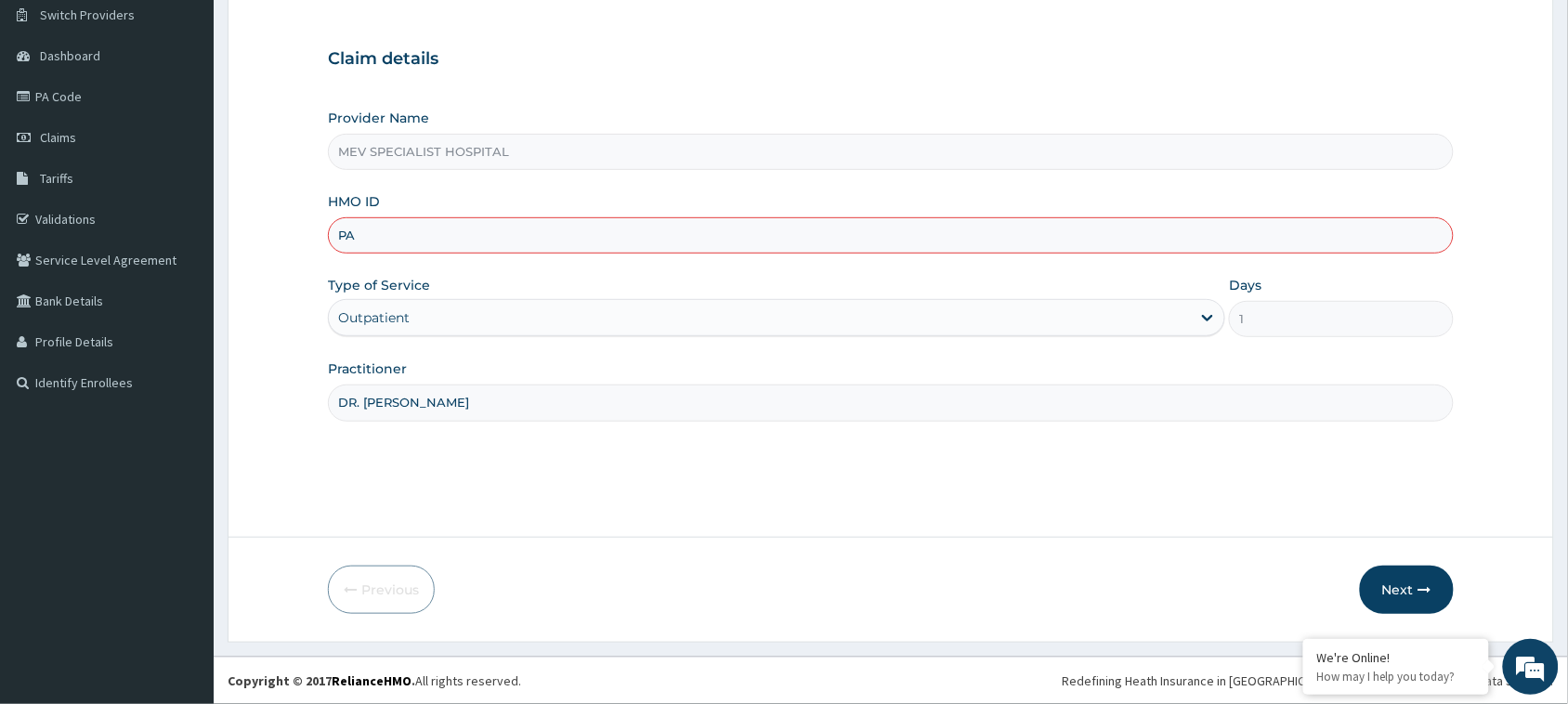
type input "P"
paste input "TDN/10056/D"
type input "TDN/10056/D"
click at [1363, 583] on button "Next" at bounding box center [1407, 589] width 94 height 48
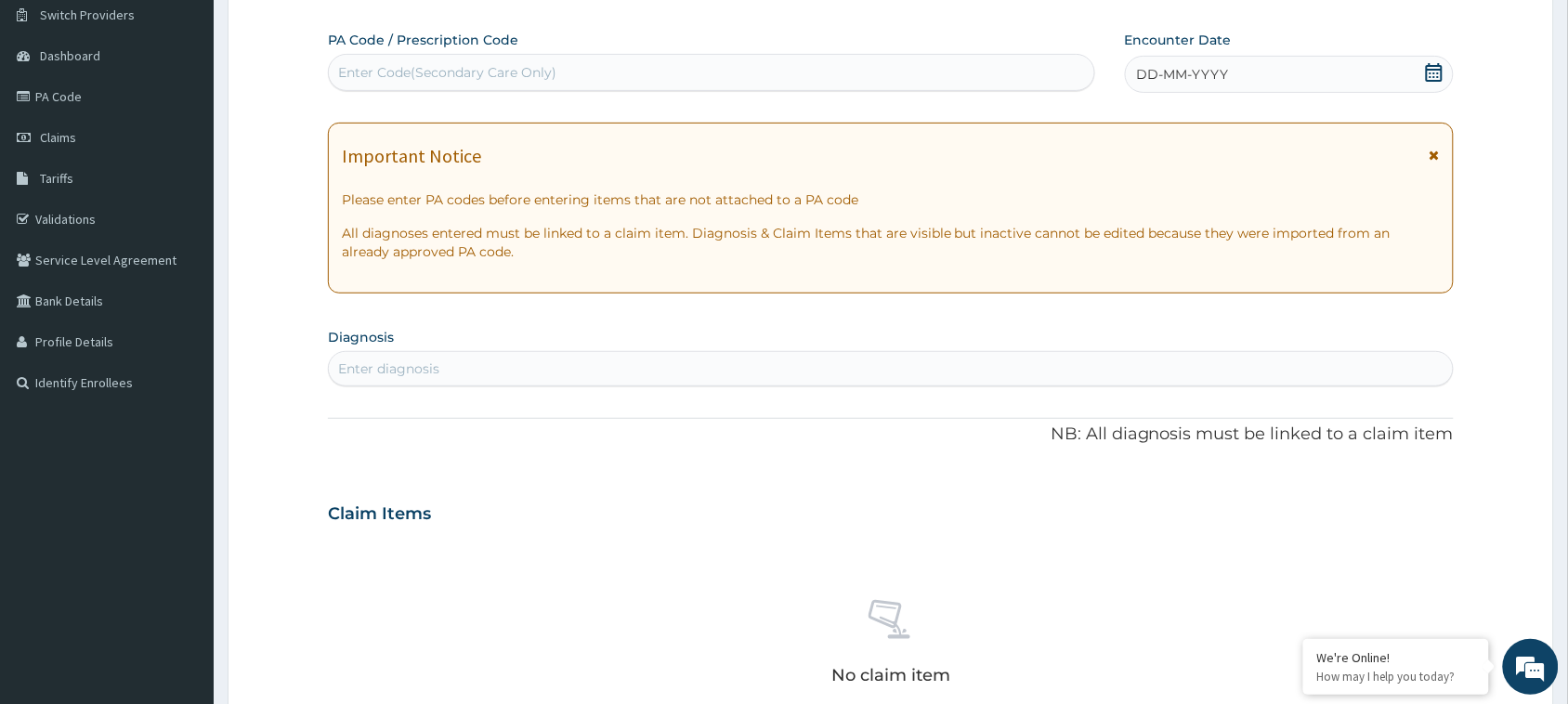
click at [666, 68] on div "Enter Code(Secondary Care Only)" at bounding box center [711, 72] width 765 height 30
paste input "PA/28F1E4"
type input "PA/28F1E4"
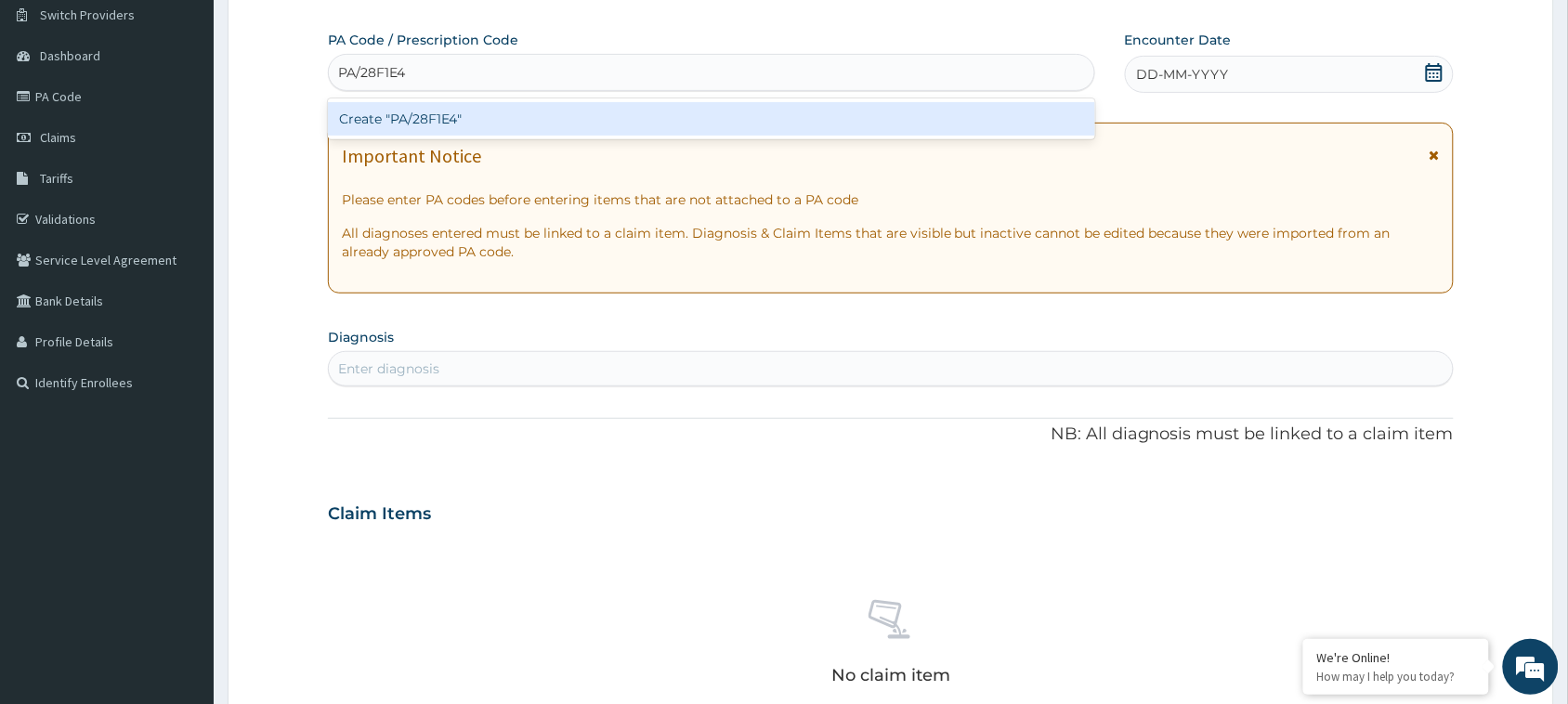
click at [659, 131] on div "Create "PA/28F1E4"" at bounding box center [711, 119] width 767 height 34
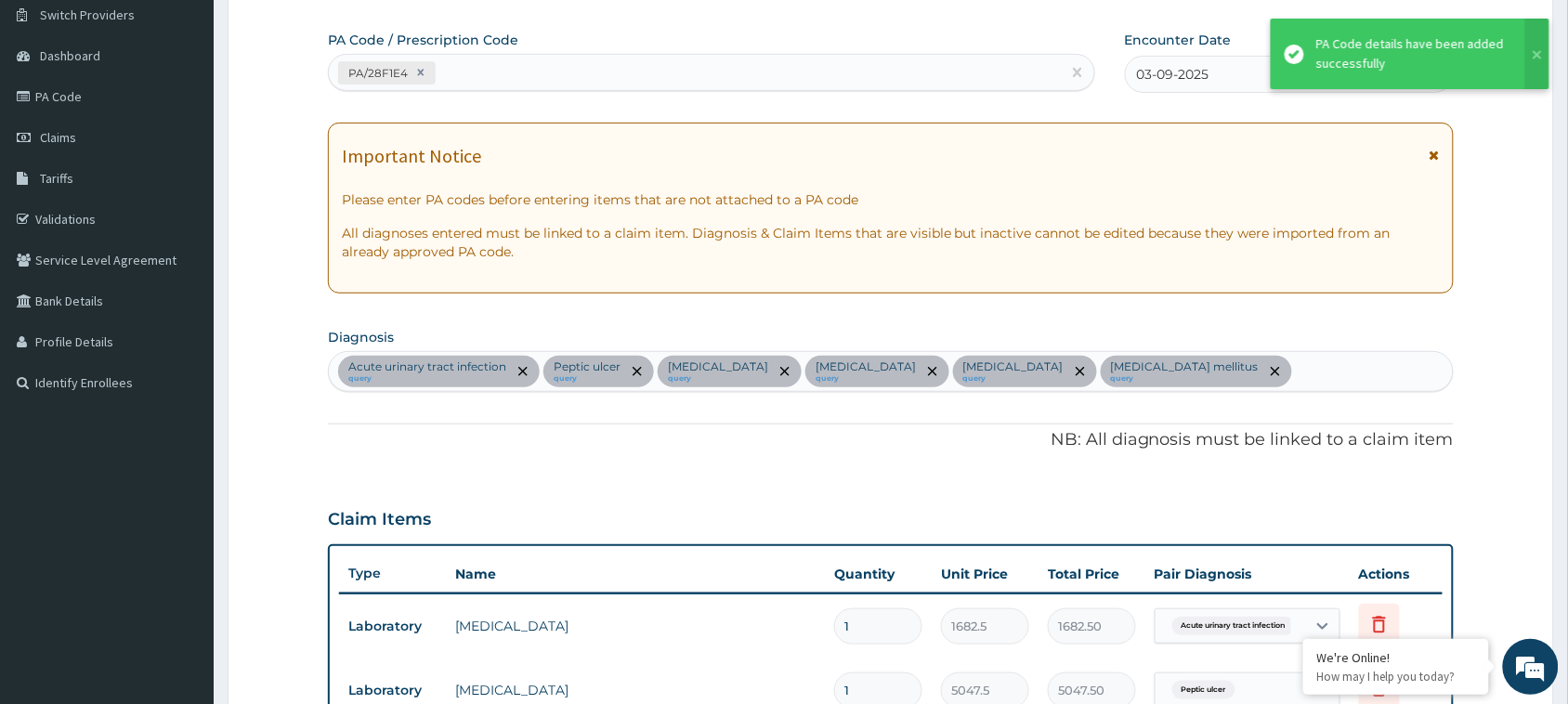
scroll to position [740, 0]
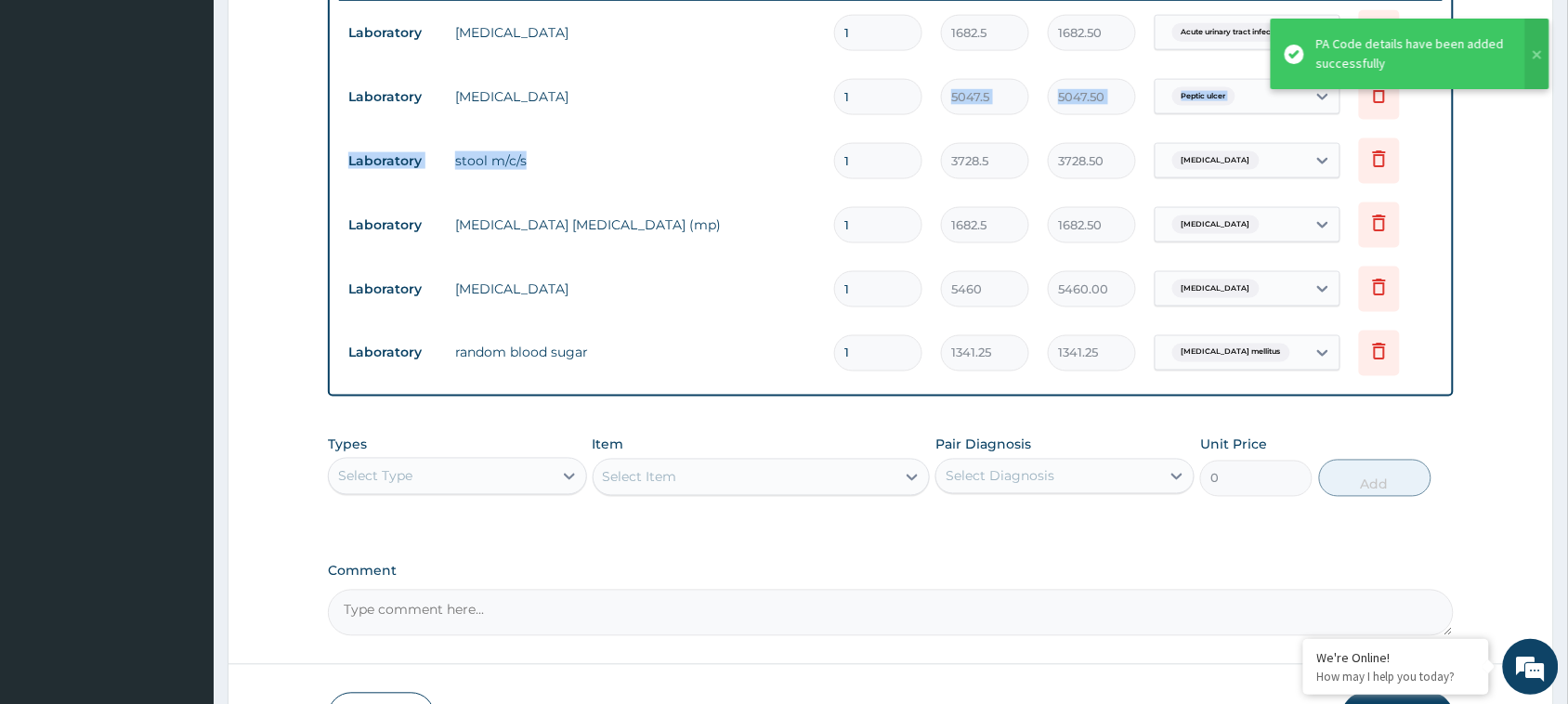
drag, startPoint x: 659, startPoint y: 131, endPoint x: 1018, endPoint y: 70, distance: 364.1
click at [1018, 70] on tbody "Laboratory [MEDICAL_DATA] 1 1682.5 1682.50 Acute [MEDICAL_DATA] Delete Laborato…" at bounding box center [890, 192] width 1103 height 386
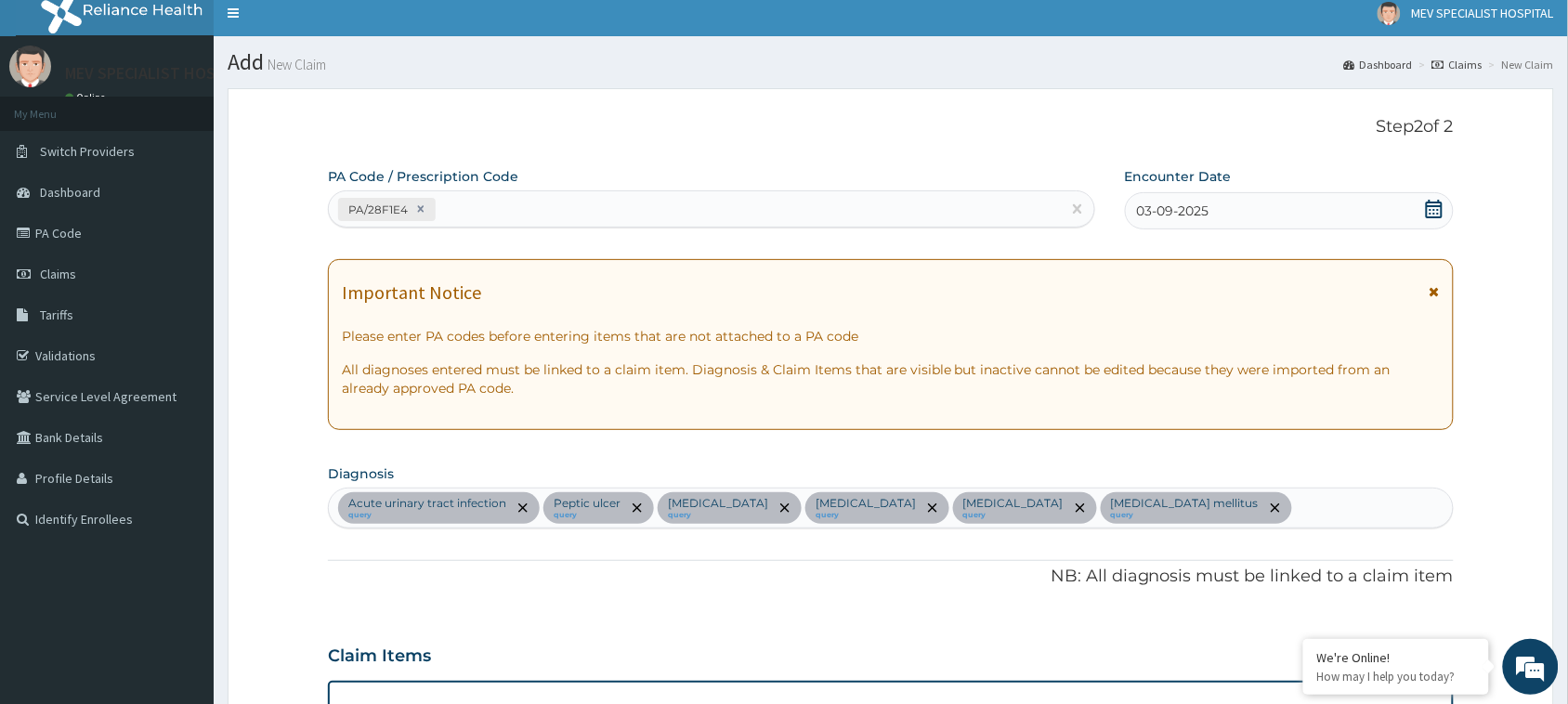
scroll to position [9, 0]
click at [558, 201] on div "PA/28F1E4" at bounding box center [695, 210] width 732 height 31
paste input "PA/BB9F72"
type input "PA/BB9F72"
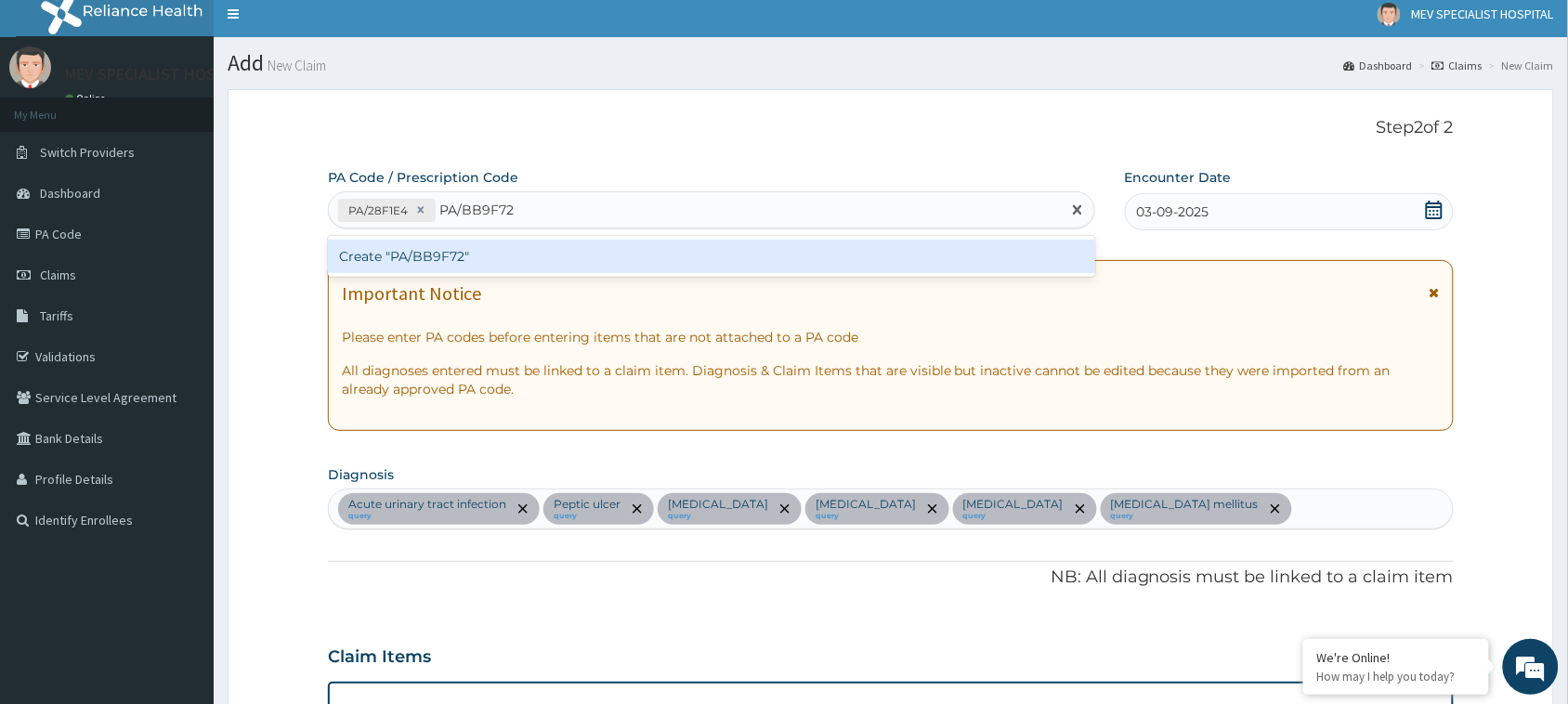
click at [558, 239] on div "Create "PA/BB9F72"" at bounding box center [711, 256] width 767 height 34
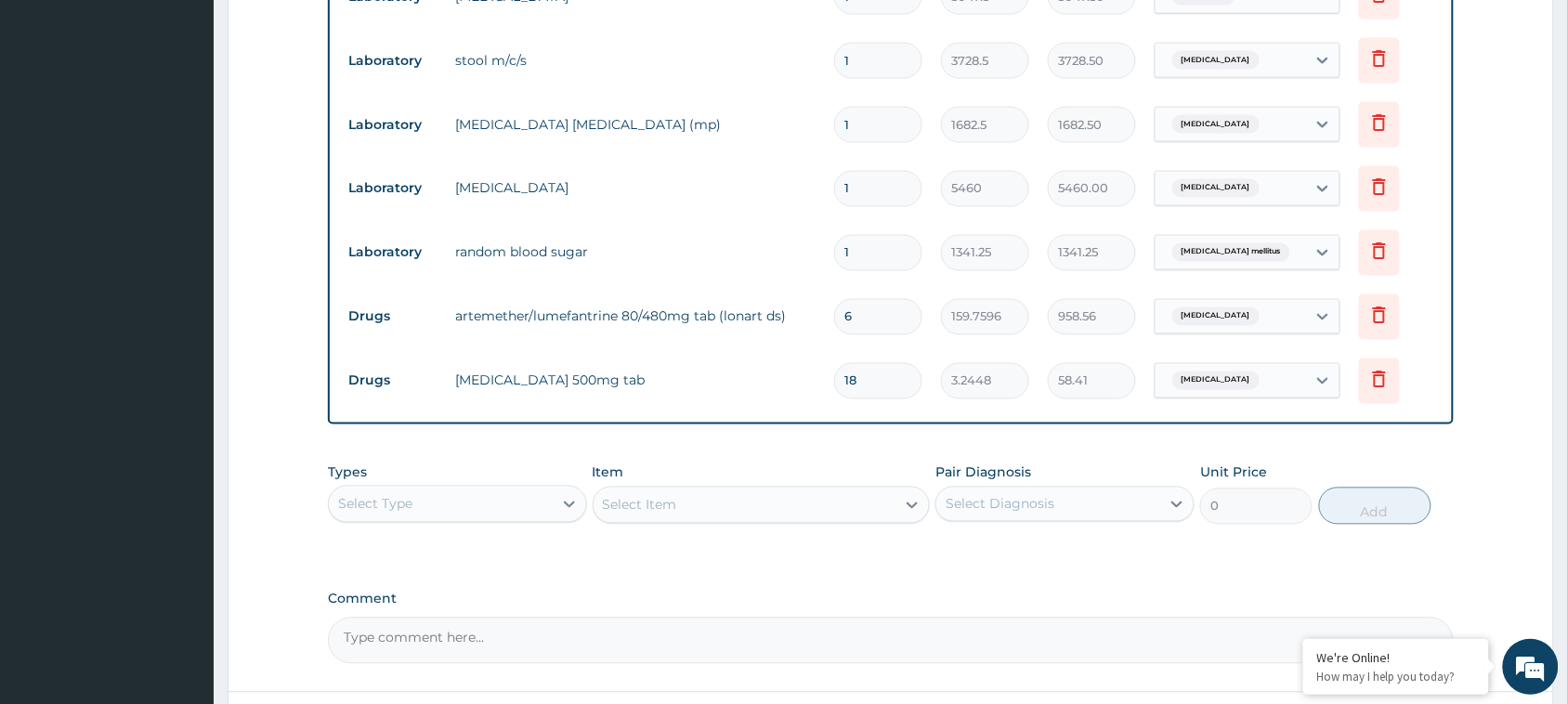
scroll to position [868, 0]
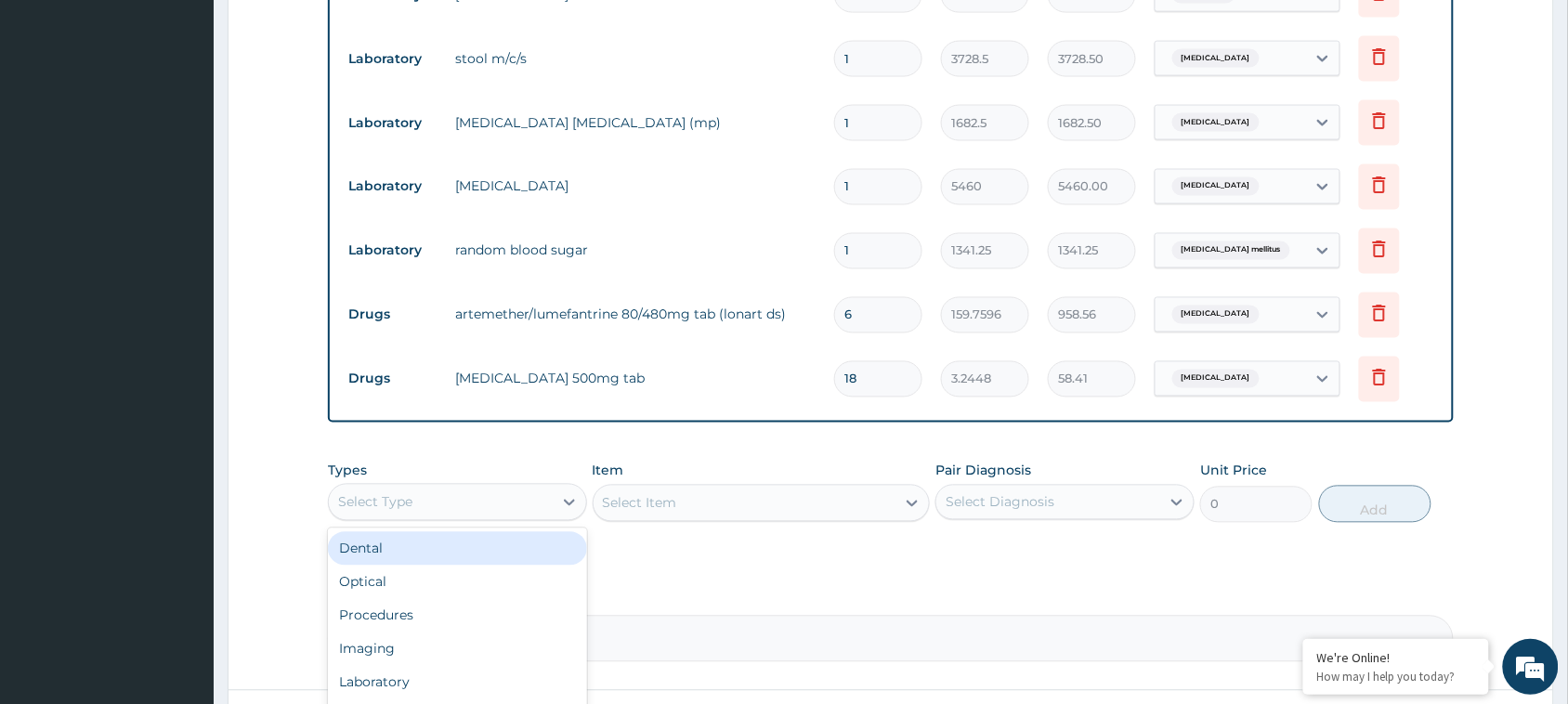
click at [502, 487] on div "Select Type" at bounding box center [440, 502] width 223 height 30
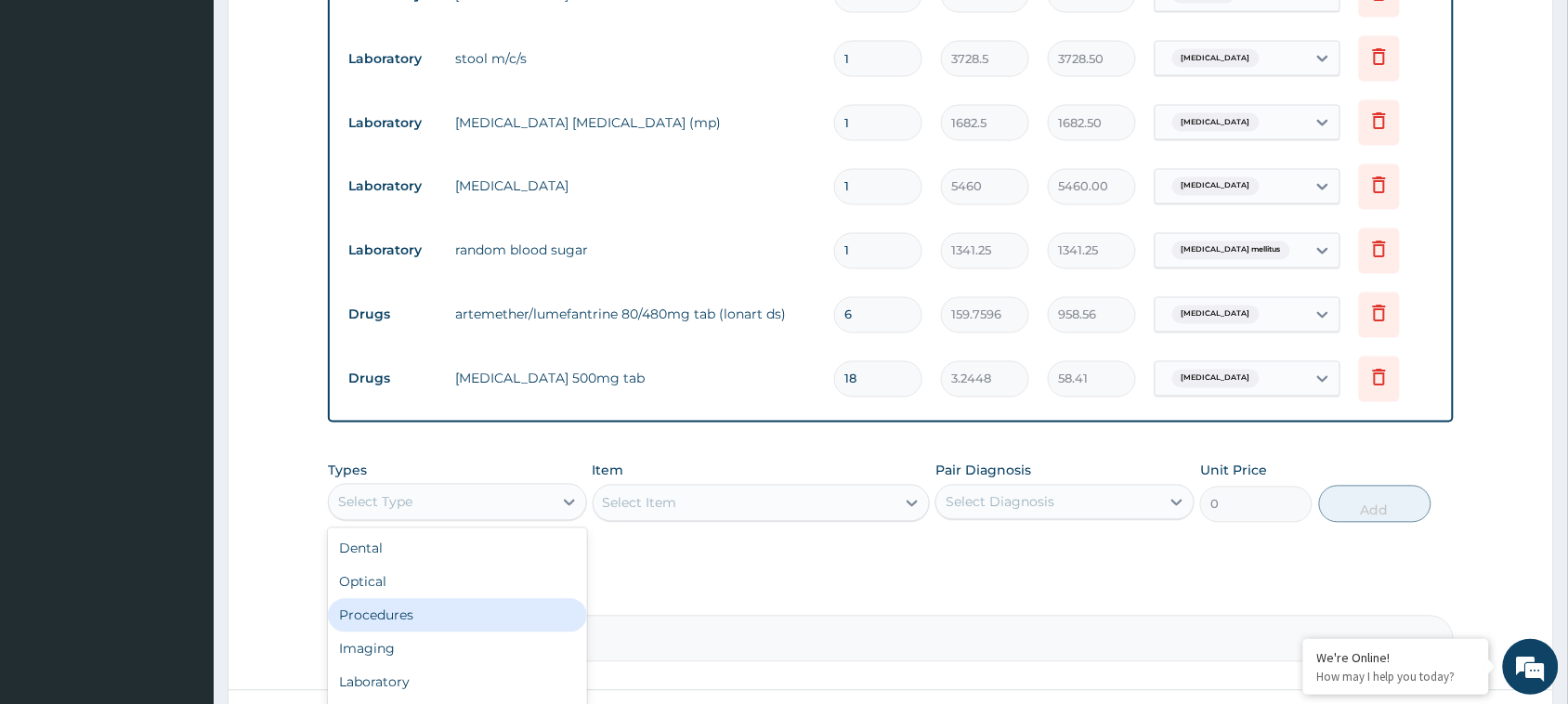
click at [418, 599] on div "Procedures" at bounding box center [457, 616] width 259 height 34
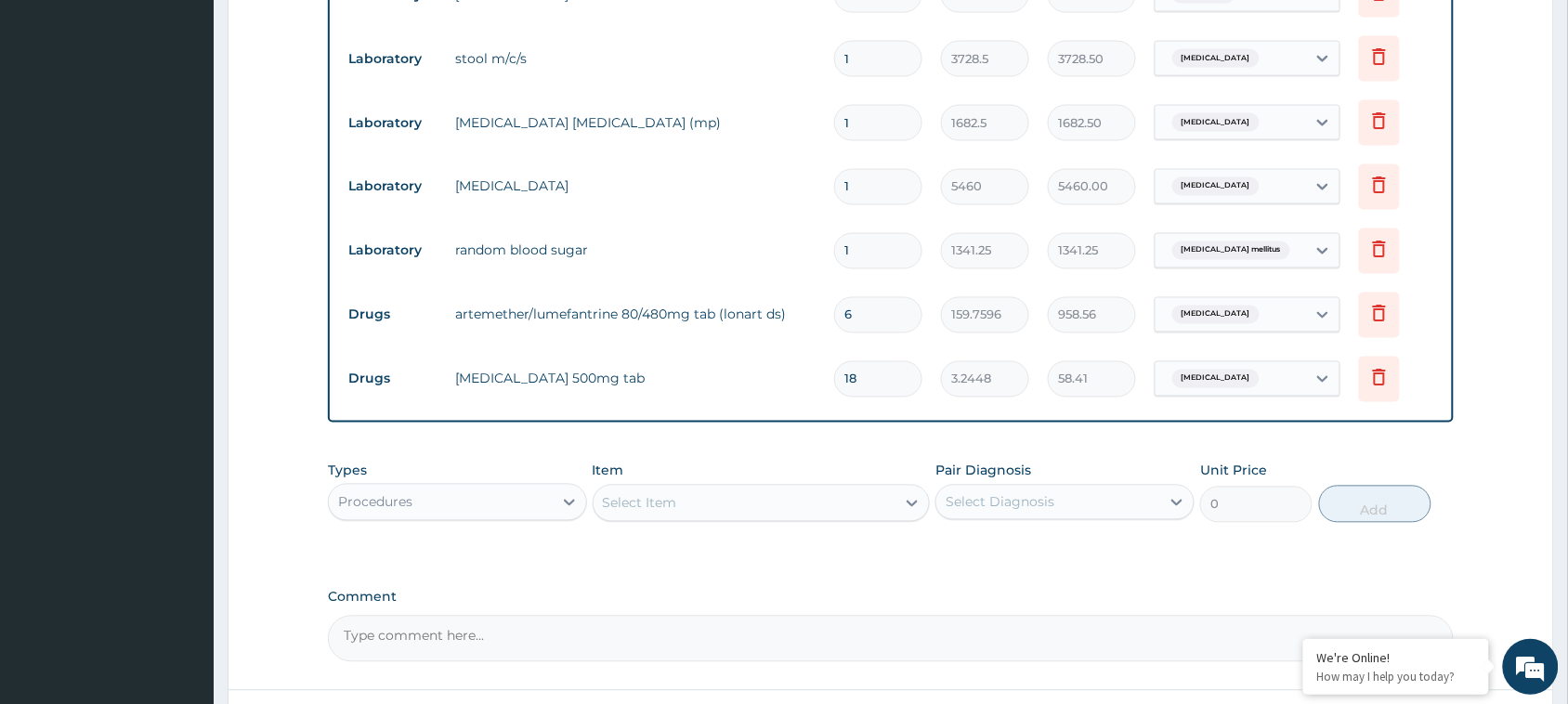
click at [659, 494] on div "Select Item" at bounding box center [639, 503] width 74 height 19
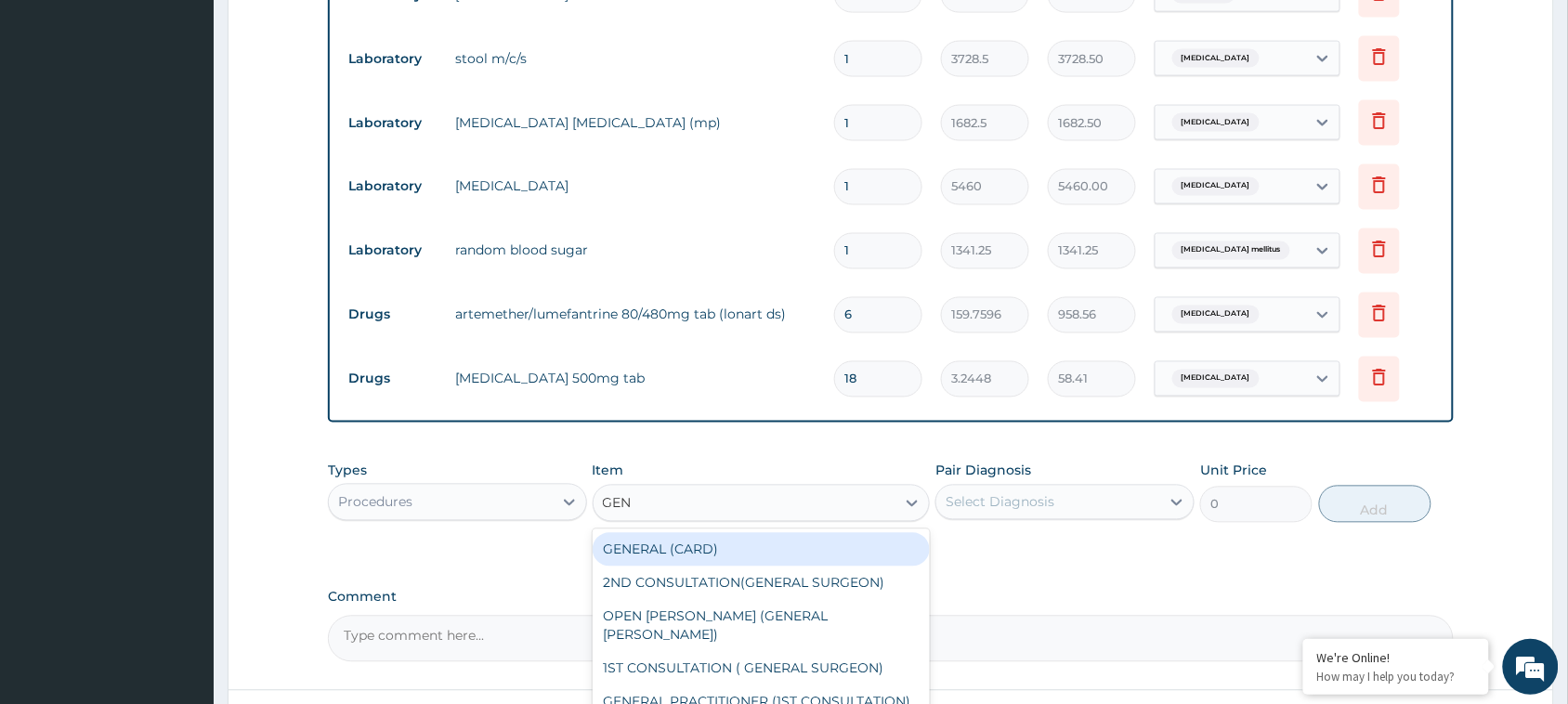
type input "GENE"
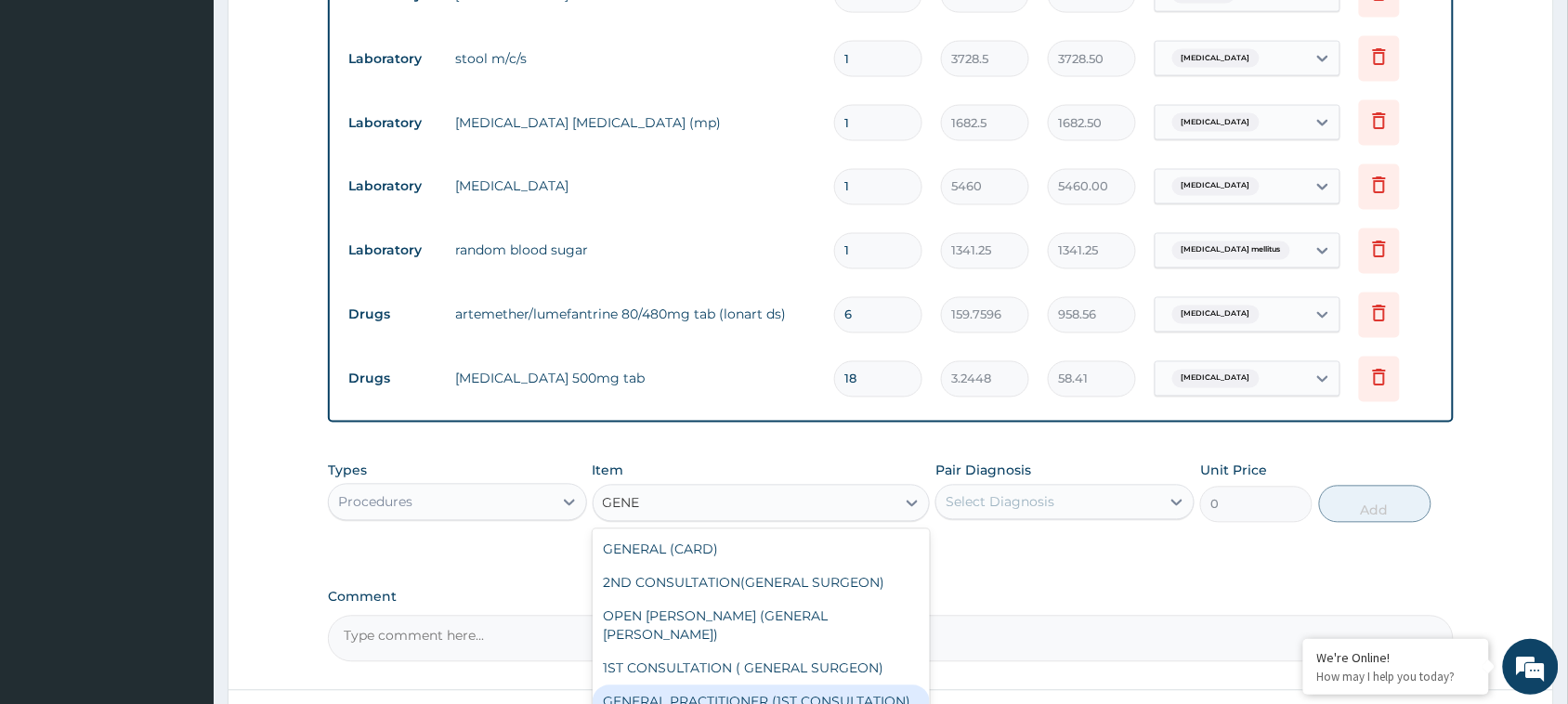
click at [735, 685] on div "GENERAL PRACTITIONER (1ST CONSULTATION)" at bounding box center [761, 702] width 338 height 34
type input "3000"
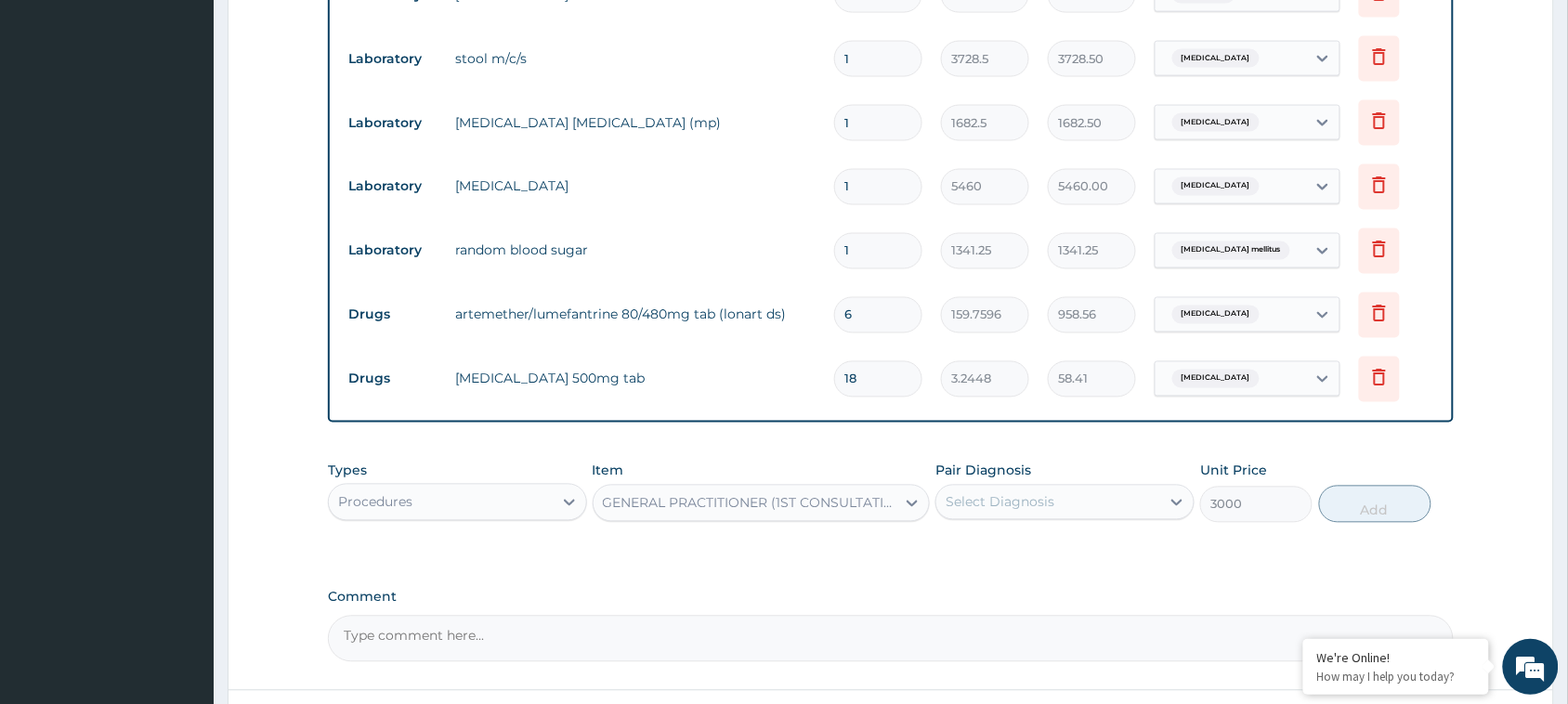
click at [1120, 487] on div "Select Diagnosis" at bounding box center [1048, 502] width 223 height 30
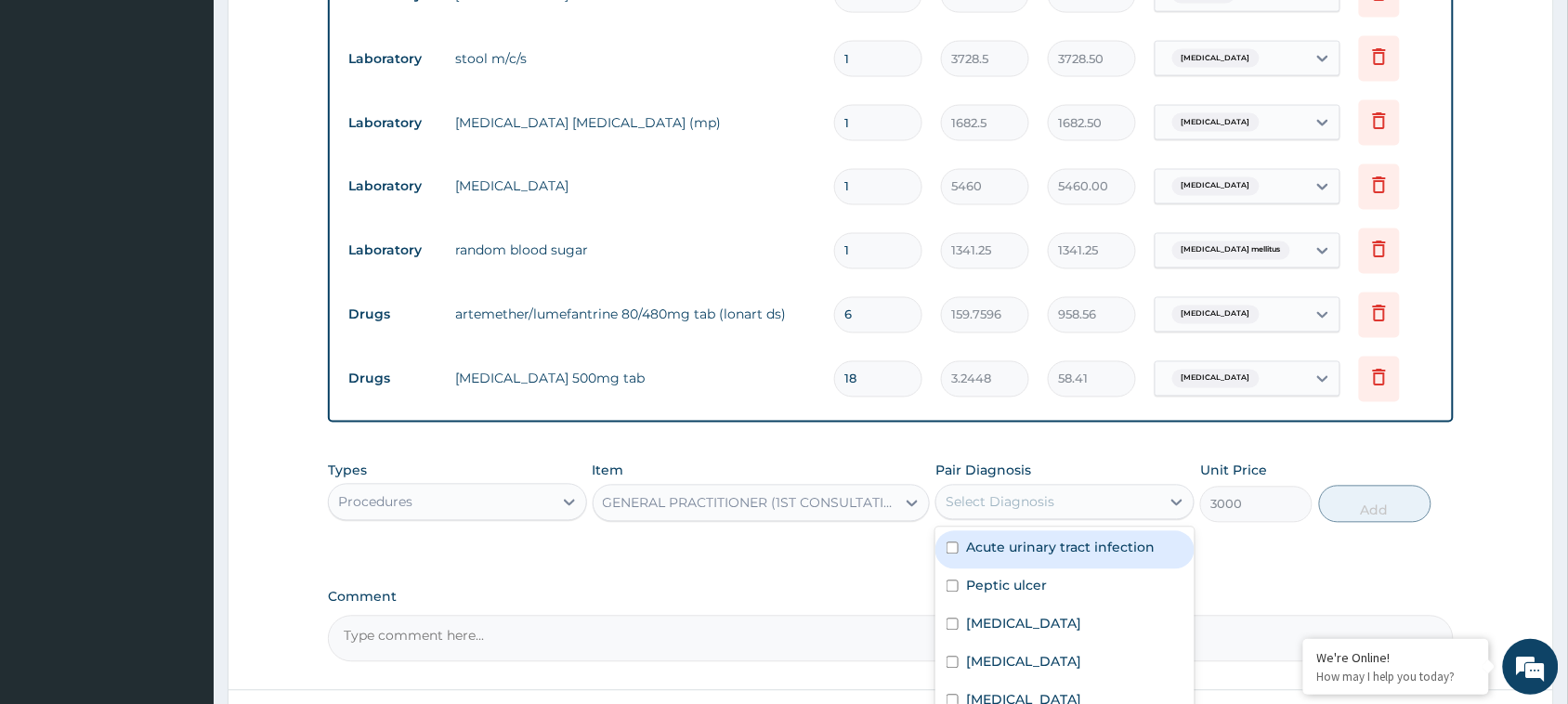
click at [1054, 531] on div "Acute urinary tract infection" at bounding box center [1065, 550] width 259 height 38
checkbox input "true"
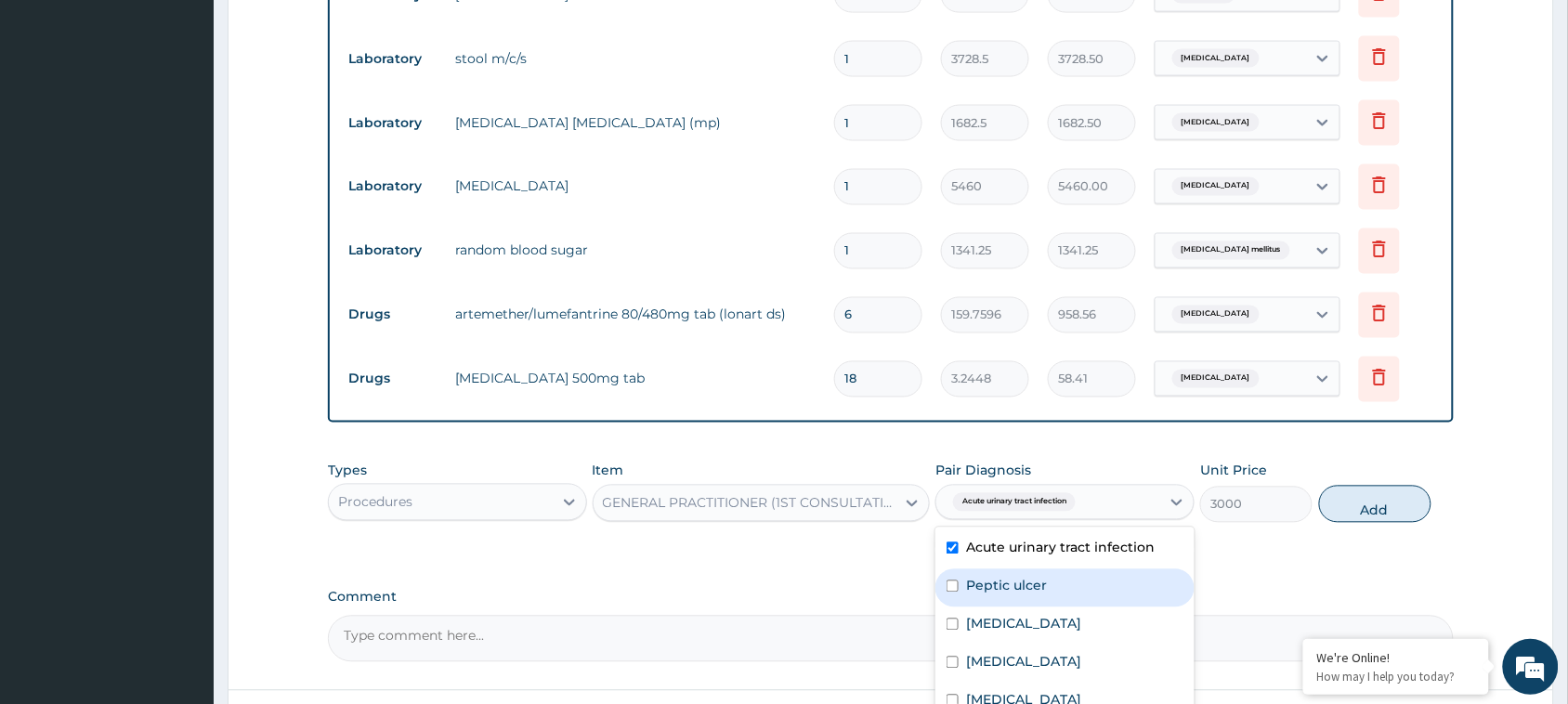
click at [1047, 569] on div "Peptic ulcer" at bounding box center [1065, 588] width 259 height 38
checkbox input "true"
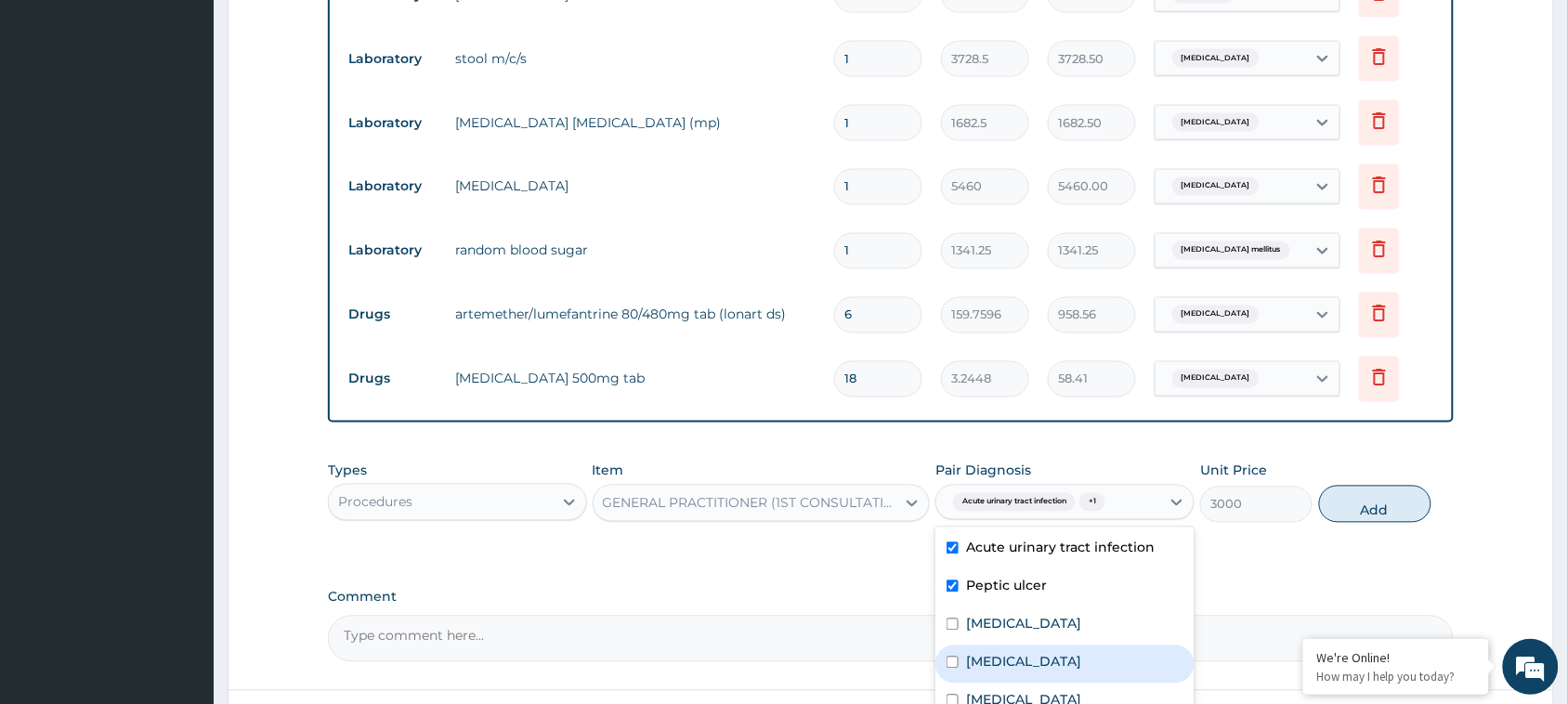
click at [1043, 646] on div "Falciparum malaria" at bounding box center [1065, 665] width 259 height 38
checkbox input "true"
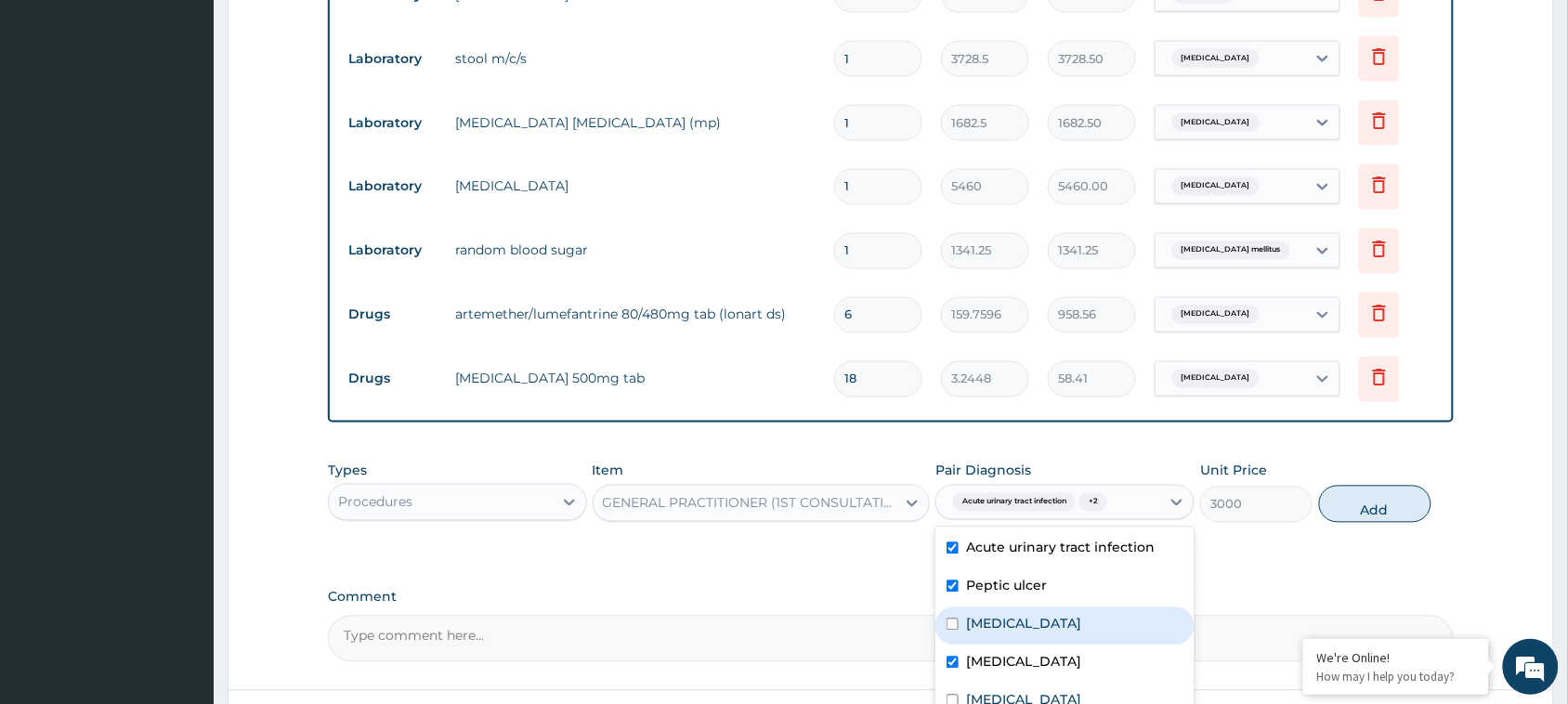
click at [1042, 615] on label "Salmonella gastroenteritis" at bounding box center [1023, 624] width 115 height 19
checkbox input "true"
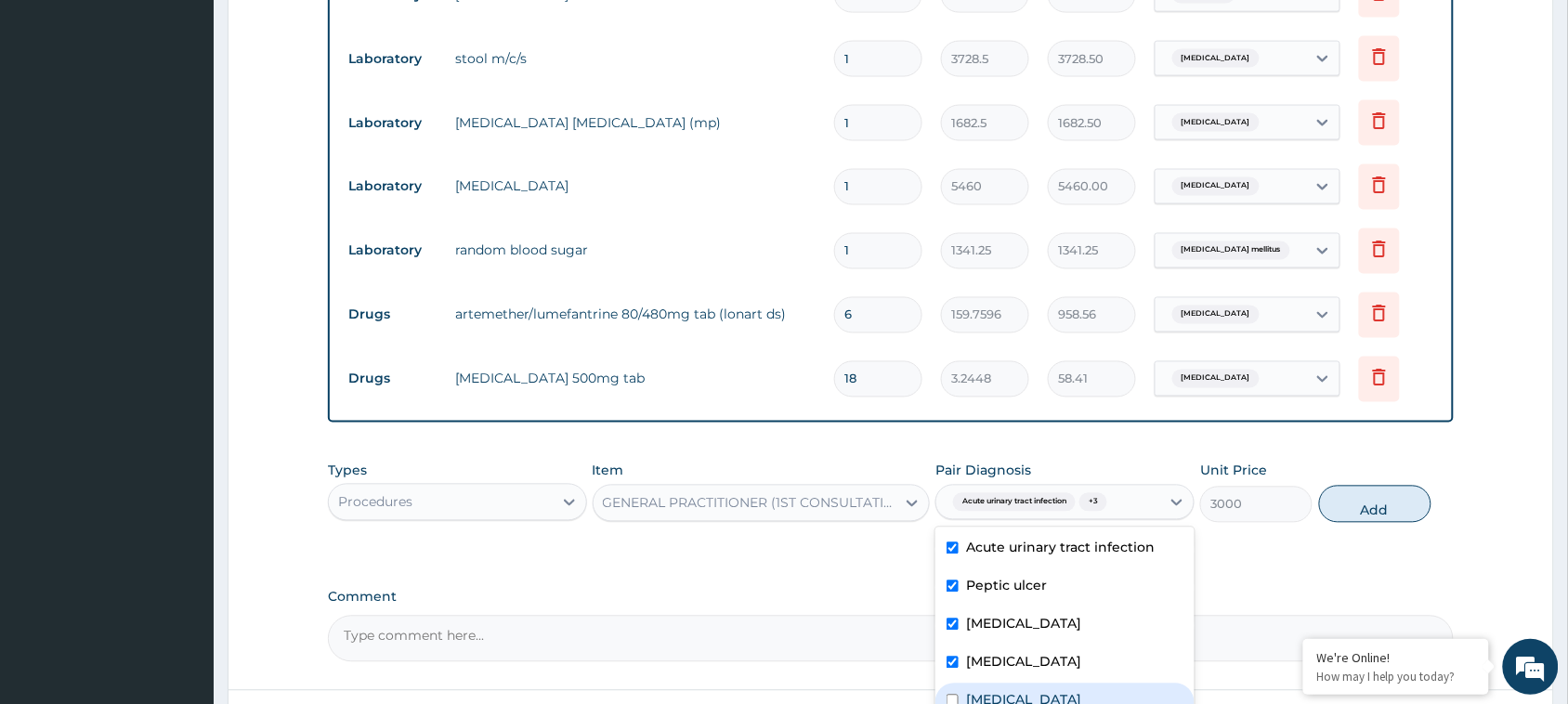
click at [1041, 683] on div "Sepsis" at bounding box center [1065, 702] width 259 height 38
checkbox input "true"
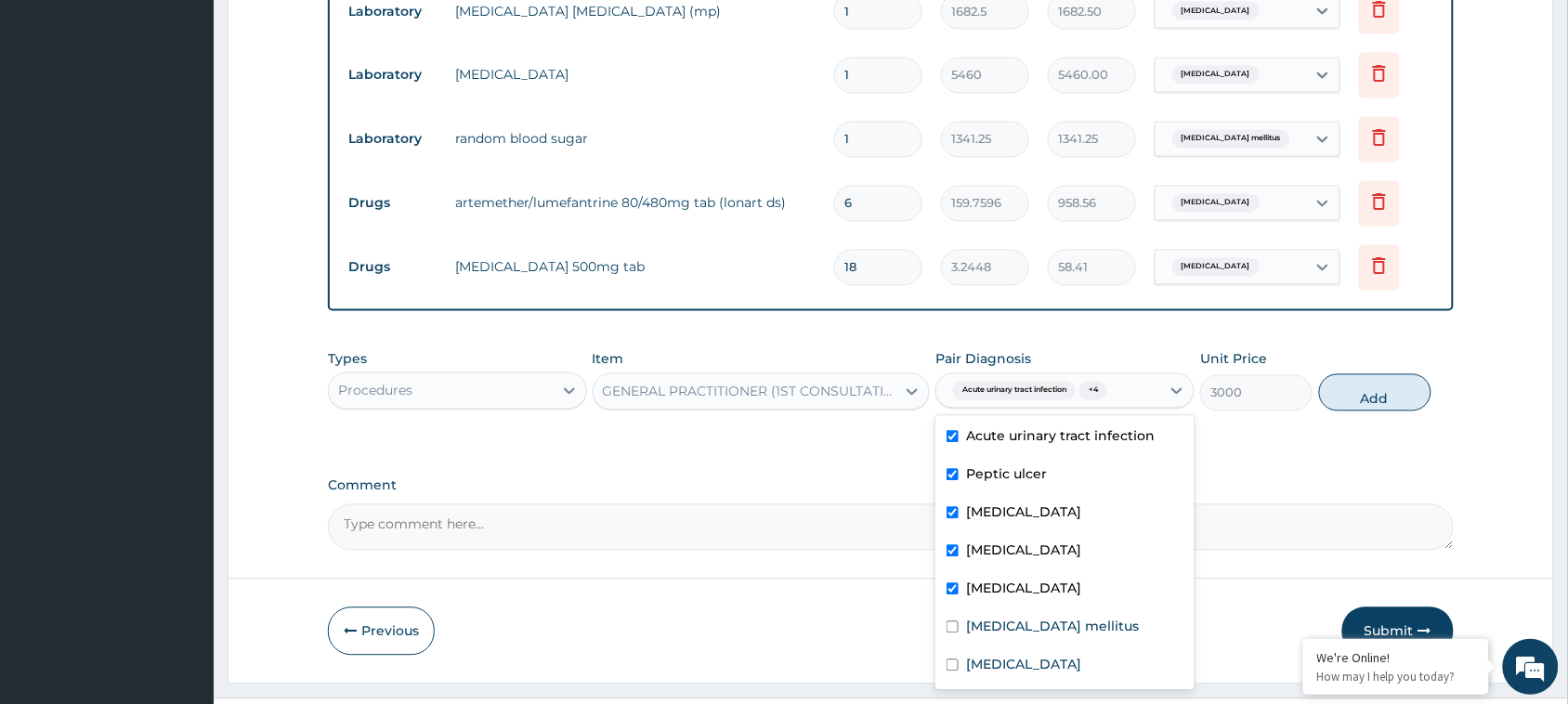
scroll to position [986, 0]
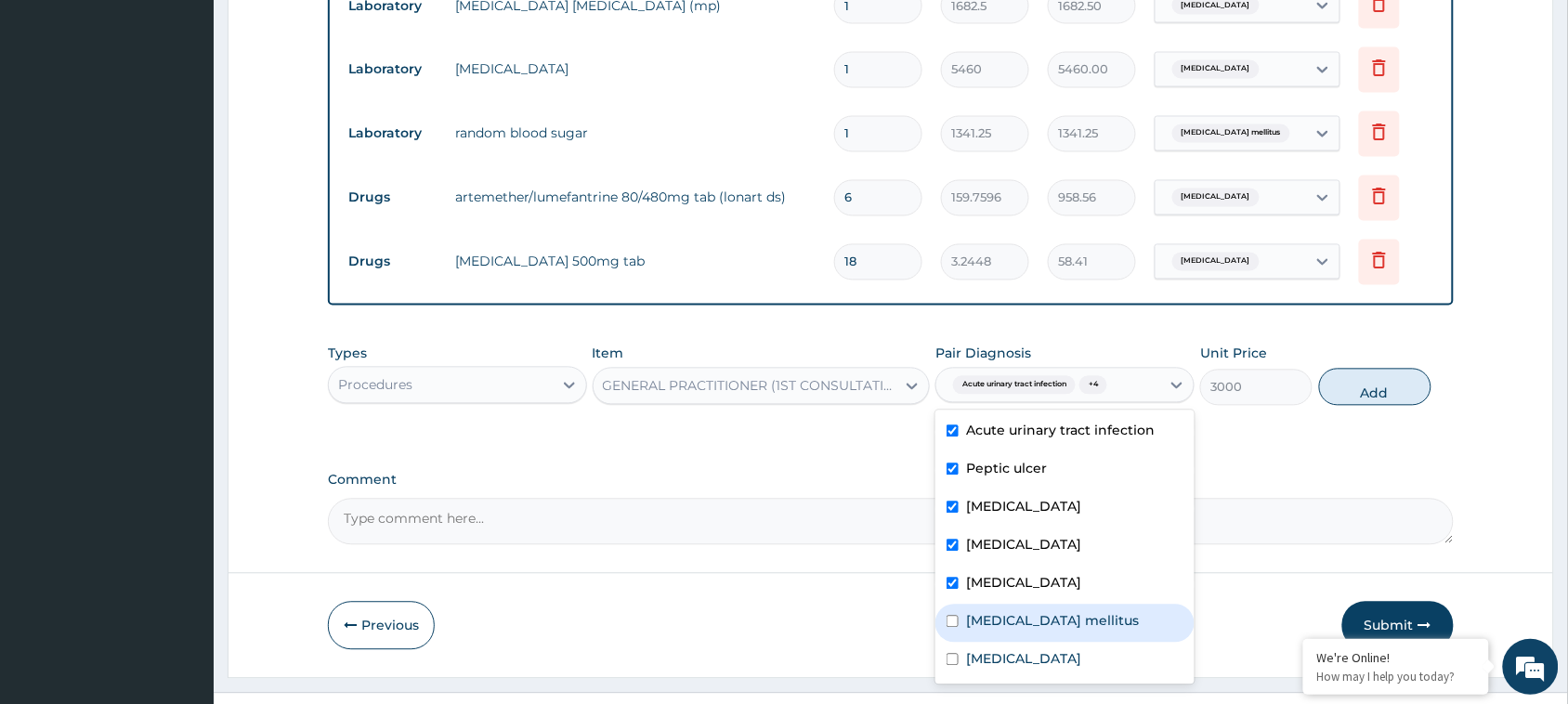
click at [1062, 612] on label "Type 2 diabetes mellitus" at bounding box center [1053, 621] width 173 height 19
checkbox input "true"
drag, startPoint x: 1053, startPoint y: 630, endPoint x: 1345, endPoint y: 359, distance: 398.4
click at [1345, 359] on div "Types Procedures Item GENERAL PRACTITIONER (1ST CONSULTATION) Pair Diagnosis op…" at bounding box center [890, 375] width 1126 height 80
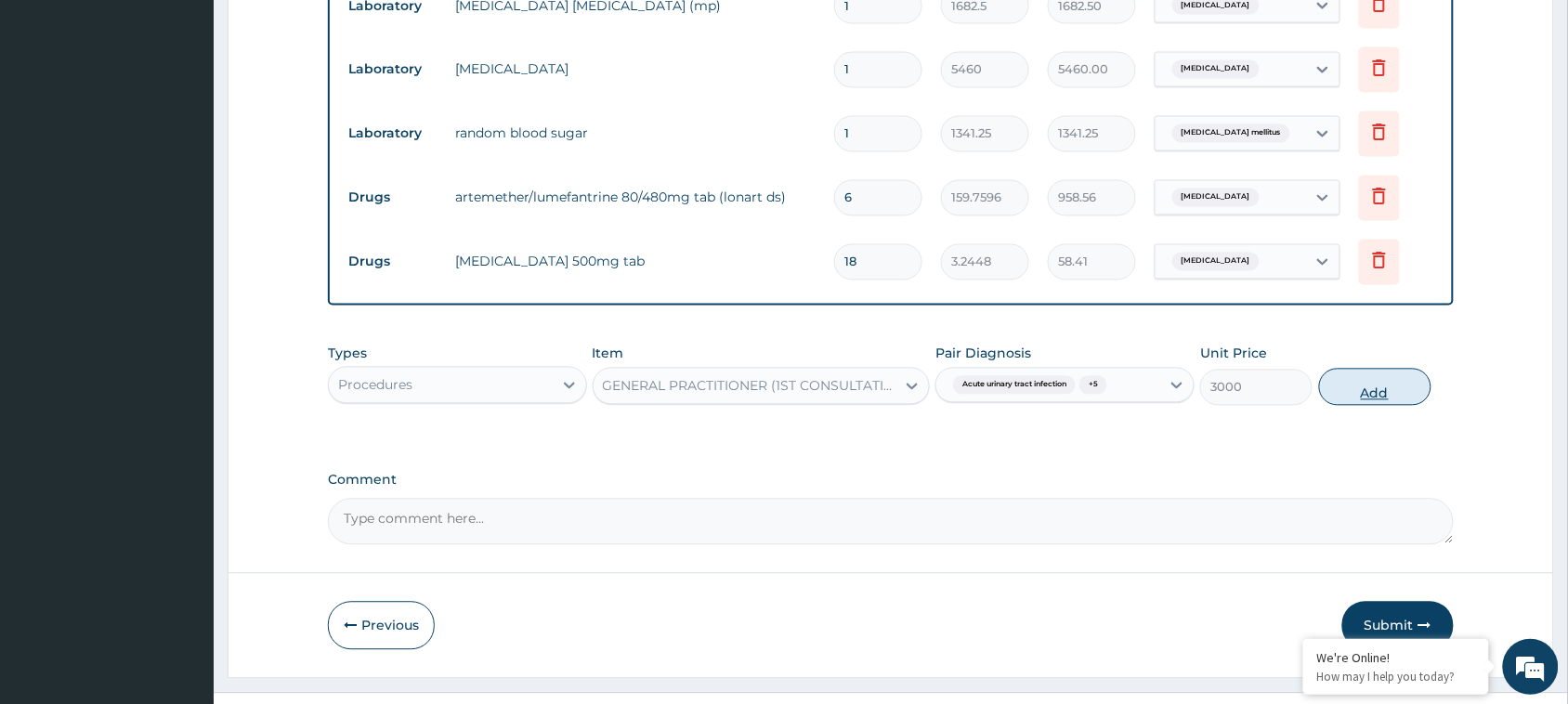
click at [1345, 369] on button "Add" at bounding box center [1376, 388] width 113 height 38
type input "0"
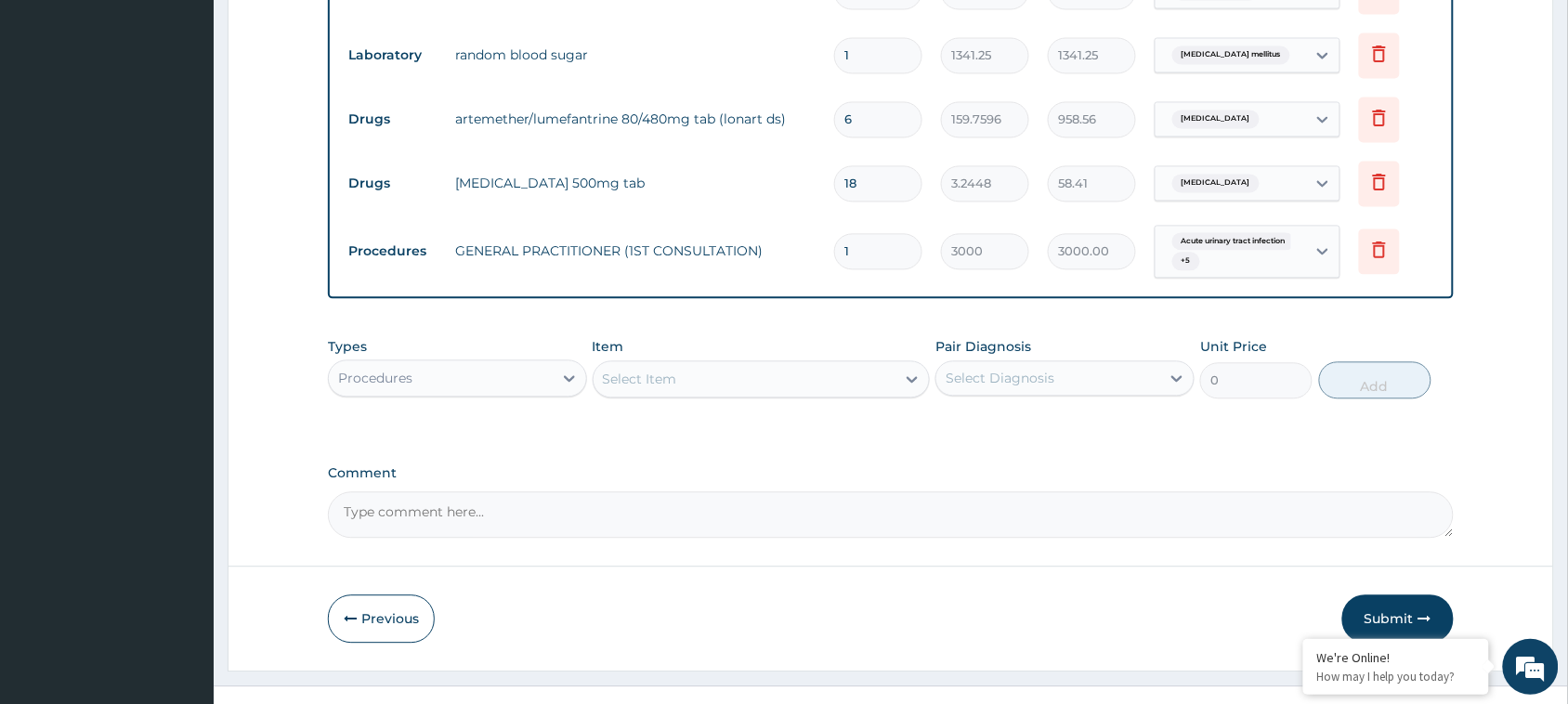
scroll to position [1066, 0]
click at [1422, 610] on icon "button" at bounding box center [1425, 617] width 13 height 13
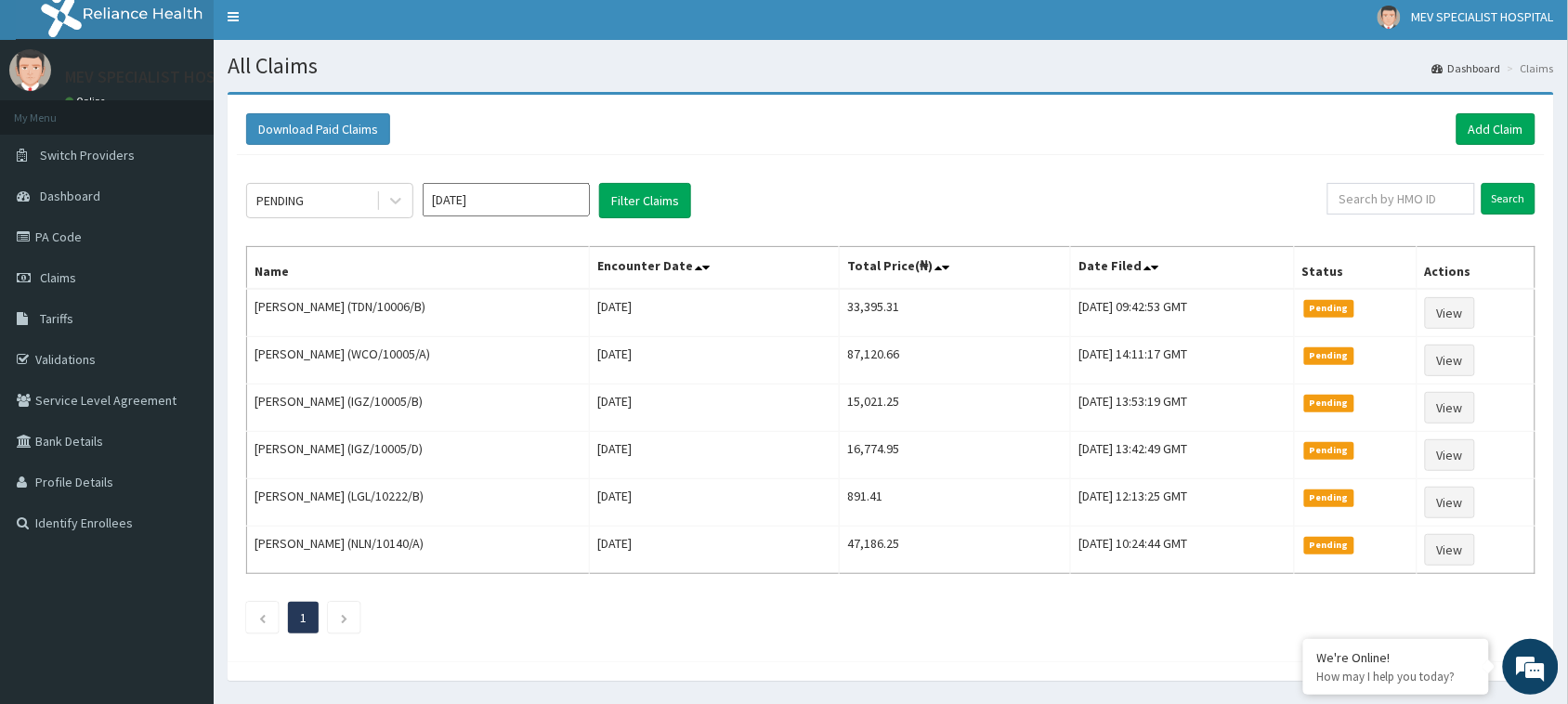
scroll to position [68, 0]
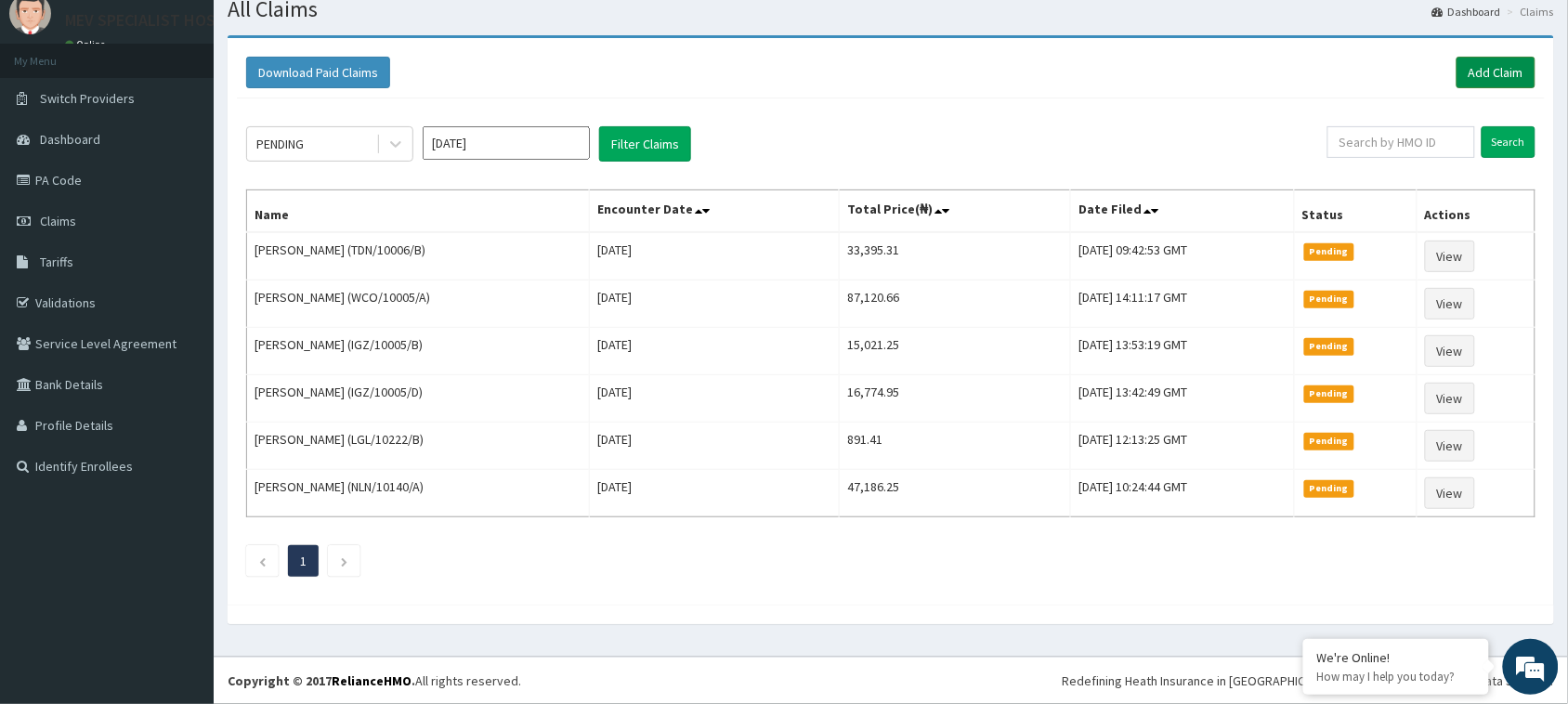
click at [1461, 61] on link "Add Claim" at bounding box center [1496, 72] width 79 height 32
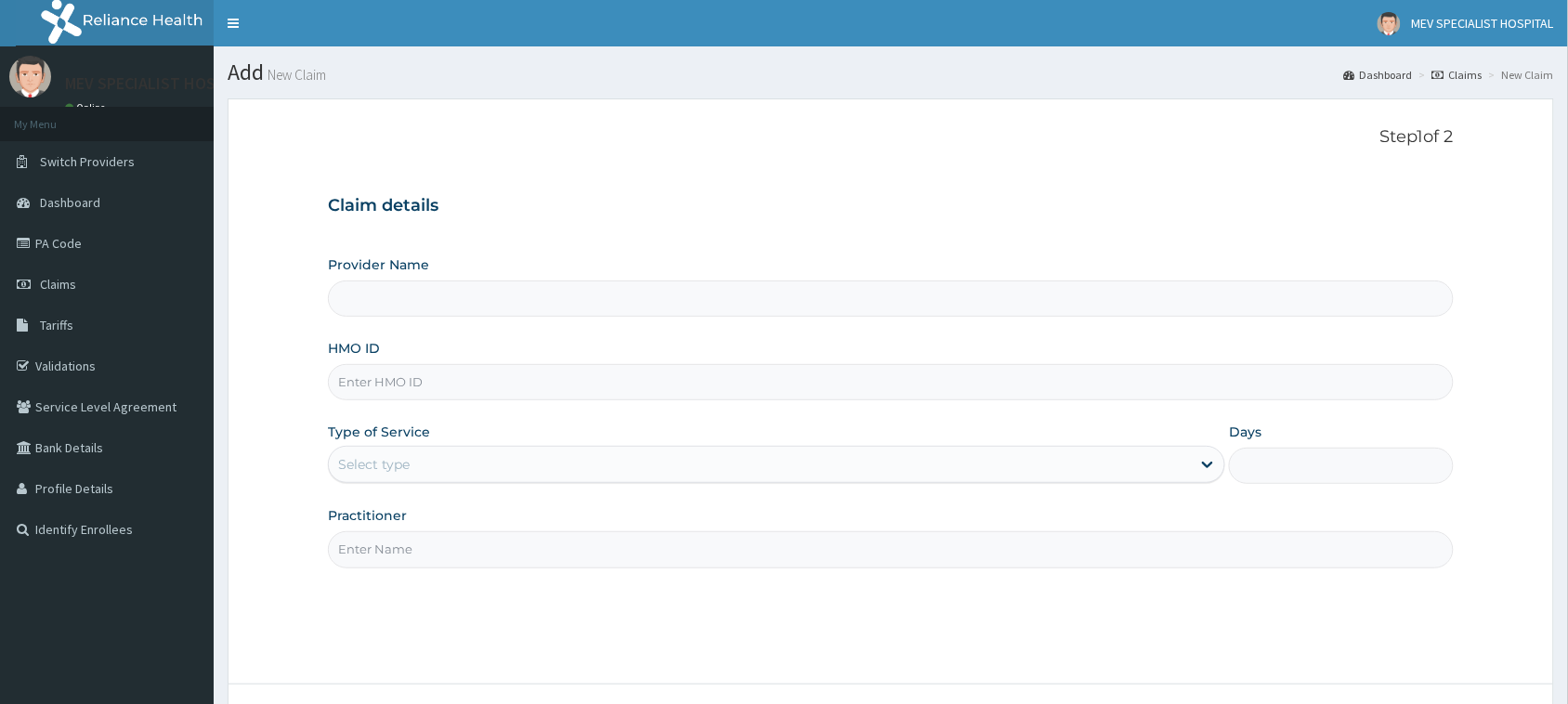
click at [569, 390] on input "HMO ID" at bounding box center [890, 382] width 1126 height 37
type input "MEV SPECIALIST HOSPITAL"
paste input "LPD/10209/D"
type input "LPD/10209/D"
click at [553, 462] on div "Select type" at bounding box center [760, 465] width 862 height 30
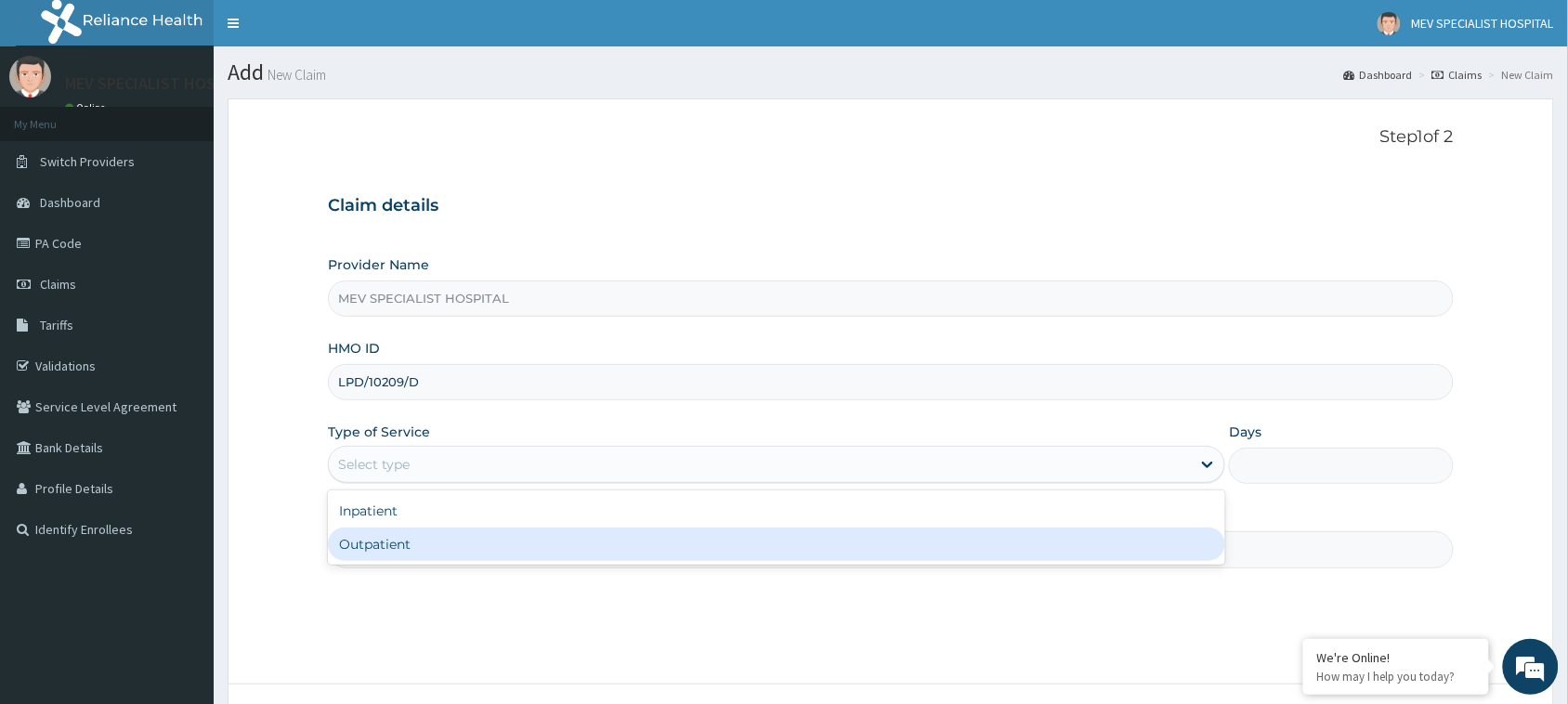
click at [534, 537] on div "Outpatient" at bounding box center [776, 544] width 898 height 34
type input "1"
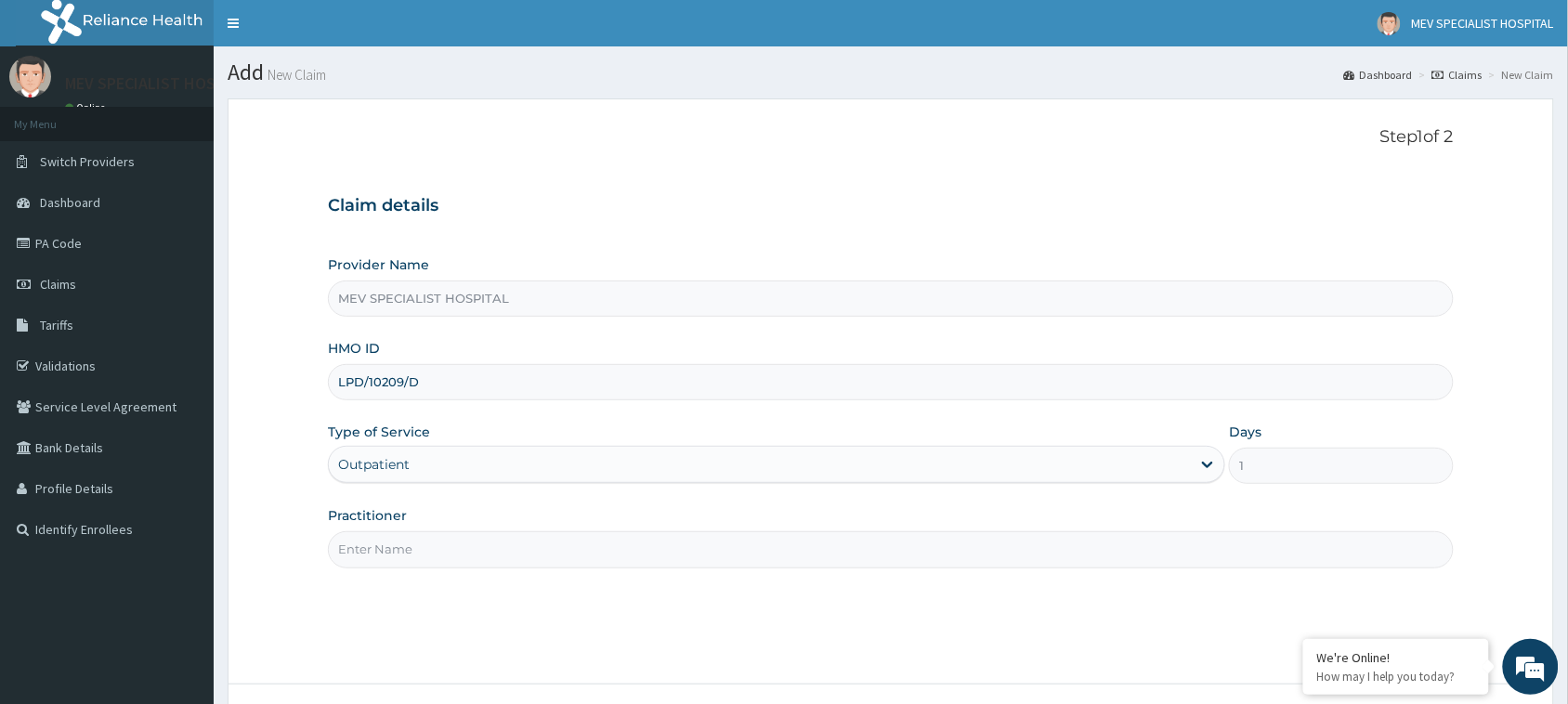
click at [534, 537] on input "Practitioner" at bounding box center [890, 549] width 1126 height 37
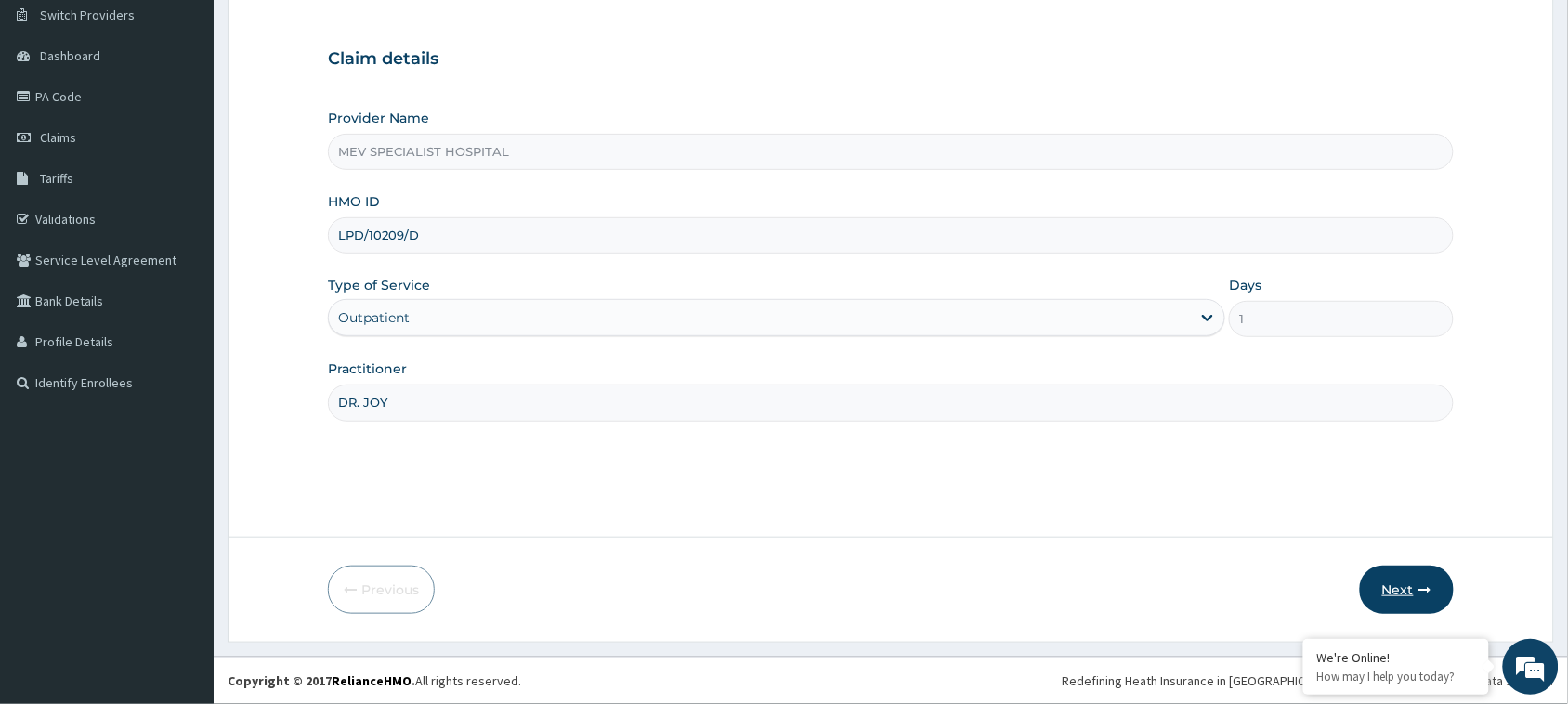
type input "DR. JOY"
click at [1410, 573] on button "Next" at bounding box center [1407, 589] width 94 height 48
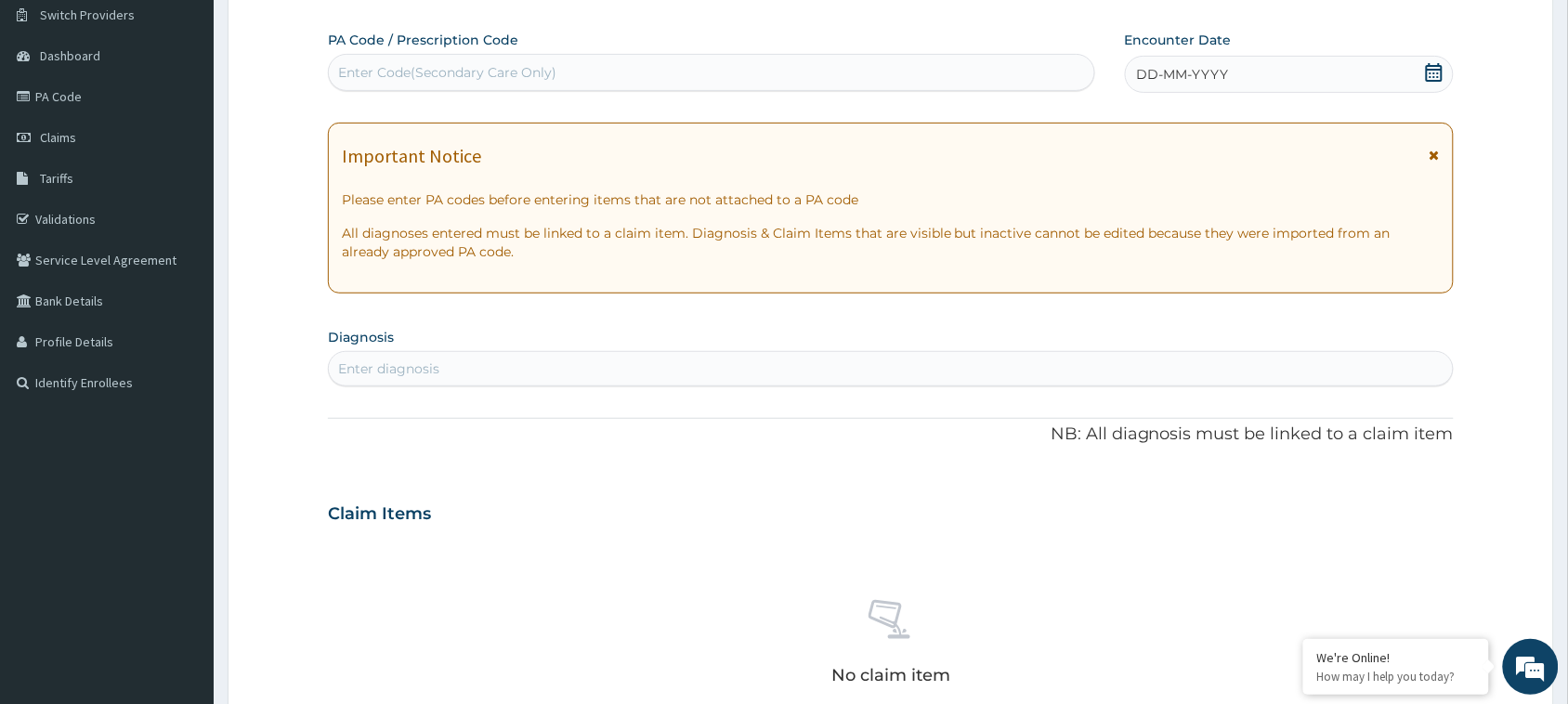
click at [690, 79] on div "Enter Code(Secondary Care Only)" at bounding box center [711, 72] width 765 height 30
paste input "PA/356538"
type input "PA/356538"
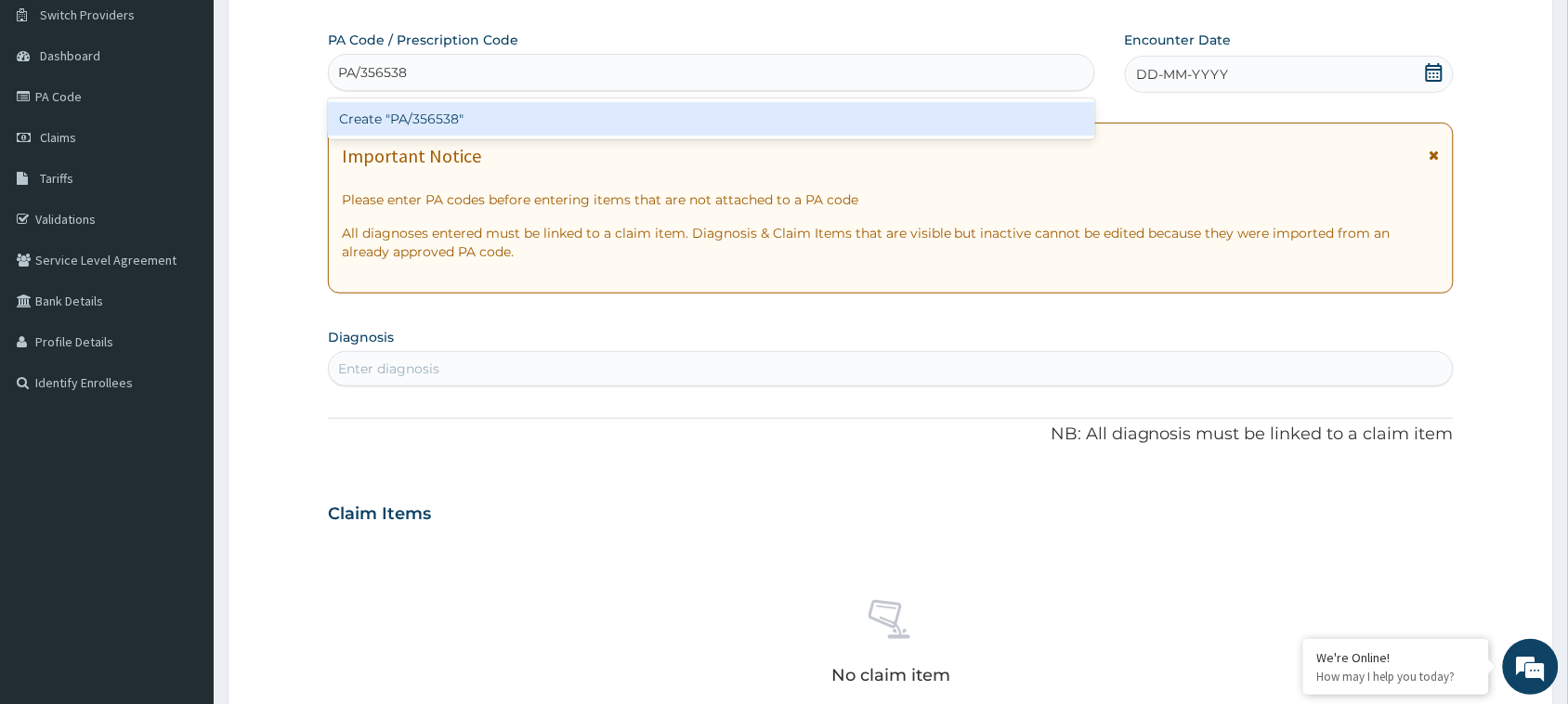
click at [623, 99] on div "Create "PA/356538"" at bounding box center [711, 119] width 767 height 41
click at [637, 118] on div "Create "PA/356538"" at bounding box center [711, 119] width 767 height 34
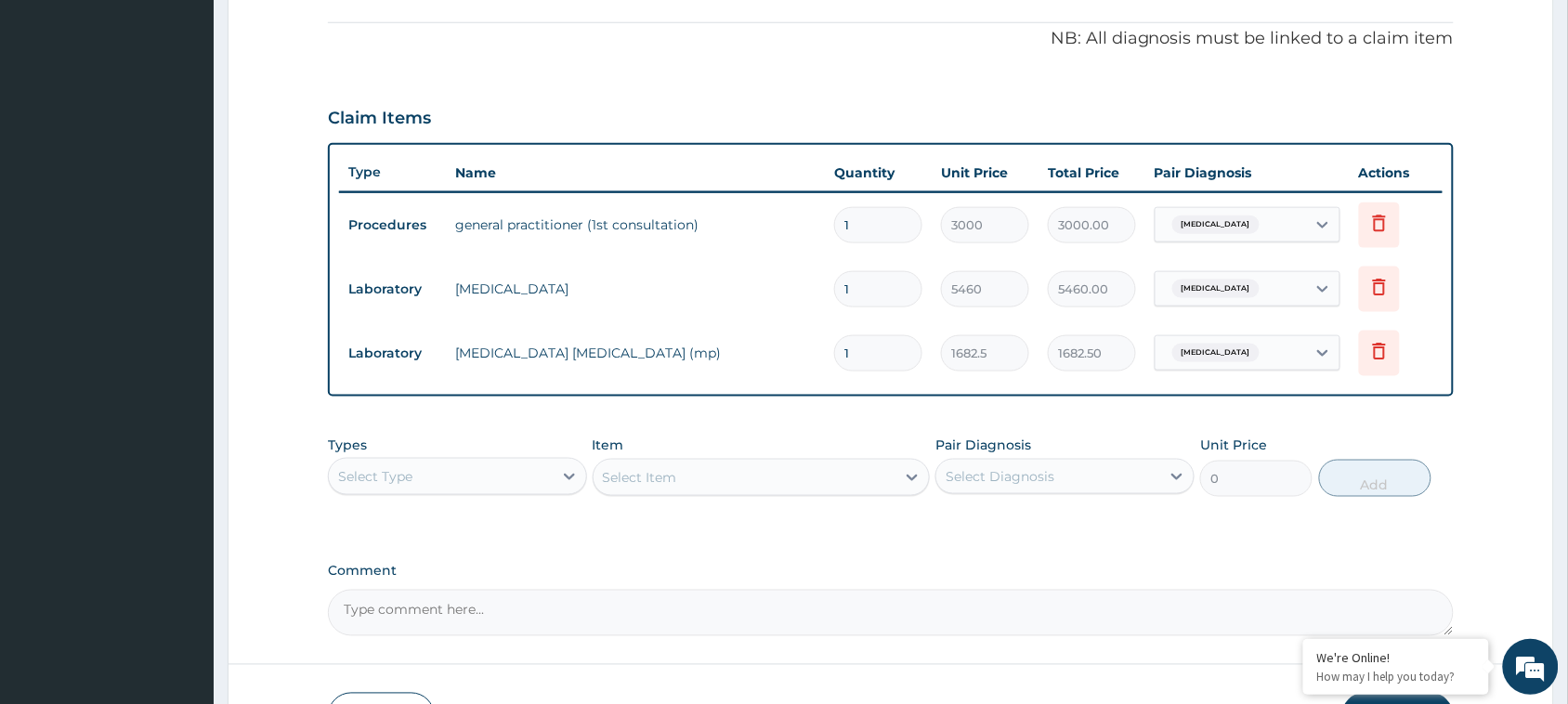
scroll to position [0, 0]
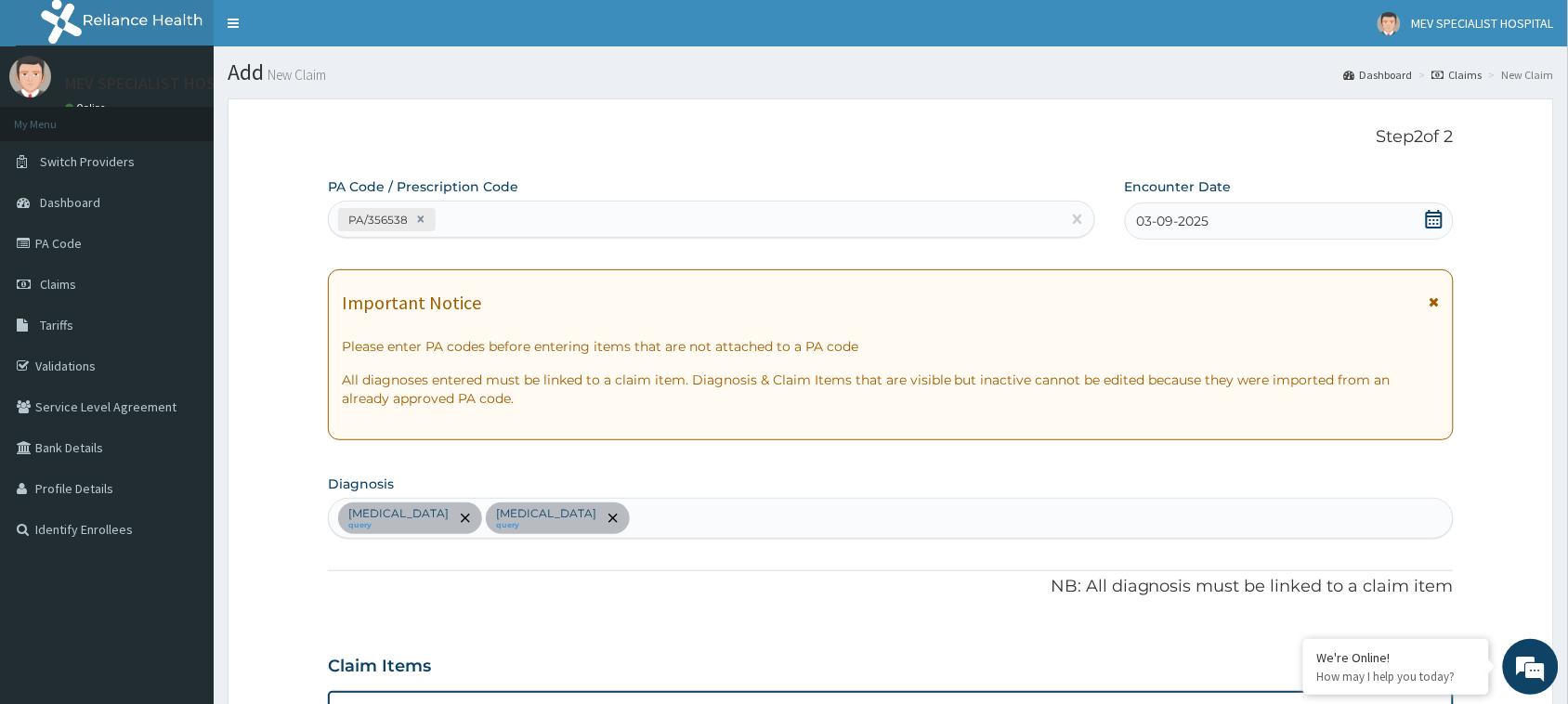
click at [609, 224] on div "PA/356538" at bounding box center [695, 220] width 732 height 31
paste input "PA/F8F844"
type input "PA/F8F844"
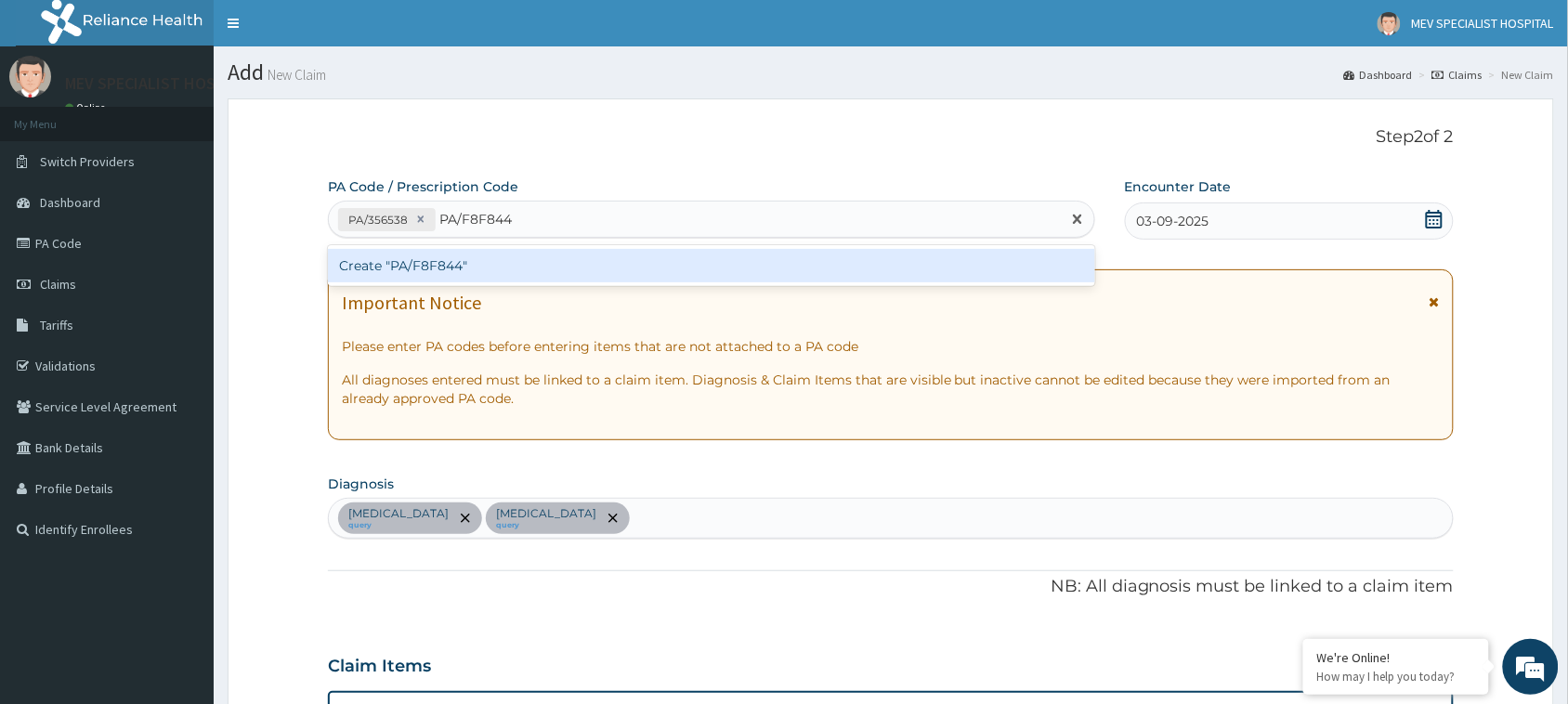
click at [607, 262] on div "Create "PA/F8F844"" at bounding box center [711, 266] width 767 height 34
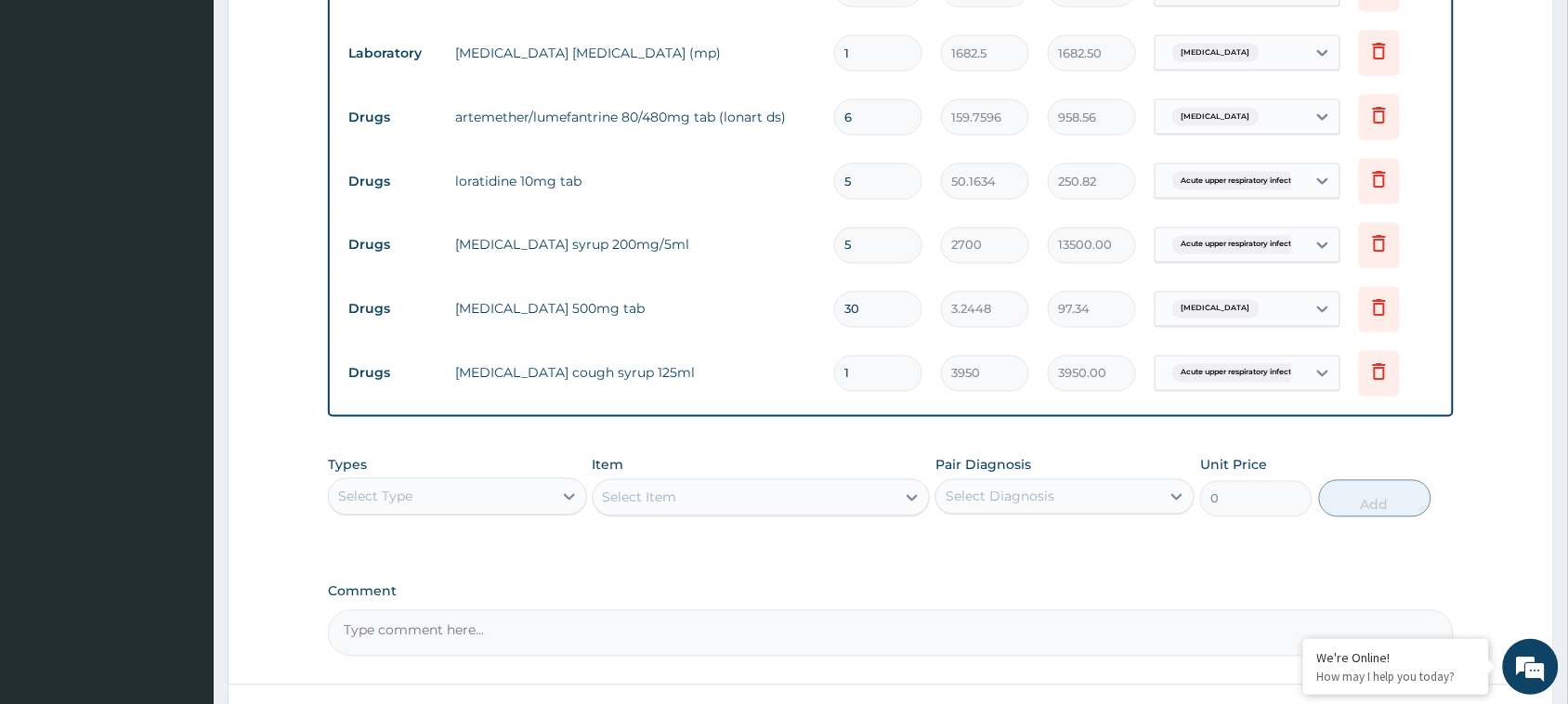
scroll to position [994, 0]
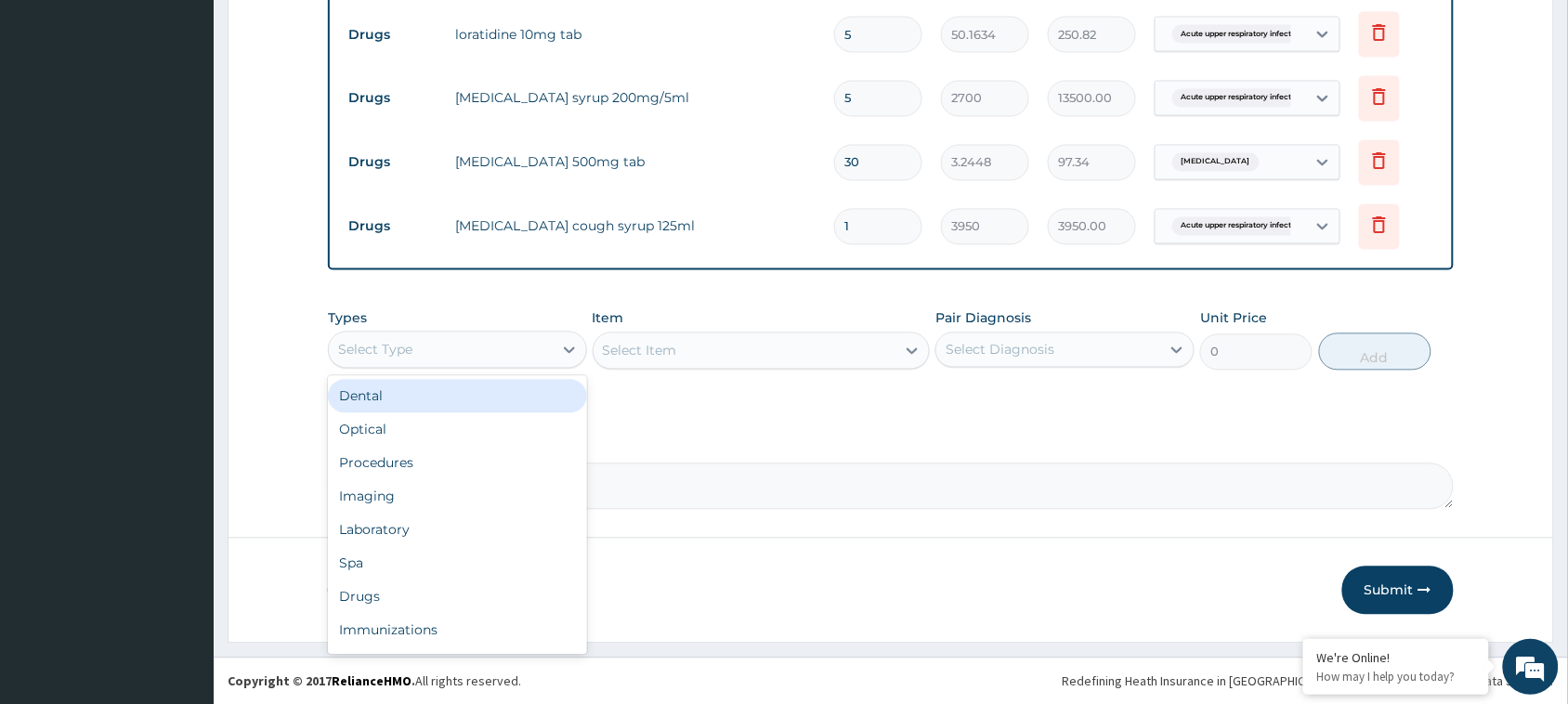
click at [446, 362] on div "Select Type" at bounding box center [440, 350] width 223 height 30
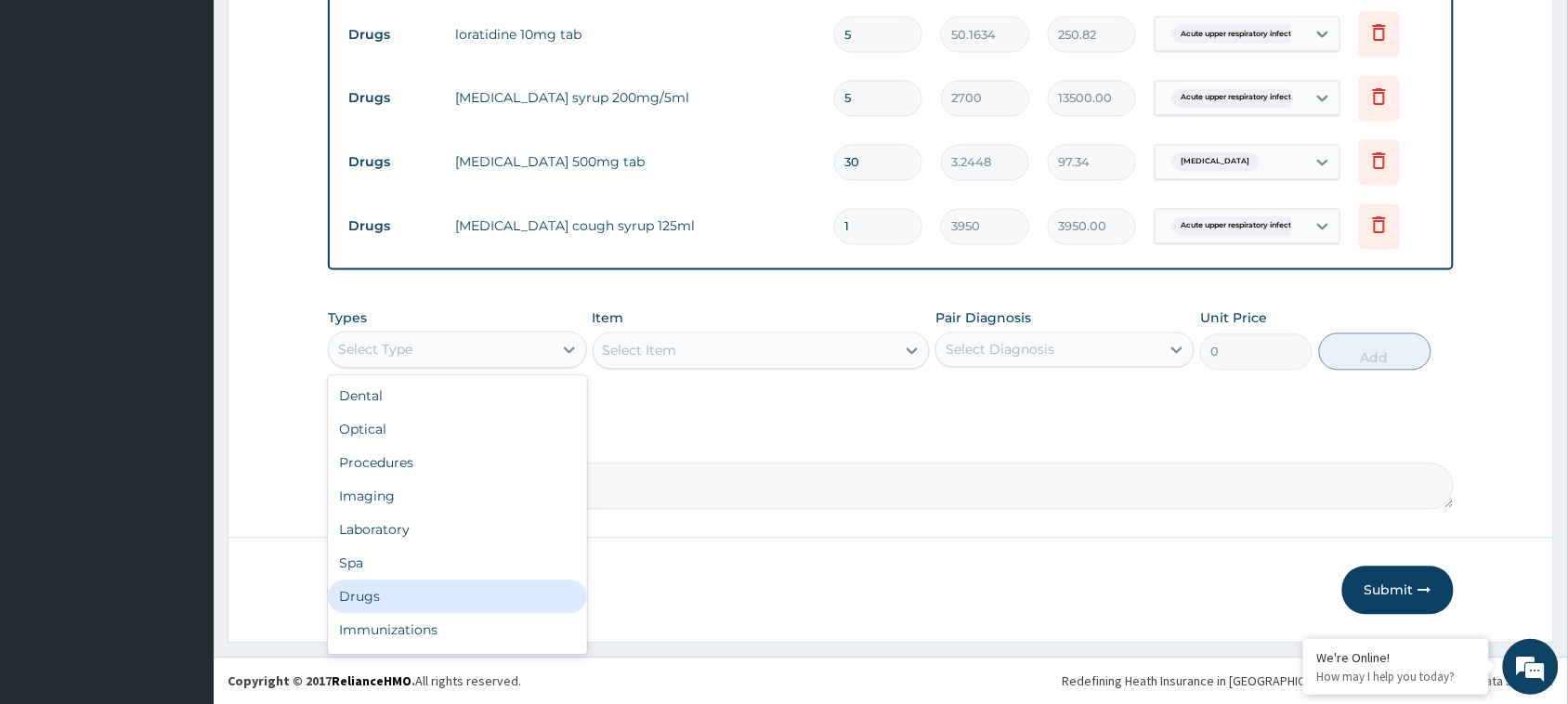
click at [419, 595] on div "Drugs" at bounding box center [457, 597] width 259 height 34
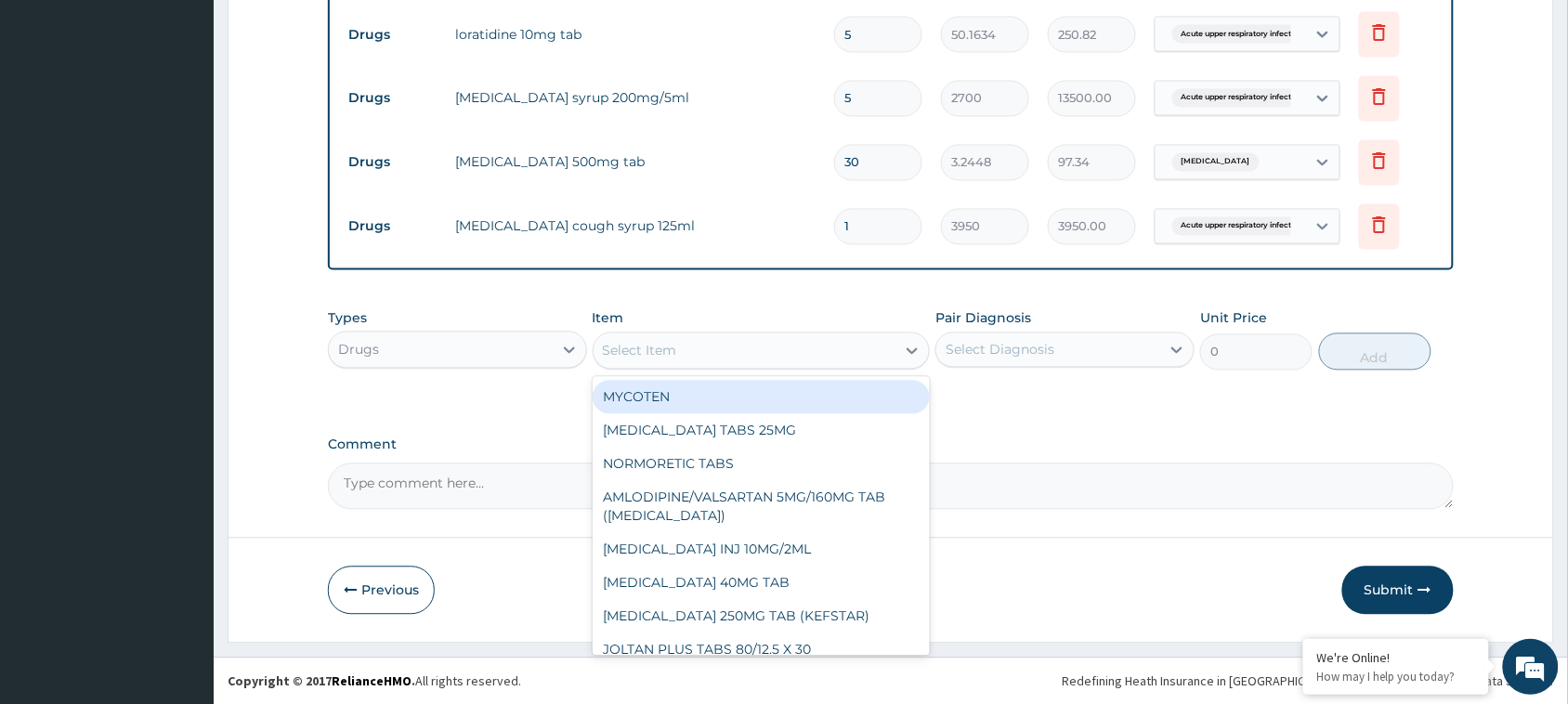
click at [823, 345] on div "Select Item" at bounding box center [745, 351] width 302 height 30
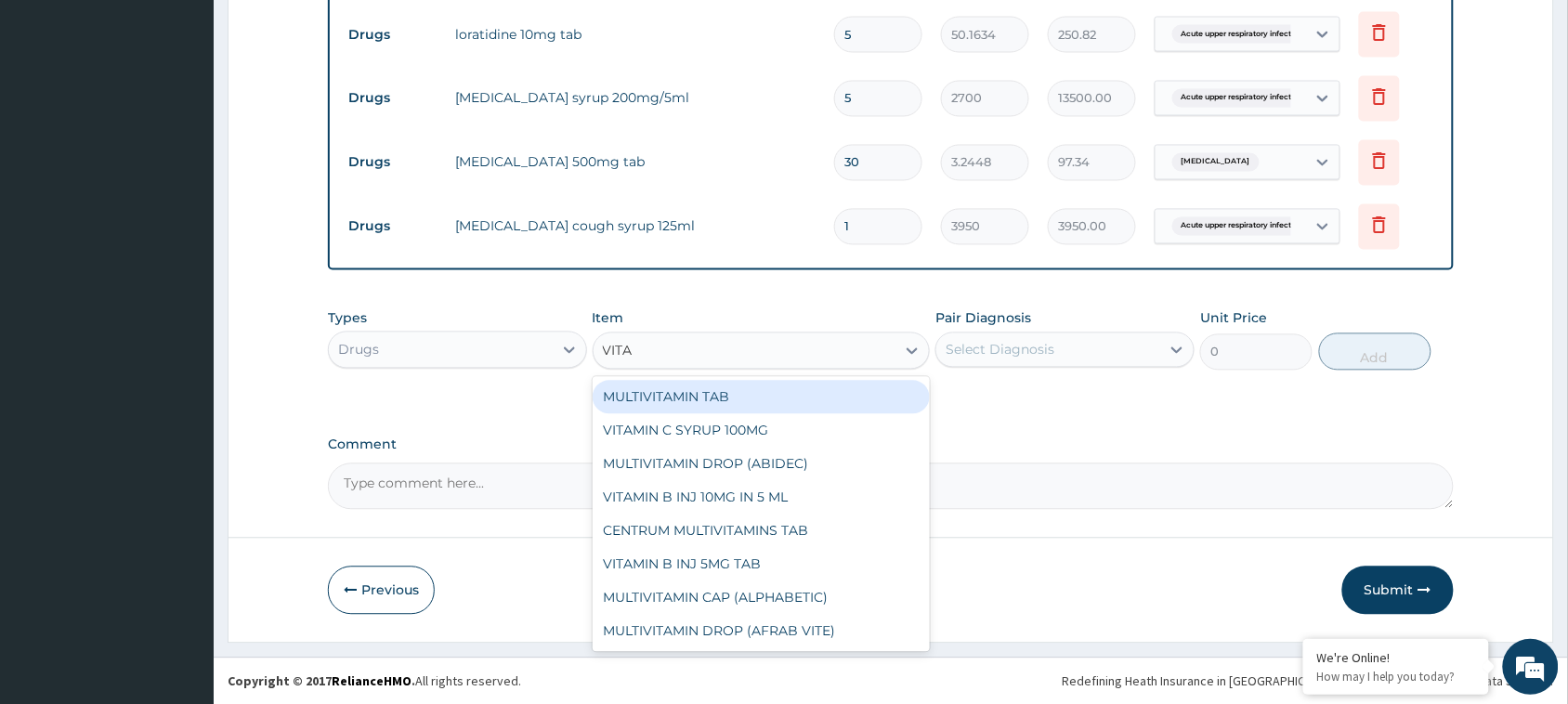
type input "VIT"
click at [715, 391] on div "VIT C 500MG TAB" at bounding box center [761, 398] width 338 height 34
type input "29.0472"
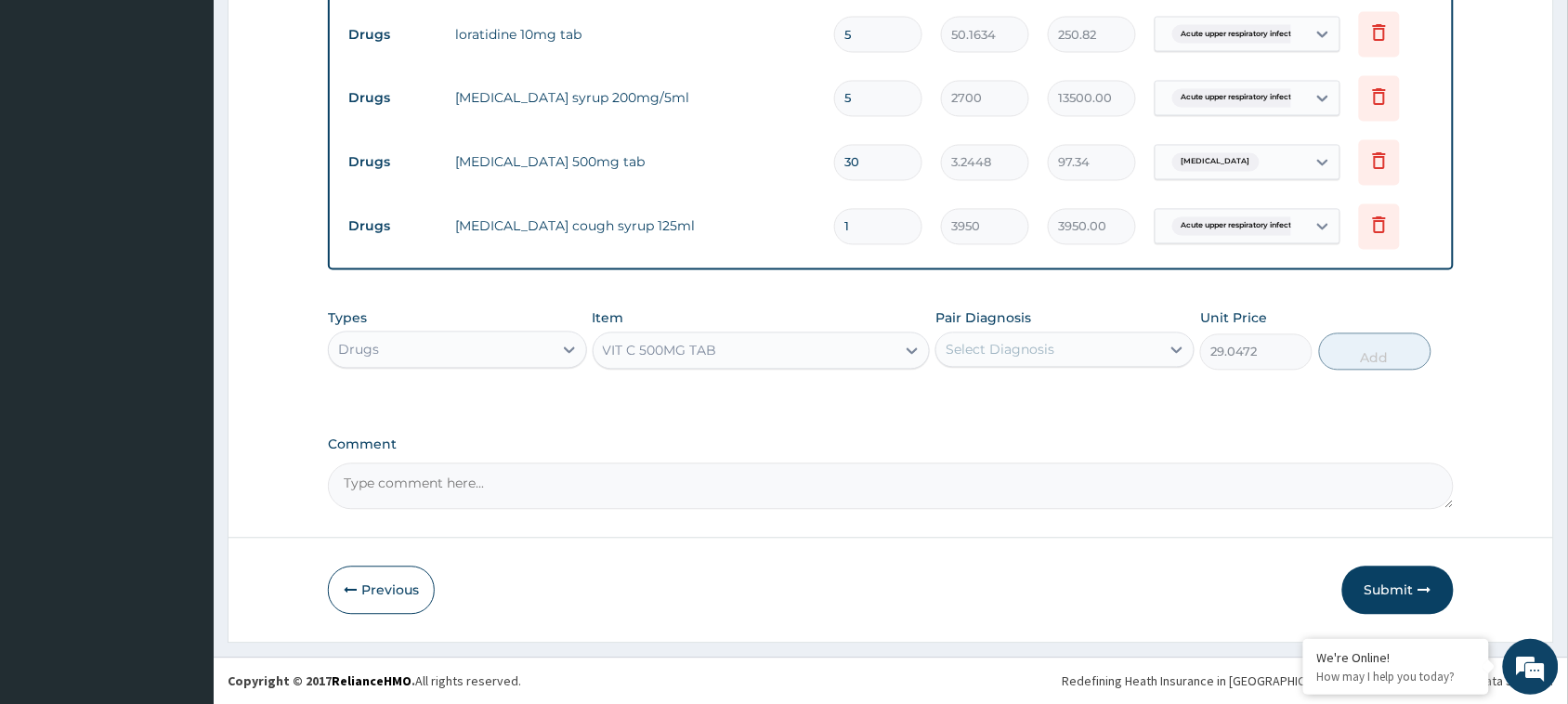
click at [1075, 341] on div "Select Diagnosis" at bounding box center [1048, 350] width 223 height 30
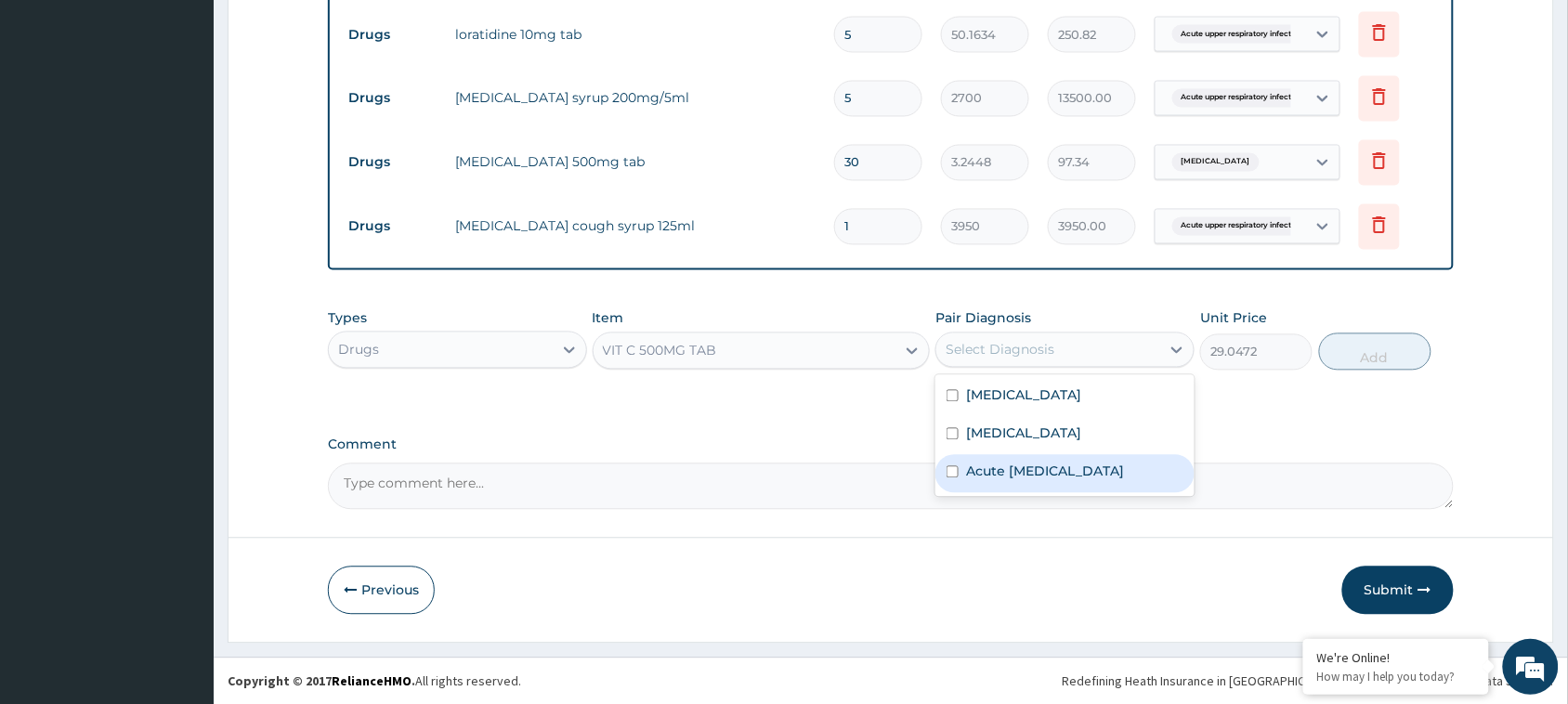
click at [959, 478] on input "checkbox" at bounding box center [952, 472] width 12 height 12
checkbox input "true"
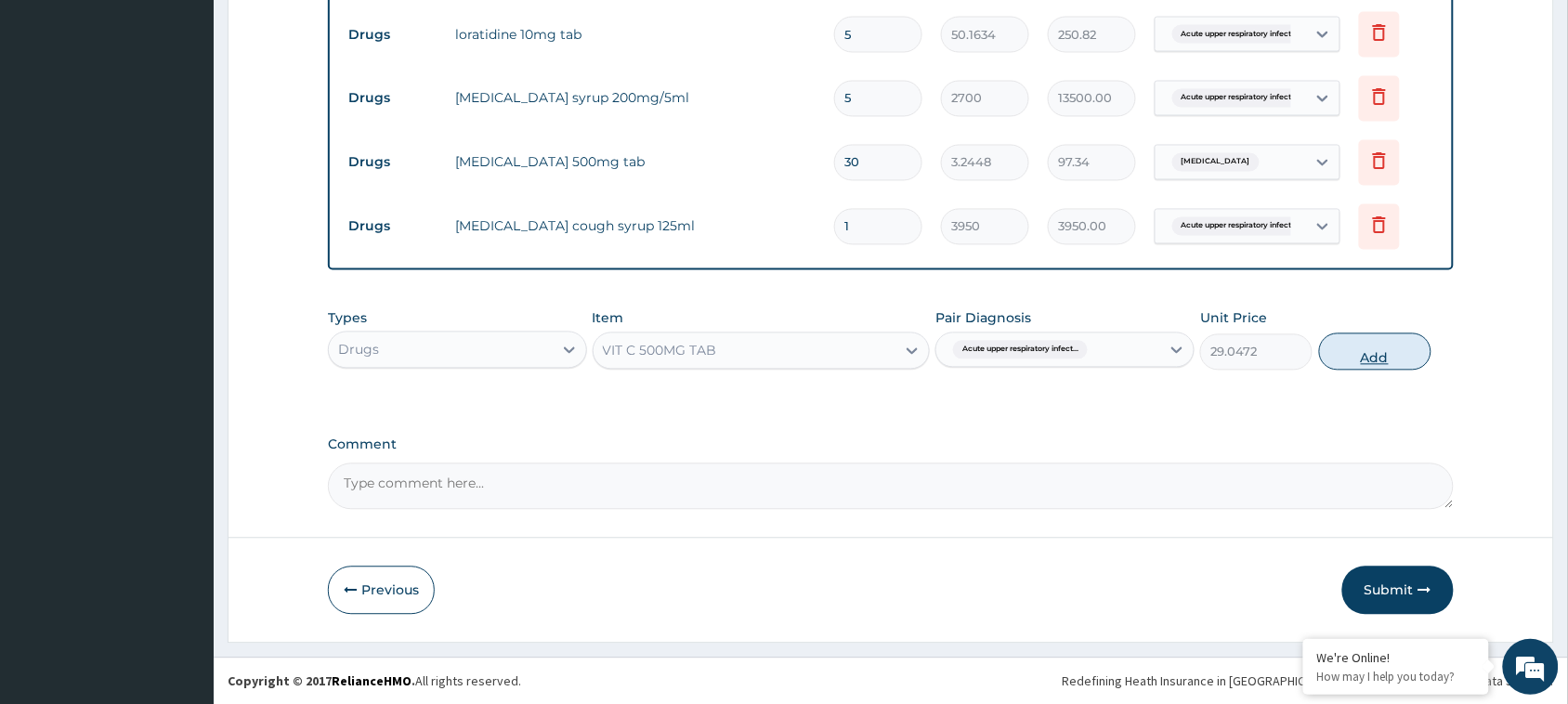
click at [1363, 344] on button "Add" at bounding box center [1376, 352] width 113 height 38
type input "0"
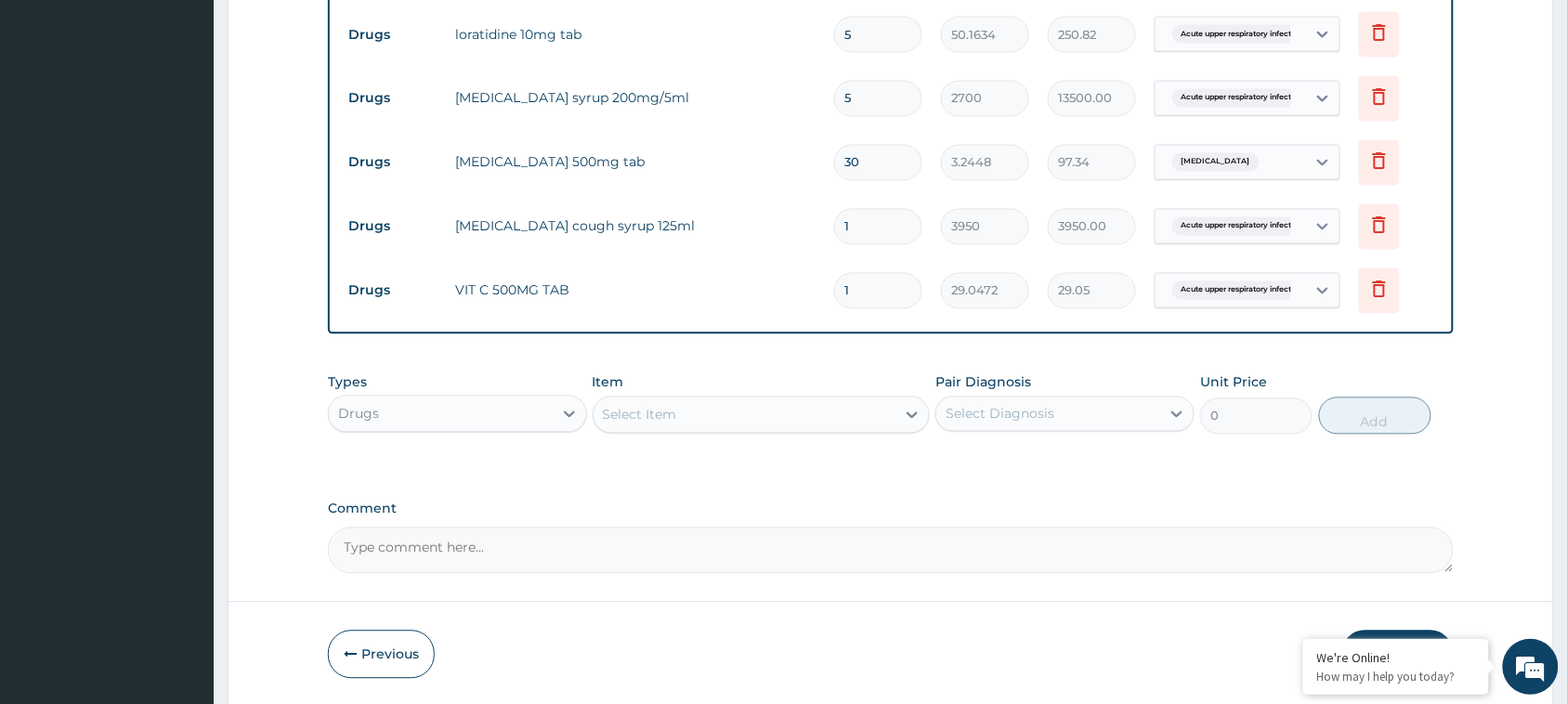
type input "0.00"
type input "4"
type input "116.19"
type input "43"
type input "1249.03"
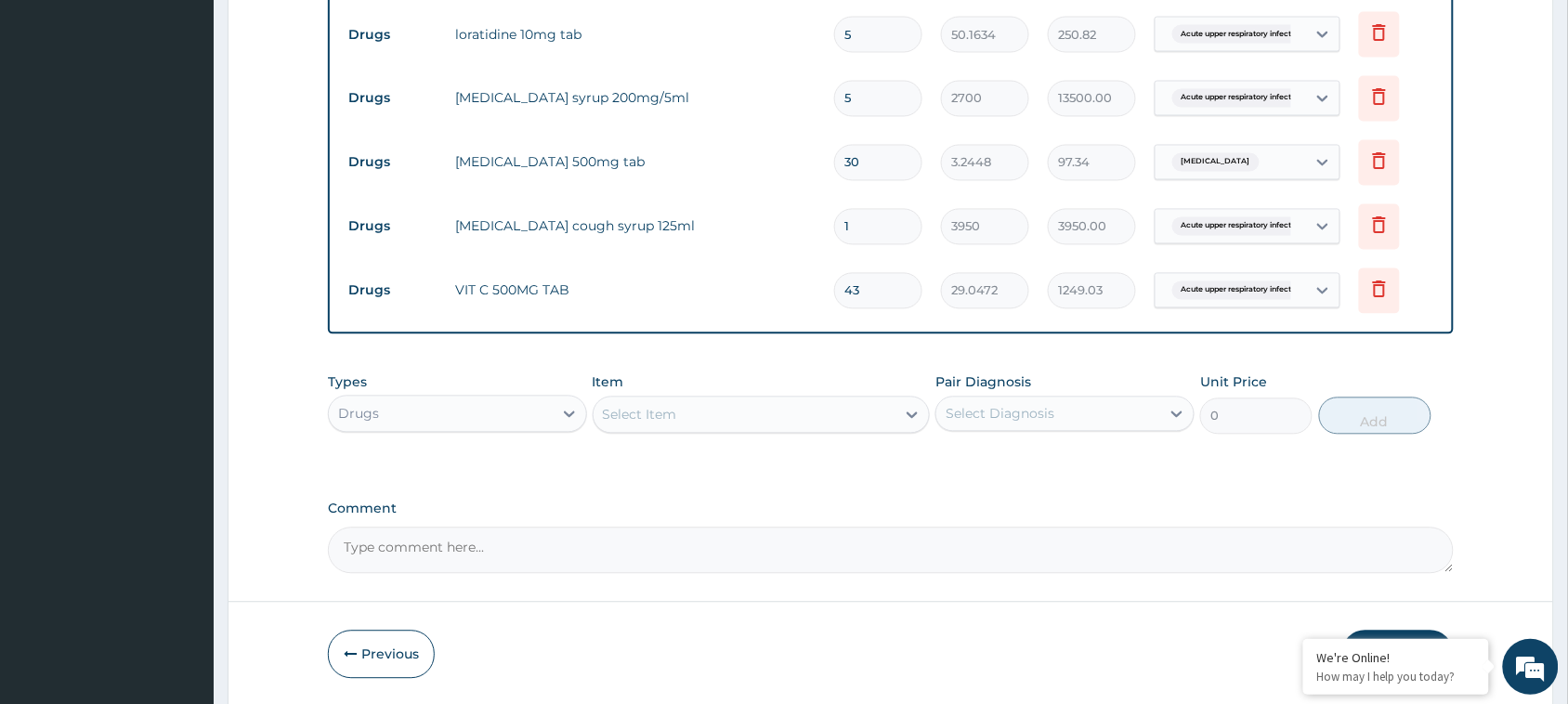
type input "4"
type input "116.19"
type input "42"
type input "1219.98"
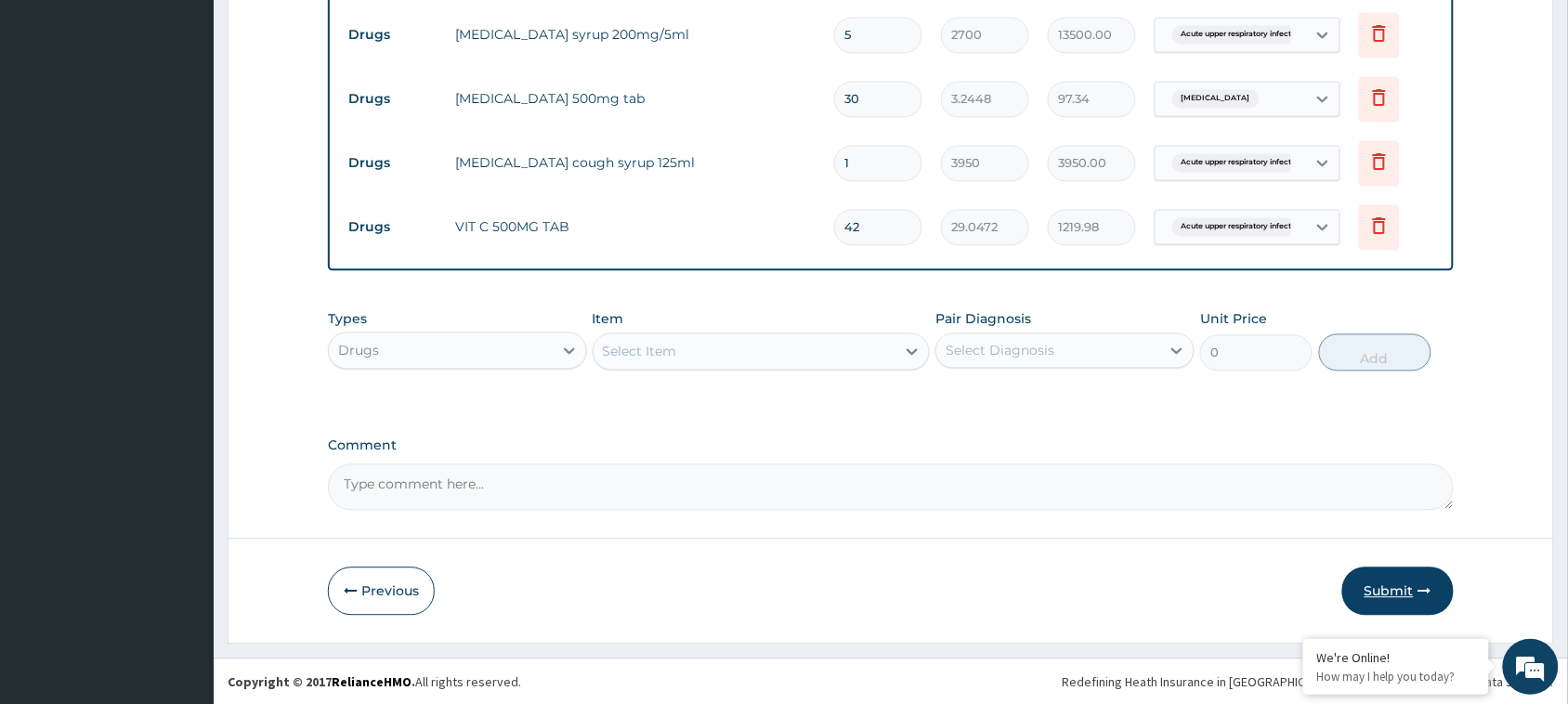
type input "42"
click at [1377, 596] on button "Submit" at bounding box center [1397, 589] width 112 height 48
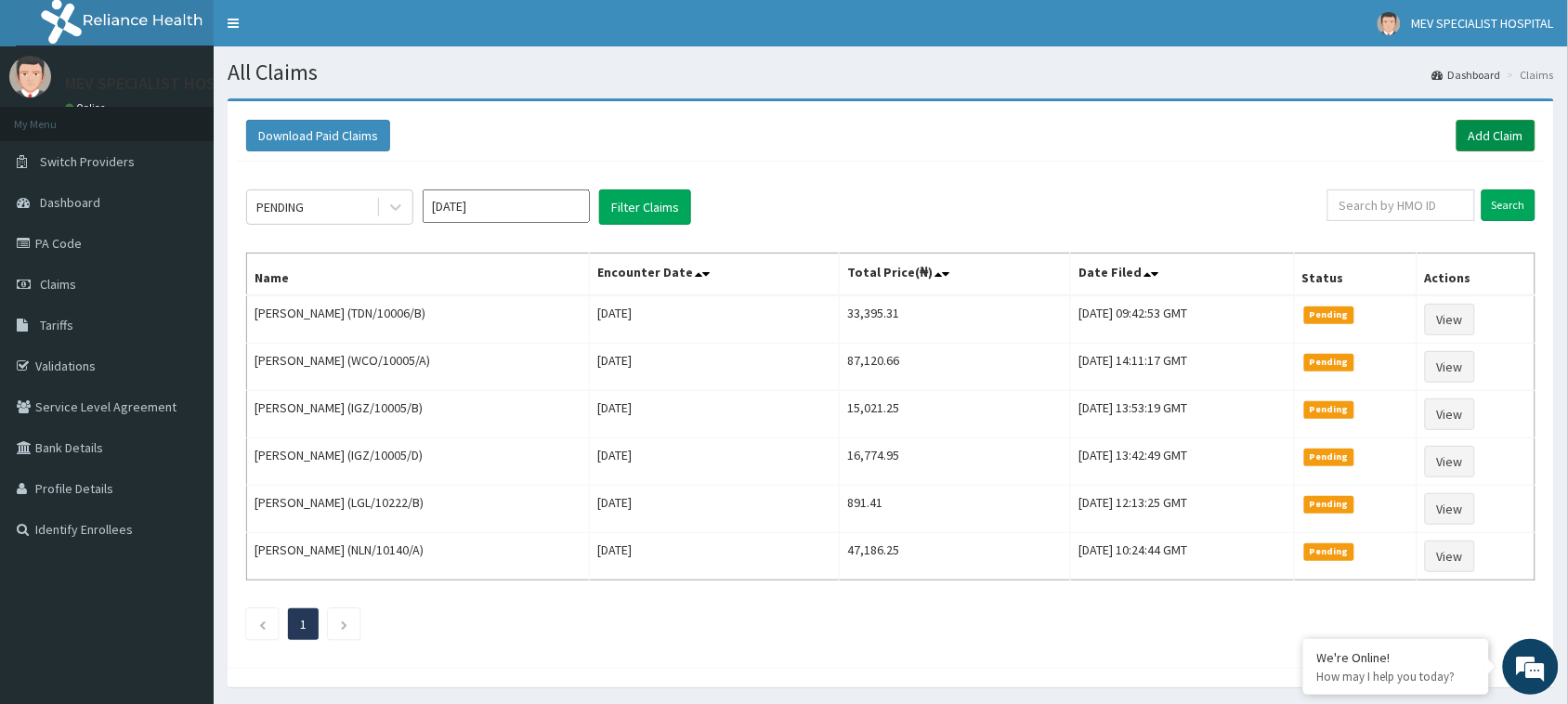
click at [1511, 134] on link "Add Claim" at bounding box center [1496, 136] width 79 height 32
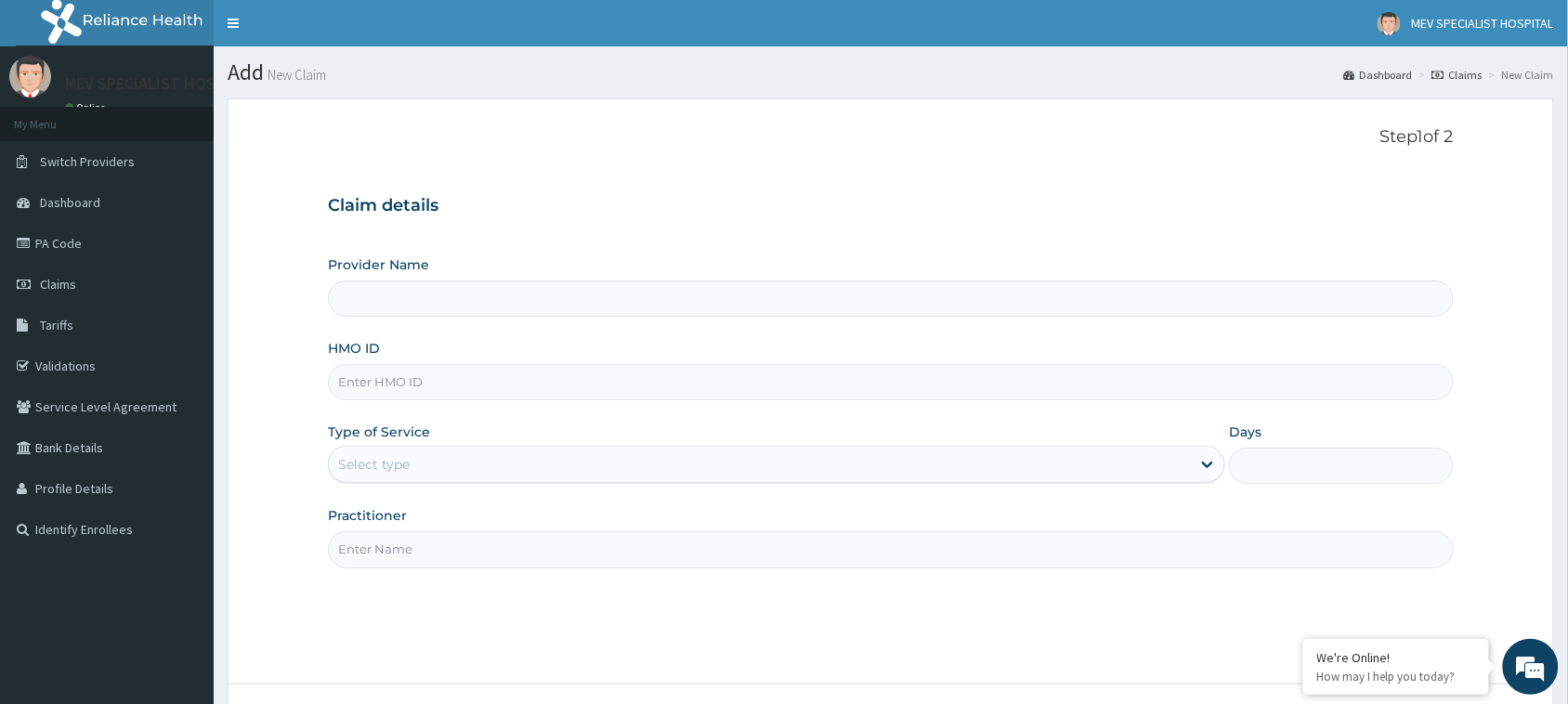
type input "MEV SPECIALIST HOSPITAL"
click at [515, 395] on input "HMO ID" at bounding box center [890, 382] width 1126 height 37
paste input "LPD/10209/C"
type input "LPD/10209/C"
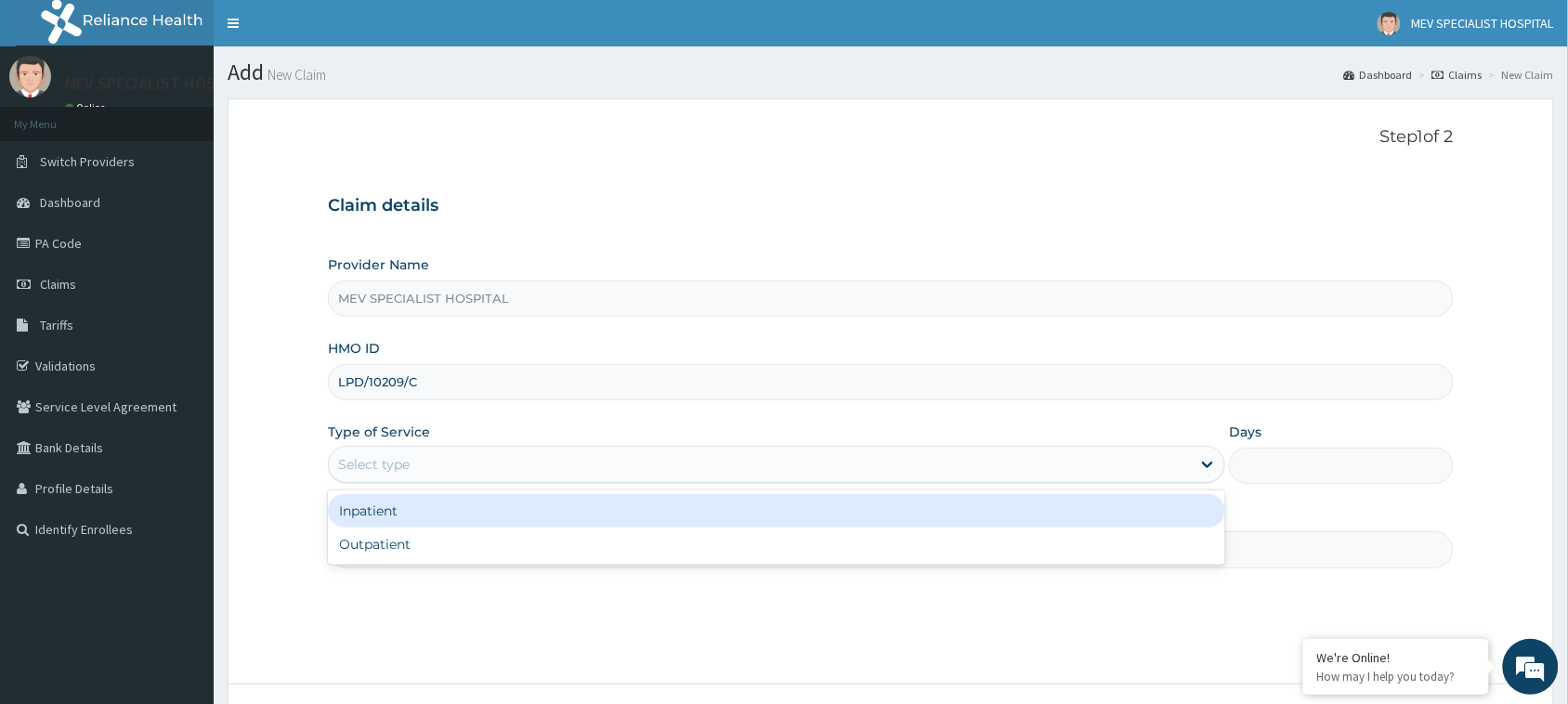
click at [553, 467] on div "Select type" at bounding box center [760, 465] width 862 height 30
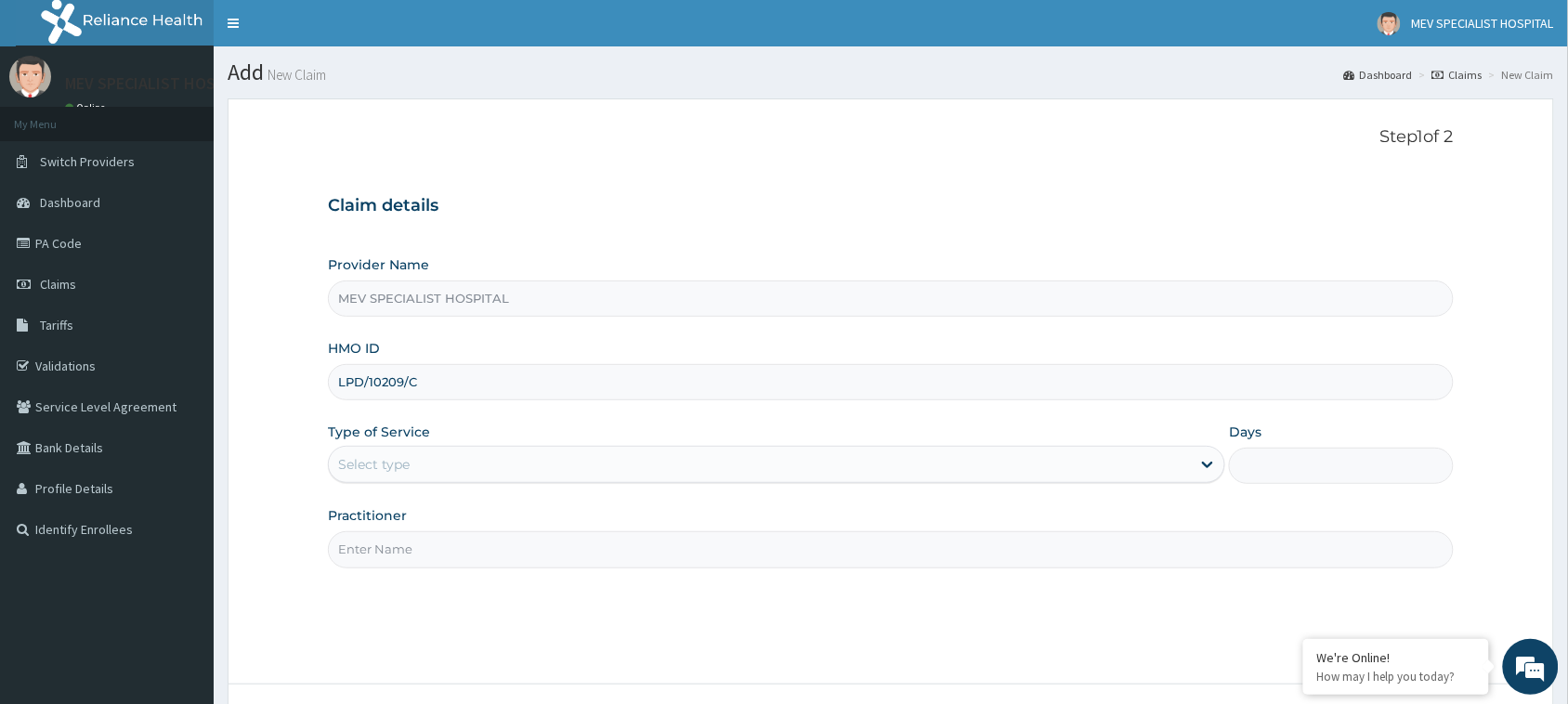
click at [542, 567] on input "Practitioner" at bounding box center [890, 549] width 1126 height 37
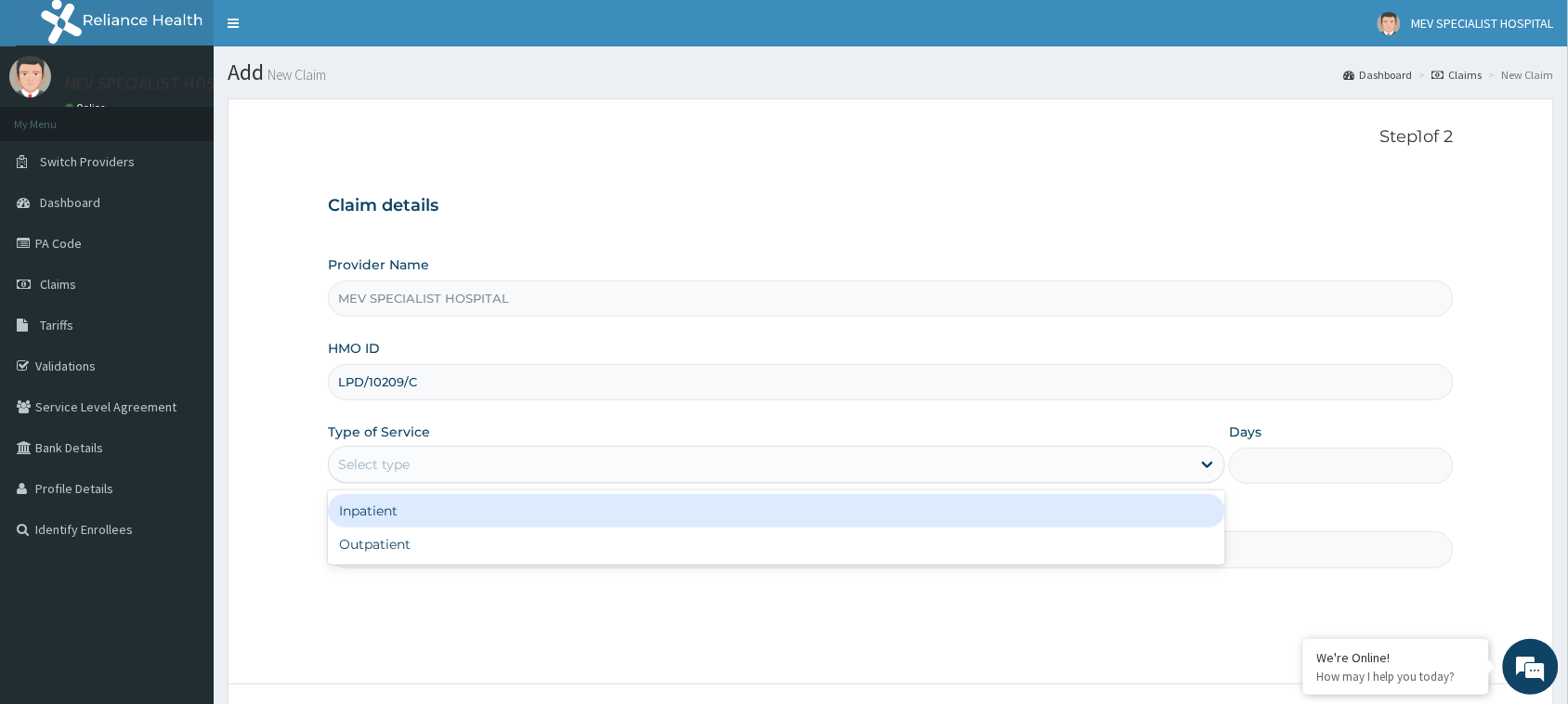
click at [484, 456] on div "Select type" at bounding box center [760, 465] width 862 height 30
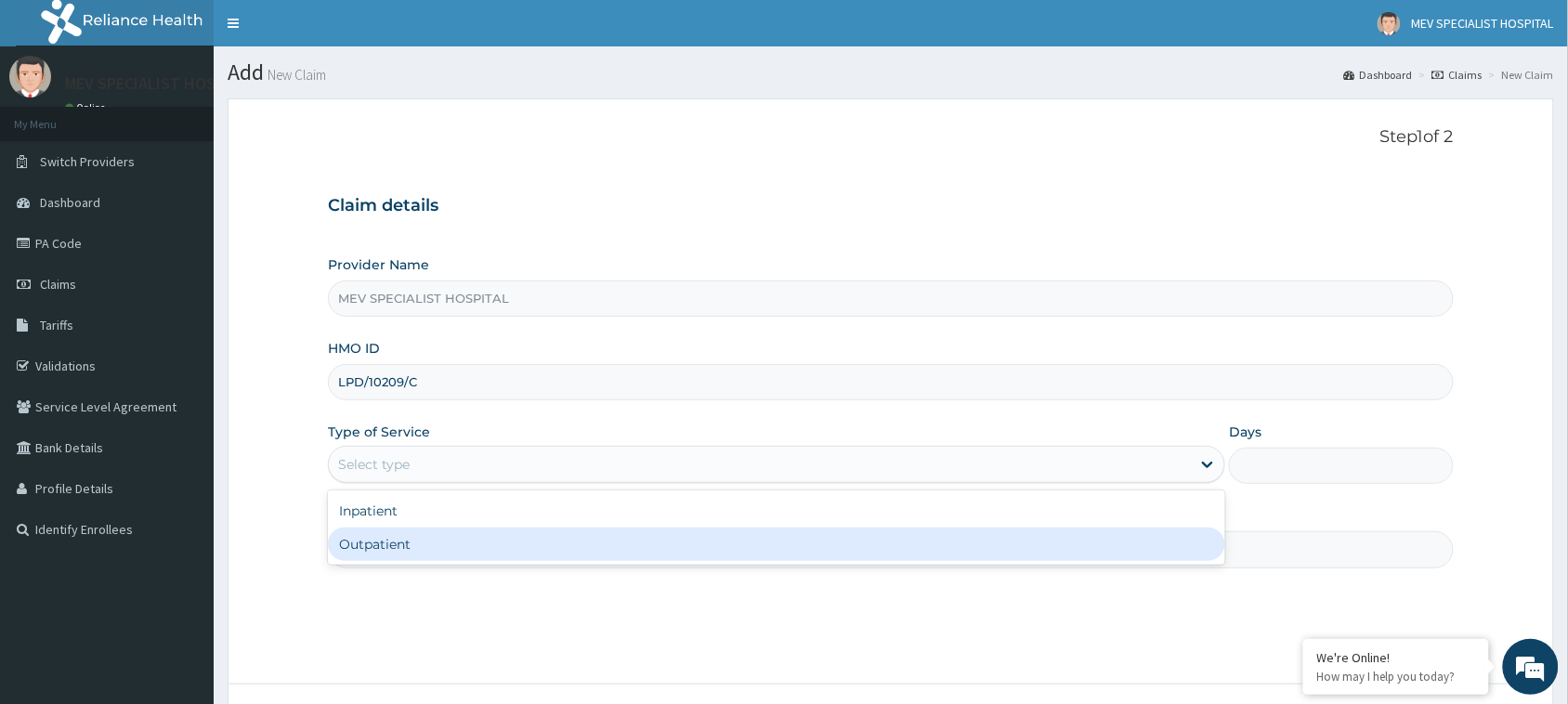
click at [465, 549] on div "Outpatient" at bounding box center [776, 544] width 898 height 34
type input "1"
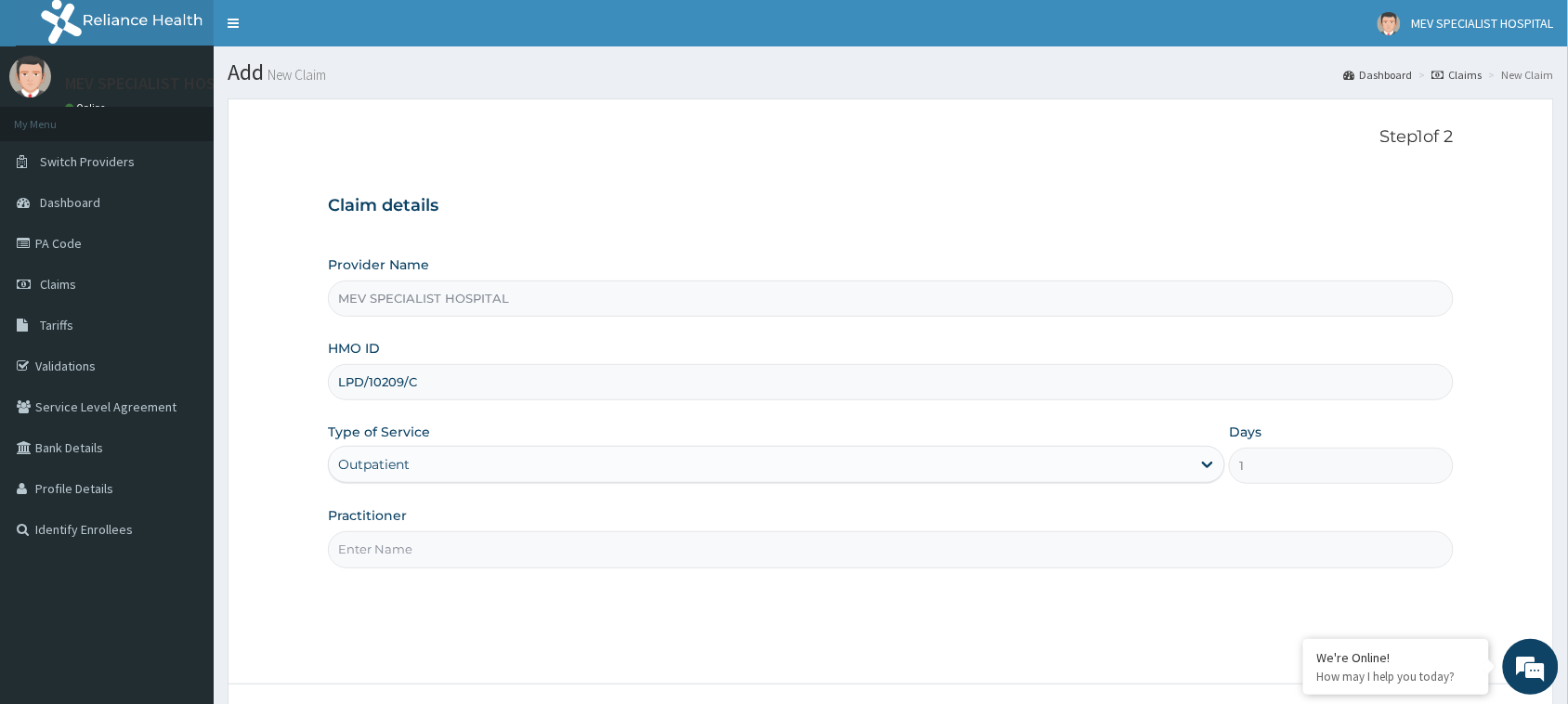
click at [465, 549] on input "Practitioner" at bounding box center [890, 549] width 1126 height 37
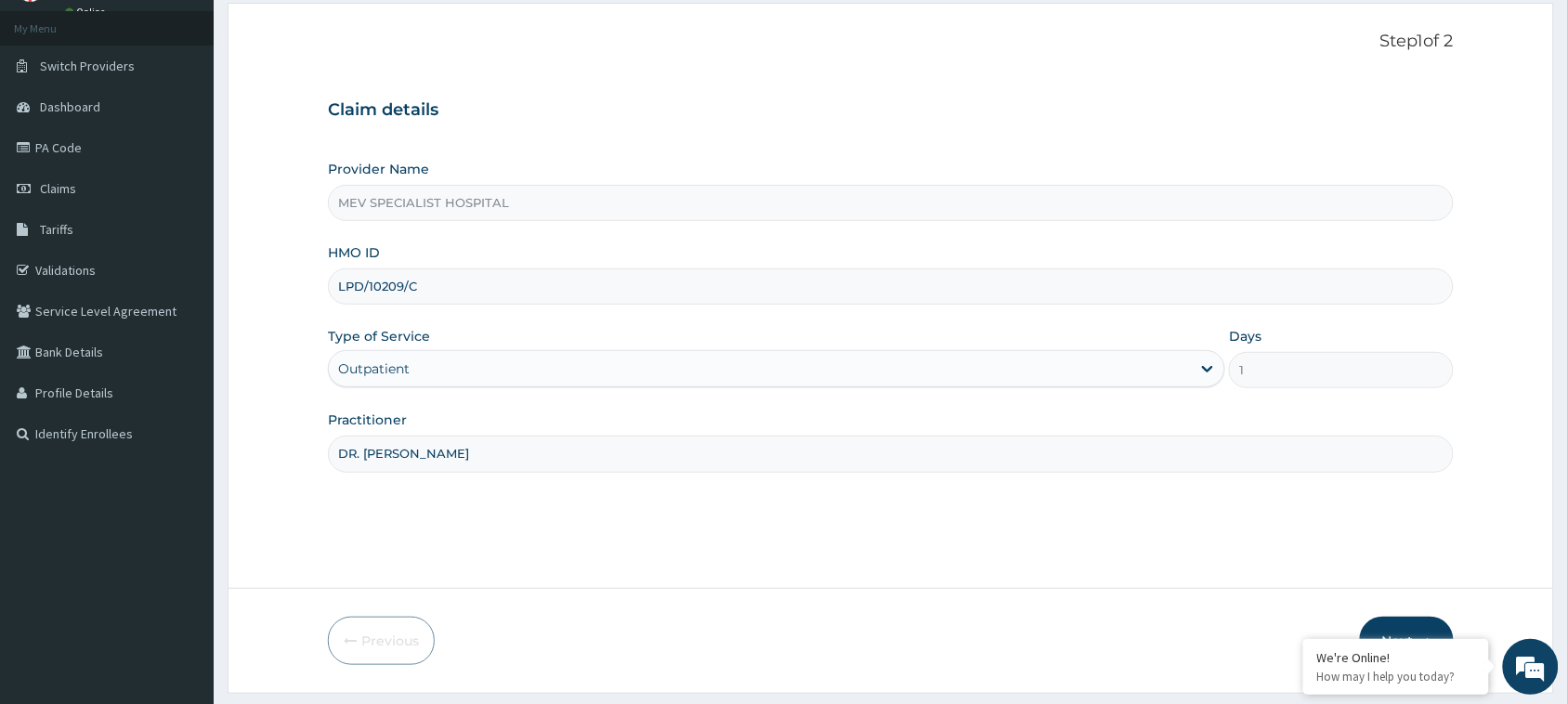
scroll to position [146, 0]
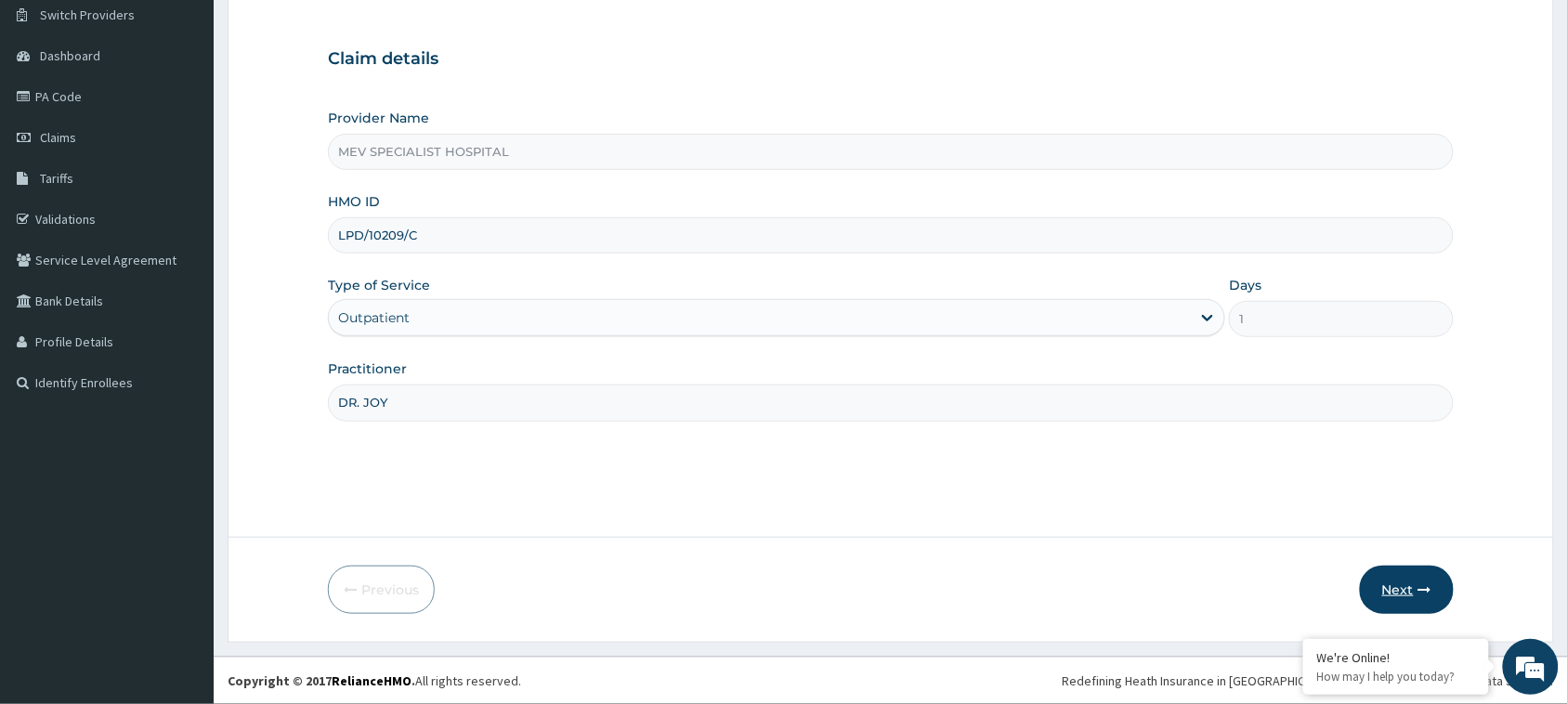
type input "DR. JOY"
click at [1407, 589] on button "Next" at bounding box center [1407, 589] width 94 height 48
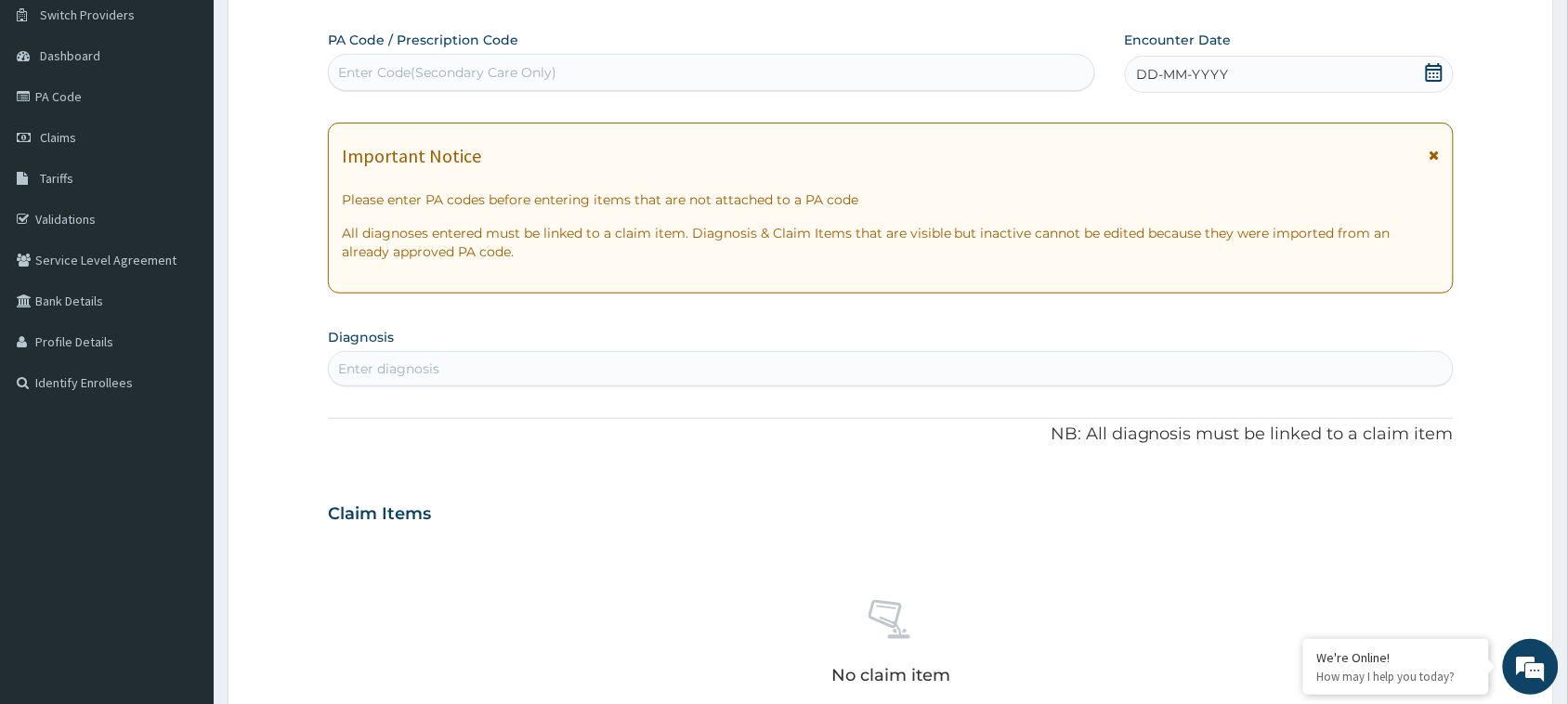
click at [679, 89] on div "Enter Code(Secondary Care Only)" at bounding box center [711, 72] width 767 height 38
paste input "PA/01F6EB"
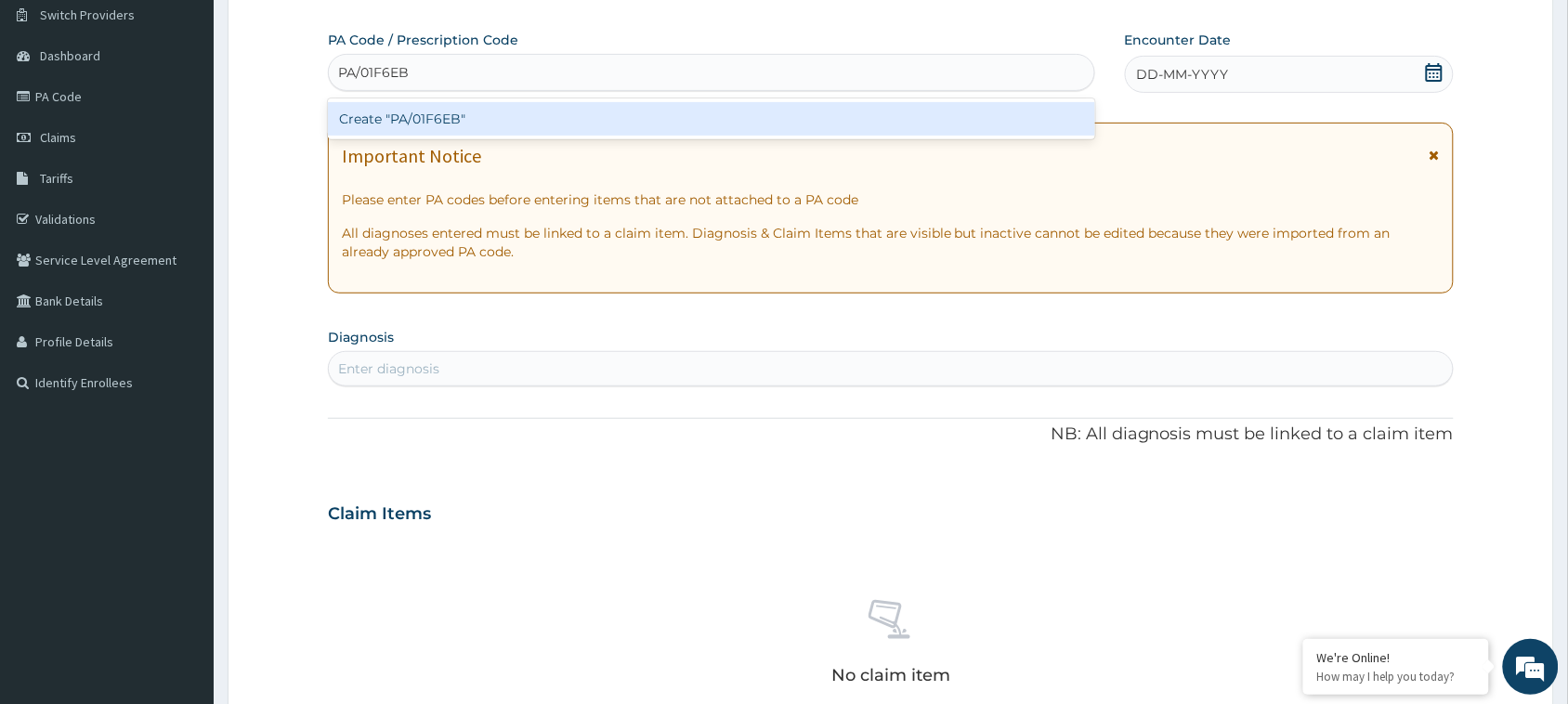
type input "PA/01F6EB"
click at [679, 114] on div "Create "PA/01F6EB"" at bounding box center [711, 119] width 767 height 34
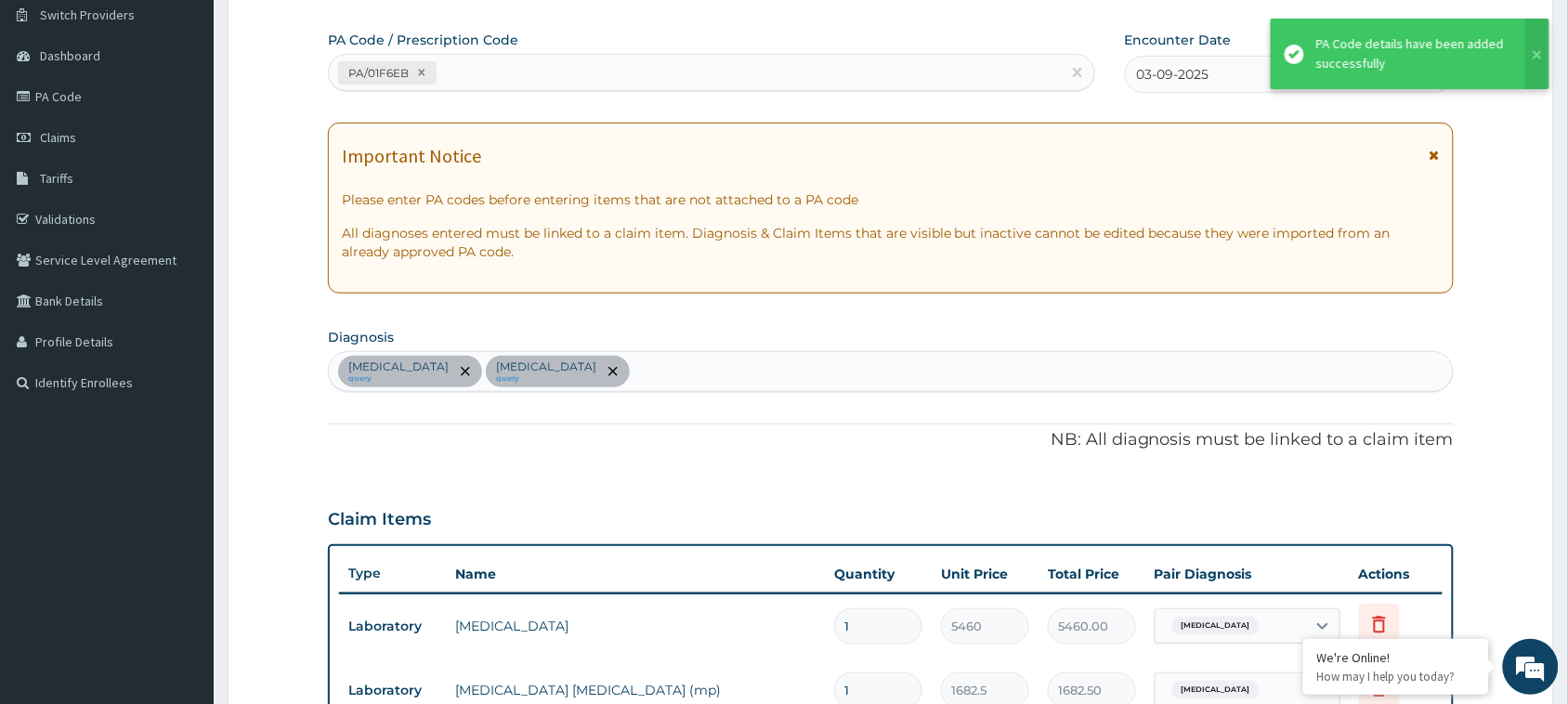
scroll to position [548, 0]
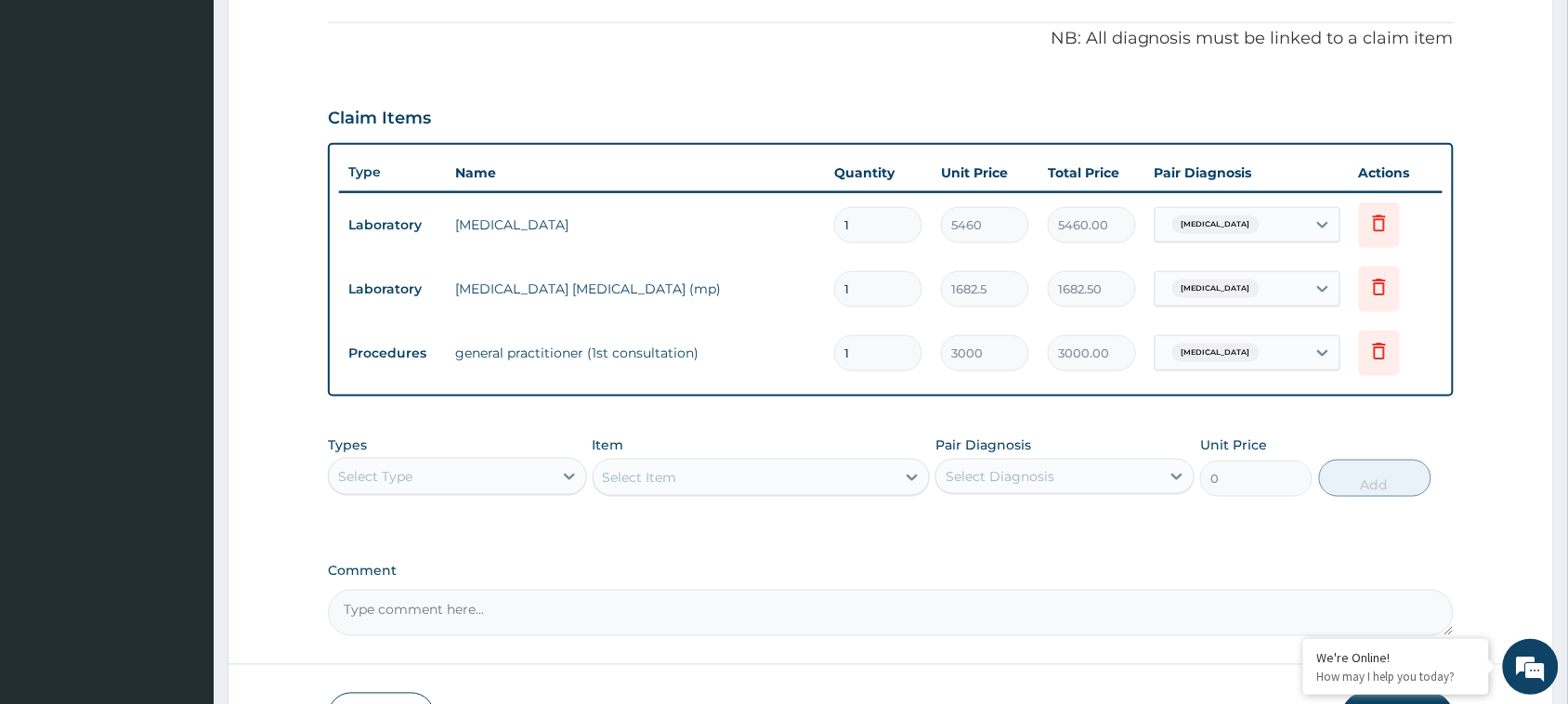
click at [402, 479] on div "Select Type" at bounding box center [375, 477] width 74 height 19
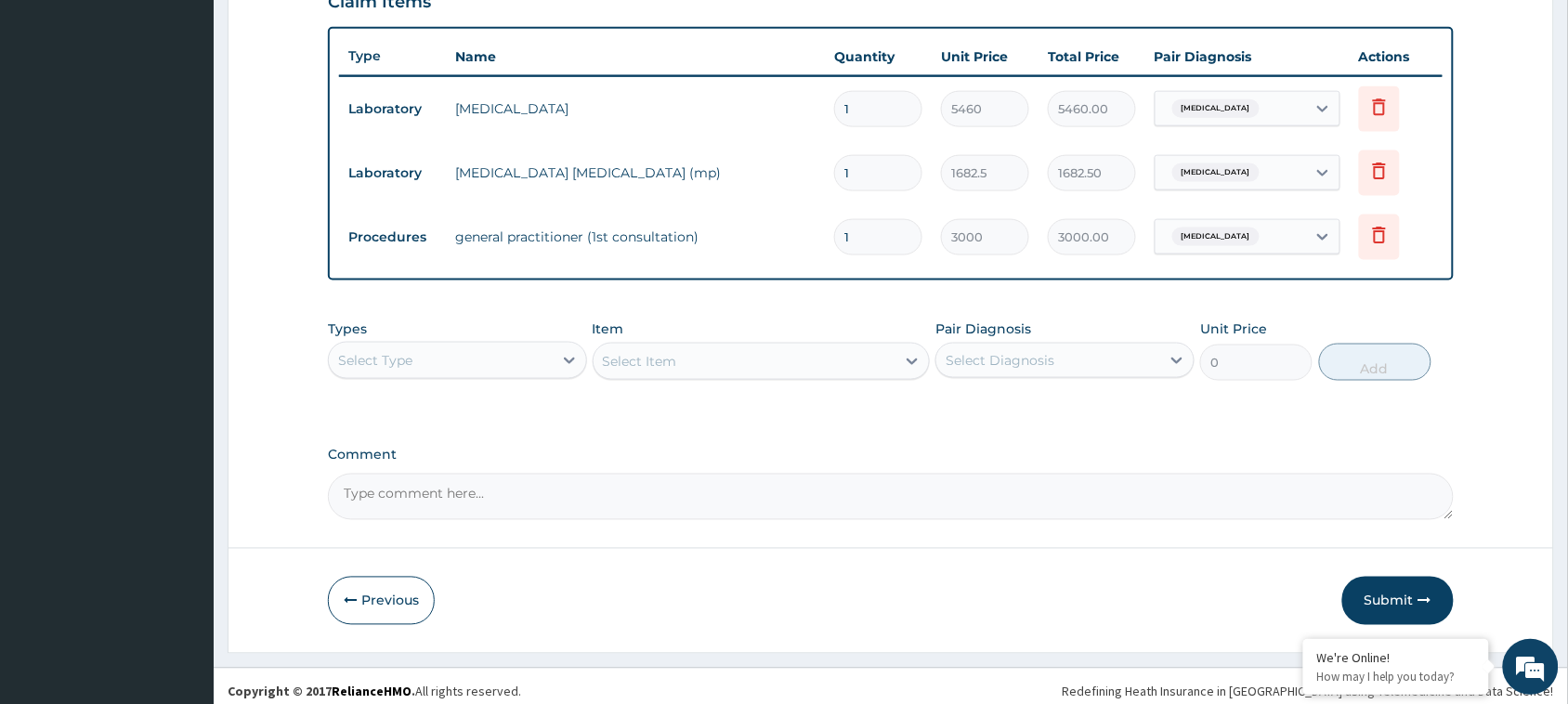
scroll to position [674, 0]
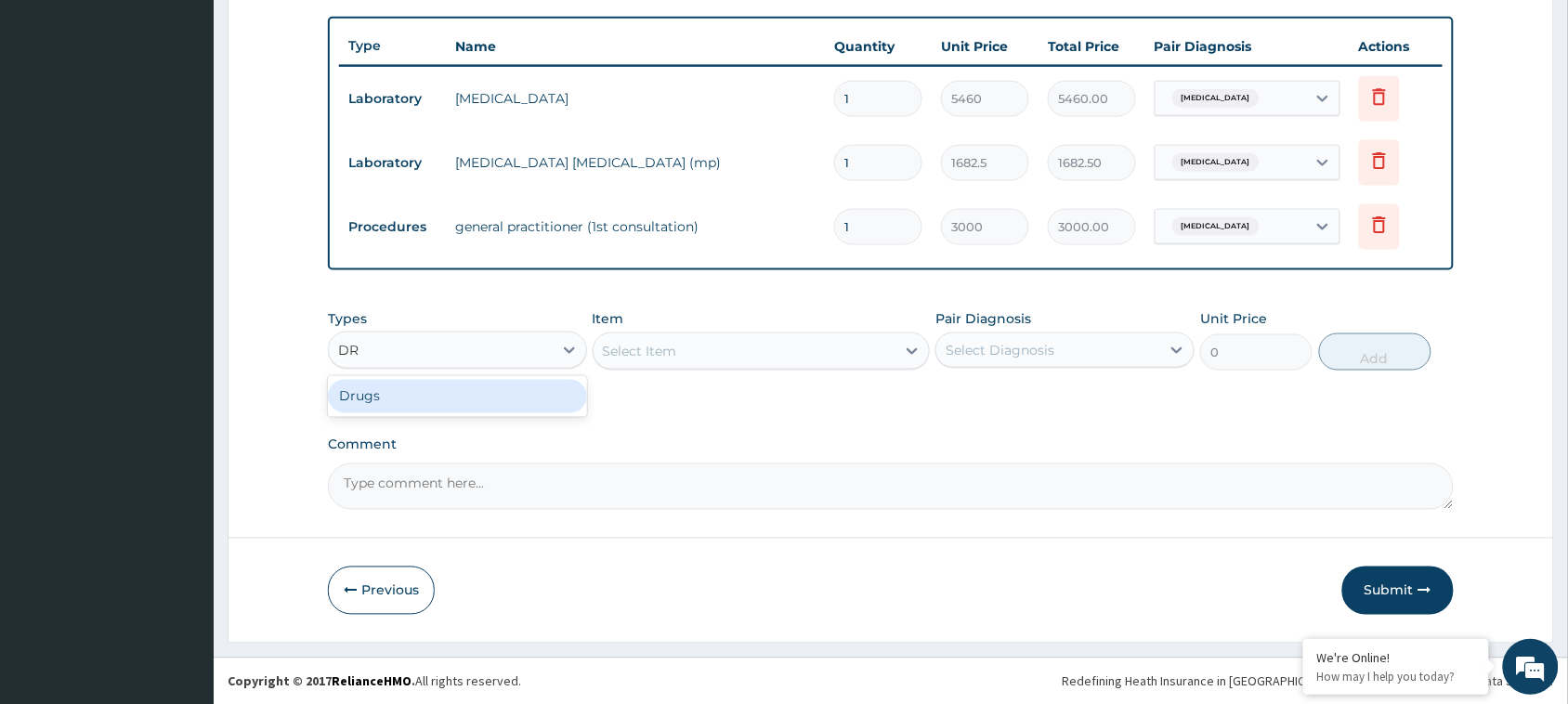
type input "DRU"
click at [405, 409] on div "Drugs" at bounding box center [457, 397] width 259 height 34
click at [718, 340] on div "Select Item" at bounding box center [745, 351] width 302 height 30
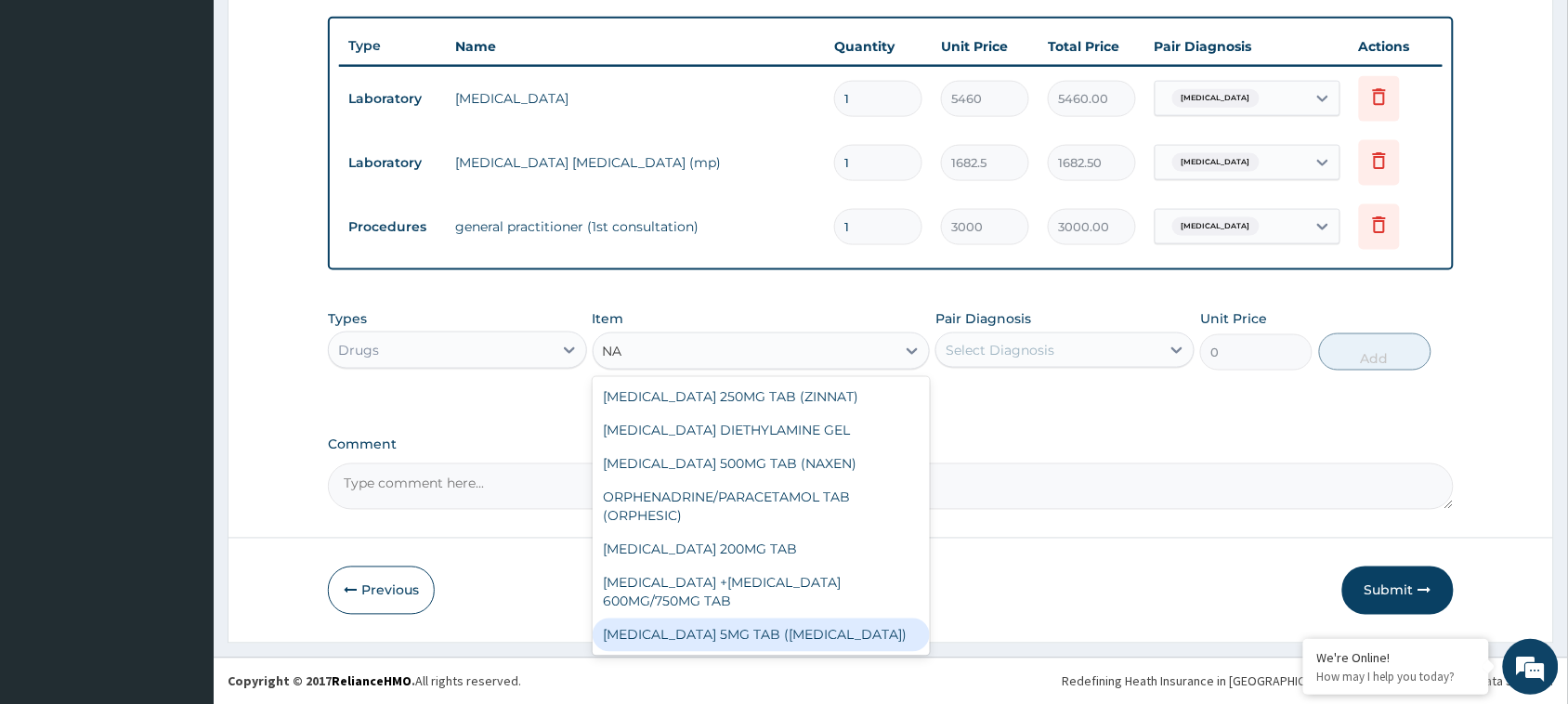
type input "N"
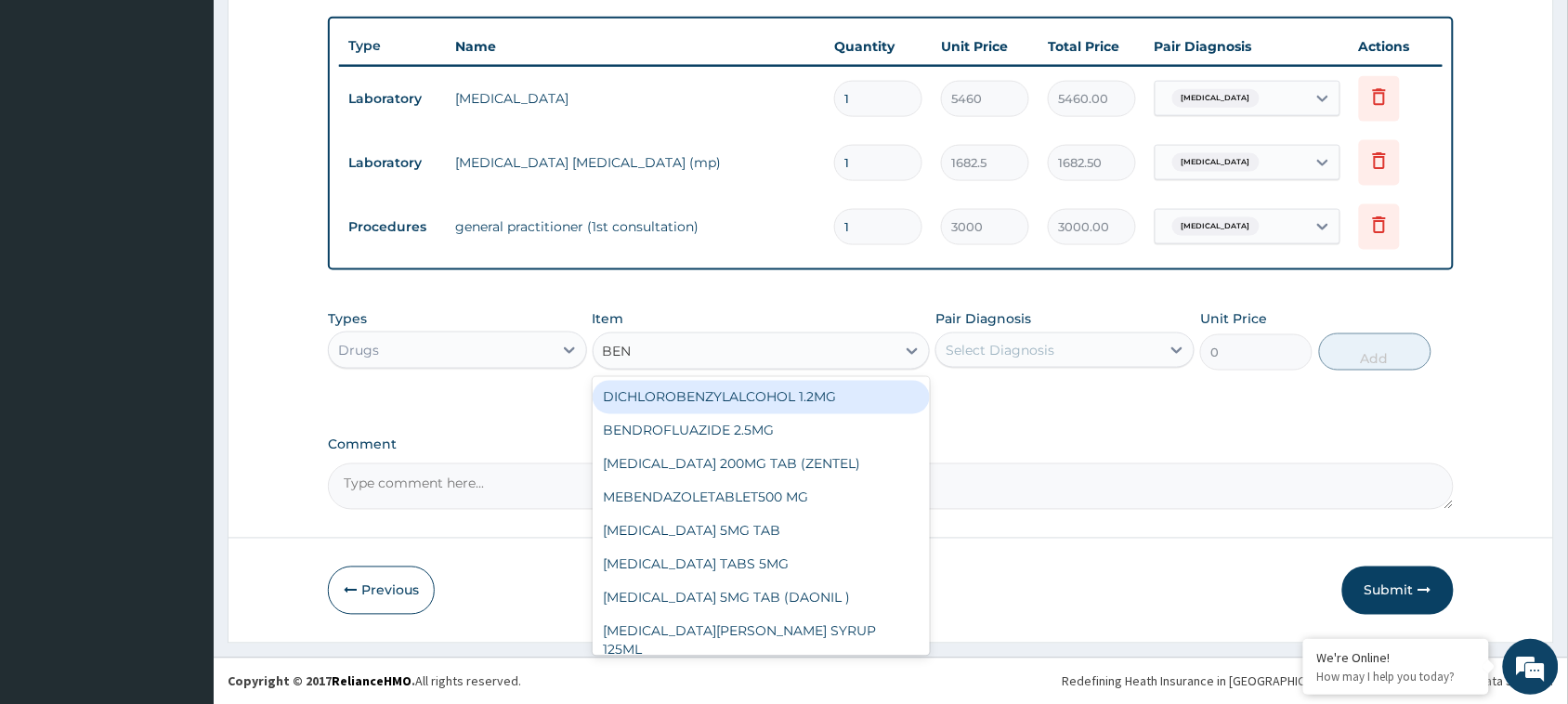
type input "BENY"
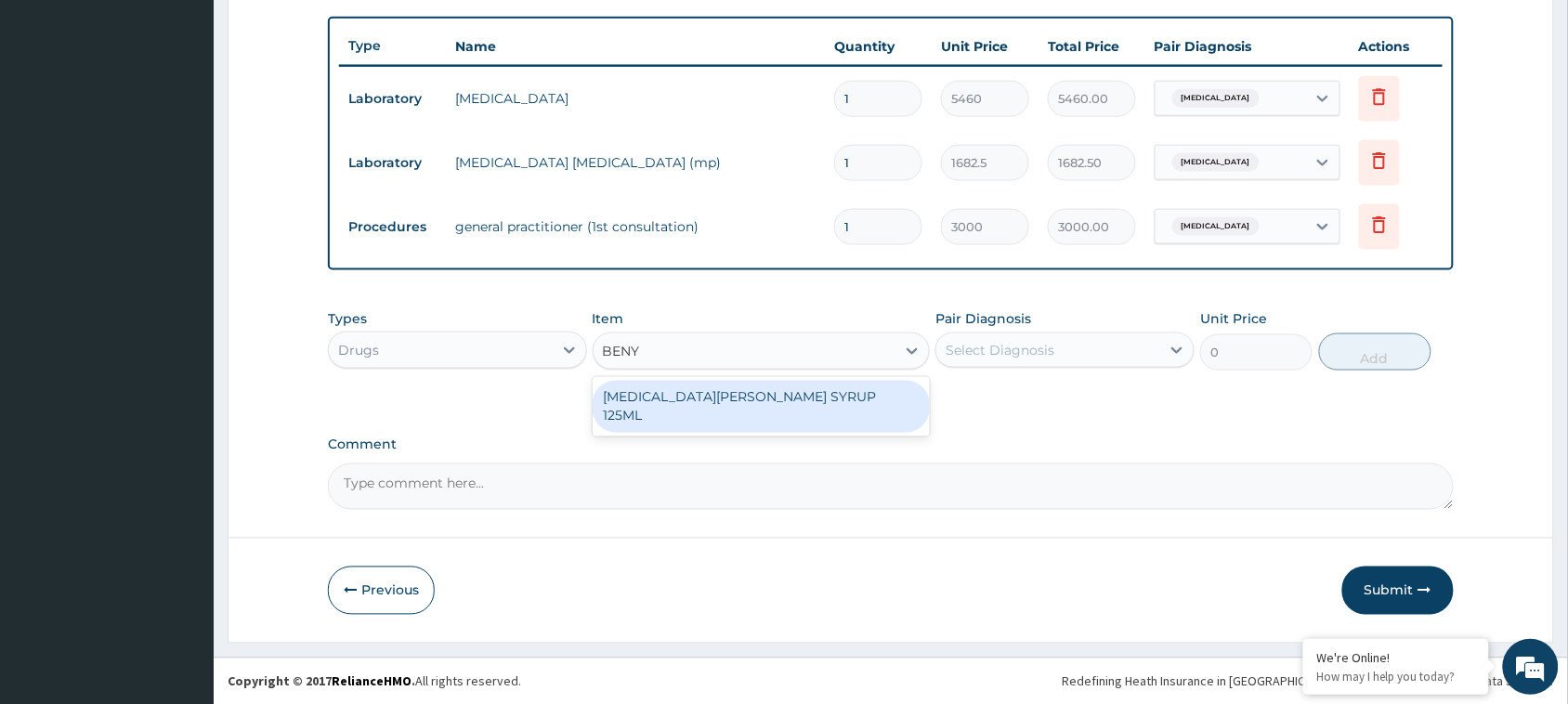
click at [735, 395] on div "[MEDICAL_DATA][PERSON_NAME] SYRUP 125ML" at bounding box center [761, 406] width 338 height 52
type input "3950"
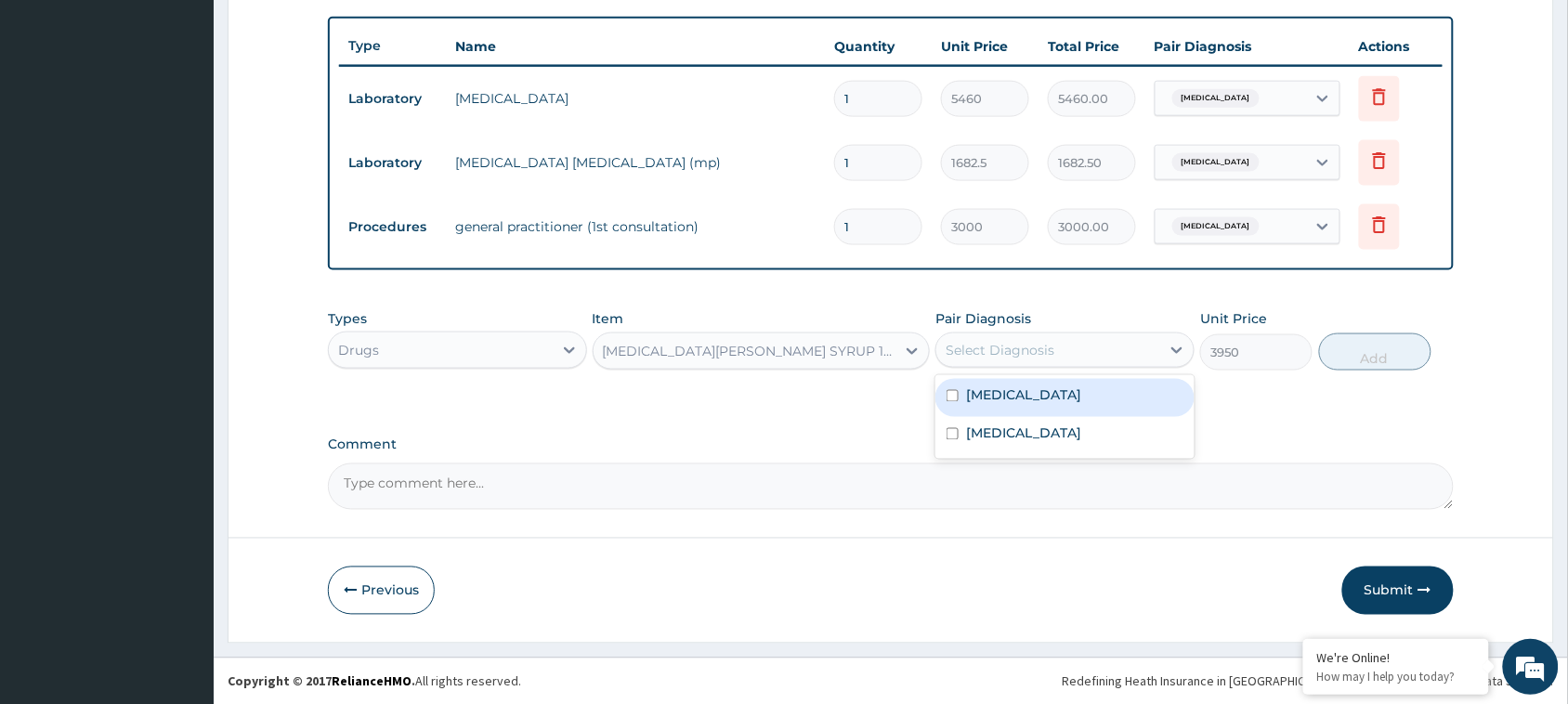
click at [1038, 348] on div "Select Diagnosis" at bounding box center [1000, 350] width 109 height 19
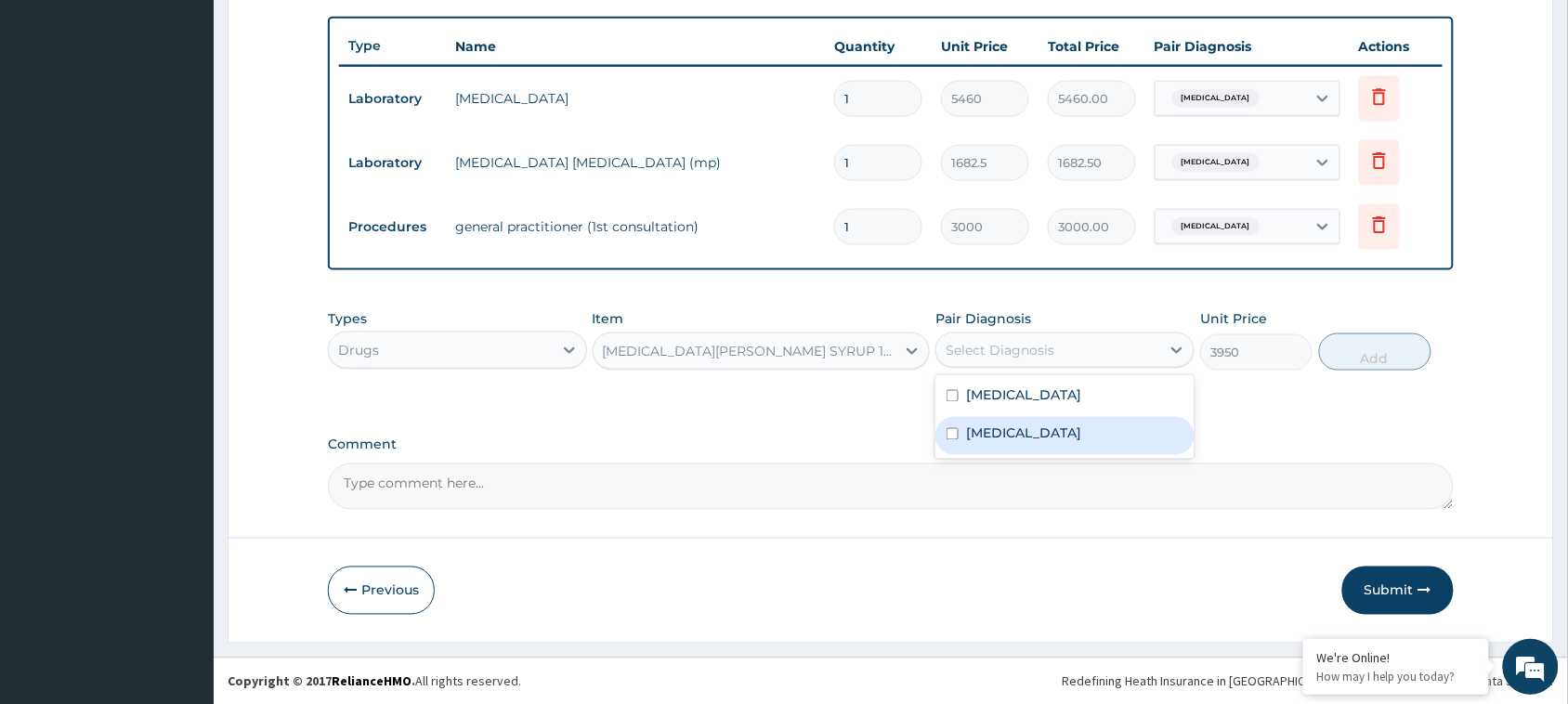
click at [1032, 422] on div "[MEDICAL_DATA]" at bounding box center [1065, 436] width 259 height 38
checkbox input "true"
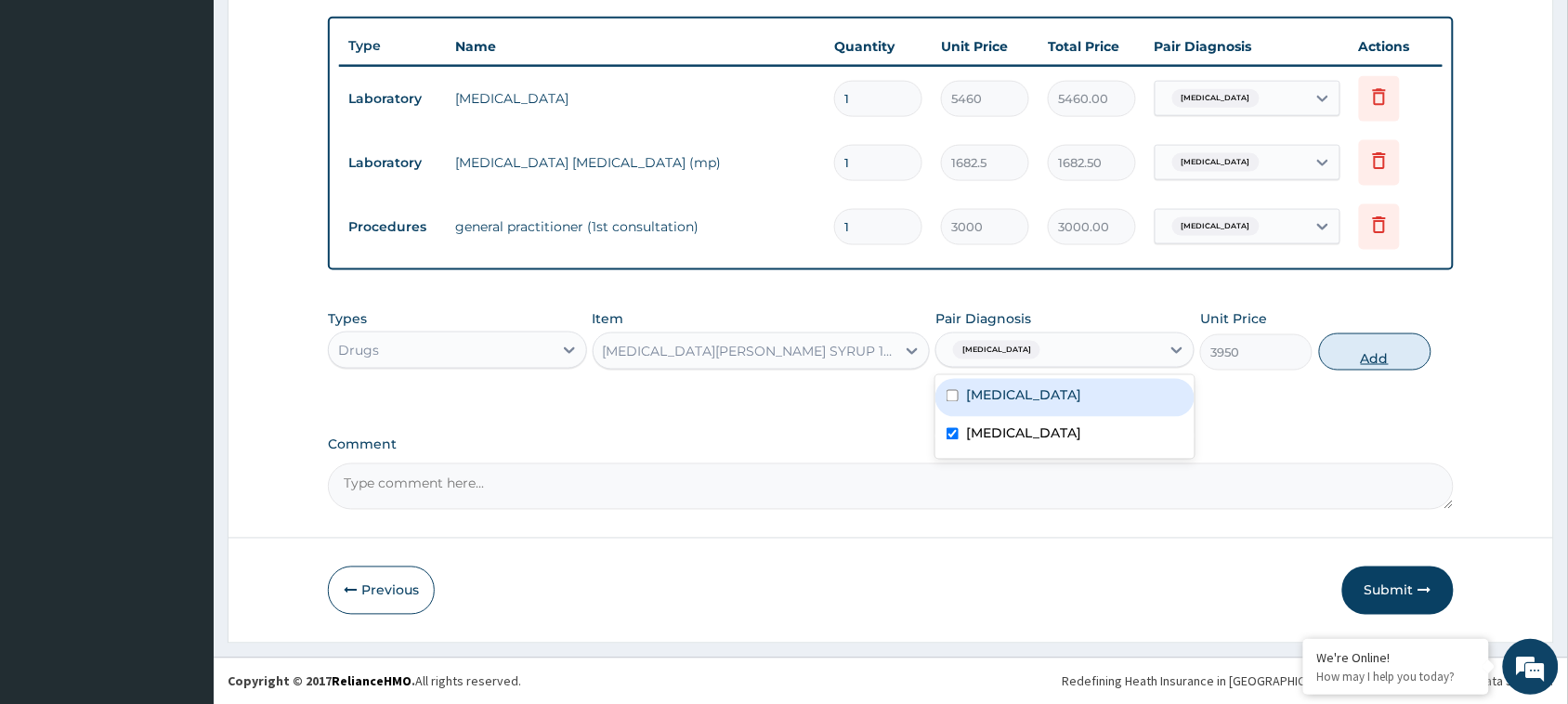
click at [1401, 344] on button "Add" at bounding box center [1376, 352] width 113 height 38
type input "0"
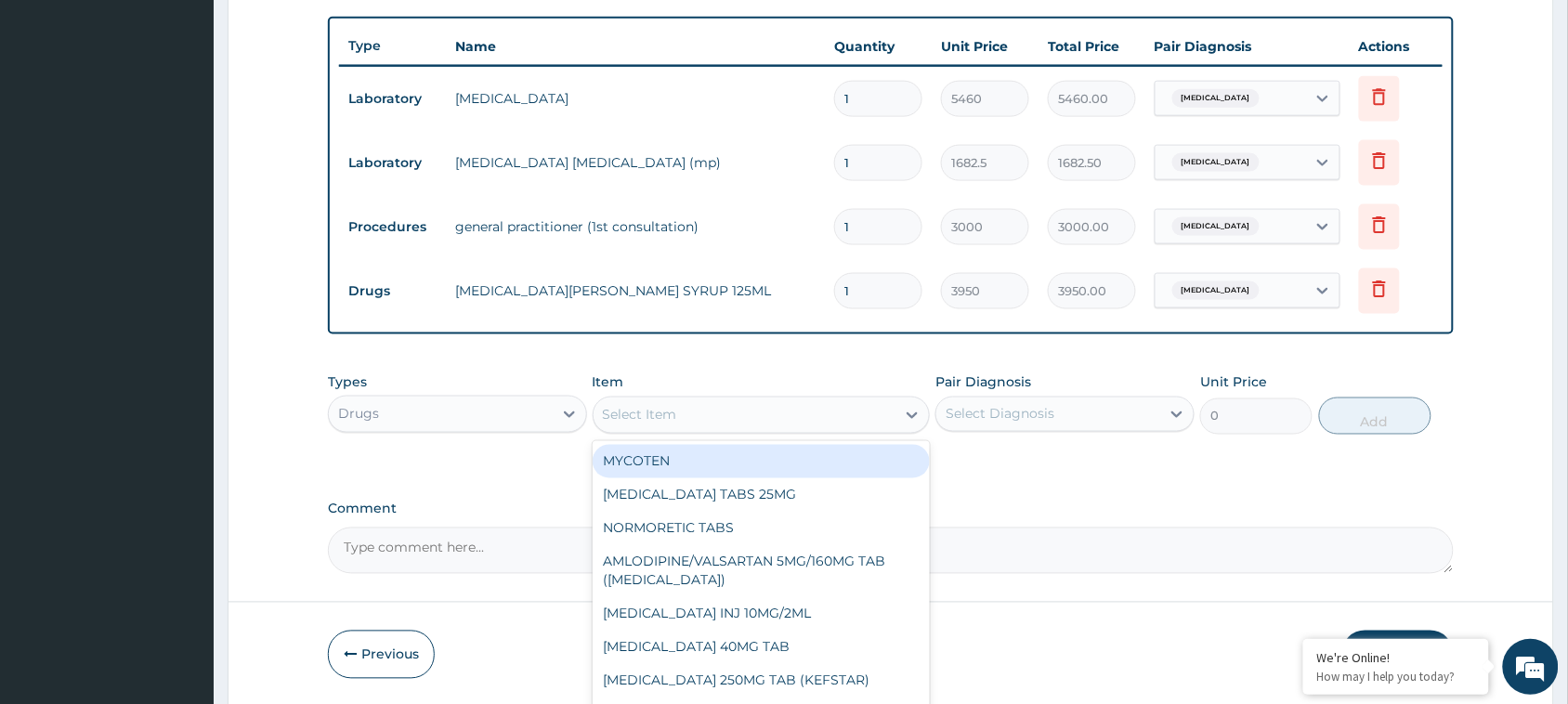
click at [650, 422] on div "Select Item" at bounding box center [639, 415] width 74 height 19
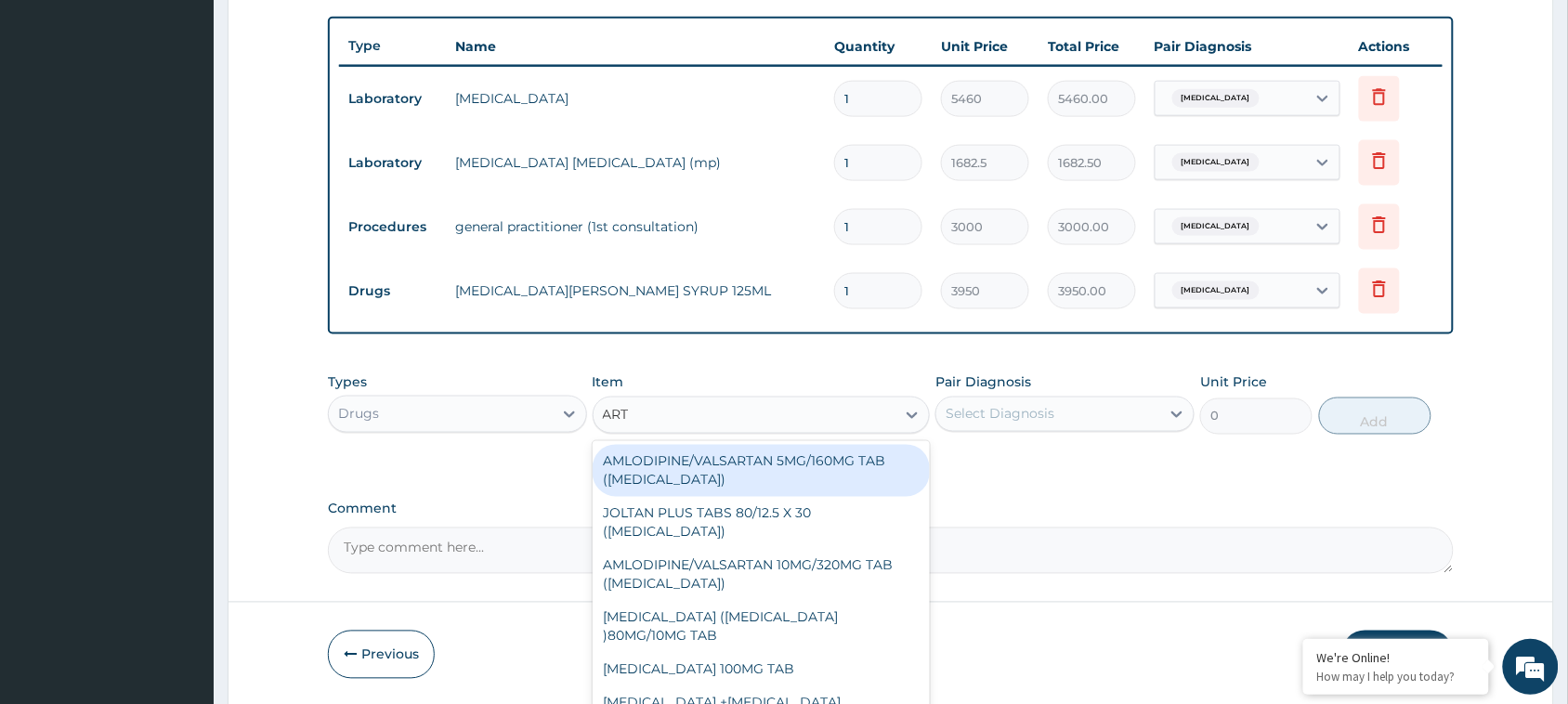
type input "ARTE"
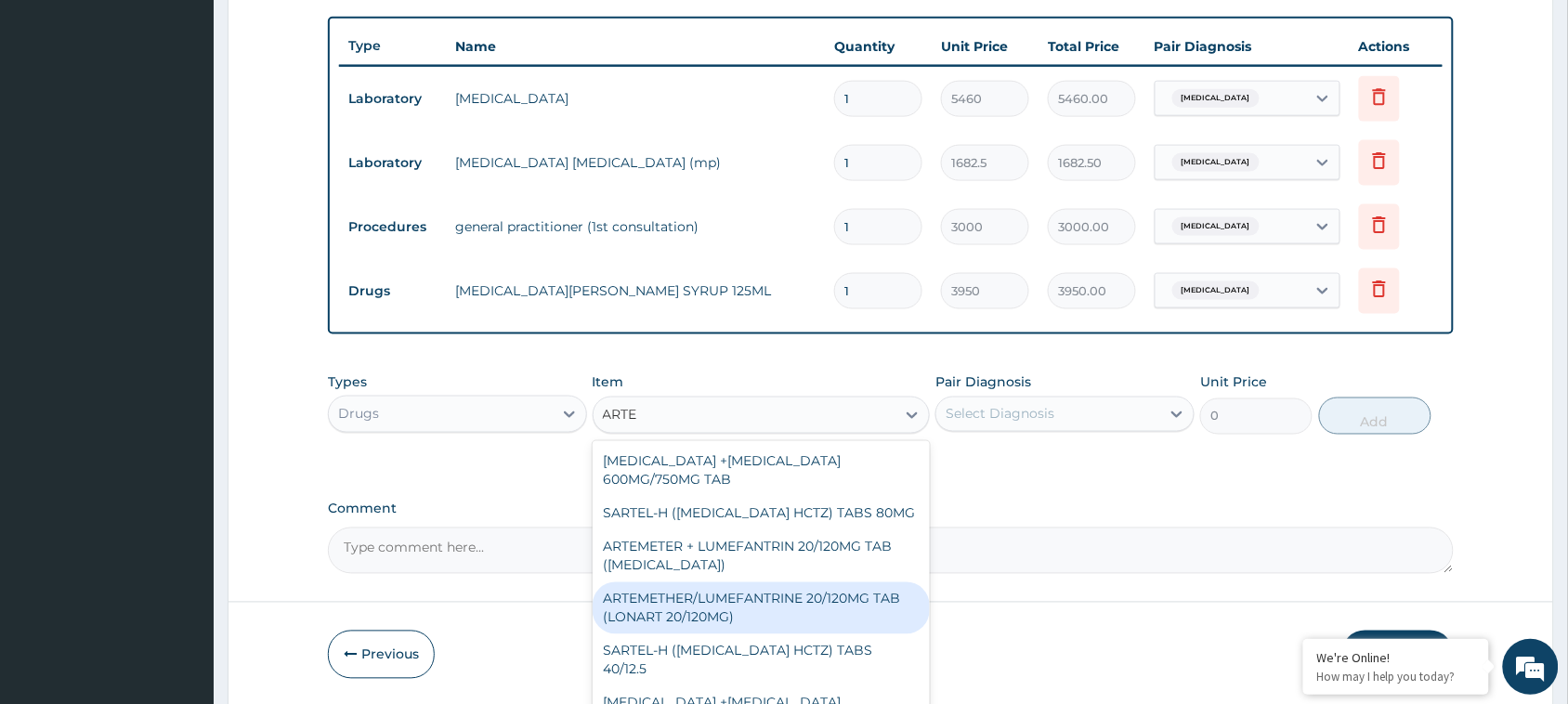
click at [783, 601] on div "ARTEMETHER/LUMEFANTRINE 20/120MG TAB (LONART 20/120MG)" at bounding box center [761, 607] width 338 height 52
type input "28.4076"
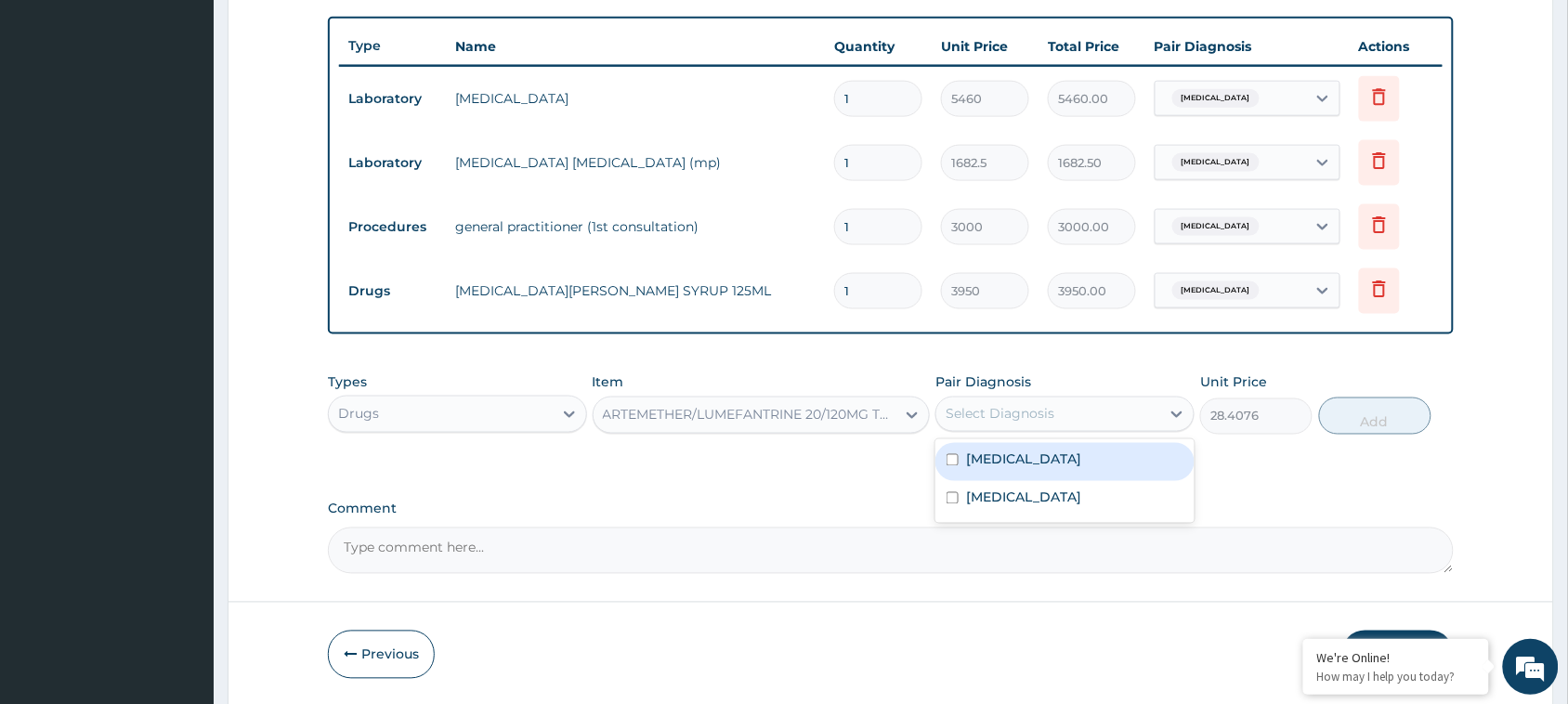
click at [1057, 400] on div "Select Diagnosis" at bounding box center [1048, 414] width 223 height 30
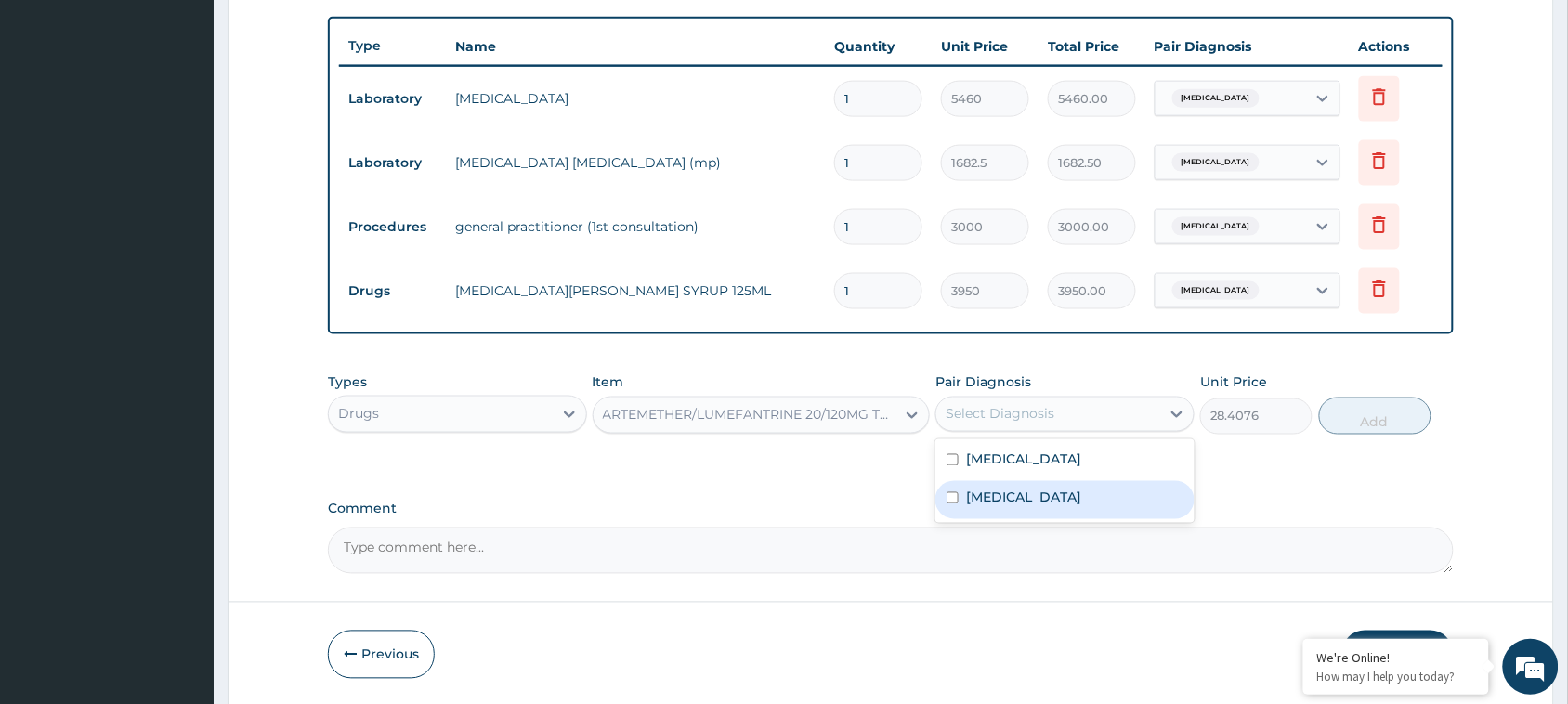
click at [1034, 494] on div "Malaria" at bounding box center [1065, 499] width 259 height 38
checkbox input "true"
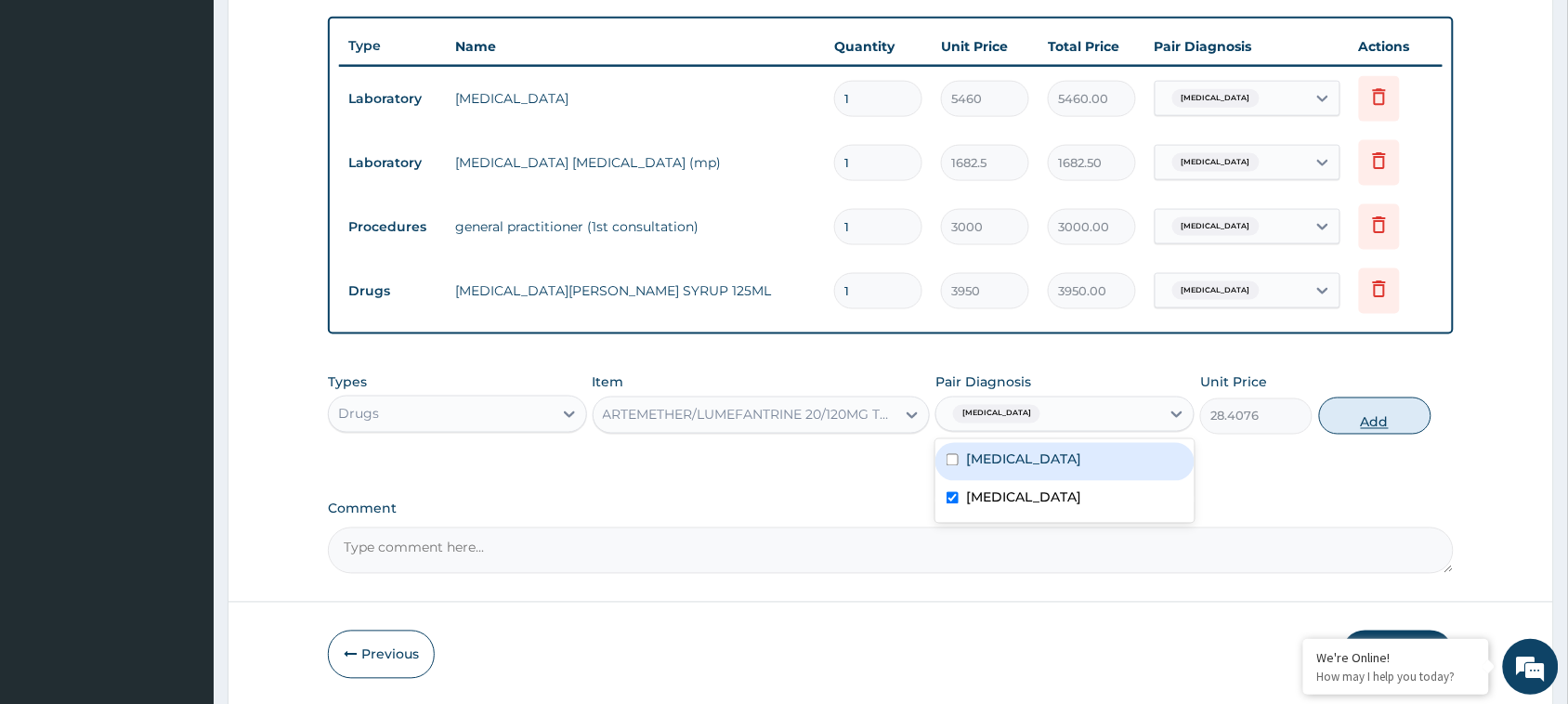
click at [1375, 413] on button "Add" at bounding box center [1376, 416] width 113 height 38
type input "0"
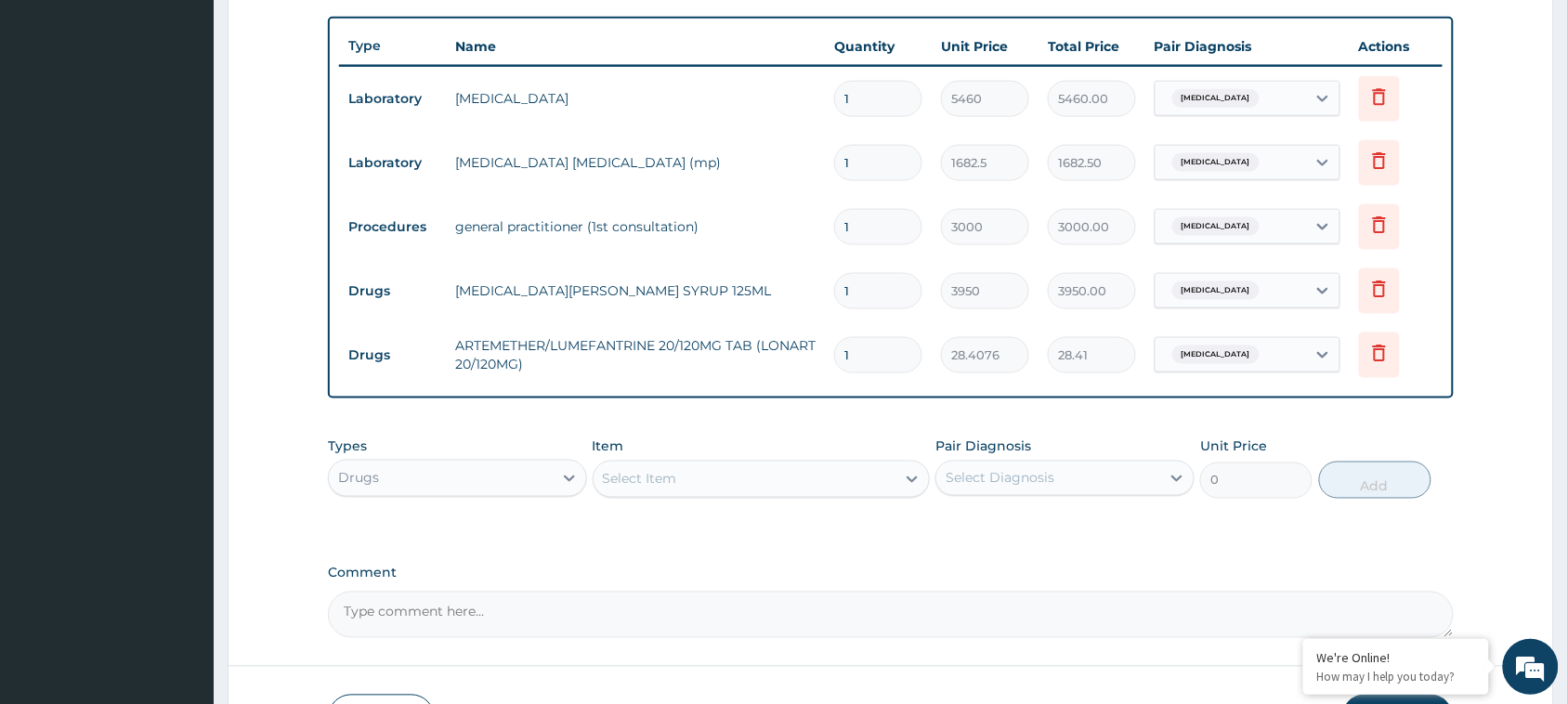
type input "0.00"
type input "6"
type input "170.45"
type input "6"
click at [814, 475] on div "Select Item" at bounding box center [745, 480] width 302 height 30
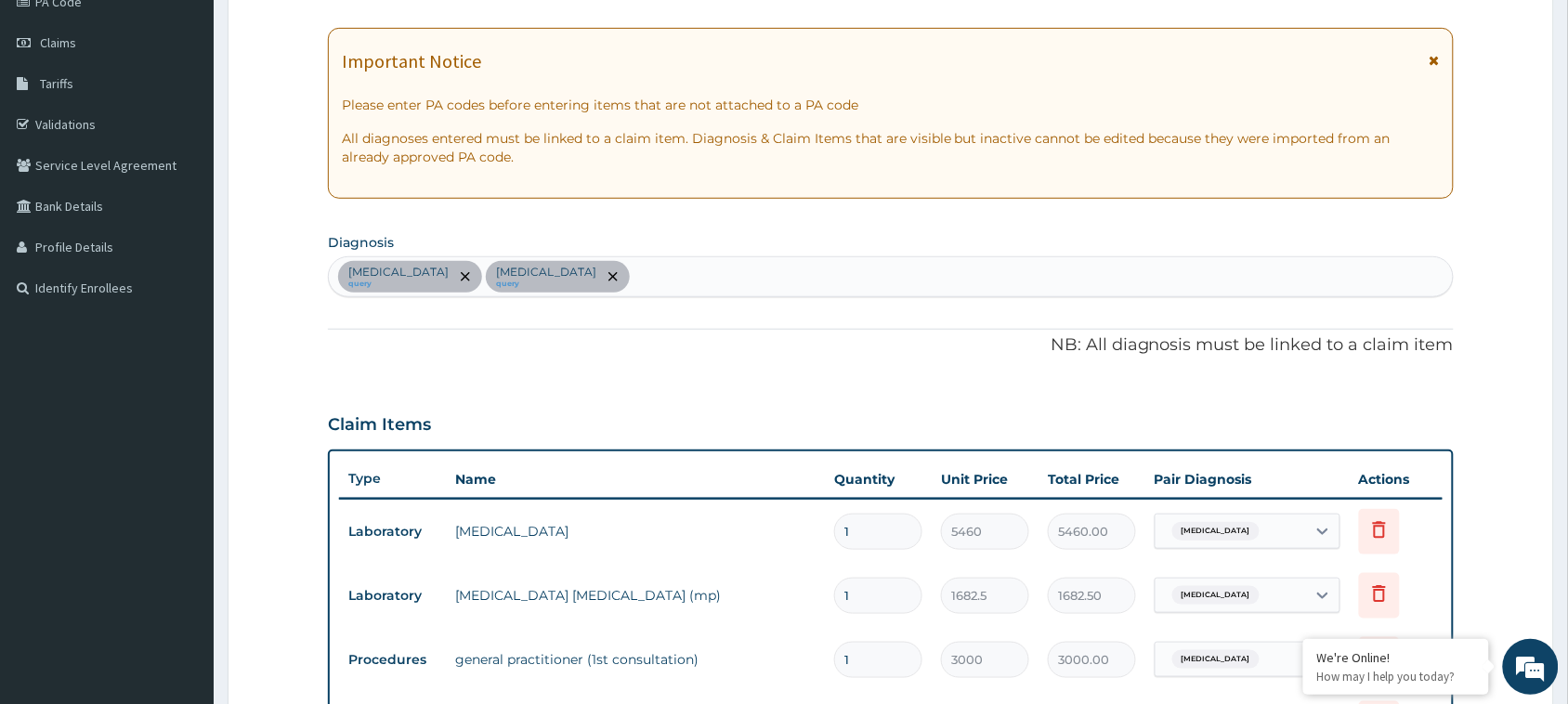
scroll to position [232, 0]
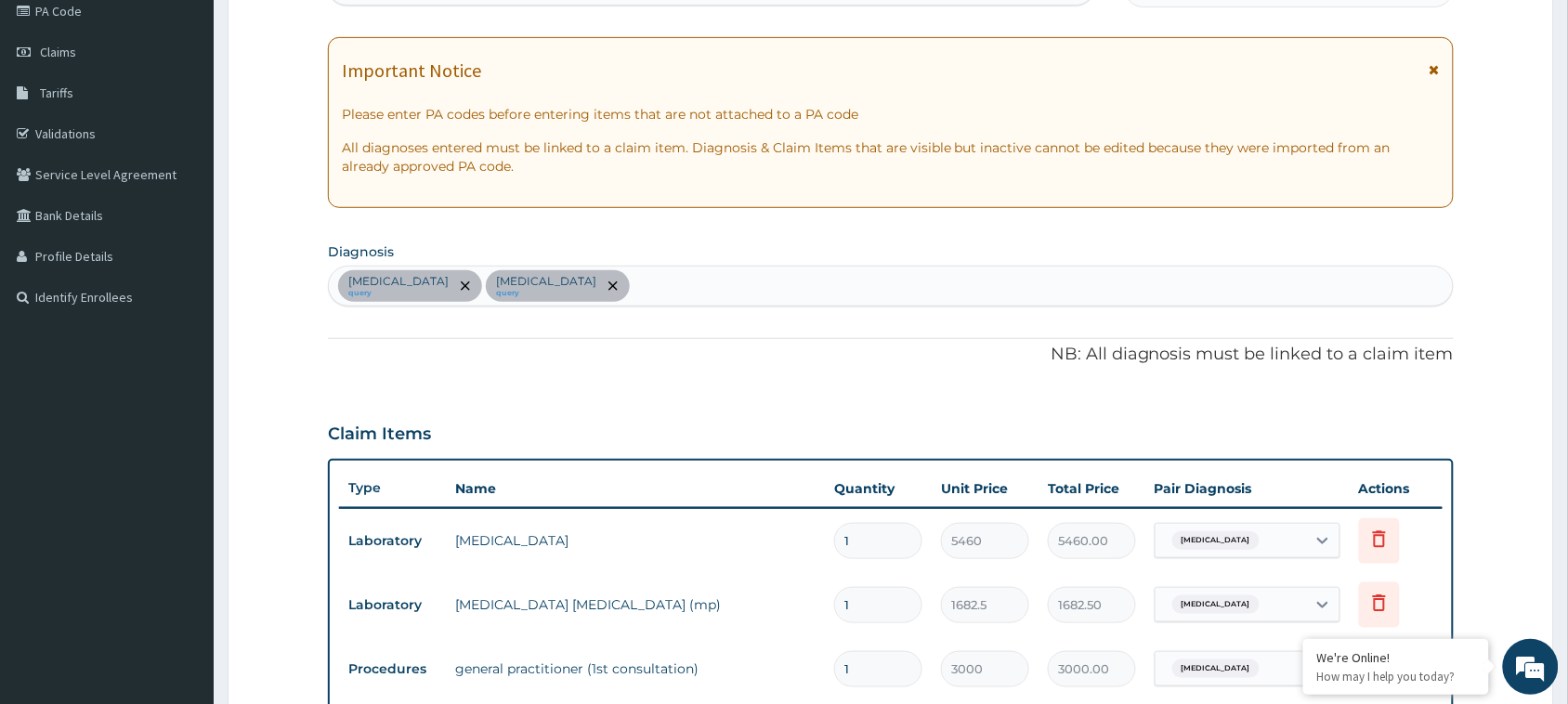
click at [611, 298] on div "Sepsis query Malaria query" at bounding box center [890, 286] width 1124 height 39
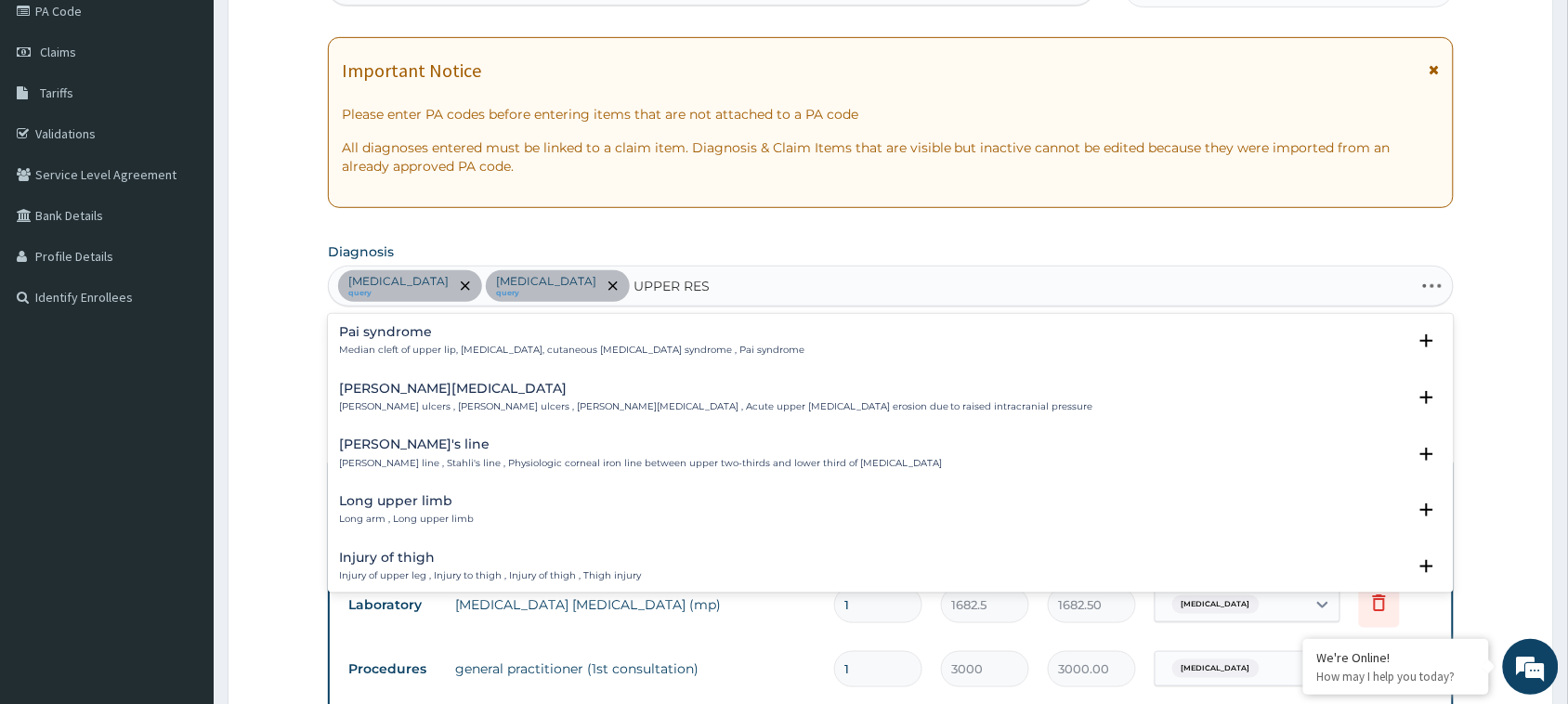
type input "UPPER RESP"
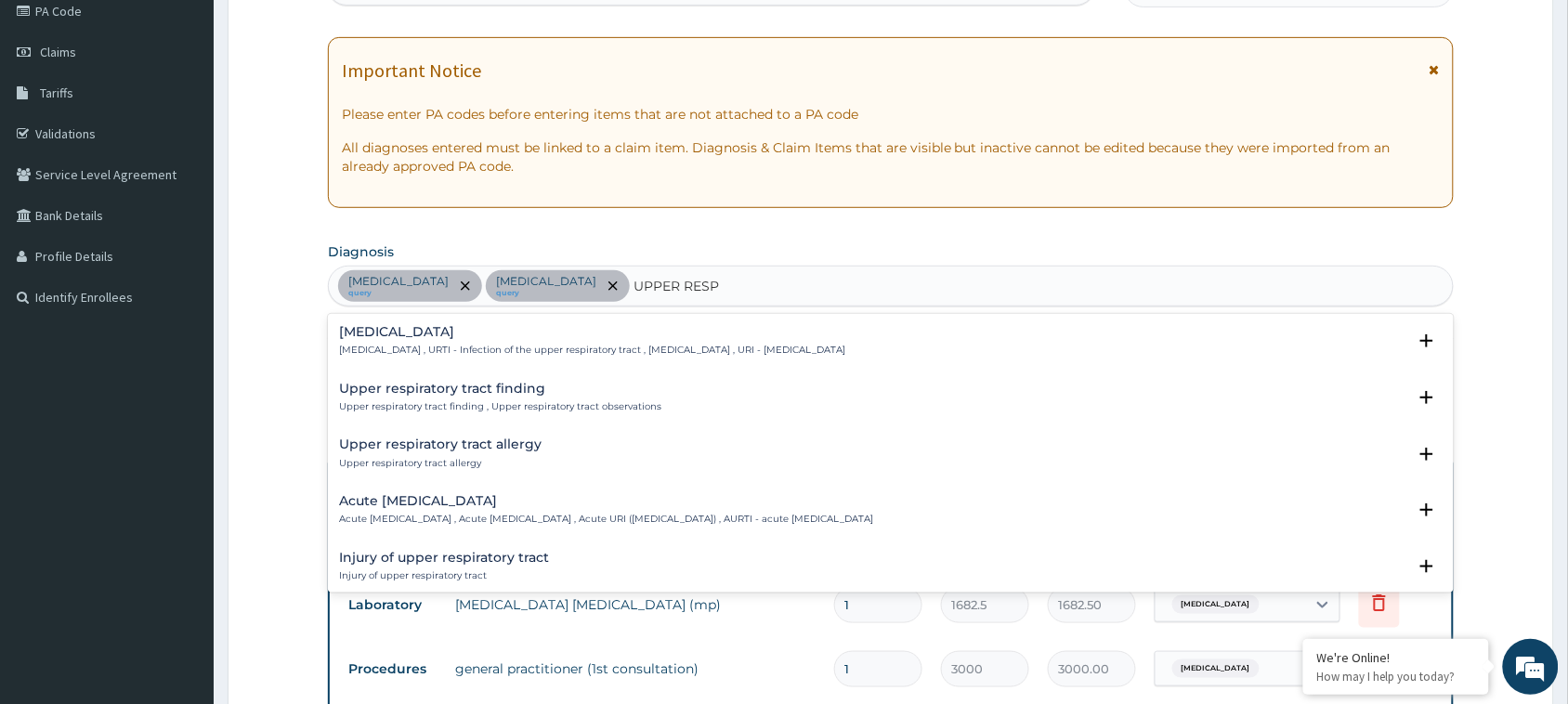
click at [532, 318] on div "Upper respiratory infection Upper respiratory infection , URTI - Infection of t…" at bounding box center [890, 345] width 1126 height 56
click at [499, 506] on h4 "Acute upper respiratory infection" at bounding box center [606, 500] width 534 height 14
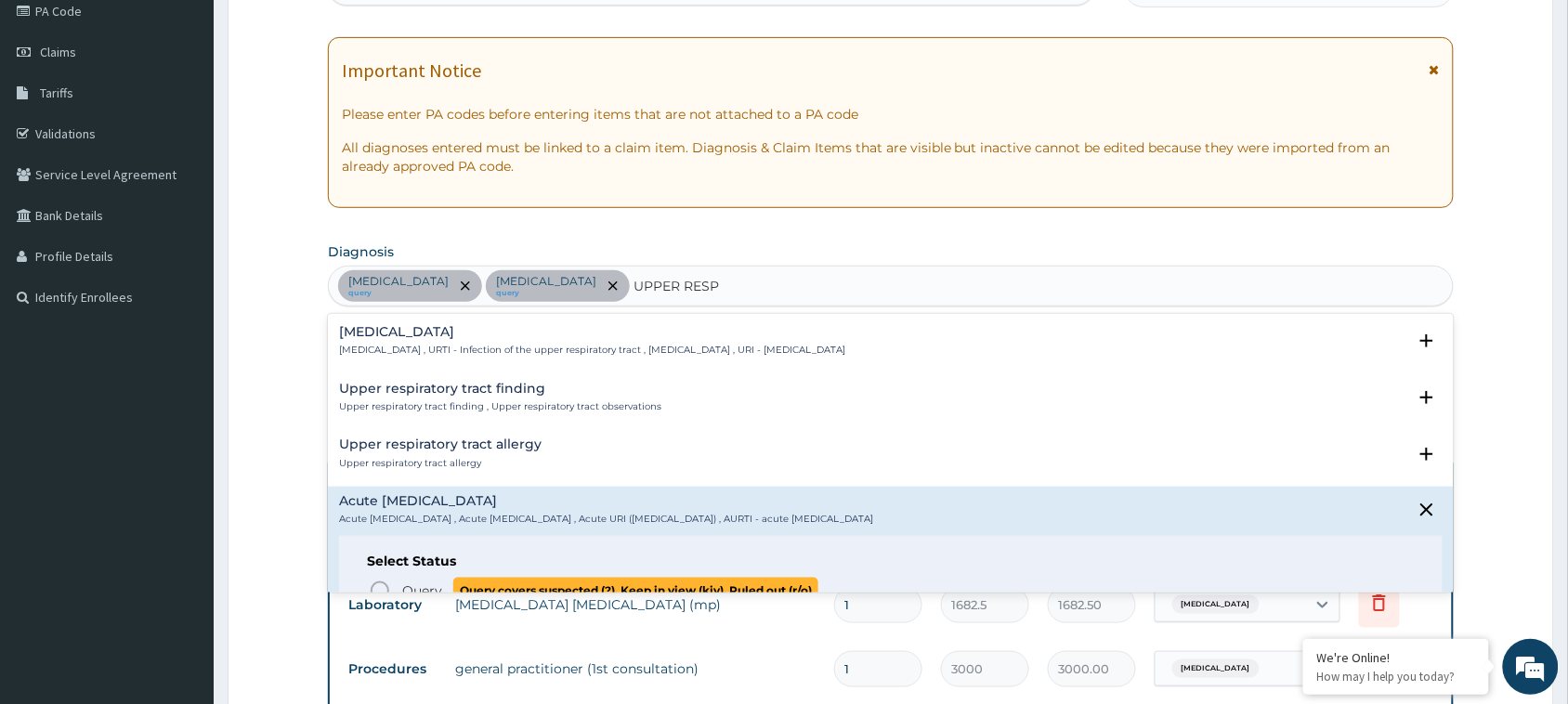
click at [384, 581] on icon "status option query" at bounding box center [380, 590] width 23 height 23
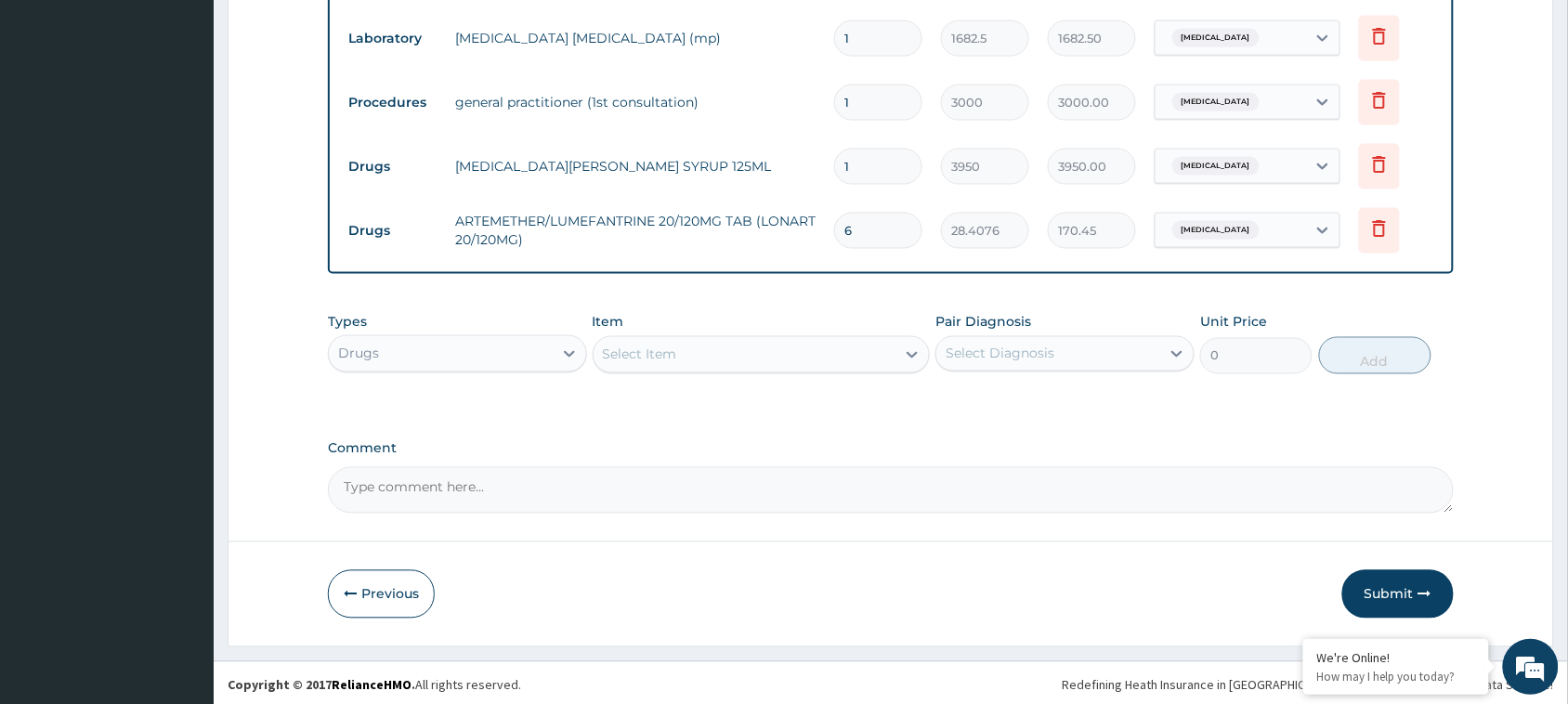
scroll to position [802, 0]
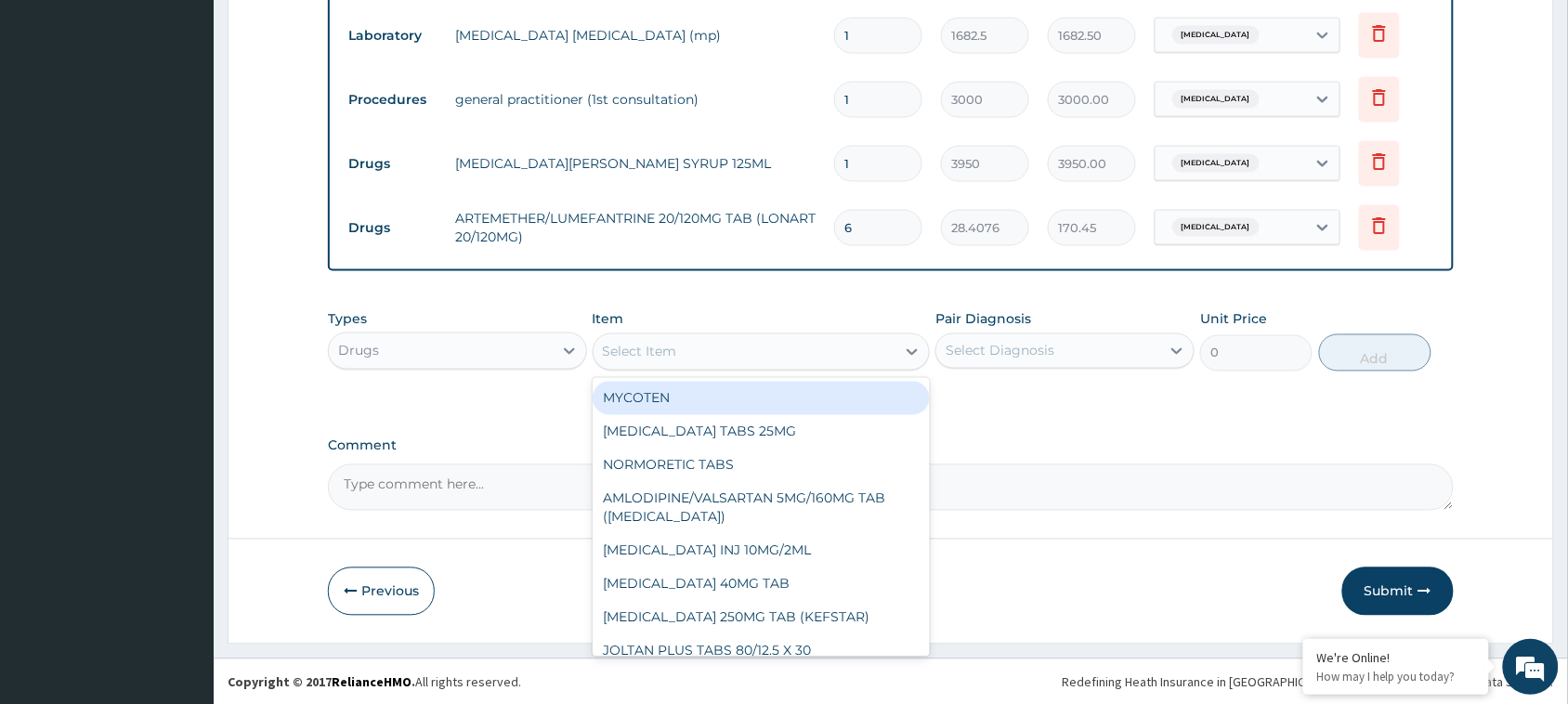
click at [831, 355] on div "Select Item" at bounding box center [745, 352] width 302 height 30
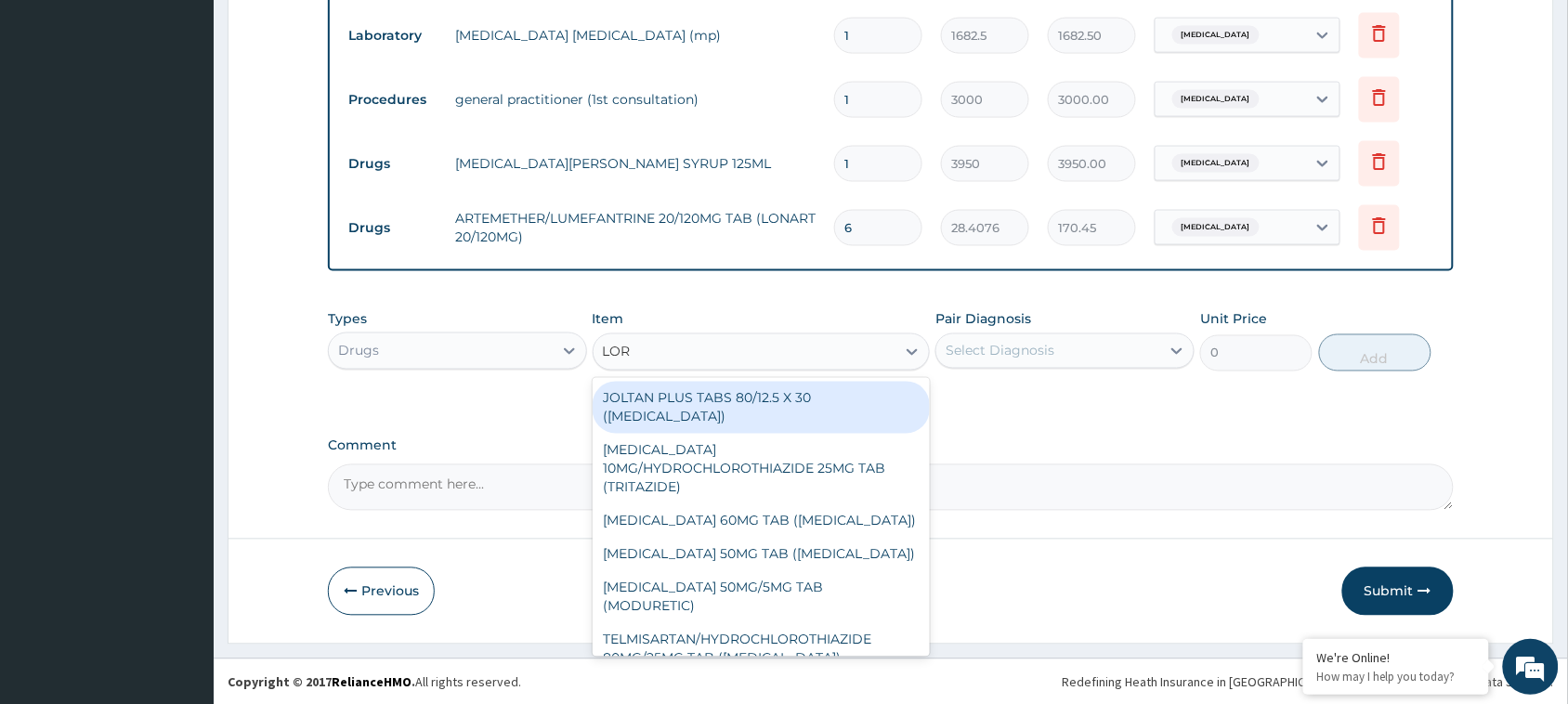
type input "LORA"
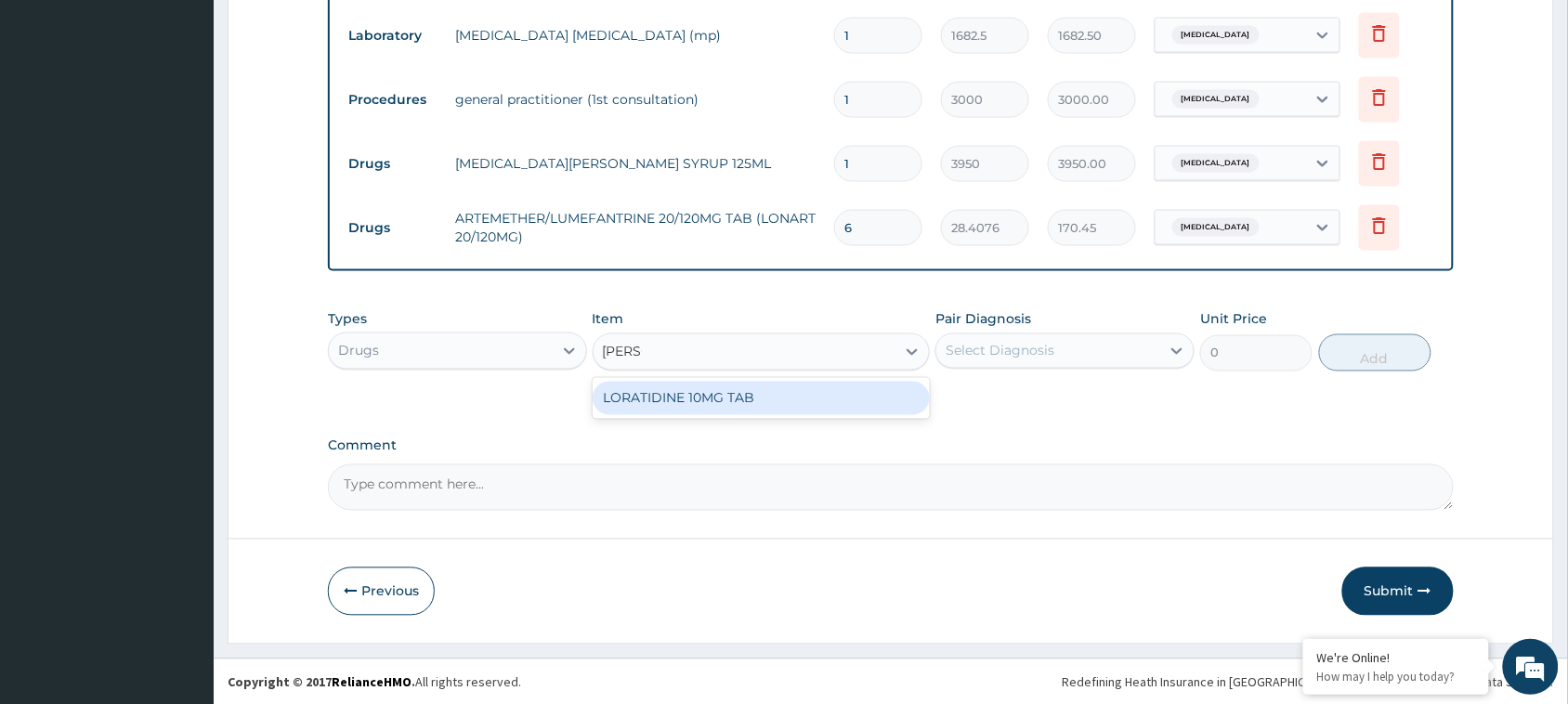
click at [800, 396] on div "LORATIDINE 10MG TAB" at bounding box center [761, 399] width 338 height 34
type input "50.1634"
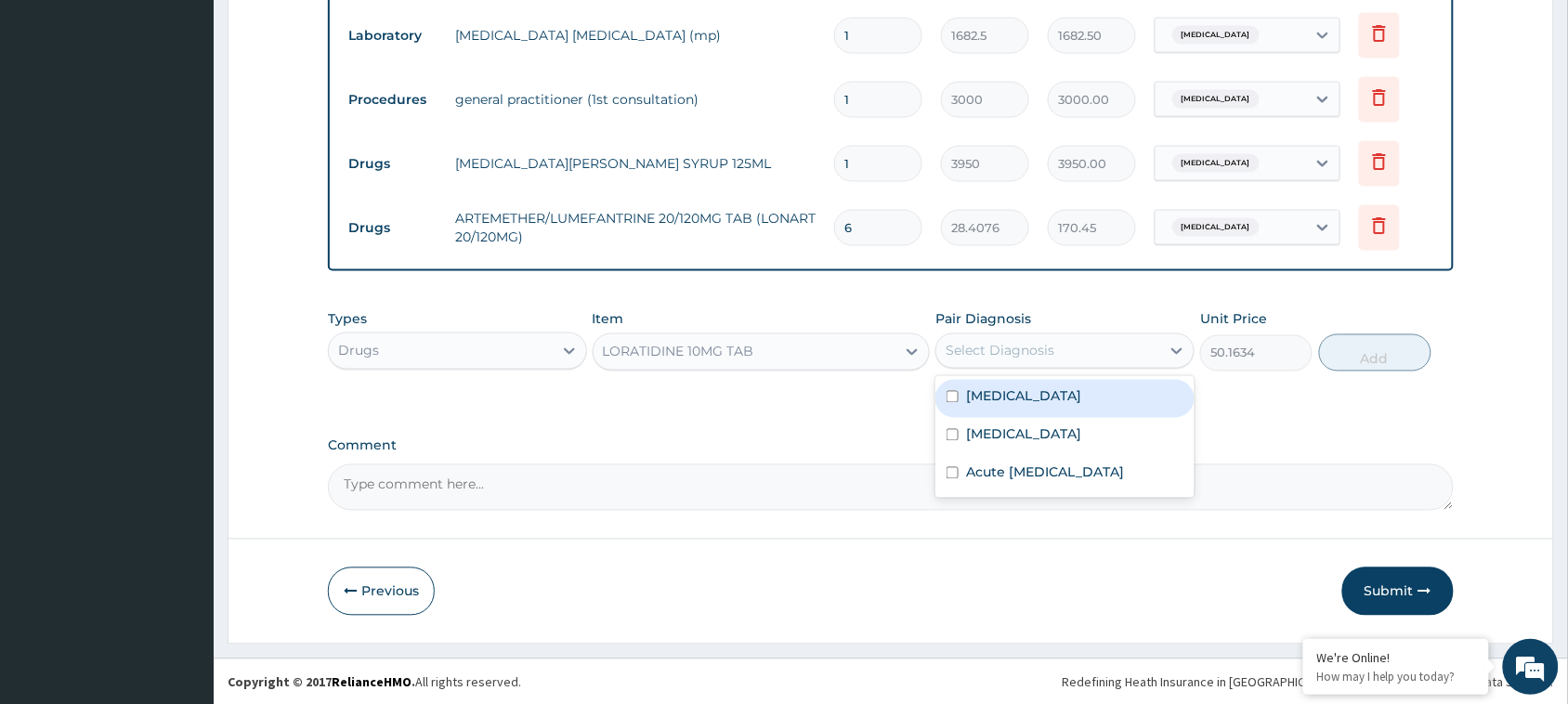
click at [1032, 353] on div "Select Diagnosis" at bounding box center [1000, 351] width 109 height 19
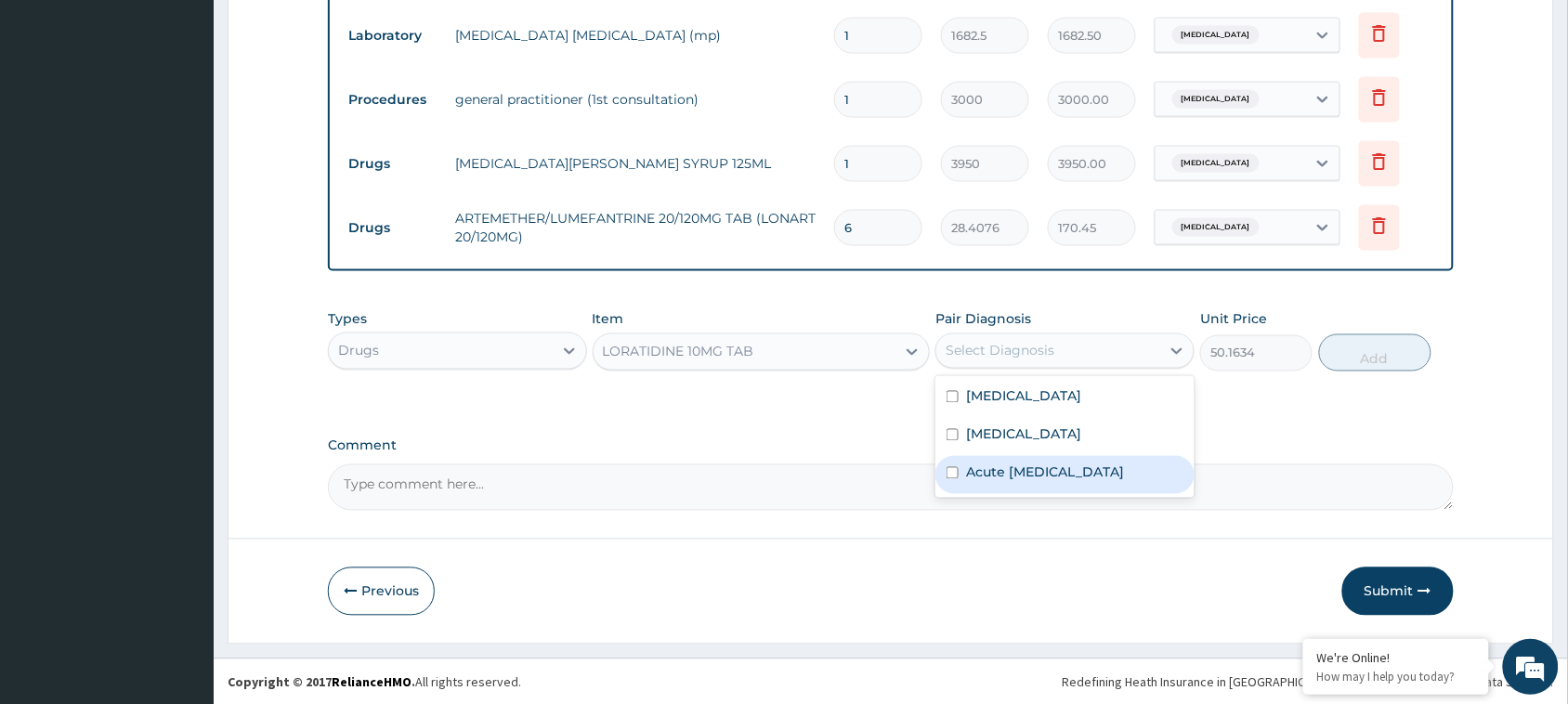
click at [996, 471] on label "Acute upper respiratory infection" at bounding box center [1045, 473] width 158 height 19
checkbox input "true"
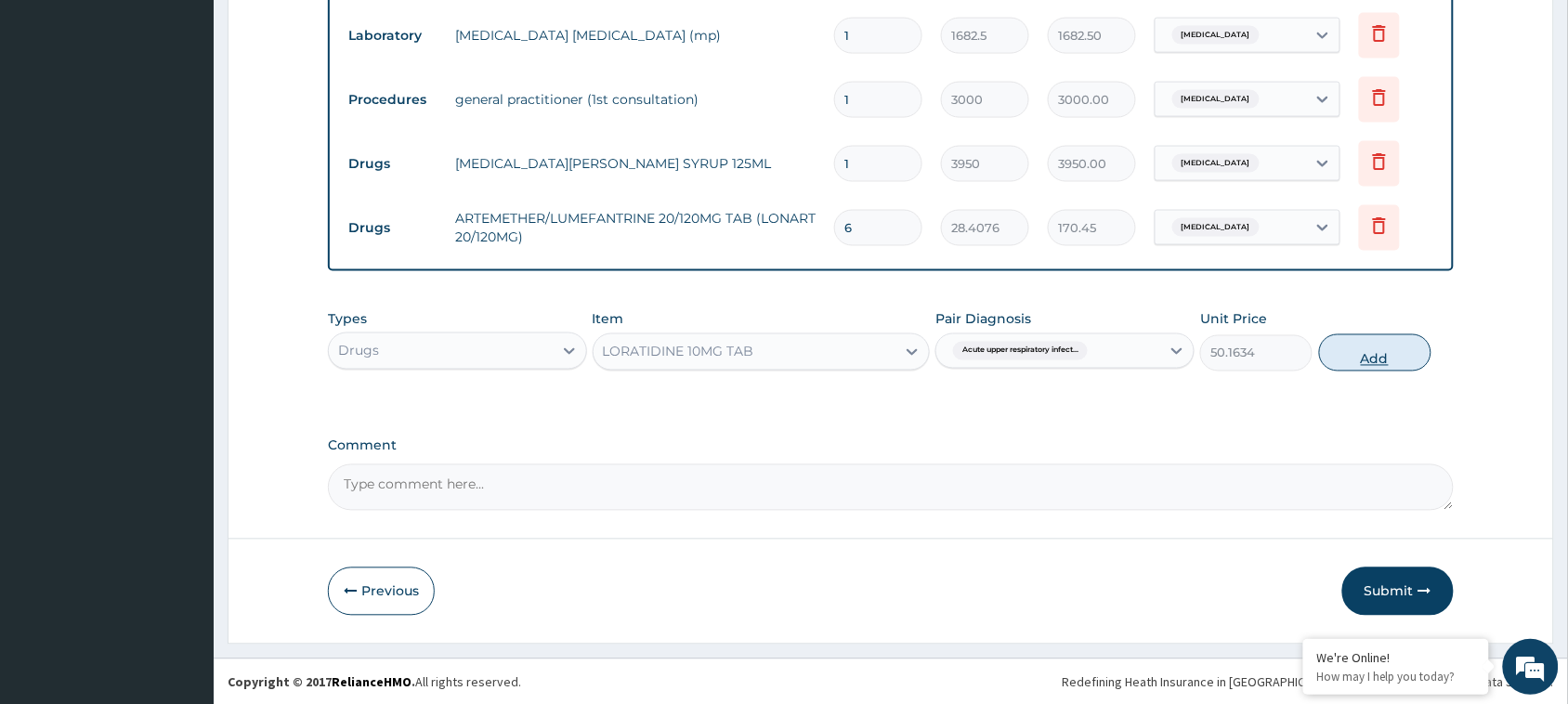
click at [1356, 345] on button "Add" at bounding box center [1376, 353] width 113 height 38
type input "0"
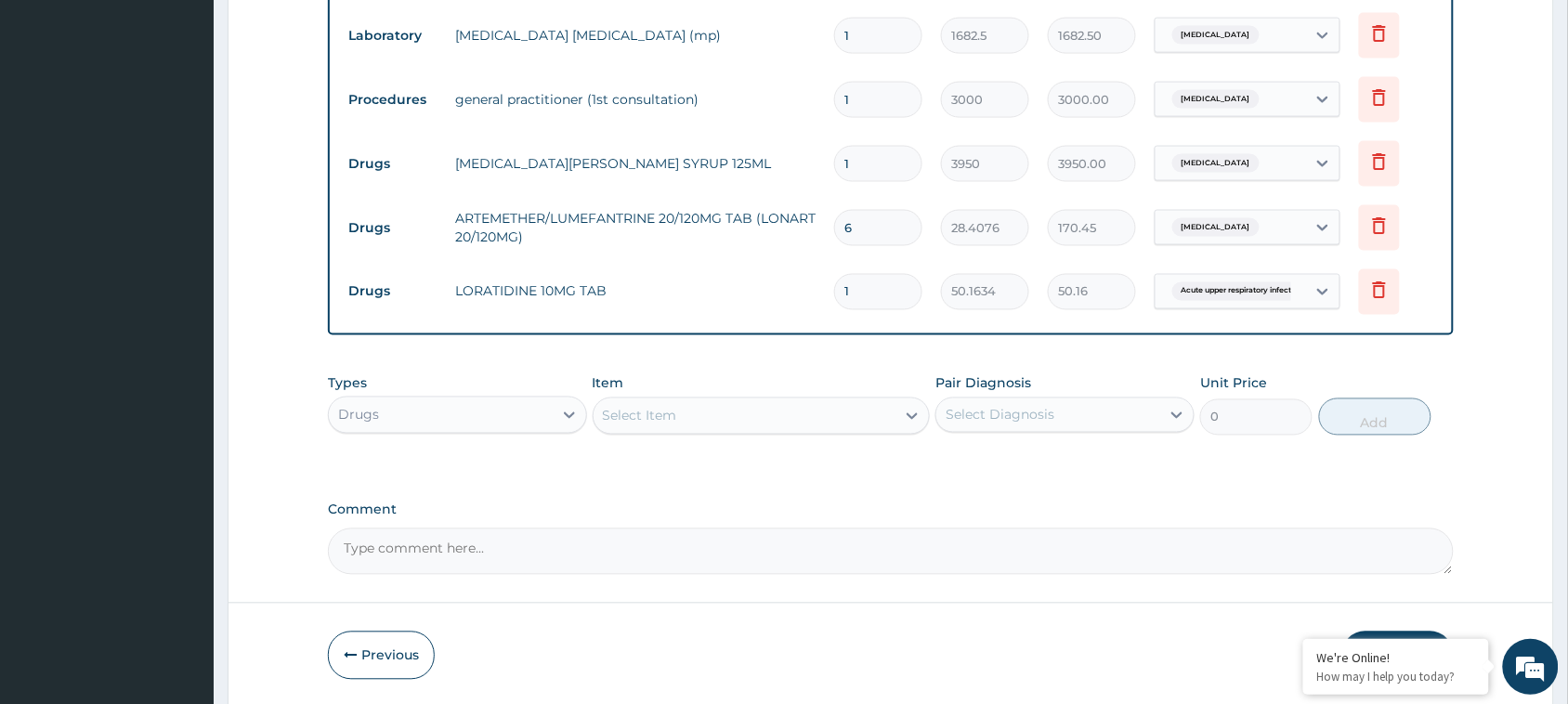
type input "0.00"
type input "5"
type input "250.82"
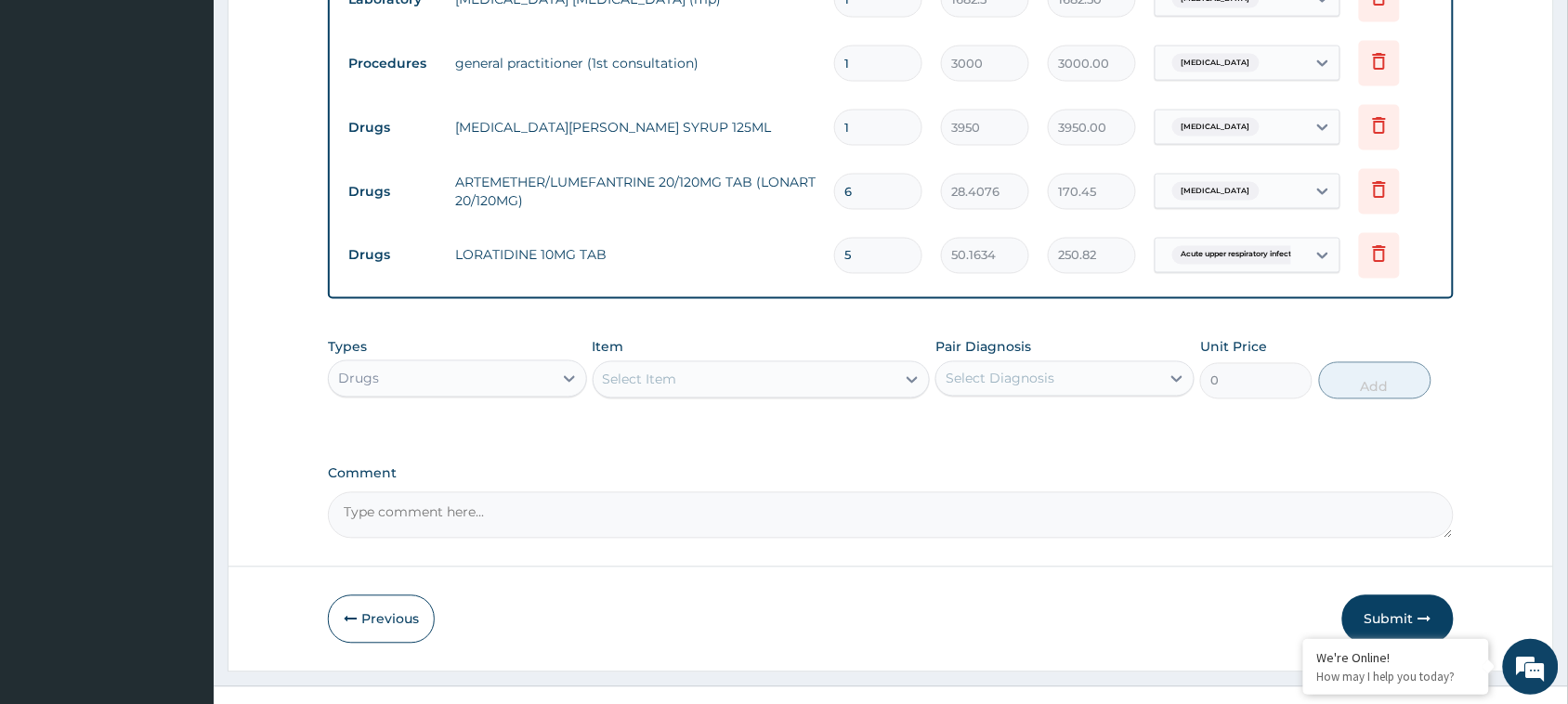
scroll to position [865, 0]
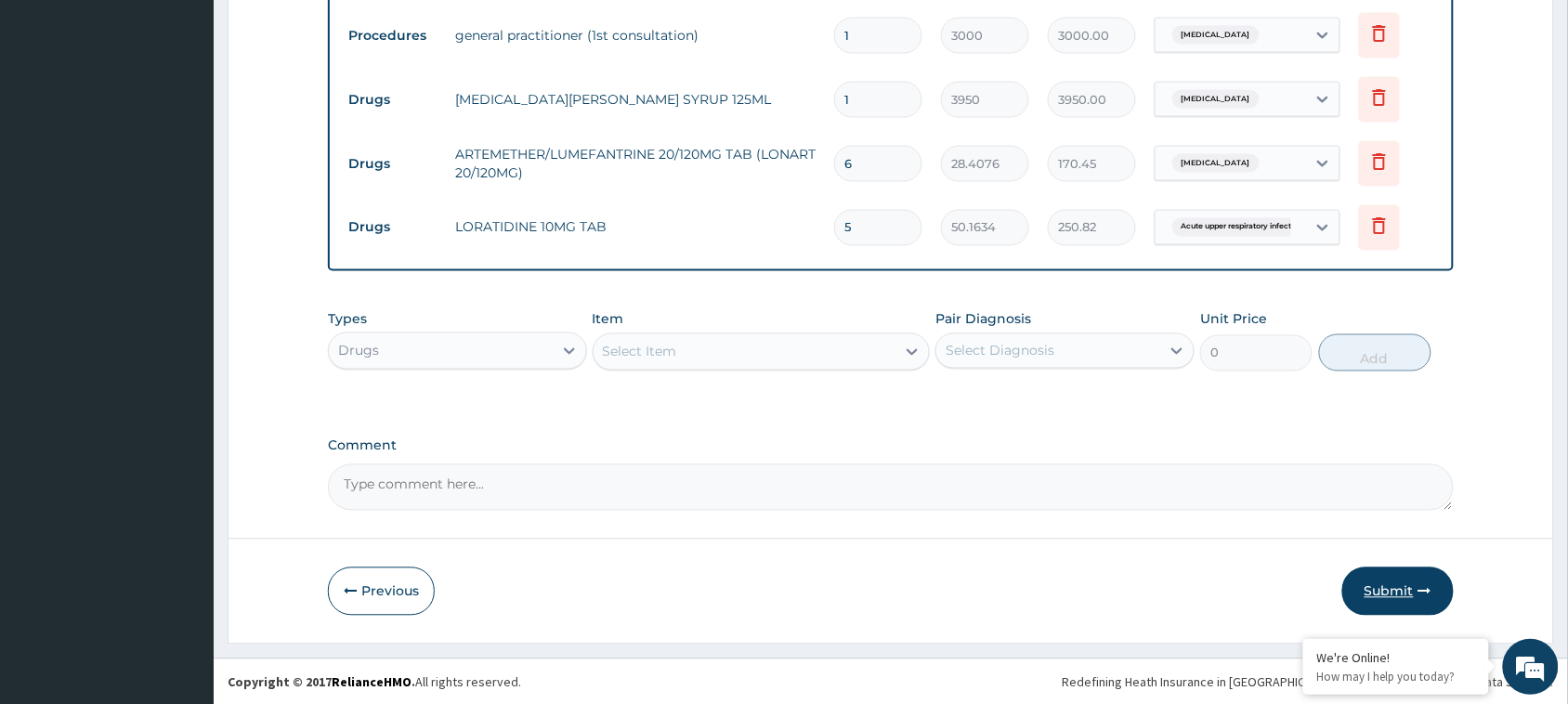
type input "5"
click at [1398, 602] on button "Submit" at bounding box center [1397, 590] width 112 height 48
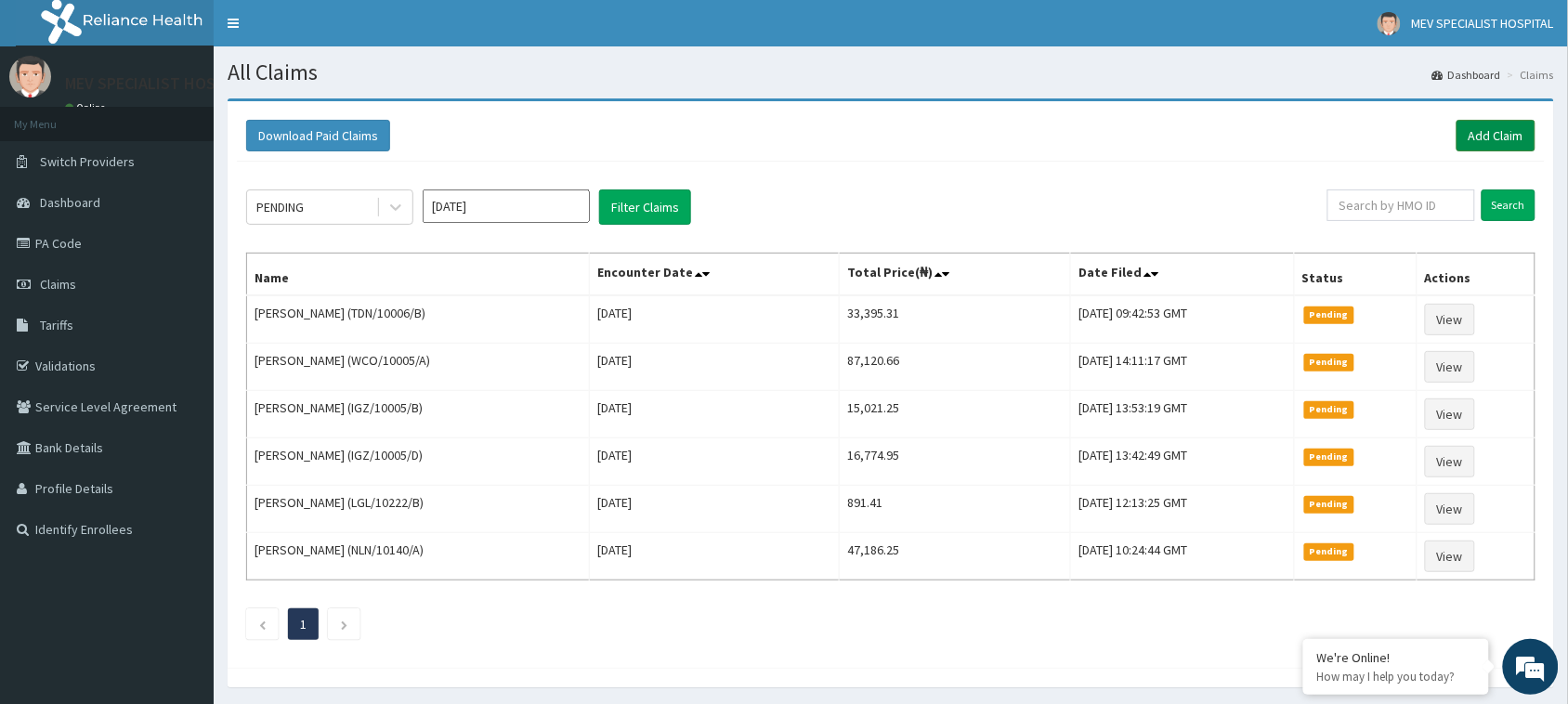
click at [1478, 121] on link "Add Claim" at bounding box center [1496, 136] width 79 height 32
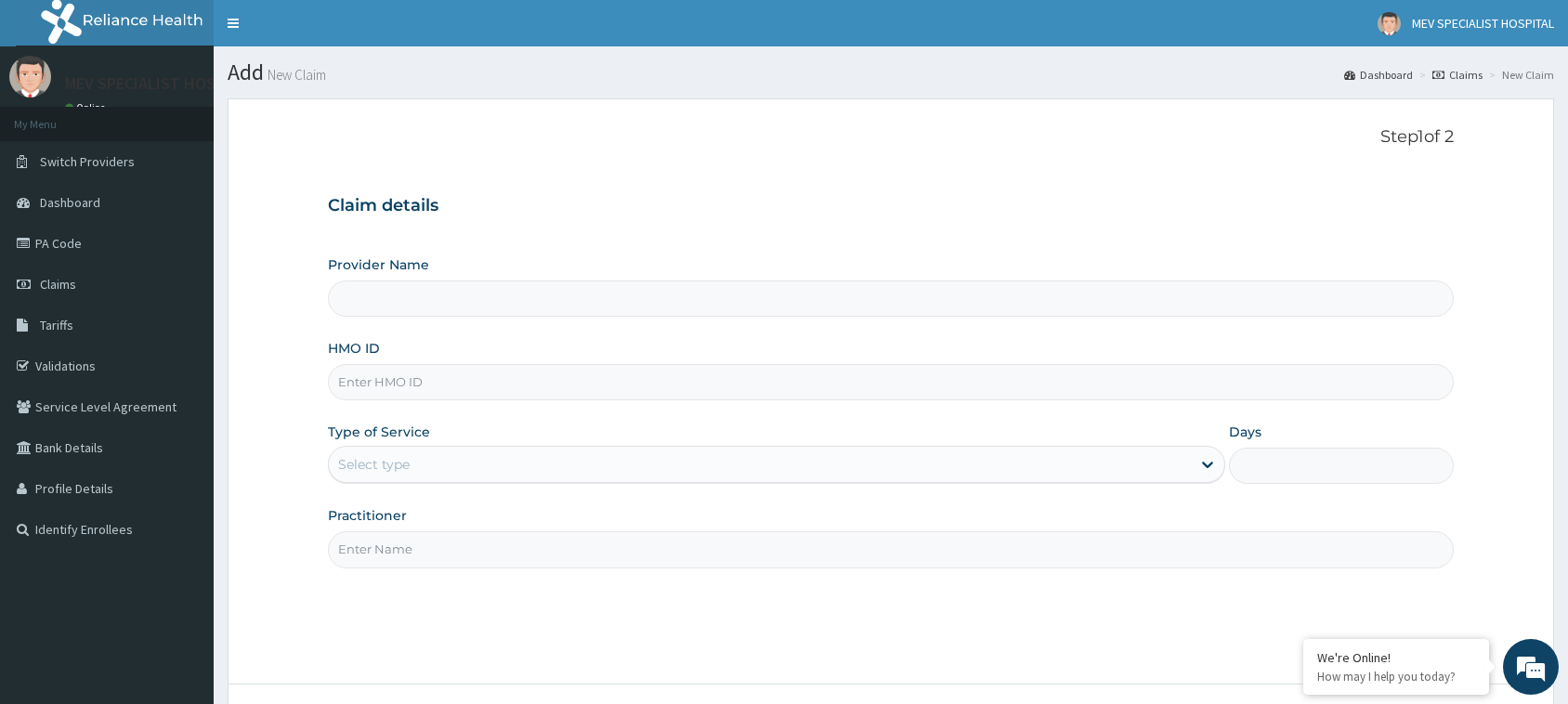
type input "MEV SPECIALIST HOSPITAL"
click at [596, 383] on input "HMO ID" at bounding box center [890, 382] width 1126 height 37
paste input "NRN/10172/D"
type input "NRN/10172/D"
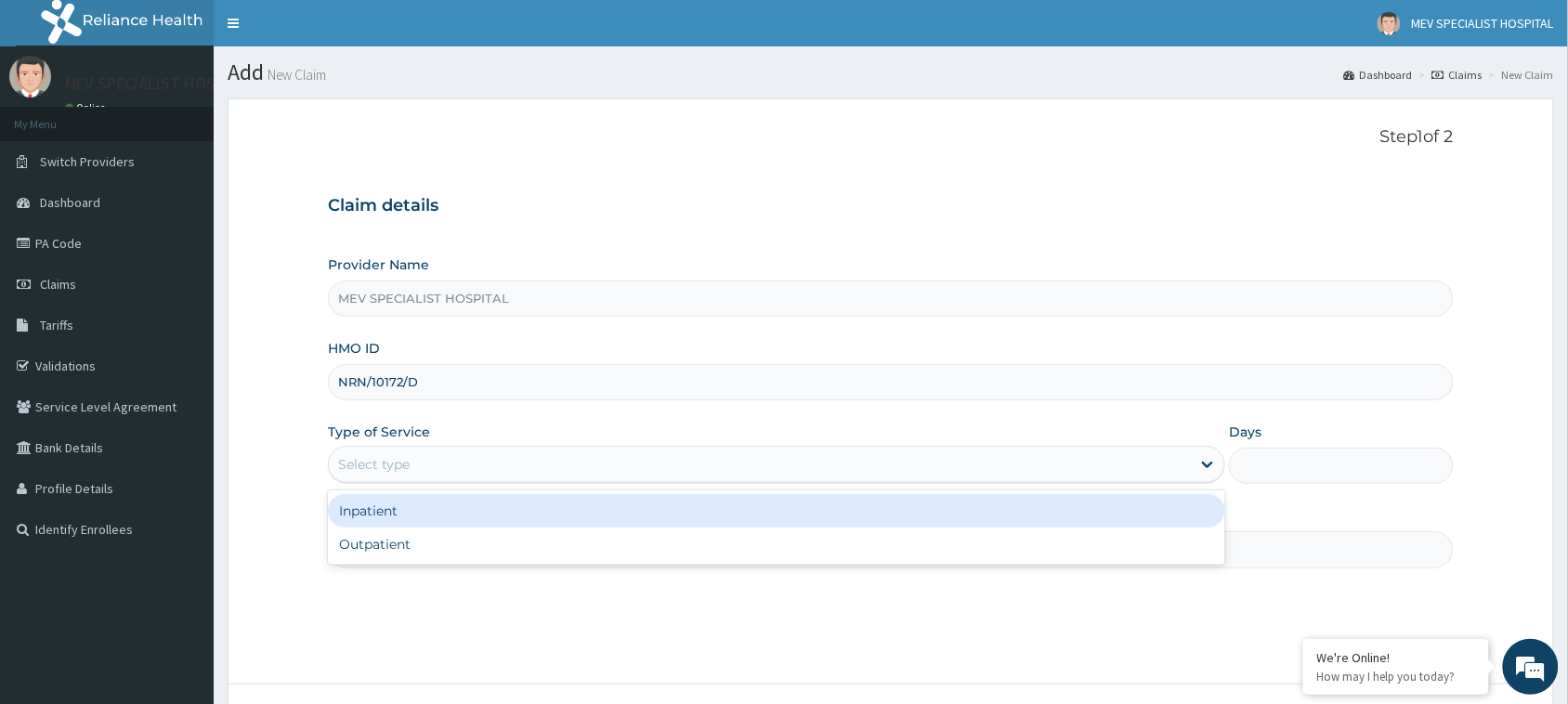
click at [548, 467] on div "Select type" at bounding box center [760, 465] width 862 height 30
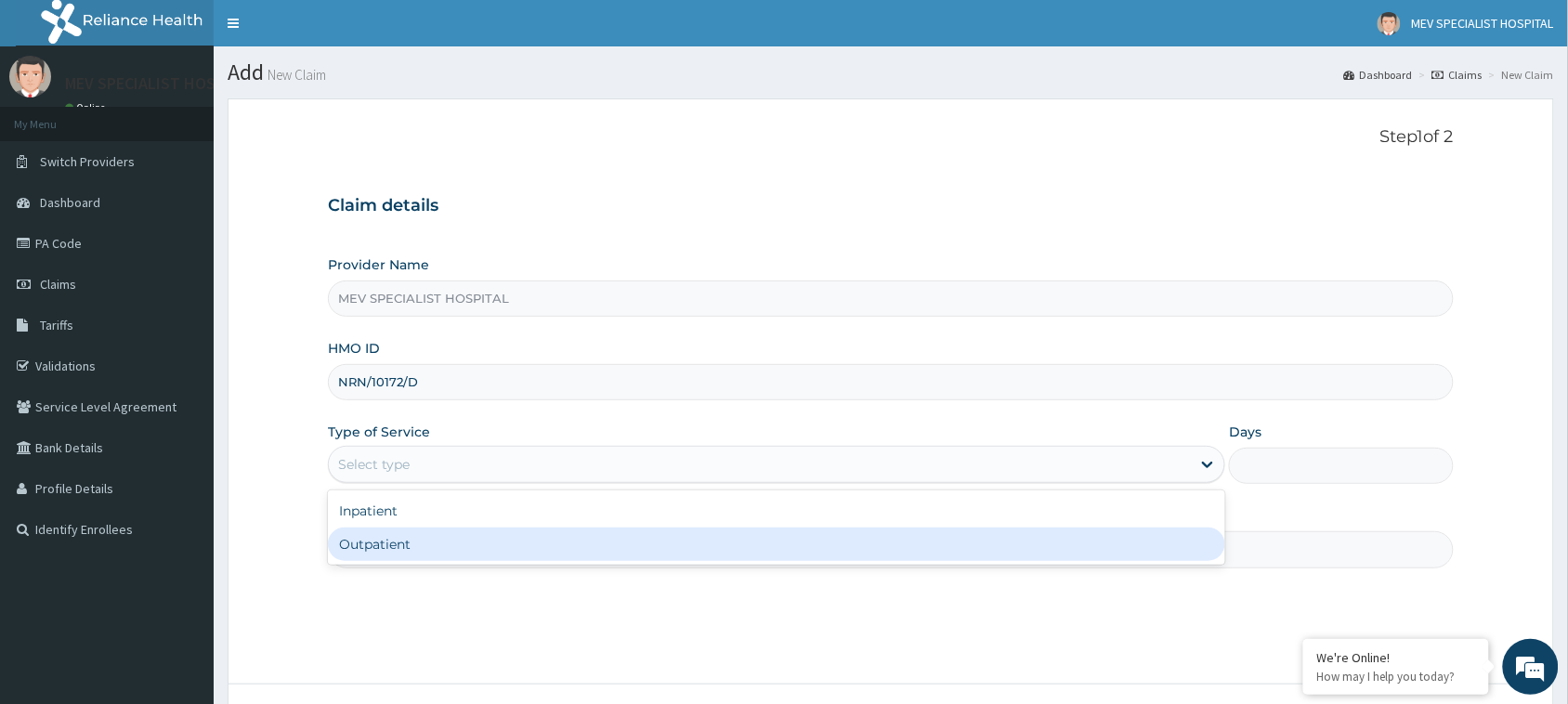
click at [528, 543] on div "Outpatient" at bounding box center [776, 544] width 898 height 34
type input "1"
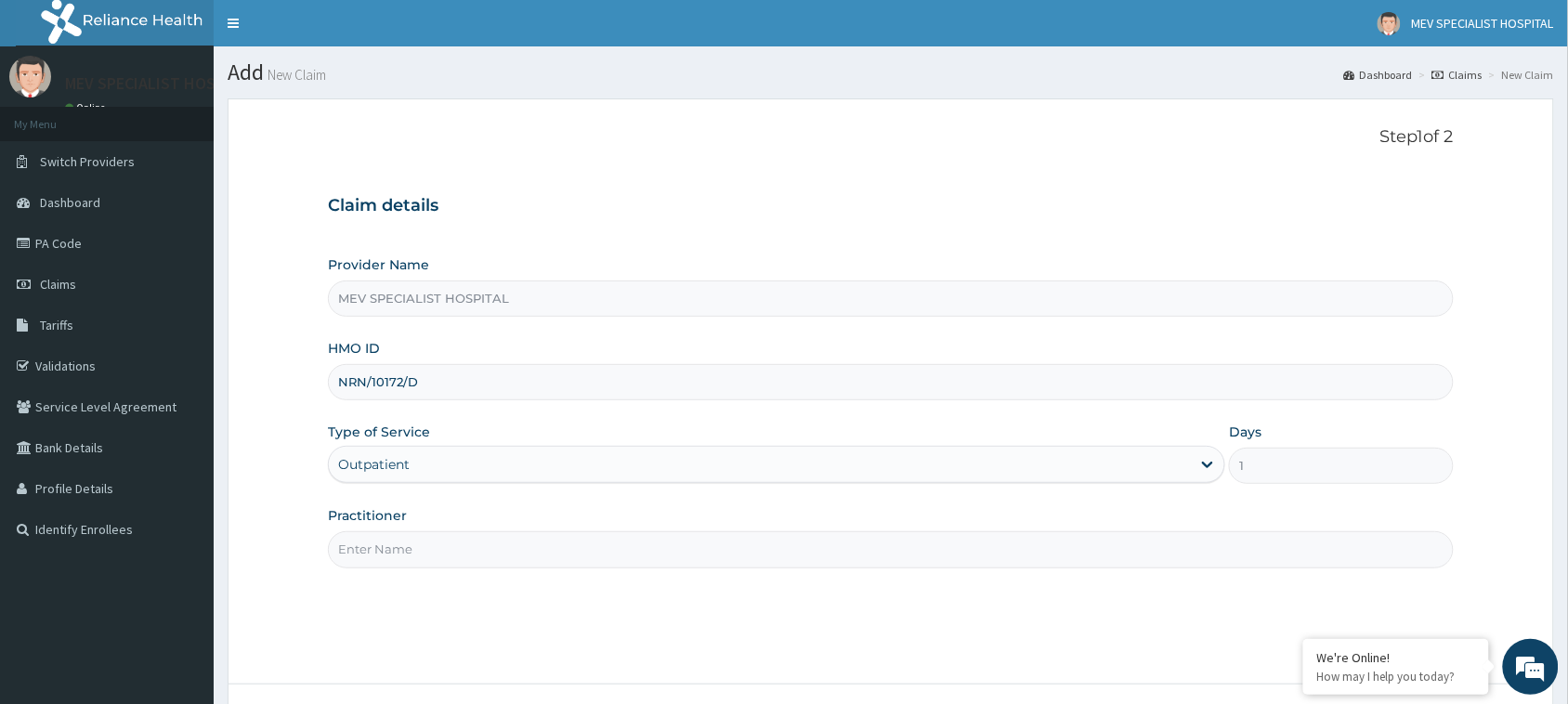
click at [528, 543] on input "Practitioner" at bounding box center [890, 549] width 1126 height 37
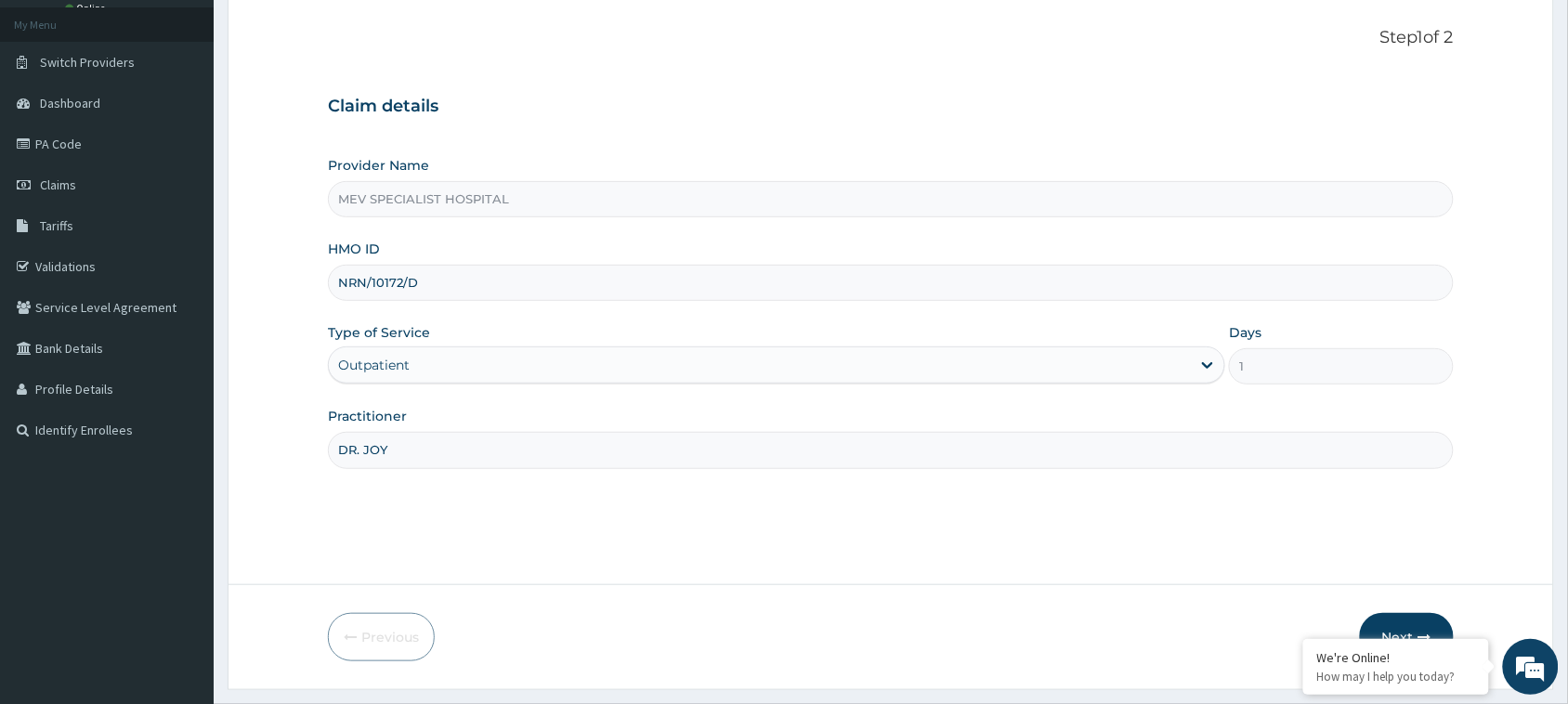
scroll to position [146, 0]
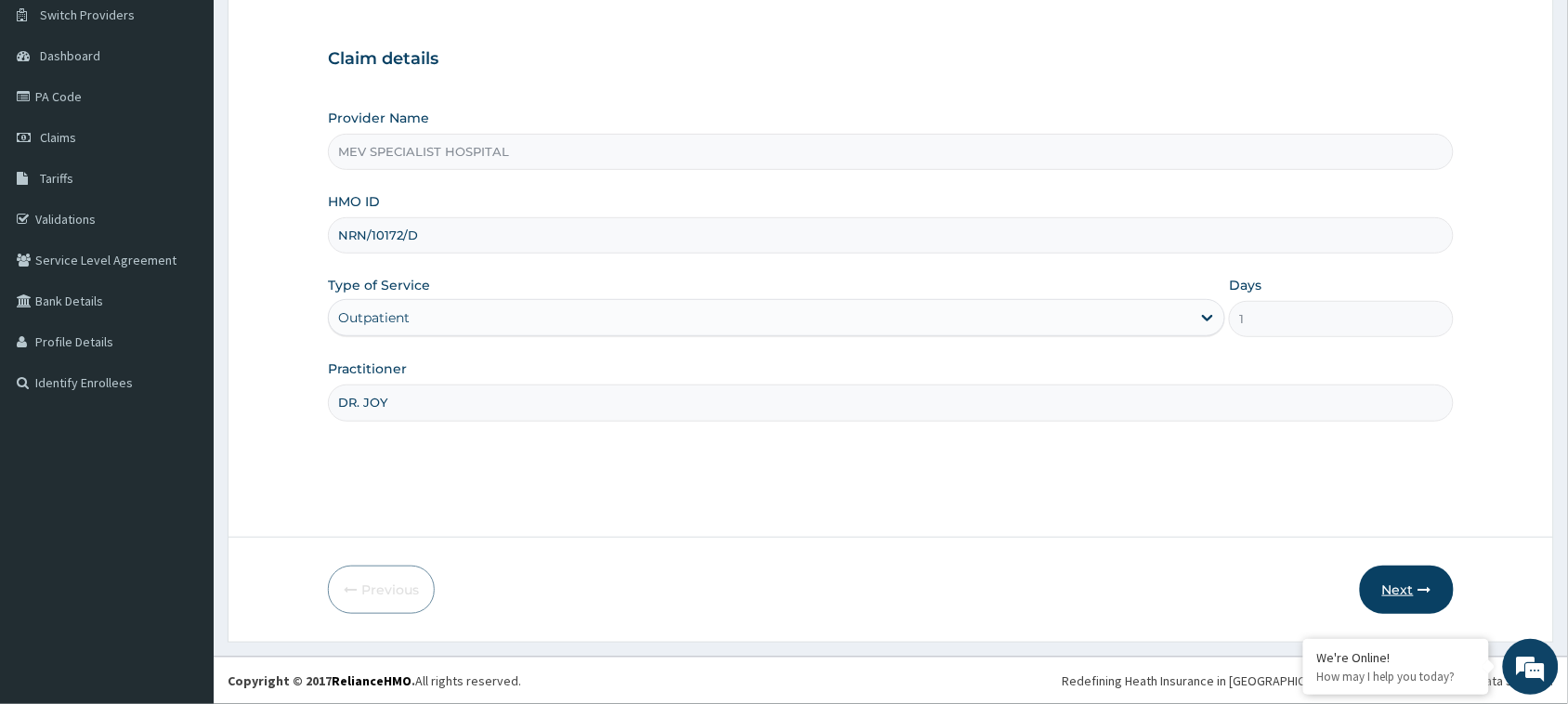
type input "DR. JOY"
click at [1413, 572] on button "Next" at bounding box center [1407, 589] width 94 height 48
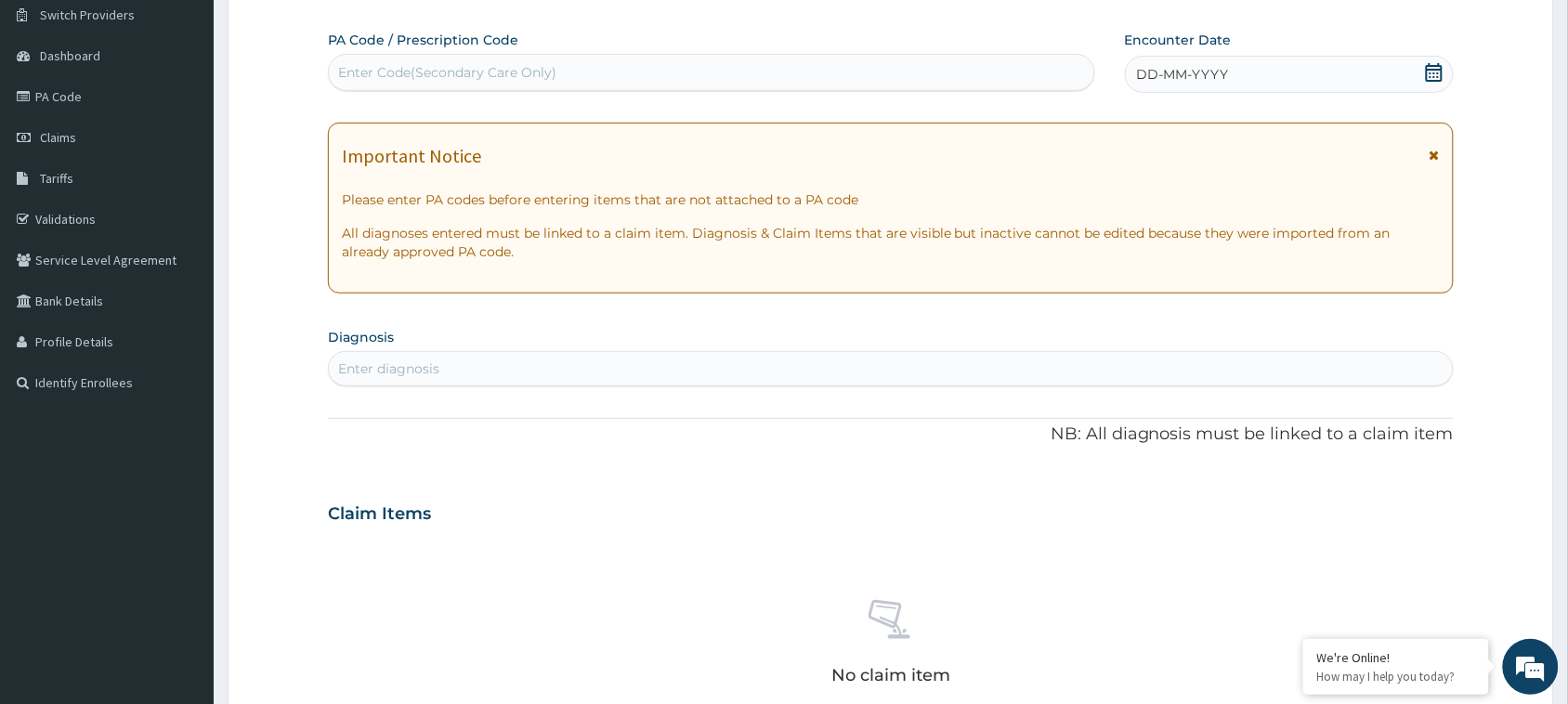
click at [750, 67] on div "Enter Code(Secondary Care Only)" at bounding box center [711, 72] width 765 height 30
type input "V"
click at [674, 75] on div "Enter Code(Secondary Care Only)" at bounding box center [711, 72] width 765 height 30
paste input "PA/B0A04F"
type input "PA/B0A04F"
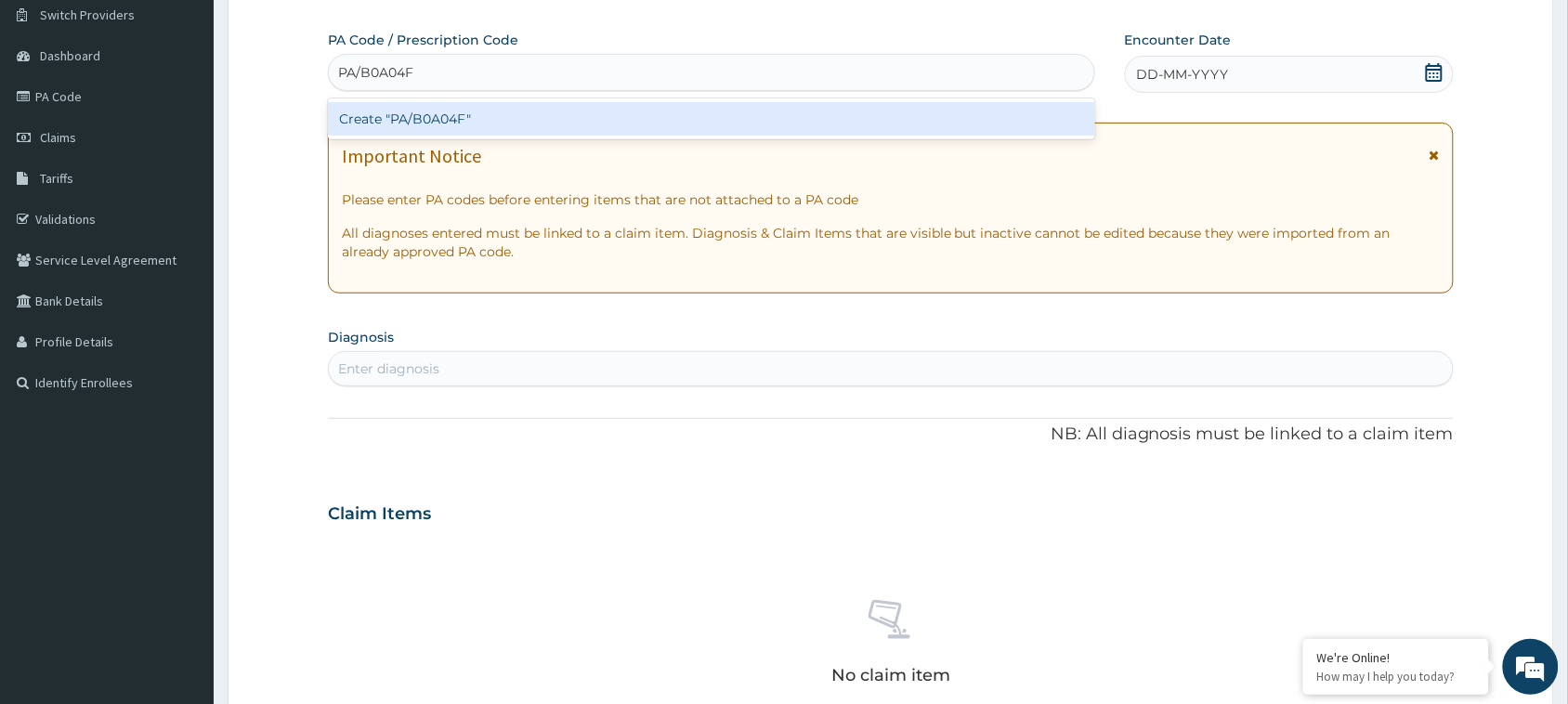
click at [698, 114] on div "Create "PA/B0A04F"" at bounding box center [711, 119] width 767 height 34
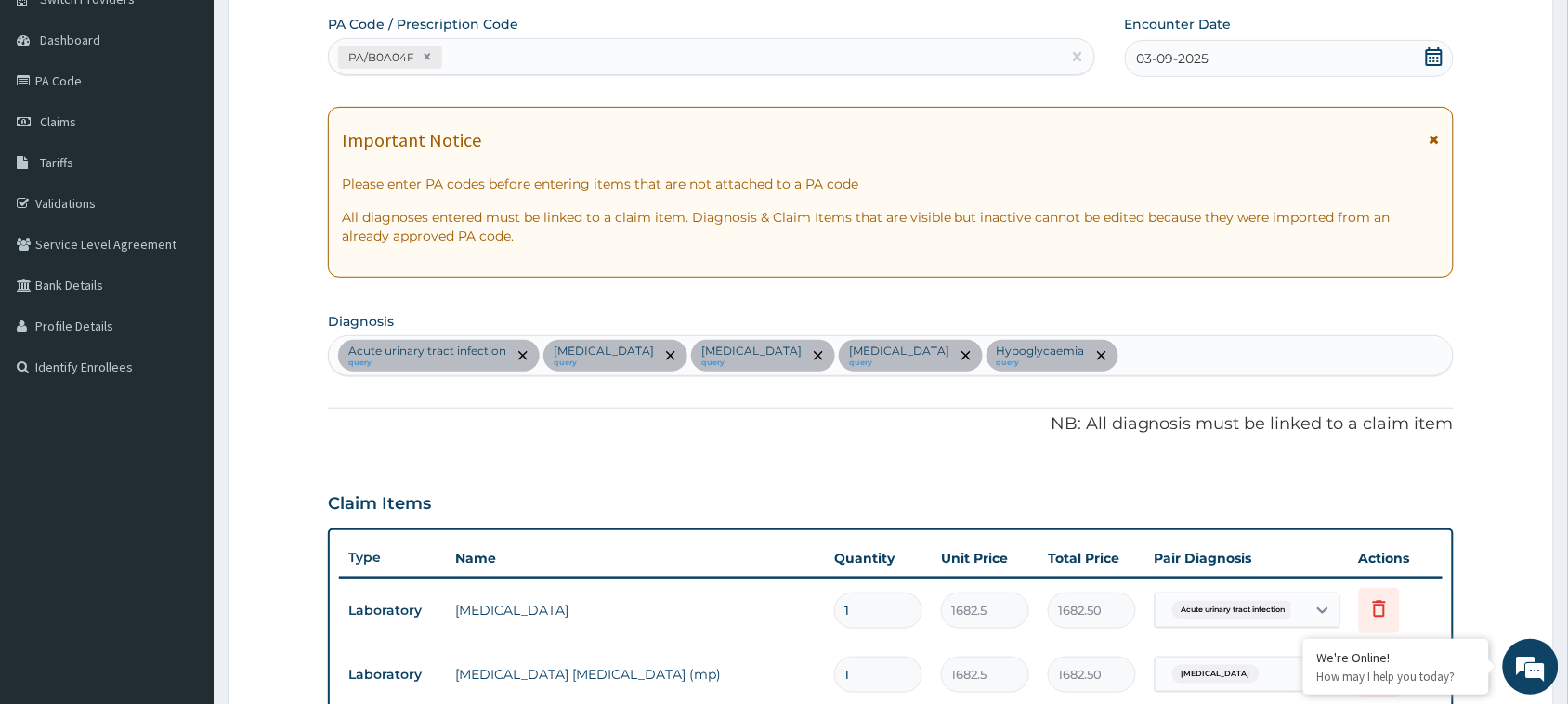
scroll to position [0, 0]
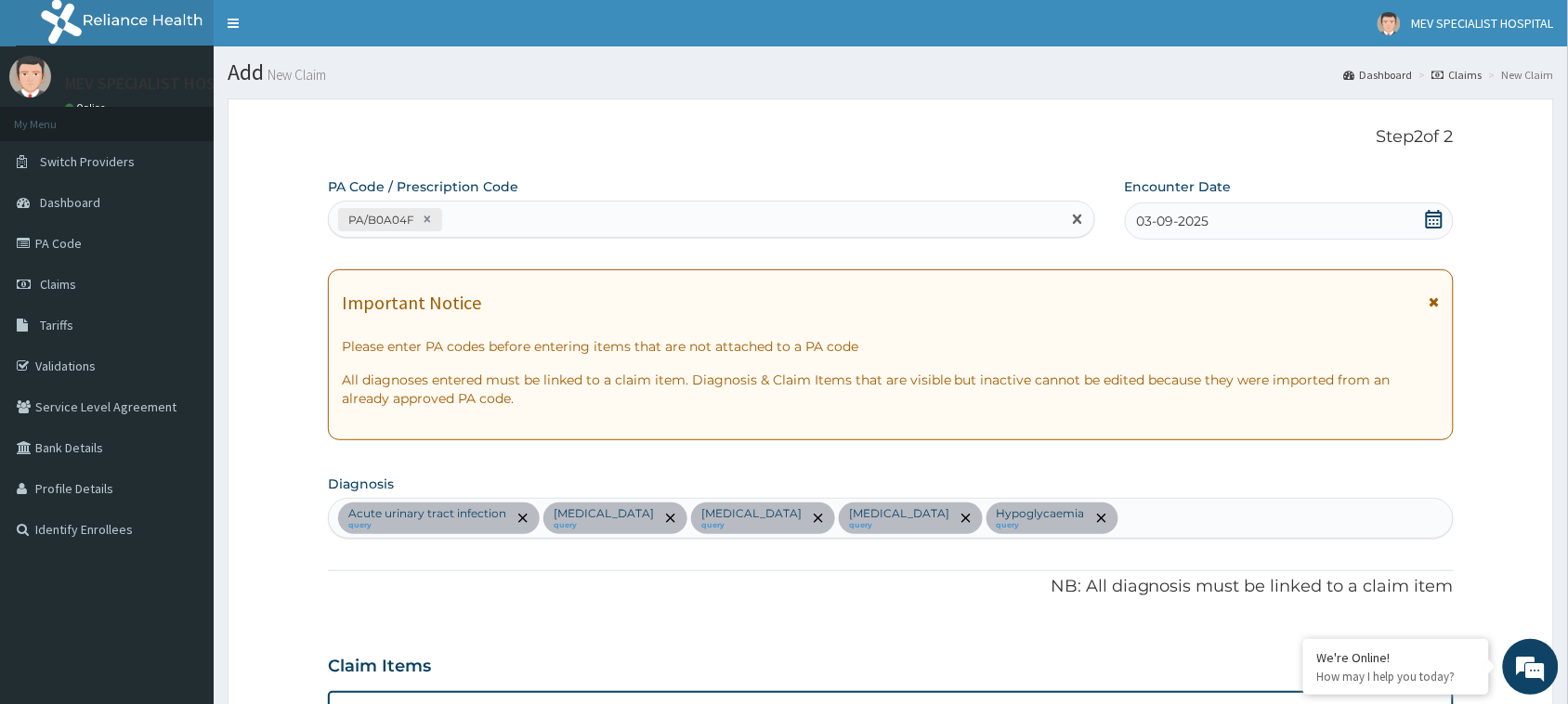
click at [611, 218] on div "PA/B0A04F" at bounding box center [695, 220] width 732 height 31
paste input "PA/[DATE]"
type input "PA/[DATE]"
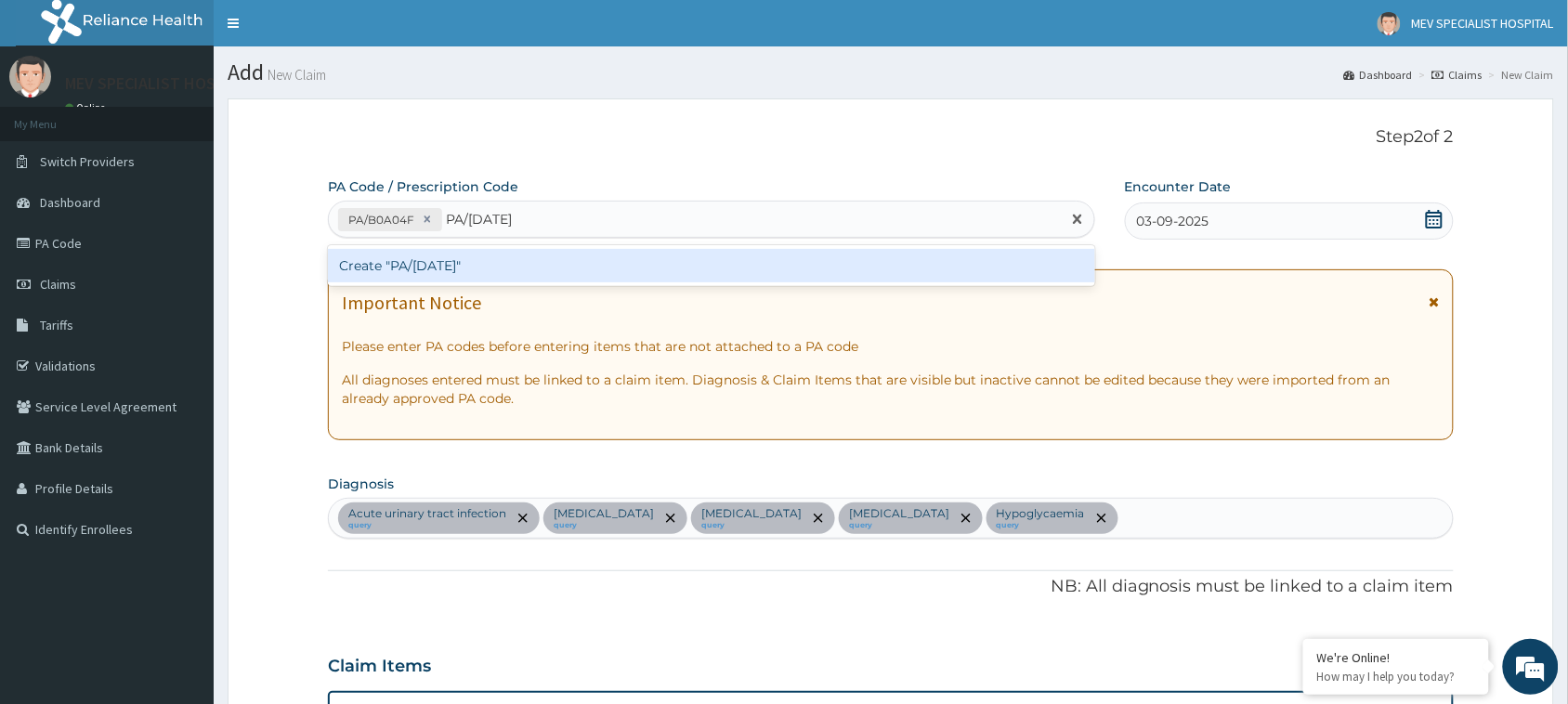
click at [604, 253] on div "Create "PA/[DATE]"" at bounding box center [711, 266] width 767 height 34
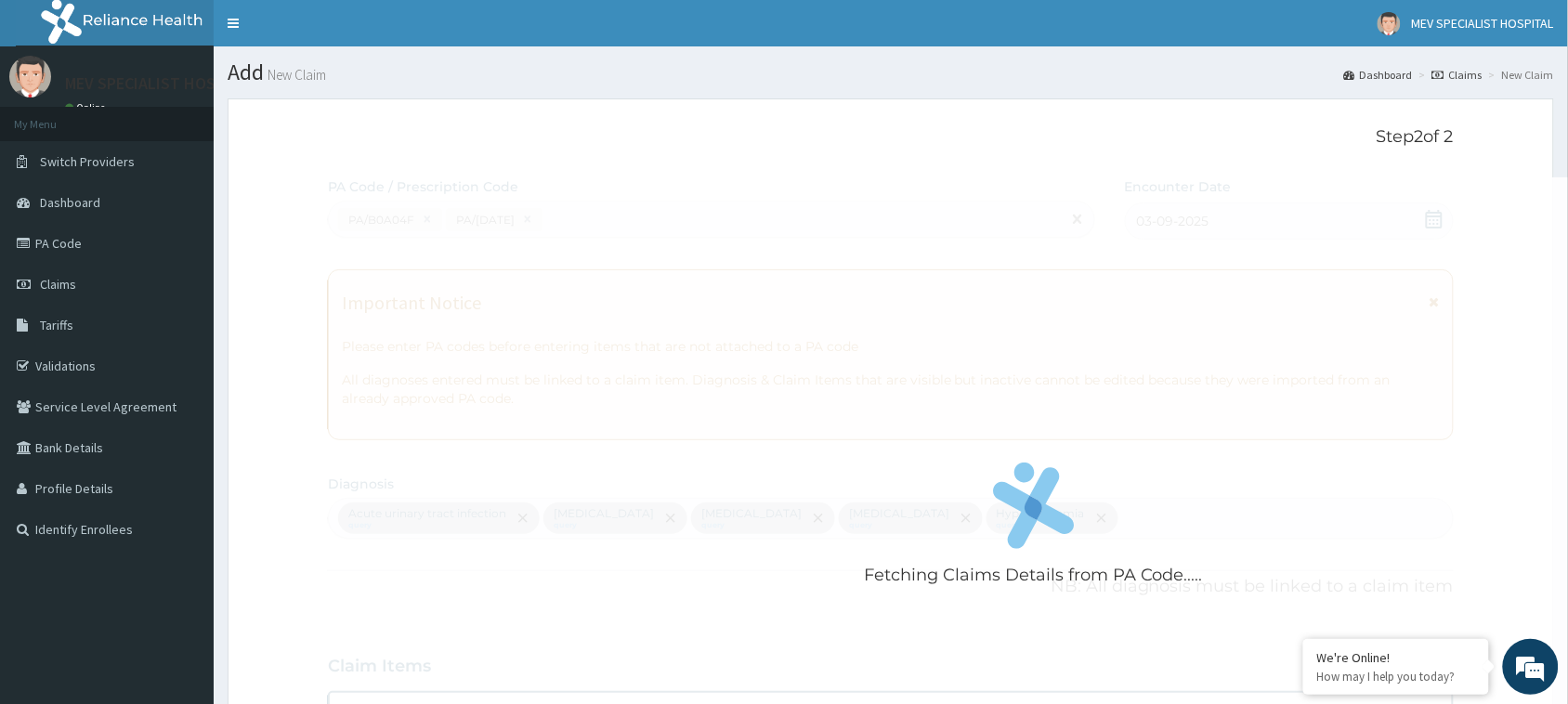
scroll to position [868, 0]
